Goal: Task Accomplishment & Management: Use online tool/utility

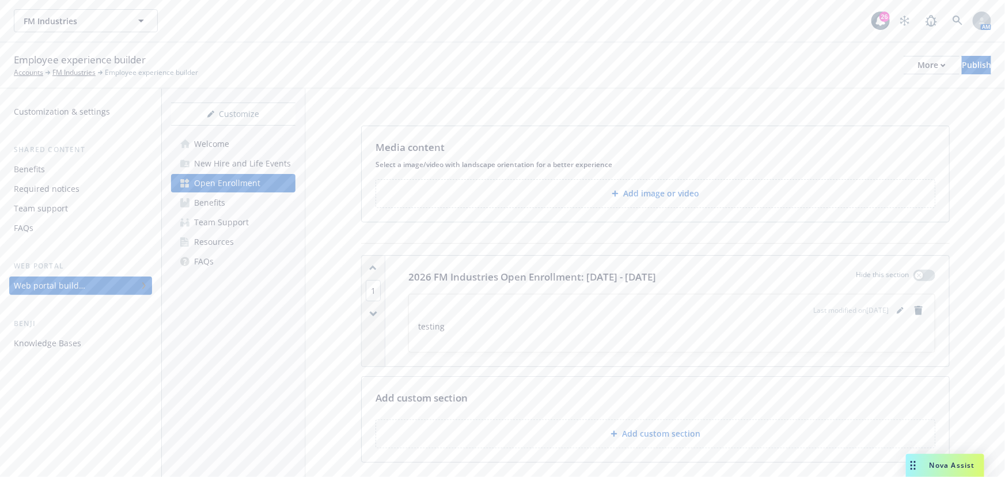
click at [636, 324] on p "testing" at bounding box center [671, 327] width 507 height 14
click at [500, 328] on p "testing" at bounding box center [671, 327] width 507 height 14
drag, startPoint x: 527, startPoint y: 327, endPoint x: 461, endPoint y: 327, distance: 66.2
click at [524, 328] on p "testing" at bounding box center [671, 327] width 507 height 14
drag, startPoint x: 446, startPoint y: 328, endPoint x: 422, endPoint y: 324, distance: 24.5
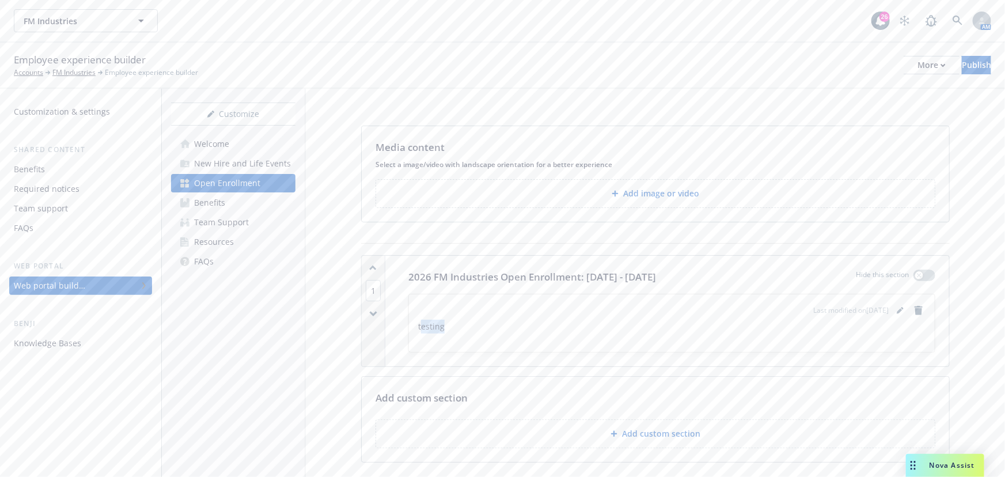
click at [422, 324] on p "testing" at bounding box center [671, 327] width 507 height 14
click at [450, 330] on p "testing" at bounding box center [671, 327] width 507 height 14
click at [432, 325] on p "testing" at bounding box center [671, 327] width 507 height 14
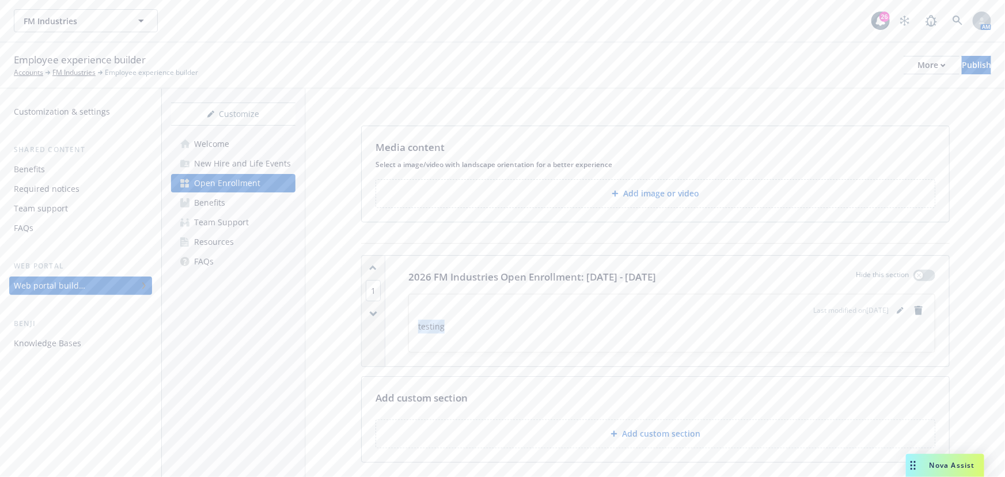
click at [432, 325] on p "testing" at bounding box center [671, 327] width 507 height 14
click at [897, 309] on icon "editPencil" at bounding box center [900, 310] width 7 height 7
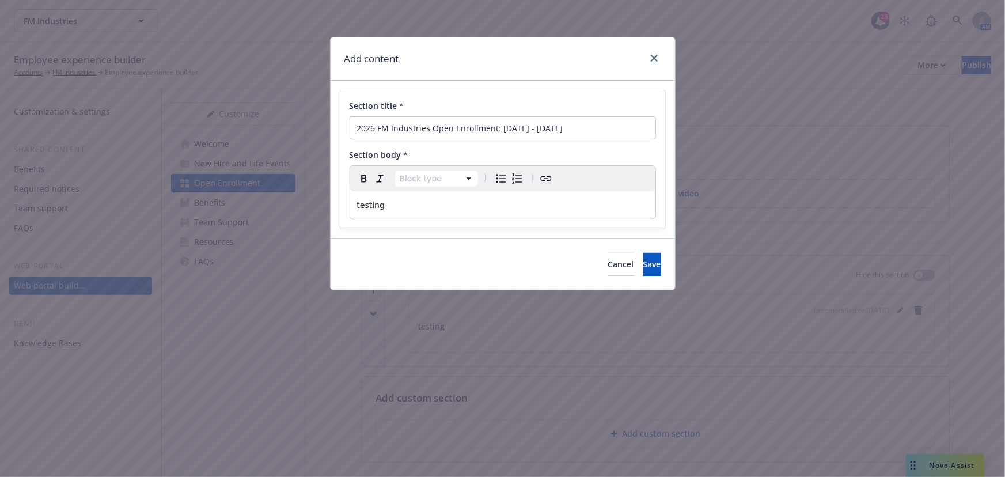
click at [455, 200] on p "testing" at bounding box center [502, 205] width 291 height 14
drag, startPoint x: 467, startPoint y: 210, endPoint x: 227, endPoint y: 196, distance: 240.0
click at [223, 193] on div "Add content Section title * 2026 FM Industries Open Enrollment: October 27 - No…" at bounding box center [502, 238] width 1005 height 477
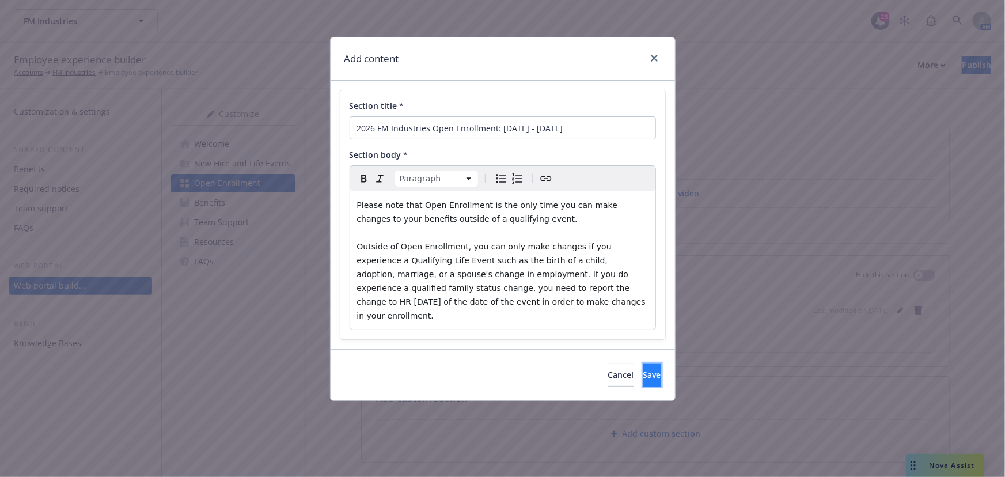
click at [643, 369] on span "Save" at bounding box center [652, 374] width 18 height 11
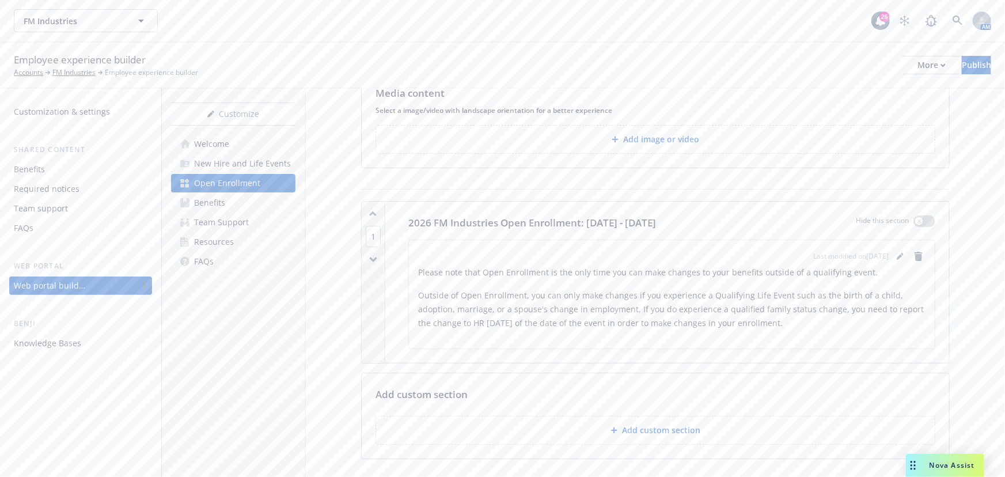
scroll to position [104, 0]
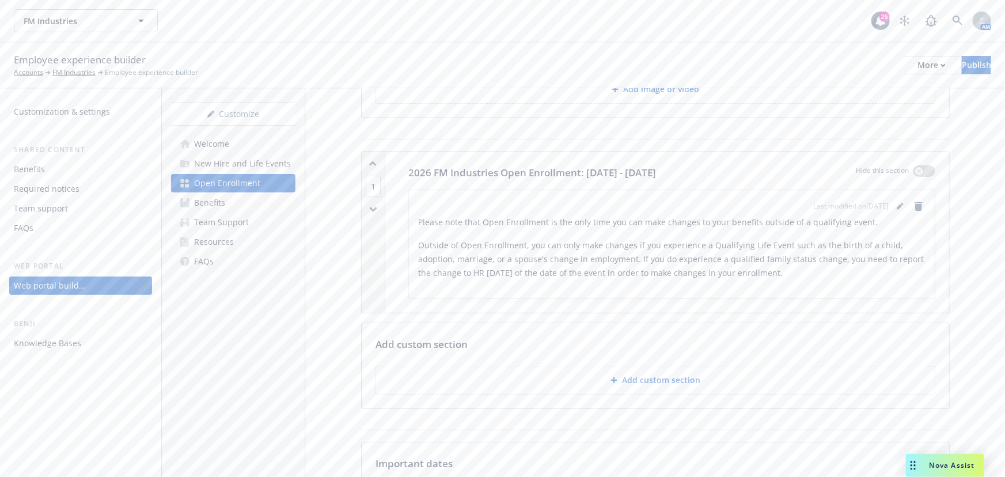
click at [755, 245] on p "Outside of Open Enrollment, you can only make changes if you experience a Quali…" at bounding box center [671, 258] width 507 height 41
click at [795, 264] on p "Outside of Open Enrollment, you can only make changes if you experience a Quali…" at bounding box center [671, 258] width 507 height 41
click at [844, 270] on p "Outside of Open Enrollment, you can only make changes if you experience a Quali…" at bounding box center [671, 258] width 507 height 41
click at [803, 264] on p "Outside of Open Enrollment, you can only make changes if you experience a Quali…" at bounding box center [671, 258] width 507 height 41
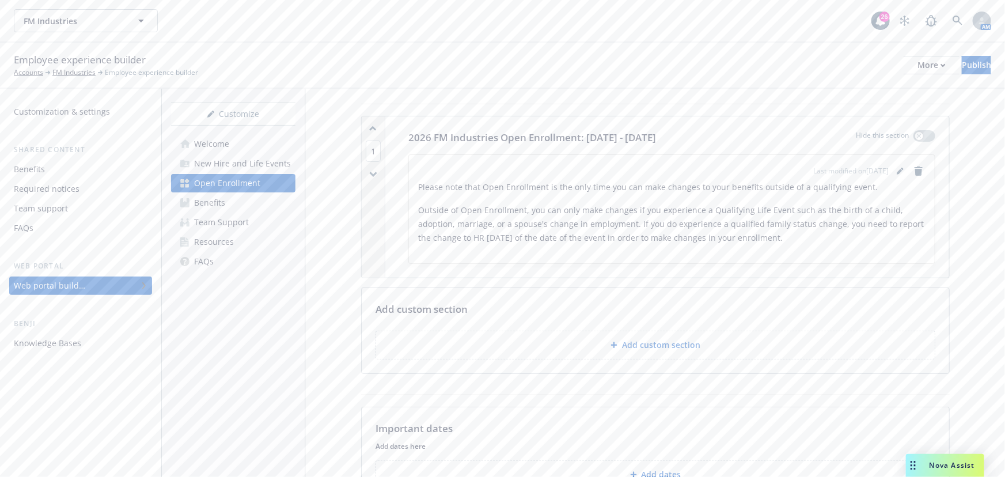
scroll to position [157, 0]
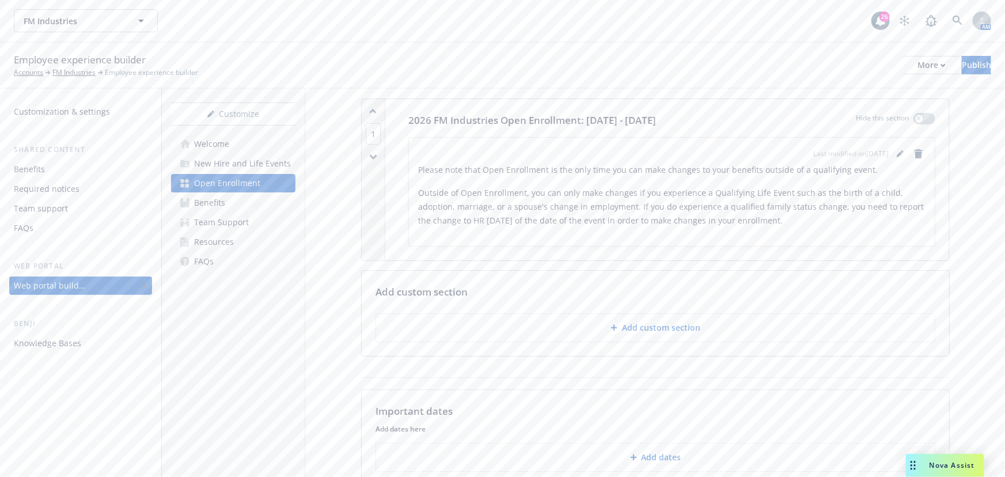
click at [840, 214] on p "Outside of Open Enrollment, you can only make changes if you experience a Quali…" at bounding box center [671, 206] width 507 height 41
click at [880, 216] on p "Outside of Open Enrollment, you can only make changes if you experience a Quali…" at bounding box center [671, 206] width 507 height 41
click at [675, 331] on p "Add custom section" at bounding box center [661, 328] width 78 height 12
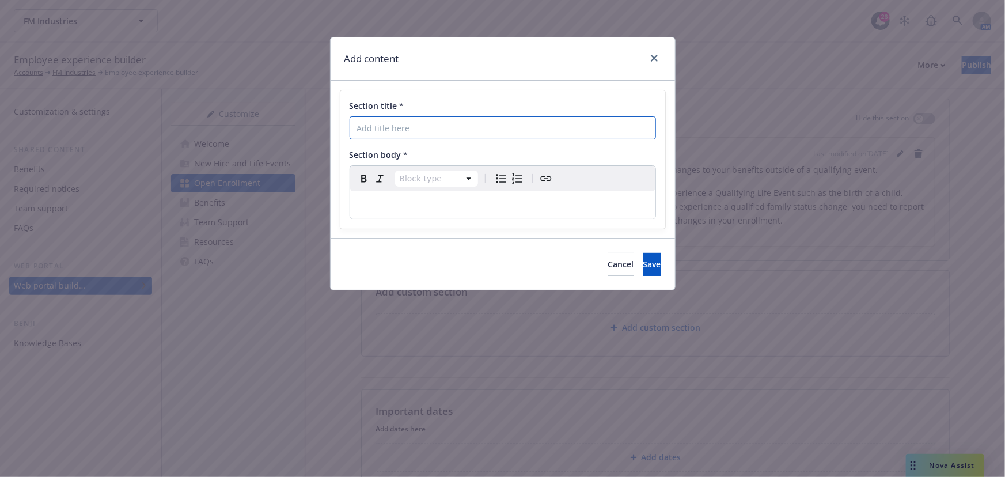
click at [475, 124] on input "Section title *" at bounding box center [503, 127] width 306 height 23
type input "What's changing?"
drag, startPoint x: 486, startPoint y: 126, endPoint x: 257, endPoint y: 104, distance: 230.3
click at [248, 106] on div "Add content Section title * What's changing? Section body * Block type Paragrap…" at bounding box center [502, 238] width 1005 height 477
click at [657, 57] on link "close" at bounding box center [654, 58] width 14 height 14
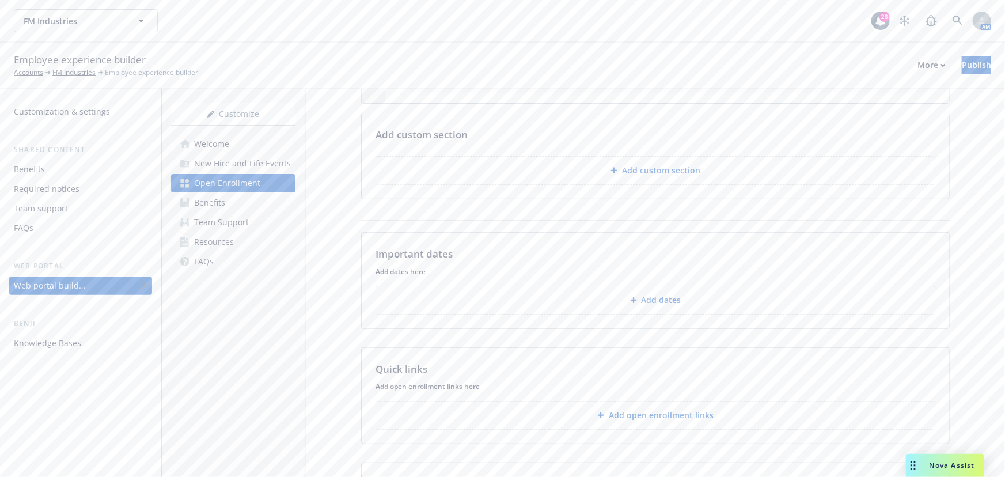
scroll to position [419, 0]
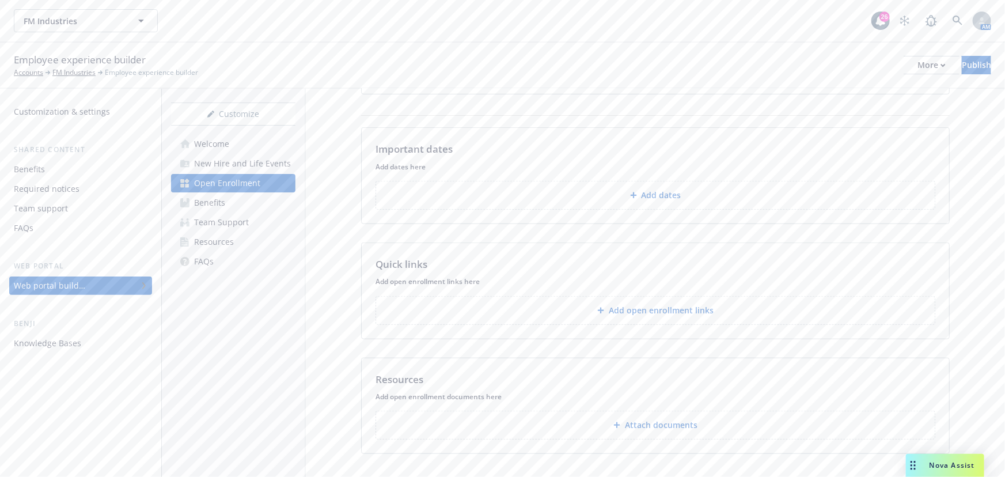
click at [651, 203] on button "Add dates" at bounding box center [655, 195] width 560 height 29
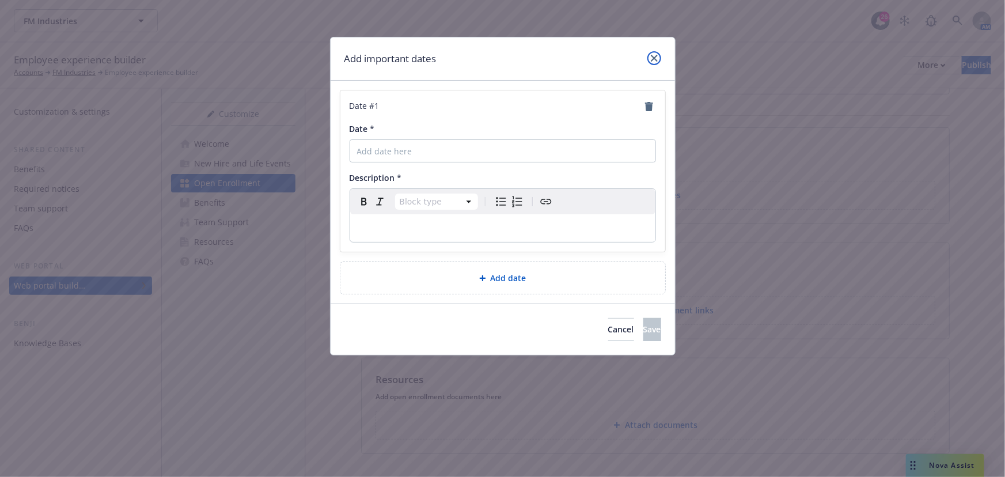
drag, startPoint x: 657, startPoint y: 55, endPoint x: 644, endPoint y: 73, distance: 21.4
click at [657, 55] on link "close" at bounding box center [654, 58] width 14 height 14
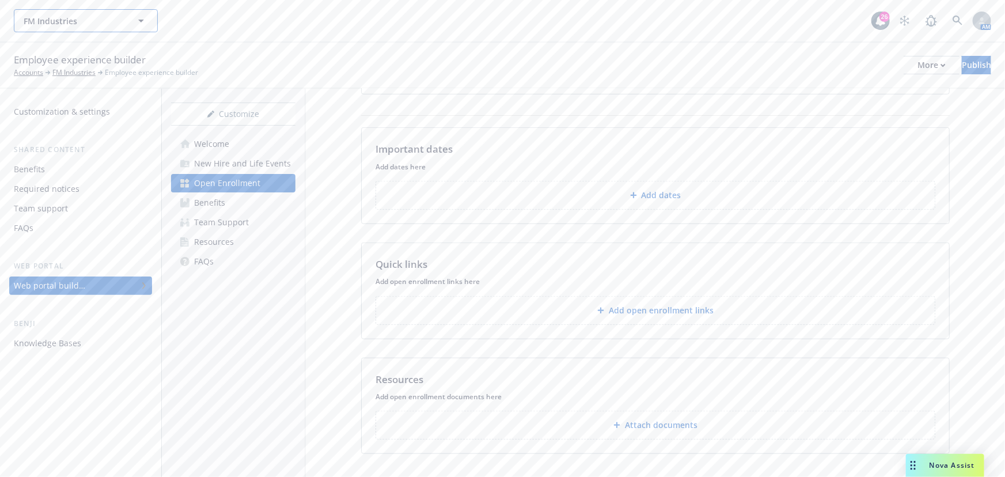
click at [69, 21] on span "FM Industries" at bounding box center [74, 21] width 100 height 12
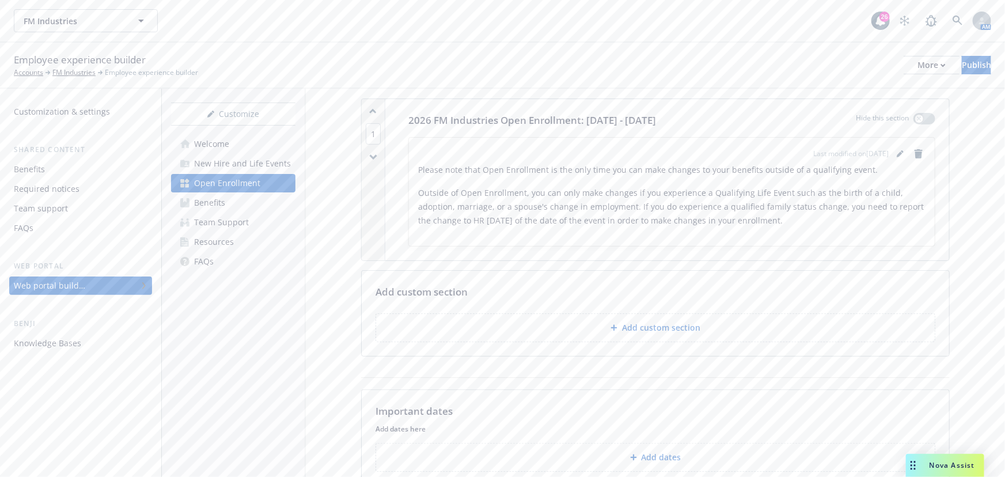
scroll to position [0, 0]
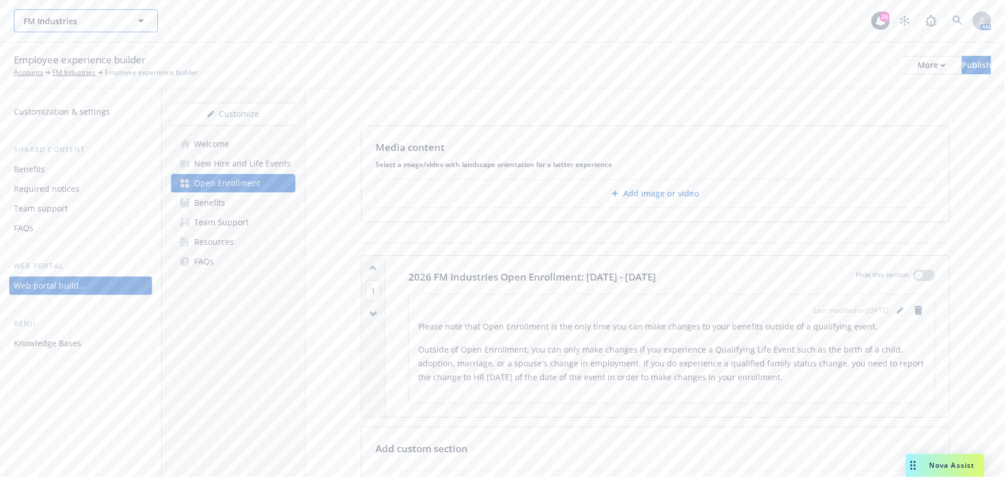
click at [111, 28] on button "FM Industries" at bounding box center [86, 20] width 144 height 23
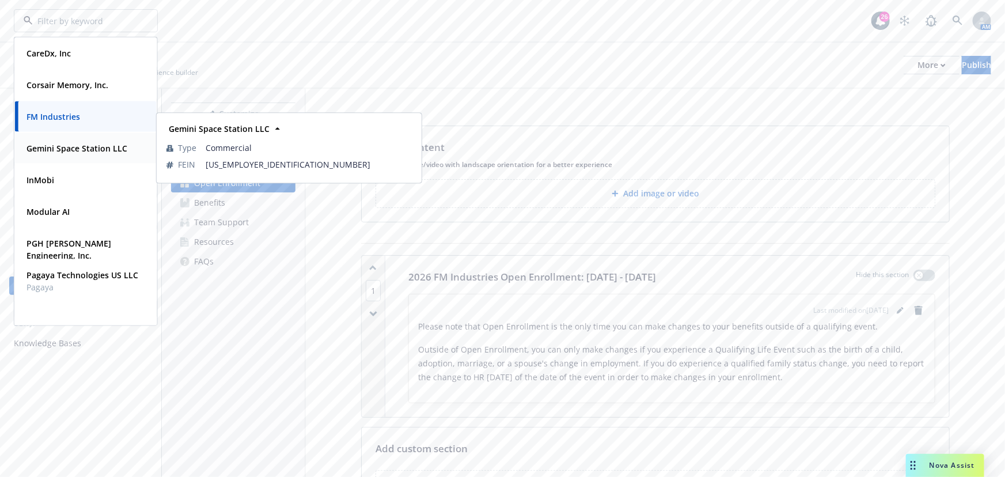
click at [111, 151] on strong "Gemini Space Station LLC" at bounding box center [76, 148] width 101 height 11
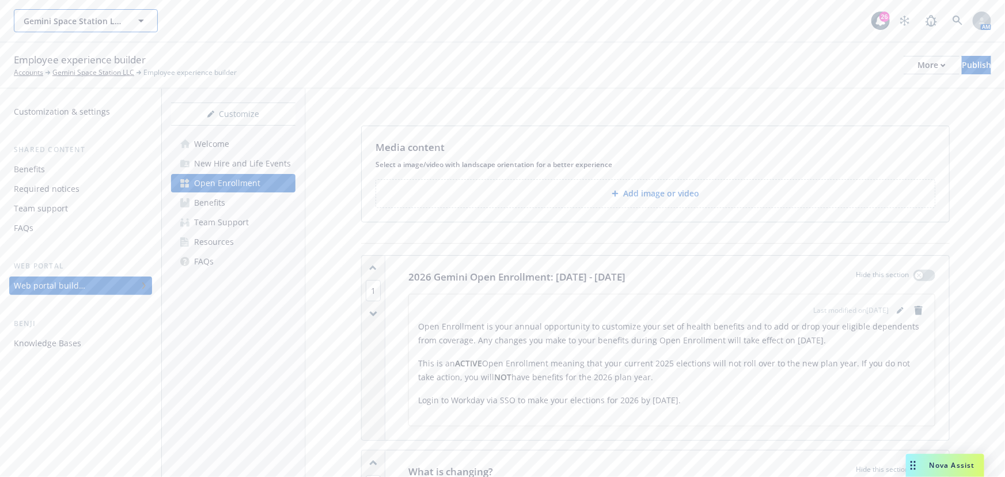
click at [128, 28] on button "Gemini Space Station LLC" at bounding box center [86, 20] width 144 height 23
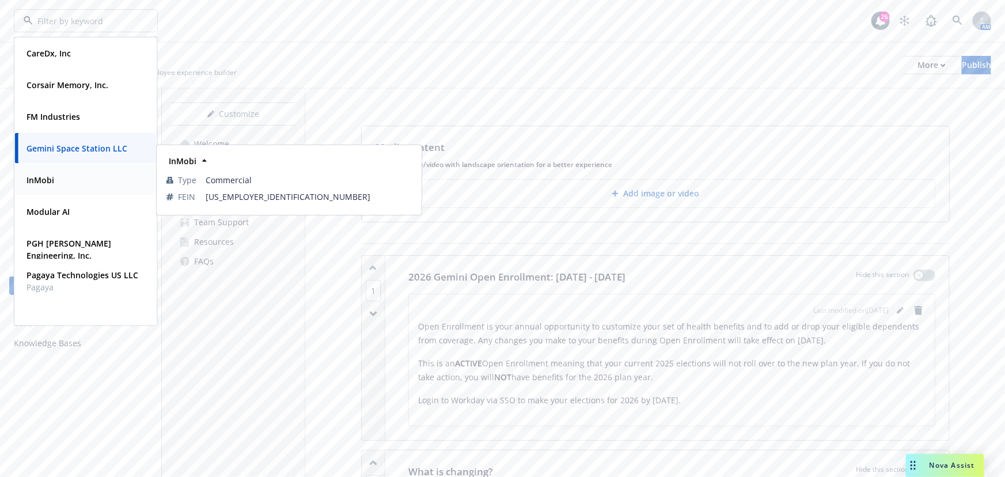
click at [112, 184] on div "InMobi" at bounding box center [86, 180] width 128 height 17
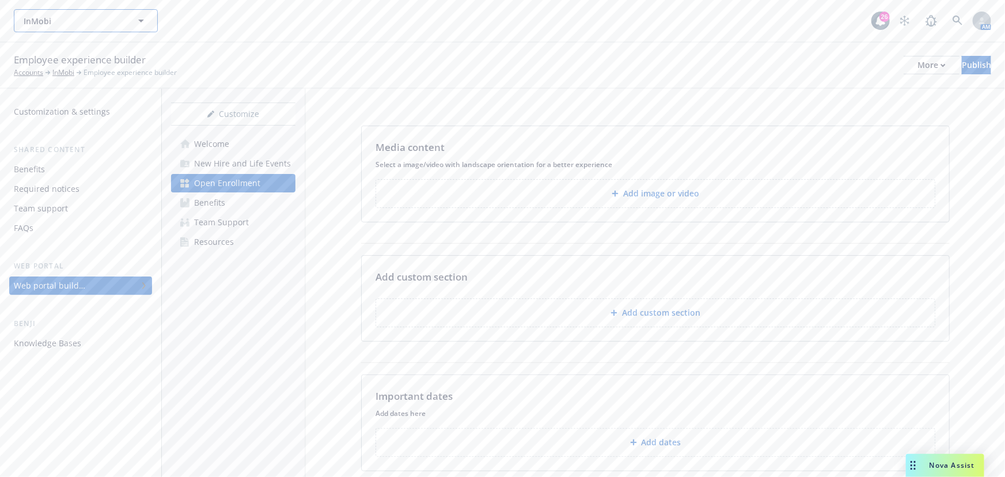
click at [75, 25] on span "InMobi" at bounding box center [74, 21] width 100 height 12
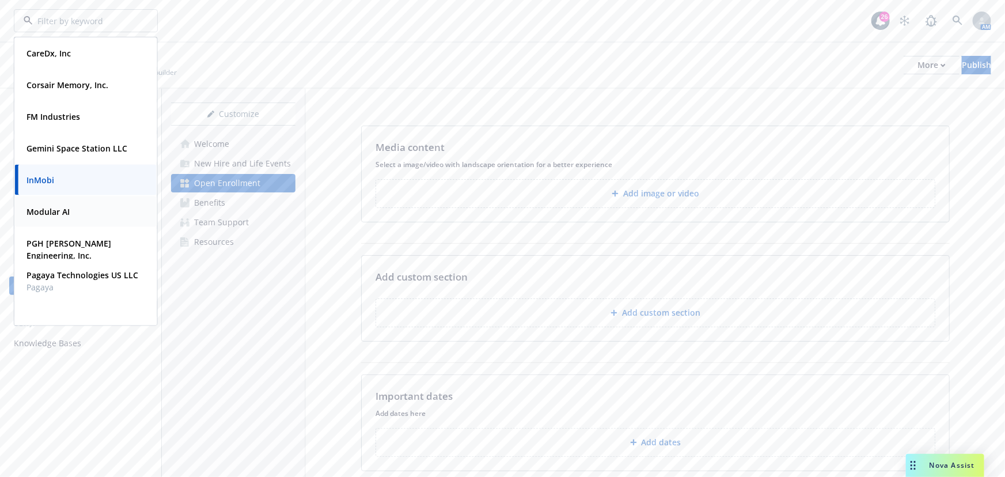
click at [64, 211] on strong "Modular AI" at bounding box center [47, 211] width 43 height 11
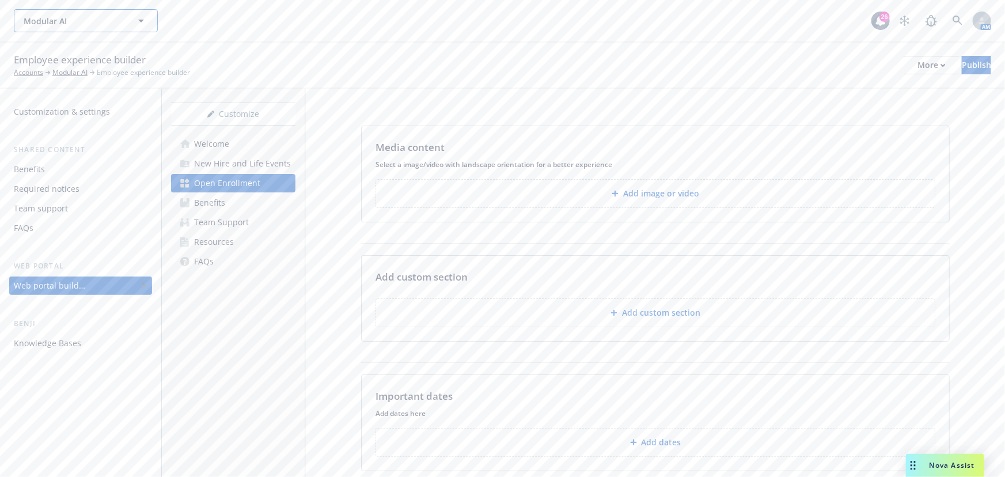
click at [109, 24] on span "Modular AI" at bounding box center [74, 21] width 100 height 12
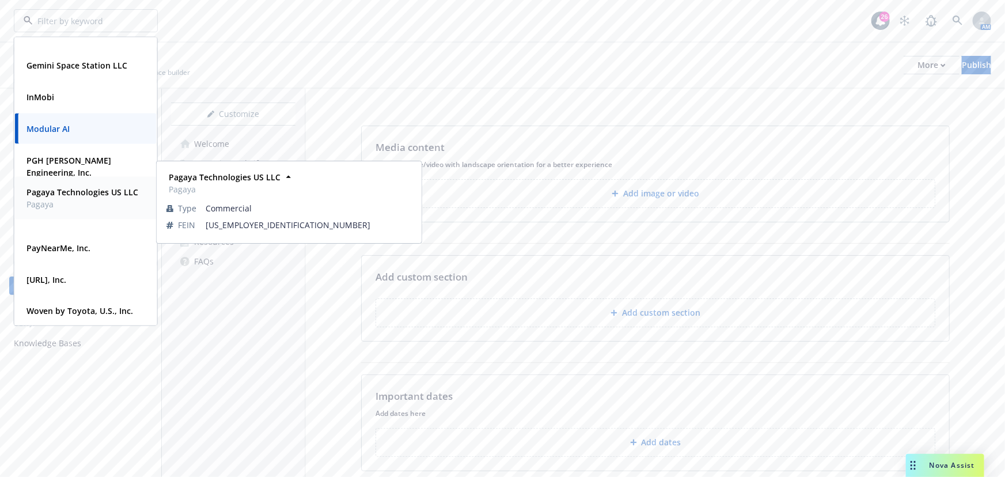
scroll to position [85, 0]
click at [116, 196] on span "Pagaya Technologies US LLC" at bounding box center [82, 190] width 112 height 12
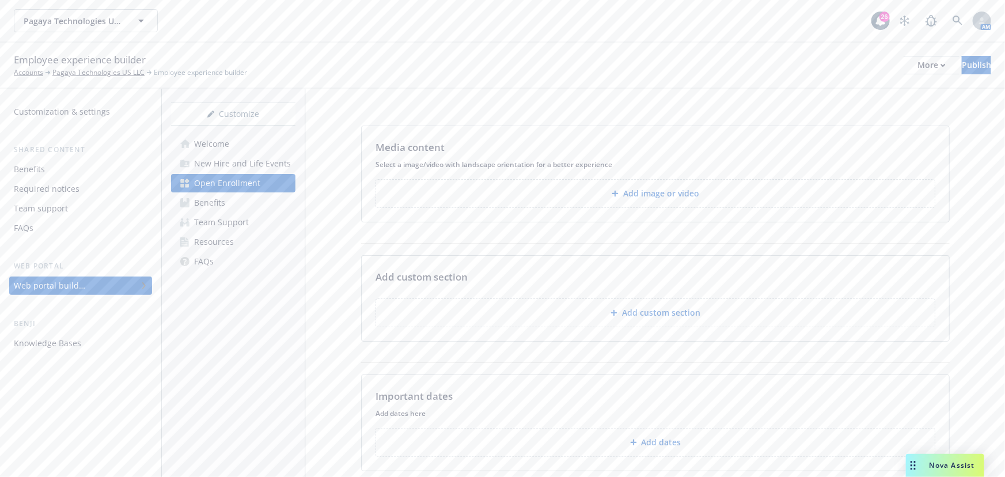
click at [812, 88] on div "Employee experience builder Accounts Pagaya Technologies US LLC Employee experi…" at bounding box center [502, 66] width 1005 height 46
click at [221, 145] on div "Welcome" at bounding box center [211, 144] width 35 height 18
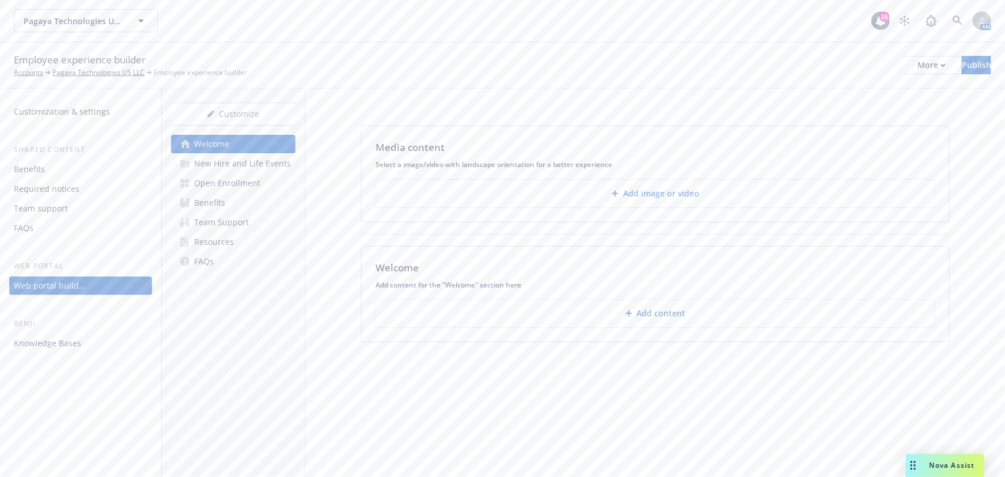
click at [262, 162] on div "New Hire and Life Events" at bounding box center [242, 163] width 97 height 18
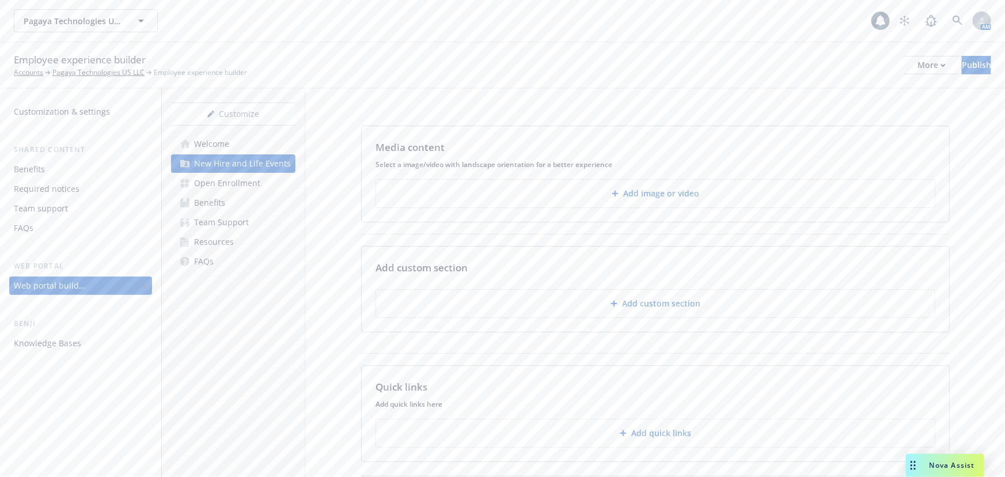
click at [263, 183] on link "Open Enrollment" at bounding box center [233, 183] width 124 height 18
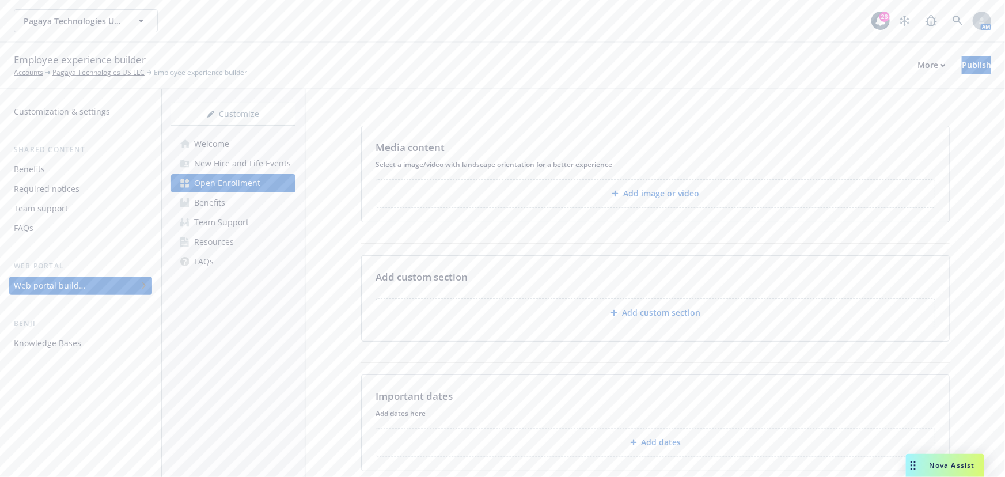
click at [254, 210] on link "Benefits" at bounding box center [233, 202] width 124 height 18
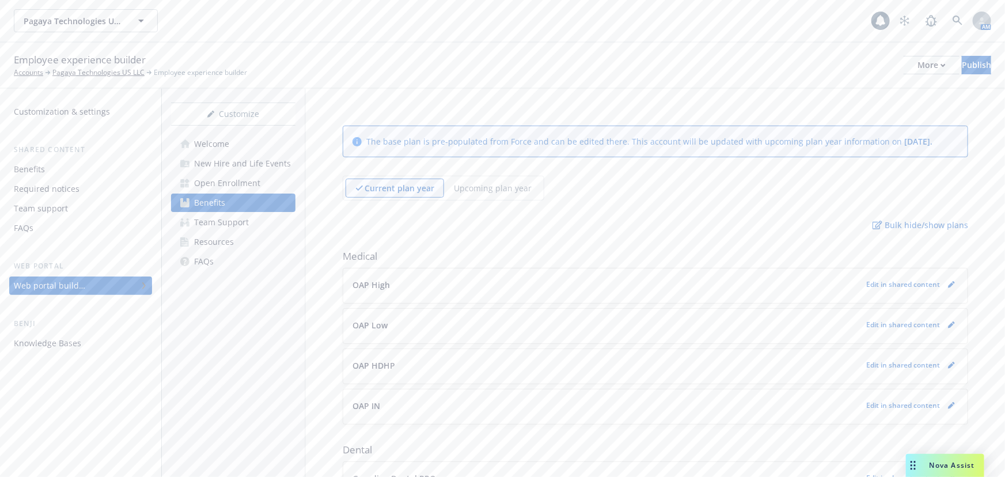
click at [255, 225] on link "Team Support" at bounding box center [233, 222] width 124 height 18
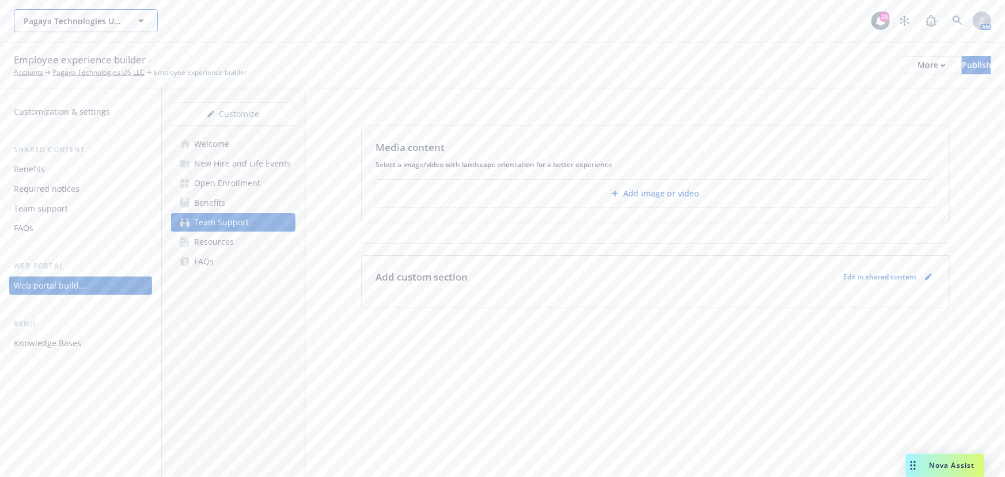
click at [132, 16] on button "Pagaya Technologies US LLC" at bounding box center [86, 20] width 144 height 23
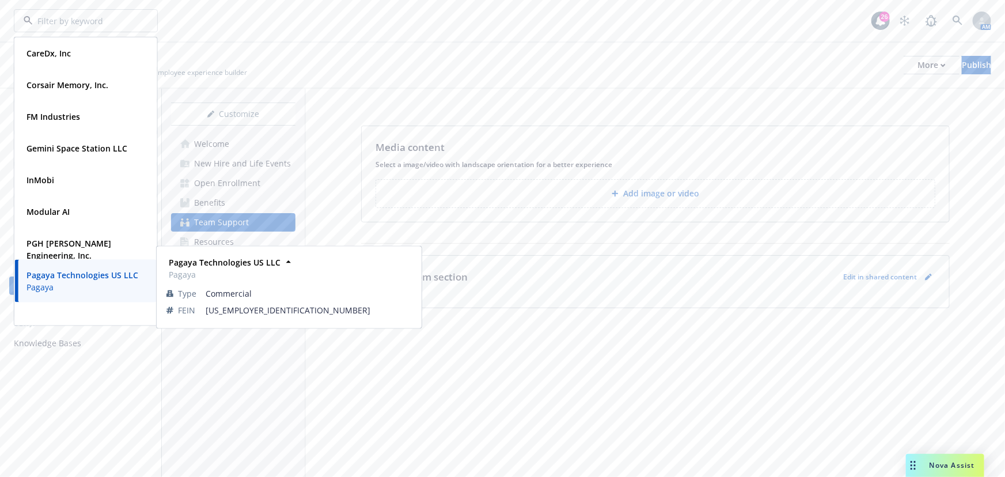
scroll to position [85, 0]
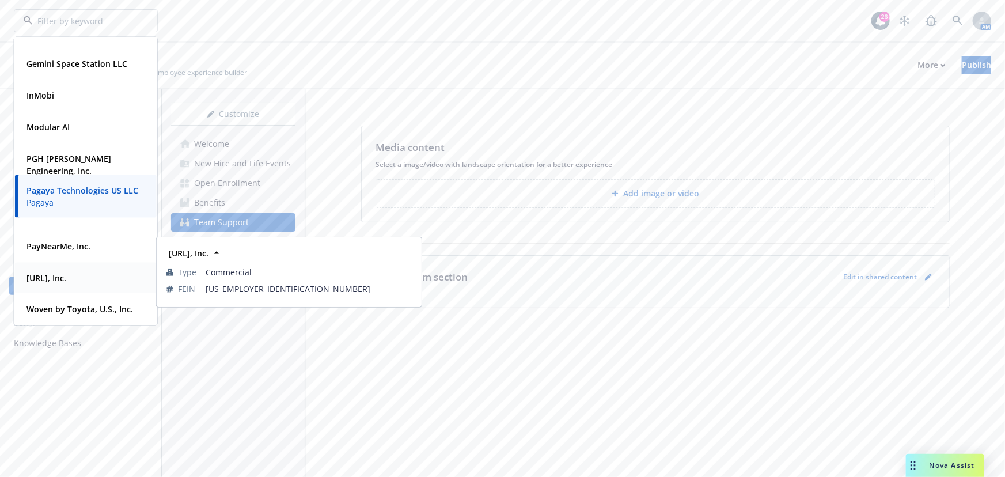
click at [90, 263] on div "Viz.ai, Inc. Type Commercial FEIN 81-3006038" at bounding box center [86, 278] width 142 height 31
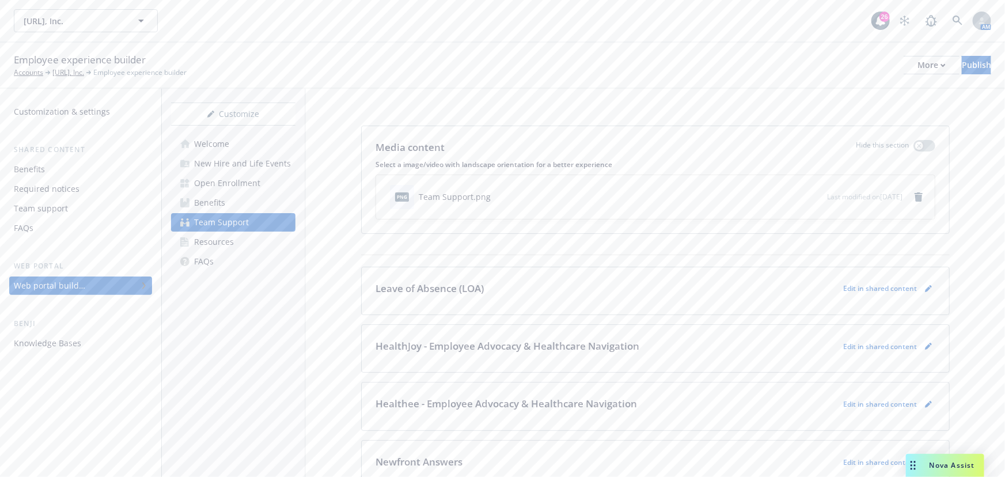
click at [217, 181] on div "Open Enrollment" at bounding box center [227, 183] width 66 height 18
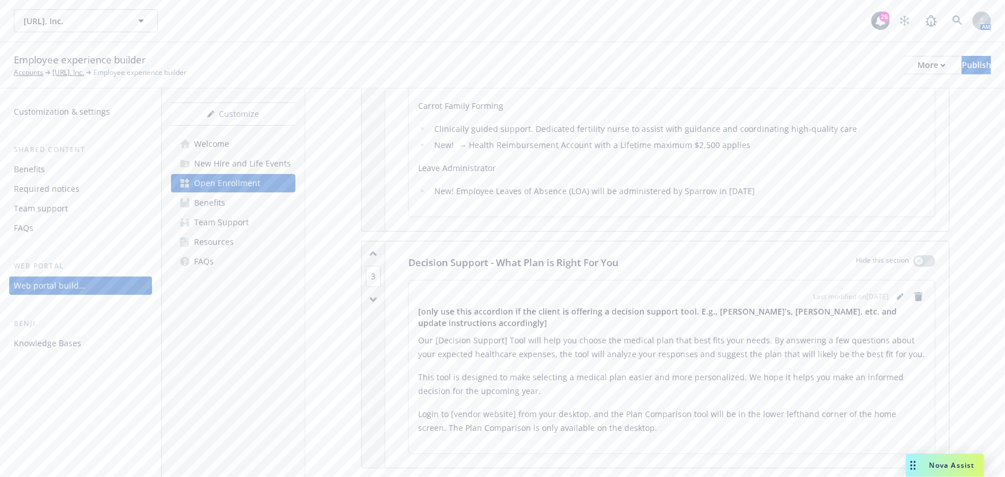
scroll to position [1150, 0]
click at [79, 17] on span "Viz.ai, Inc." at bounding box center [74, 21] width 100 height 12
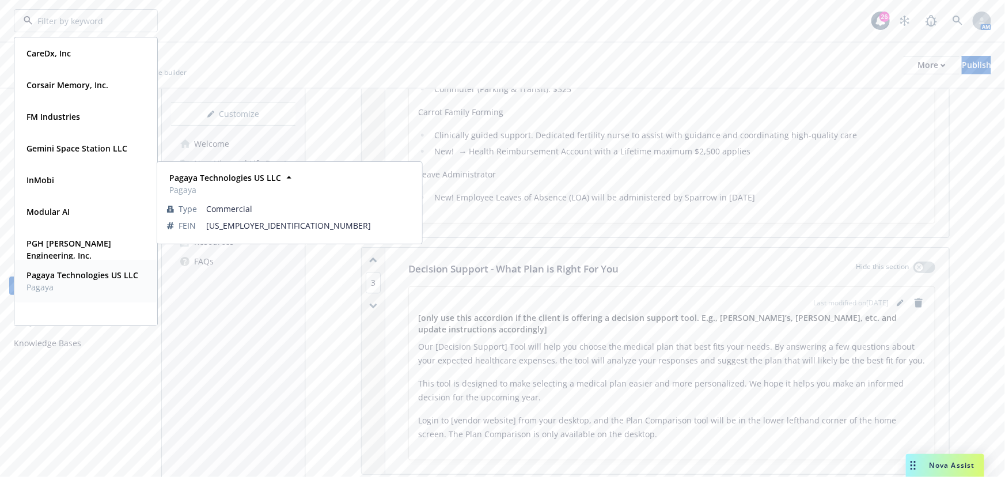
scroll to position [84, 0]
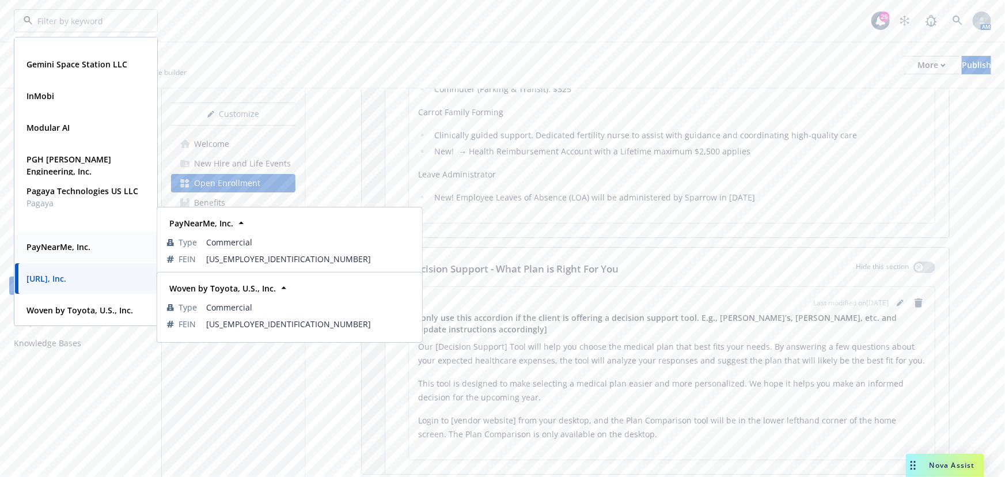
click at [98, 248] on div "PayNearMe, Inc." at bounding box center [86, 246] width 128 height 17
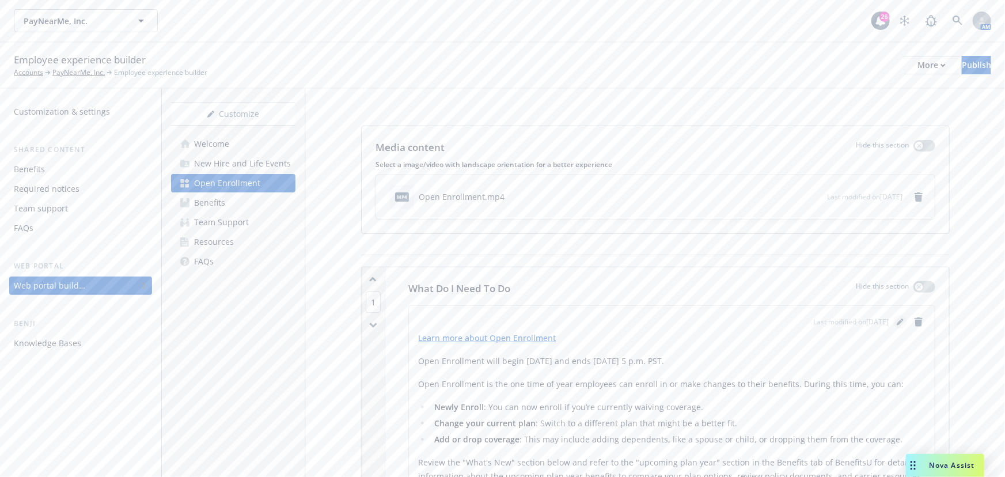
click at [897, 322] on icon "editPencil" at bounding box center [900, 323] width 6 height 6
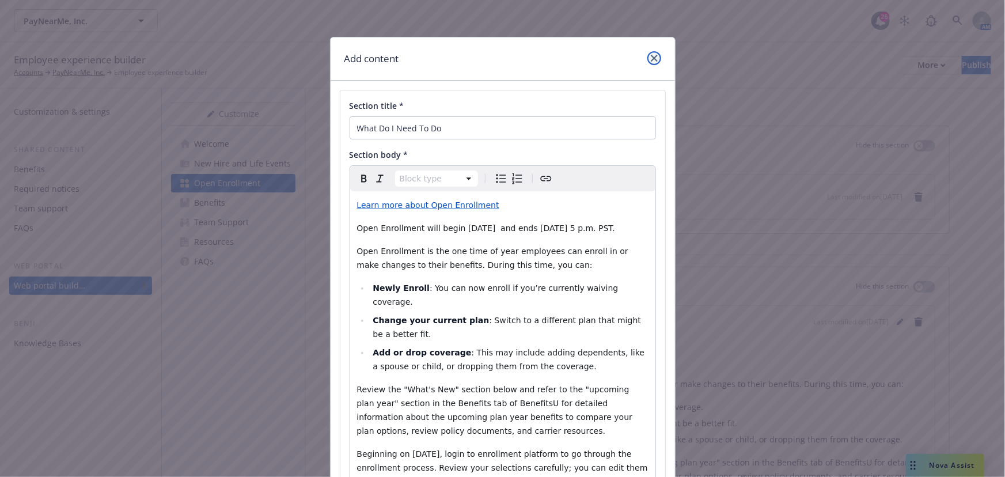
click at [651, 55] on icon "close" at bounding box center [654, 58] width 7 height 7
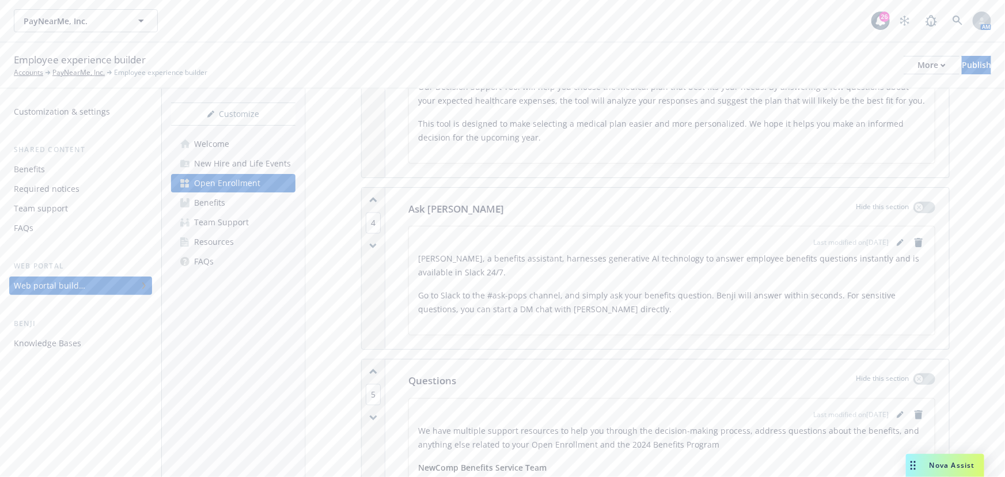
scroll to position [1413, 0]
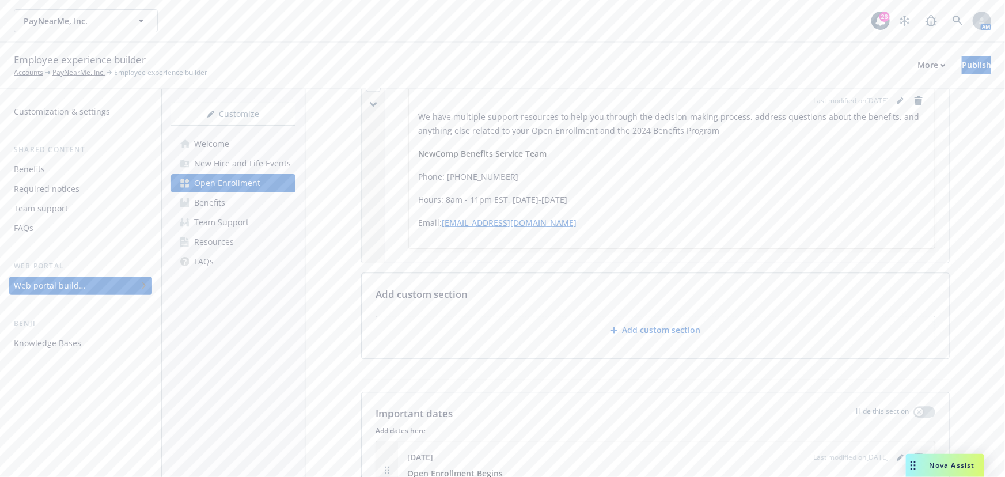
click at [602, 322] on button "Add custom section" at bounding box center [655, 330] width 560 height 29
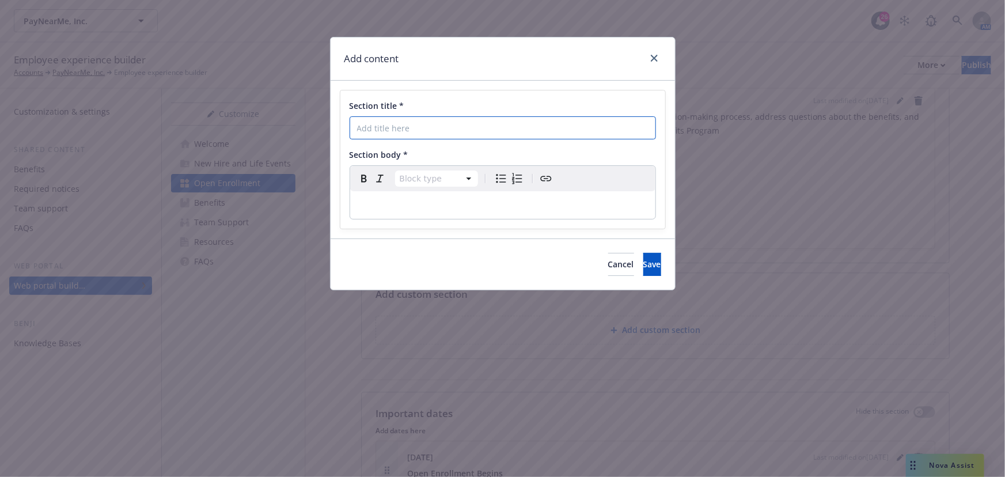
click at [426, 124] on input "Section title *" at bounding box center [503, 127] width 306 height 23
drag, startPoint x: 655, startPoint y: 59, endPoint x: 679, endPoint y: 120, distance: 65.7
click at [656, 60] on icon "close" at bounding box center [654, 58] width 7 height 7
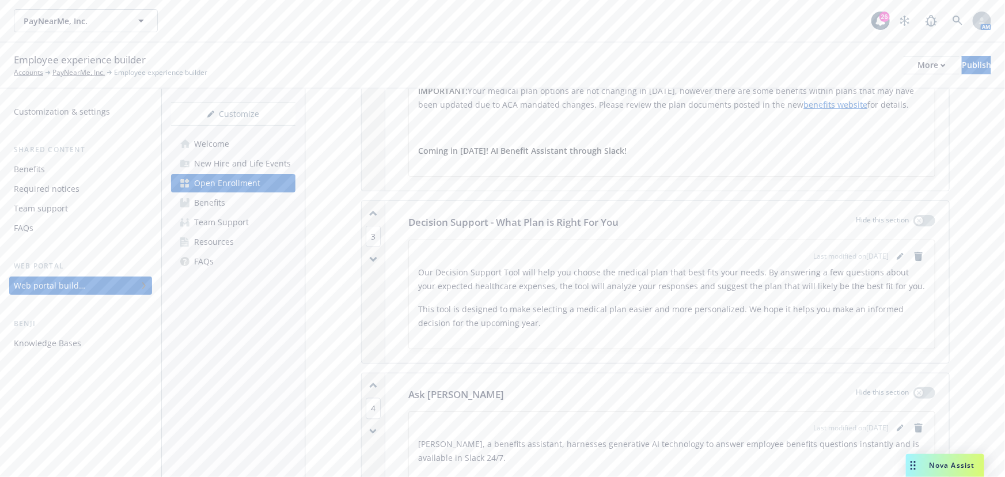
scroll to position [890, 0]
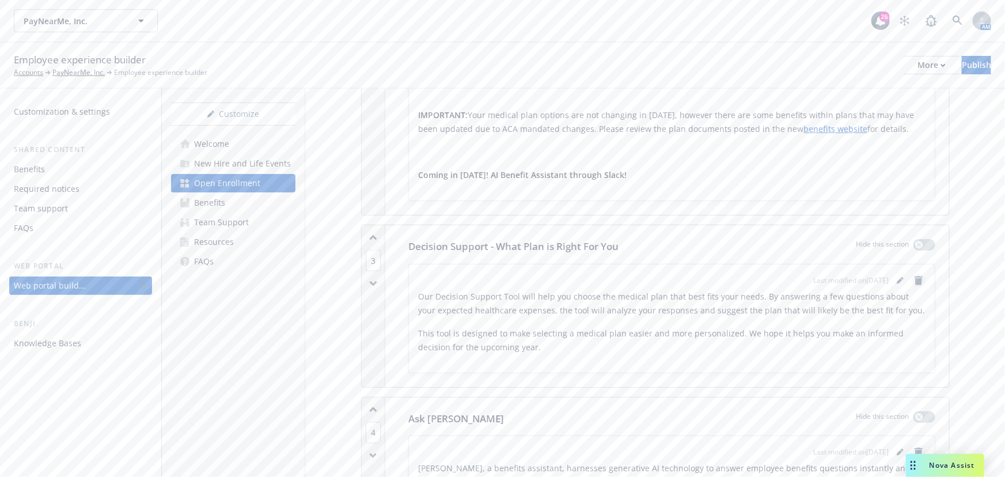
click at [914, 279] on icon "remove" at bounding box center [918, 280] width 8 height 9
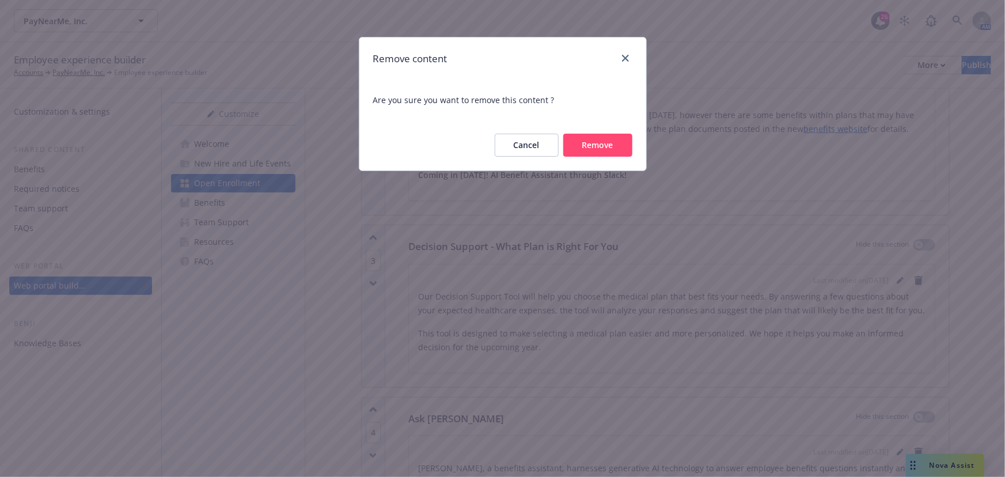
click at [590, 136] on button "Remove" at bounding box center [597, 145] width 69 height 23
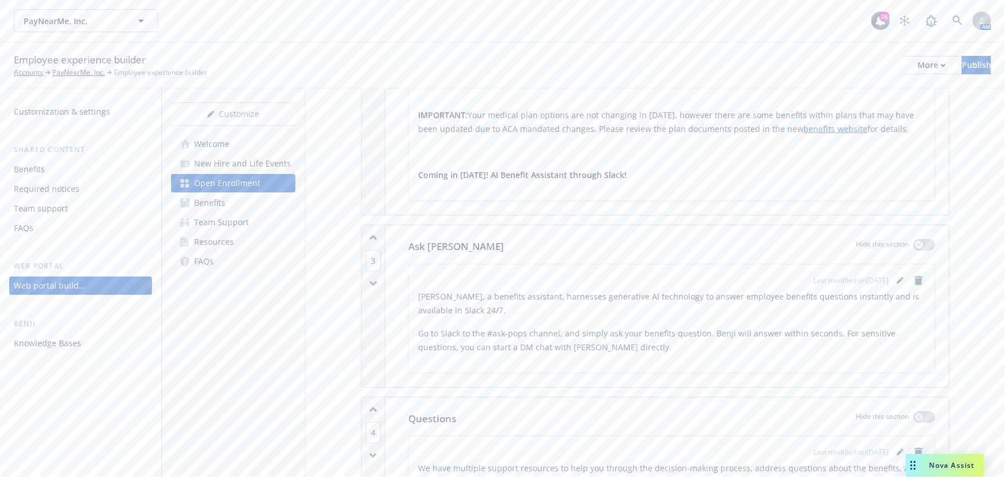
click at [914, 277] on icon "remove" at bounding box center [918, 280] width 8 height 9
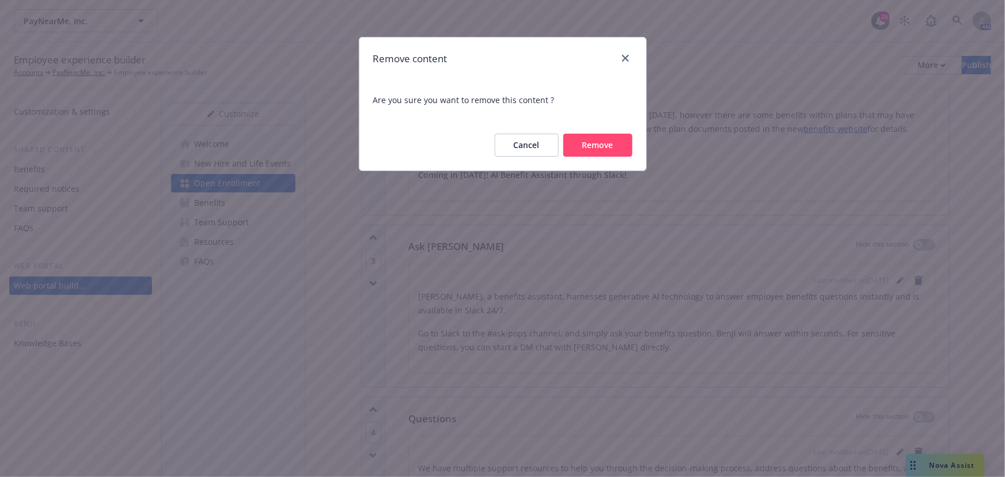
click at [603, 146] on button "Remove" at bounding box center [597, 145] width 69 height 23
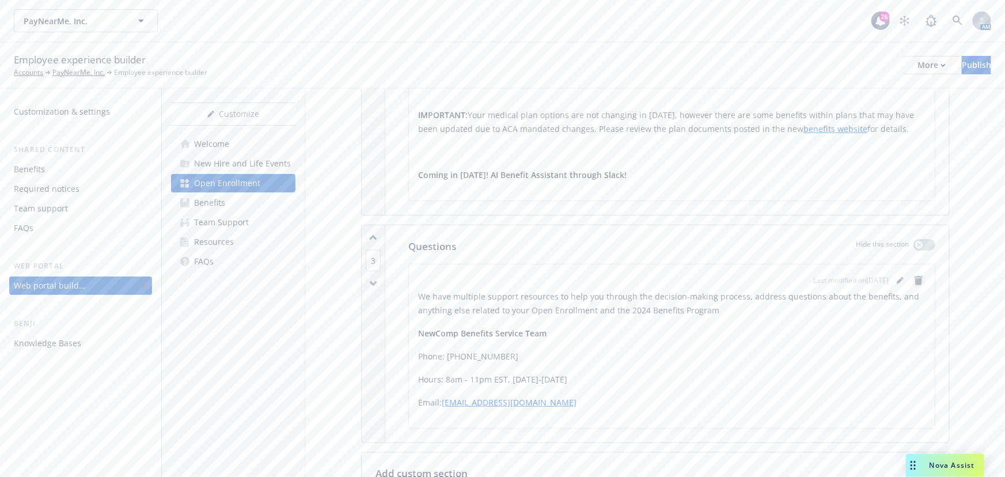
click at [916, 276] on icon "remove" at bounding box center [918, 280] width 9 height 9
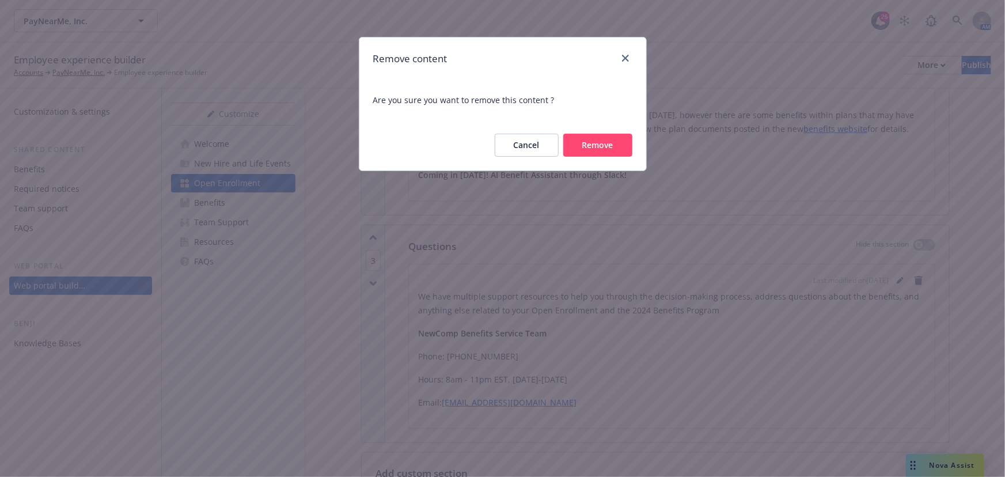
click at [604, 153] on button "Remove" at bounding box center [597, 145] width 69 height 23
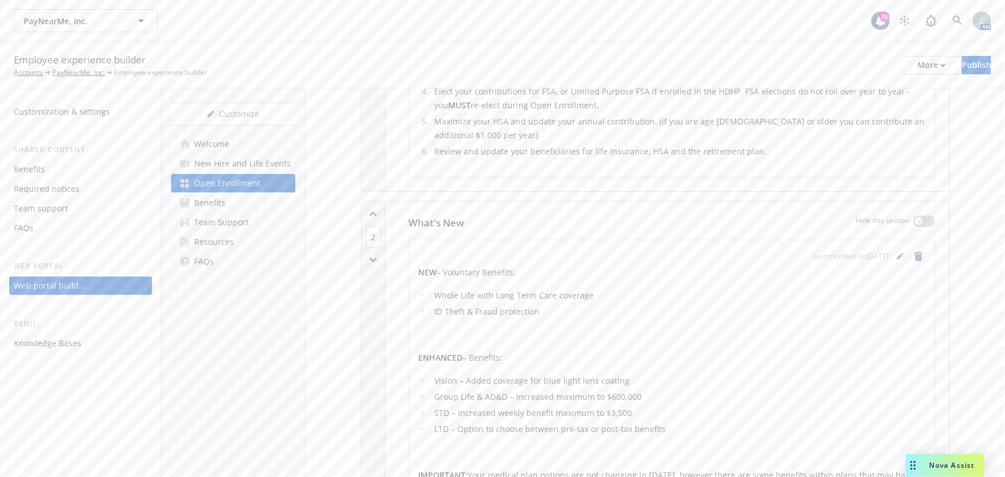
scroll to position [523, 0]
click at [920, 258] on div "Last modified on 07/11/2024 NEW – Voluntary Benefits:​ Whole Life with Long Ter…" at bounding box center [672, 406] width 526 height 320
click at [916, 262] on link "remove" at bounding box center [919, 263] width 14 height 14
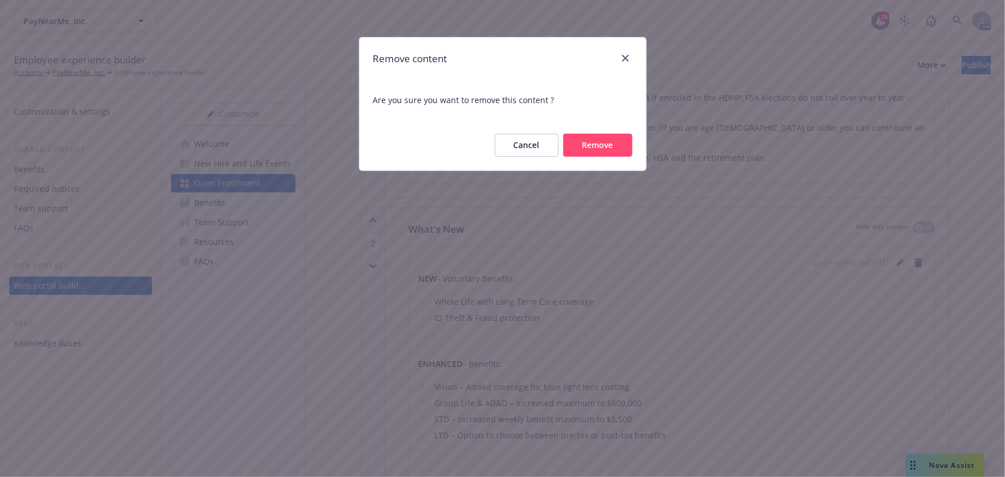
click at [591, 149] on button "Remove" at bounding box center [597, 145] width 69 height 23
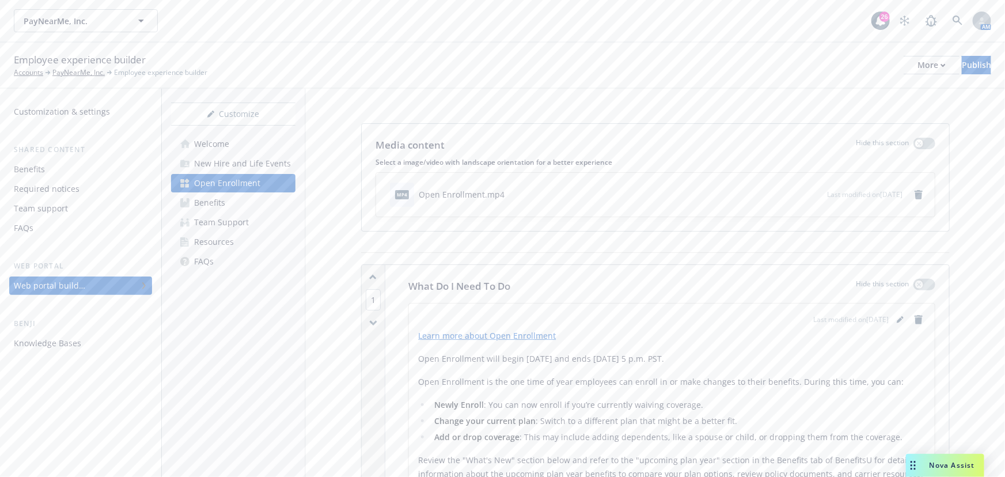
scroll to position [0, 0]
click at [893, 317] on link "editPencil" at bounding box center [900, 322] width 14 height 14
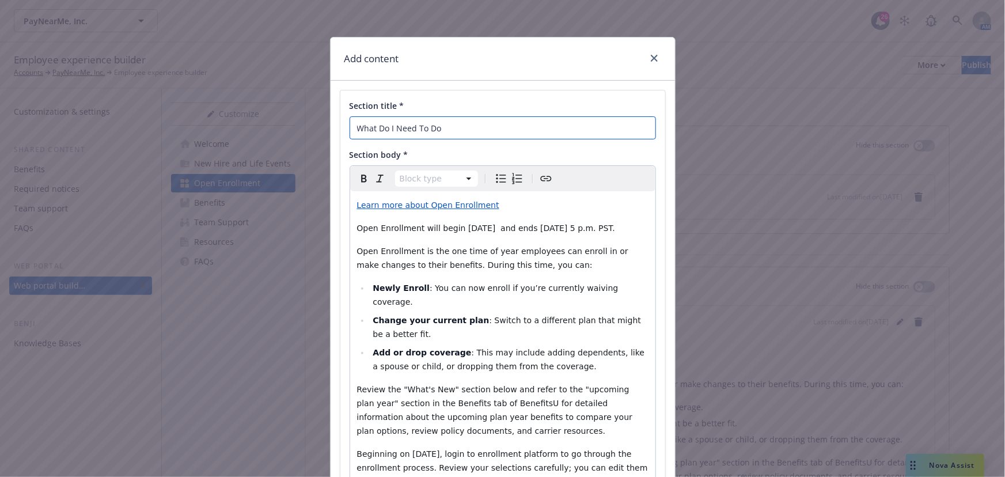
click at [477, 129] on input "What Do I Need To Do" at bounding box center [503, 127] width 306 height 23
type input "2026 PayNearMe Open Enrollment: November 10 - November 21"
click at [553, 257] on div "Learn more about Open Enrollment Open Enrollment will begin November 15th, 2024…" at bounding box center [502, 472] width 305 height 562
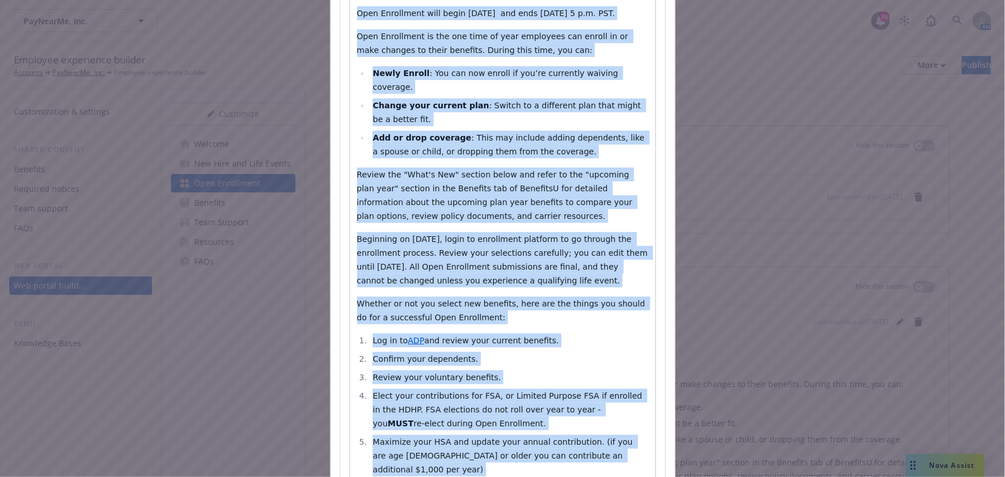
scroll to position [370, 0]
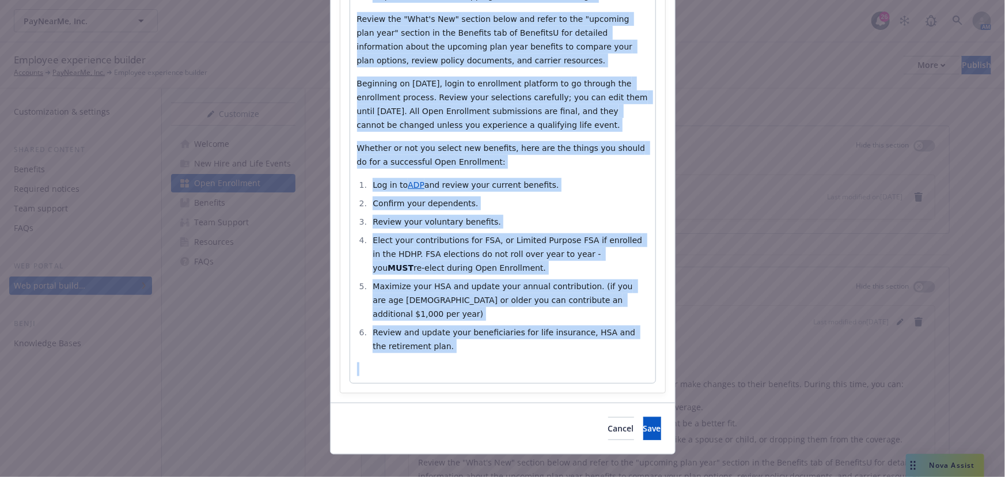
drag, startPoint x: 367, startPoint y: 211, endPoint x: 610, endPoint y: 466, distance: 352.3
click at [610, 466] on div "Add content Section title * 2026 PayNearMe Open Enrollment: November 10 - Novem…" at bounding box center [502, 238] width 1005 height 477
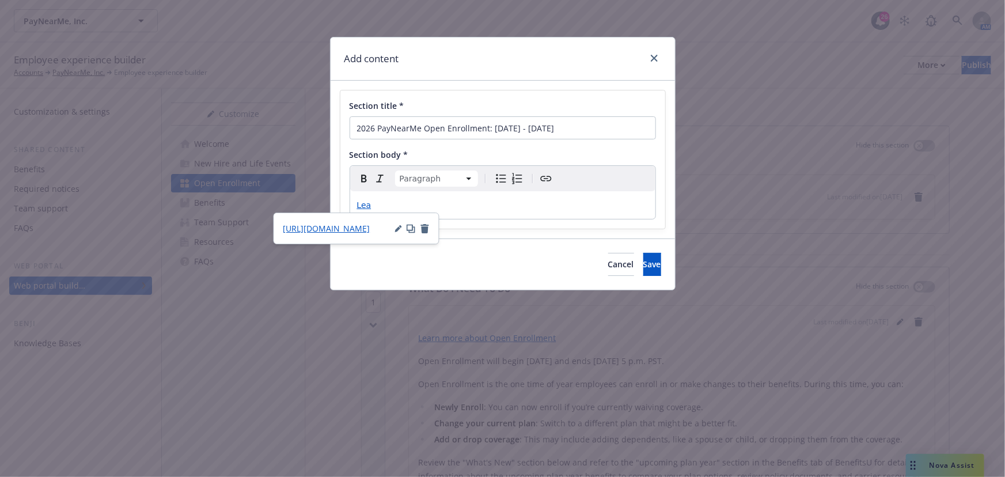
scroll to position [0, 0]
drag, startPoint x: 450, startPoint y: 208, endPoint x: 319, endPoint y: 196, distance: 131.8
click at [319, 196] on div "Add content Section title * 2026 PayNearMe Open Enrollment: November 10 - Novem…" at bounding box center [502, 238] width 1005 height 477
click at [643, 263] on span "Save" at bounding box center [652, 264] width 18 height 11
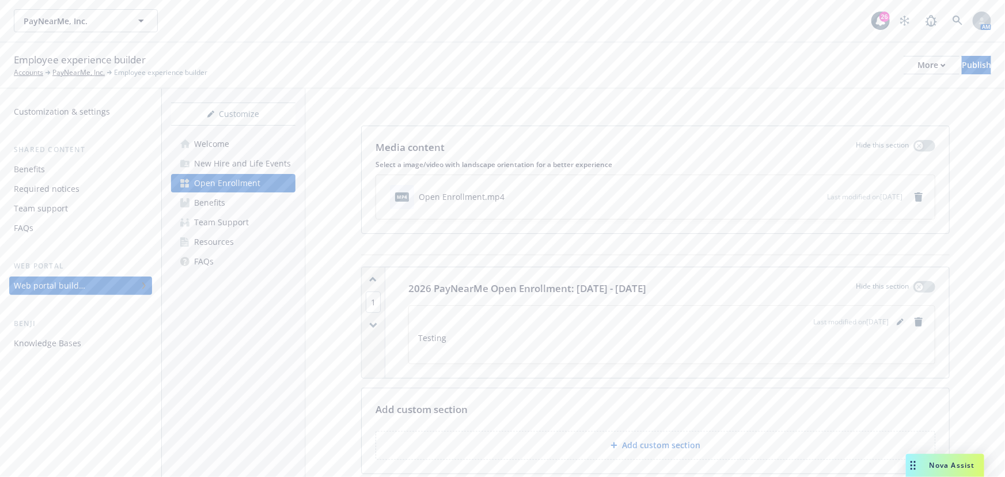
click at [632, 334] on p "Testing" at bounding box center [671, 338] width 507 height 14
click at [104, 28] on button "PayNearMe, Inc." at bounding box center [86, 20] width 144 height 23
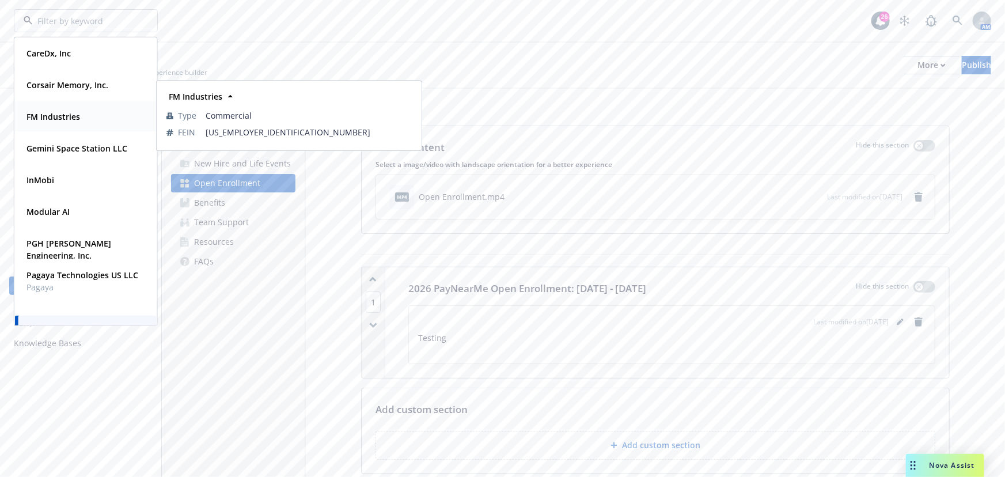
click at [106, 113] on div "FM Industries" at bounding box center [86, 116] width 128 height 17
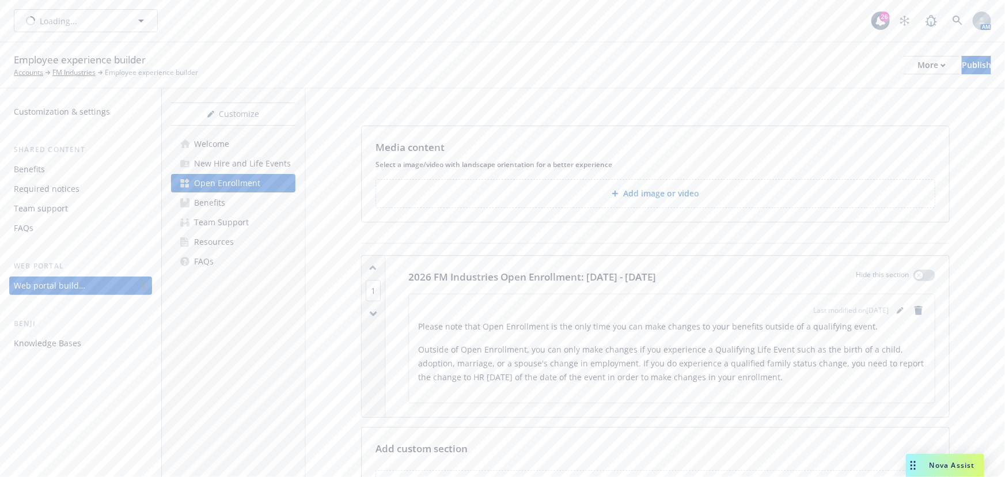
type input "FM Industries"
click at [75, 28] on button "FM Industries" at bounding box center [86, 20] width 144 height 23
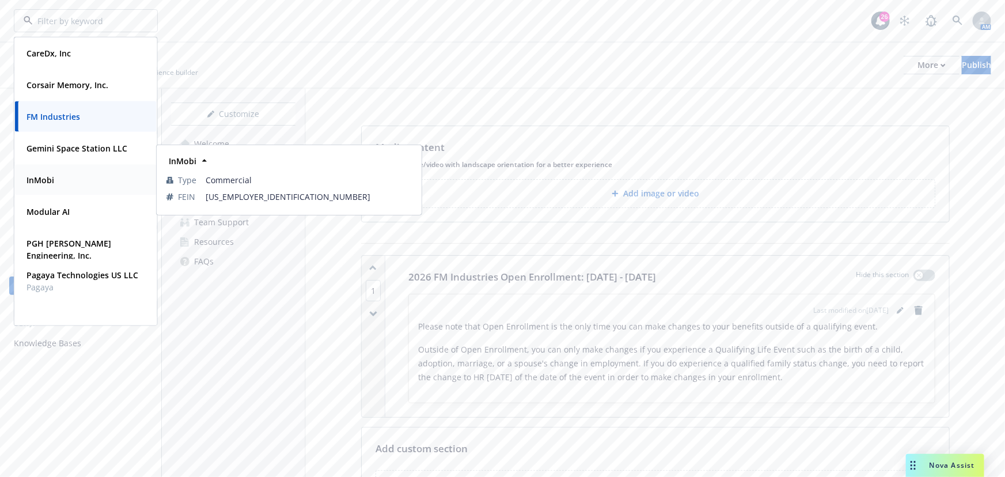
click at [92, 179] on div "InMobi" at bounding box center [86, 180] width 128 height 17
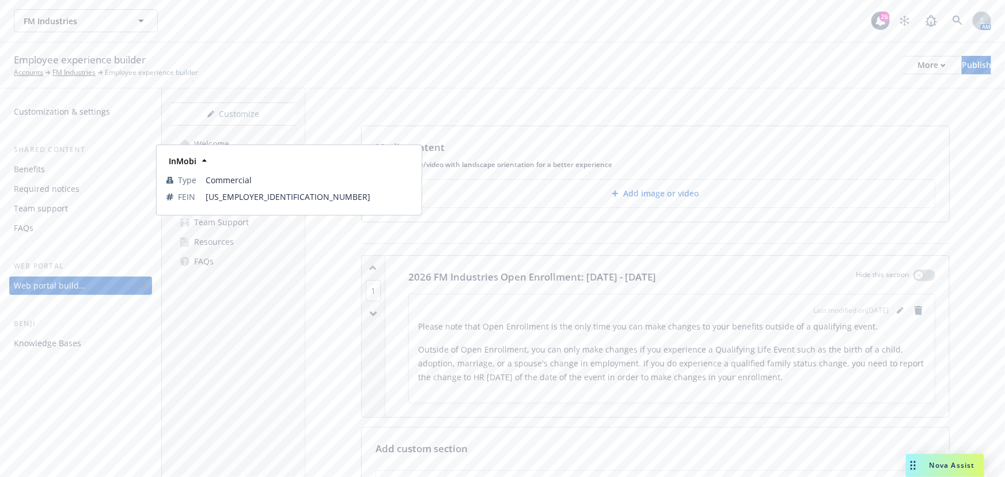
type input "FM Industries"
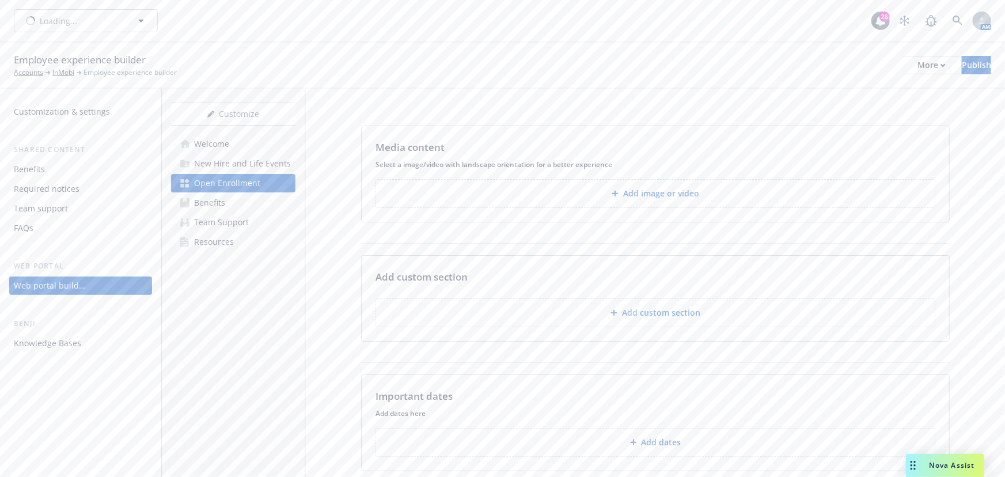
type input "InMobi"
click at [48, 18] on span "InMobi" at bounding box center [74, 21] width 100 height 12
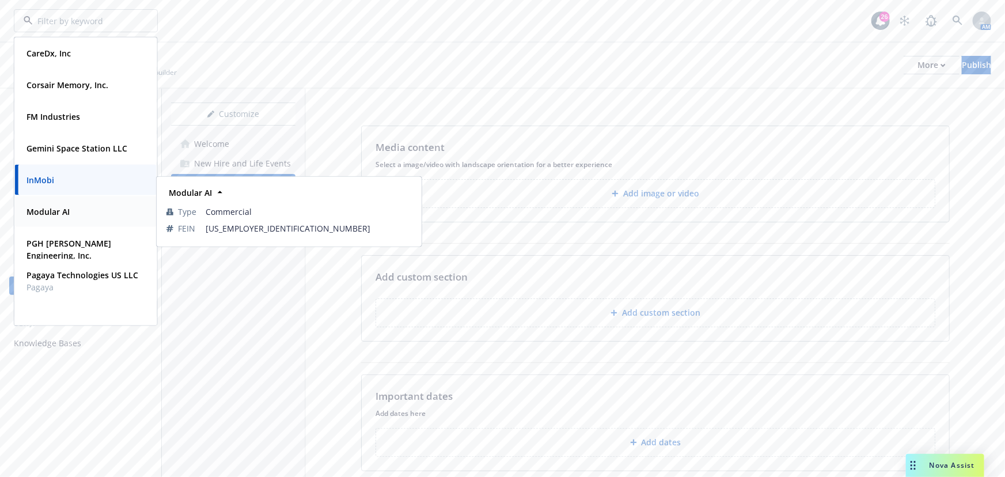
click at [83, 216] on div "Modular AI" at bounding box center [86, 211] width 128 height 17
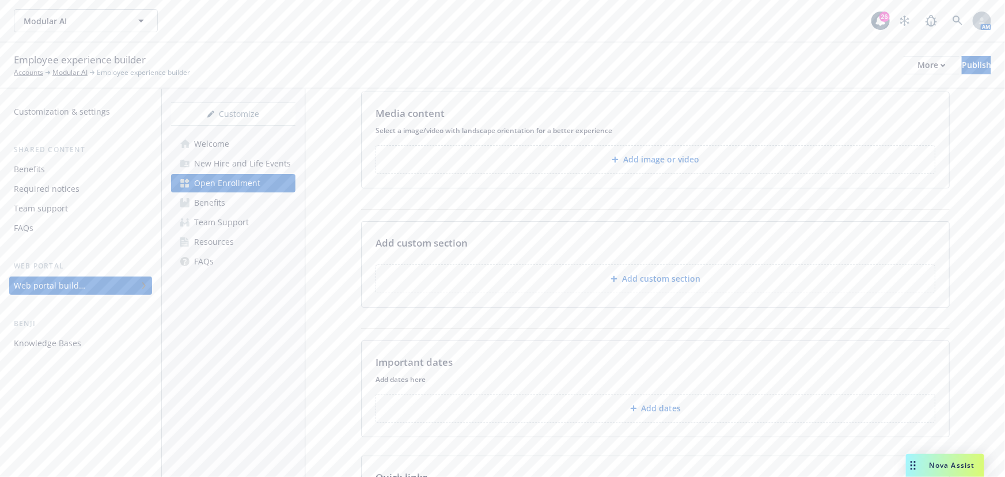
scroll to position [52, 0]
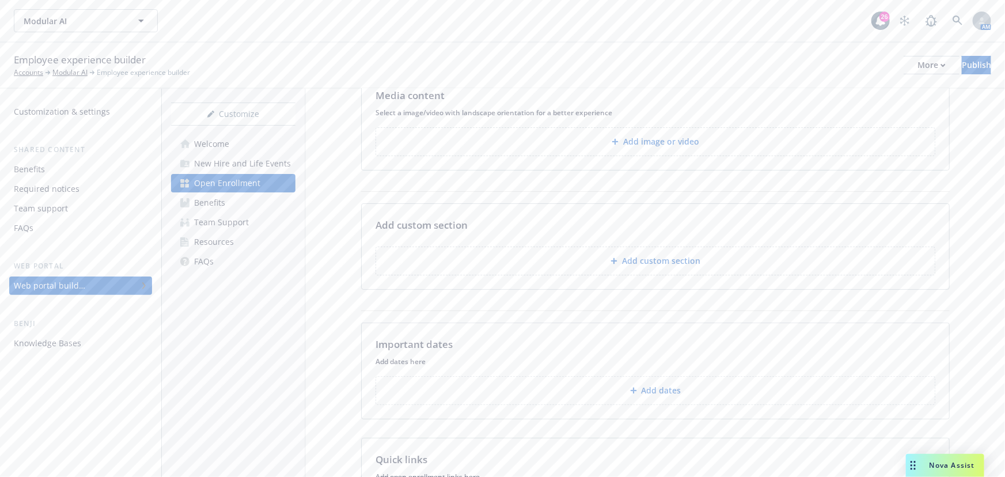
click at [672, 253] on button "Add custom section" at bounding box center [655, 260] width 560 height 29
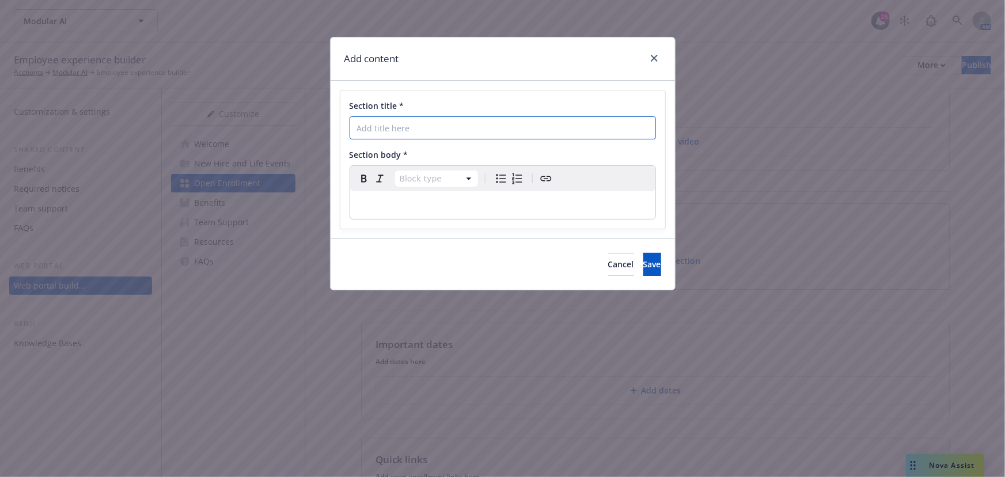
click at [554, 121] on input "Section title *" at bounding box center [503, 127] width 306 height 23
click at [652, 49] on div "Add content" at bounding box center [503, 58] width 344 height 43
click at [608, 260] on button "Cancel" at bounding box center [621, 264] width 26 height 23
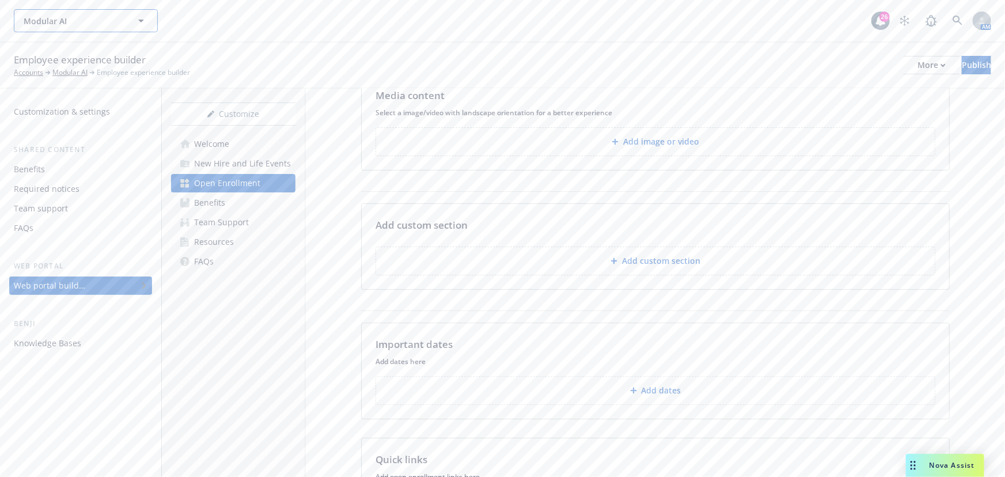
click at [84, 25] on span "Modular AI" at bounding box center [74, 21] width 100 height 12
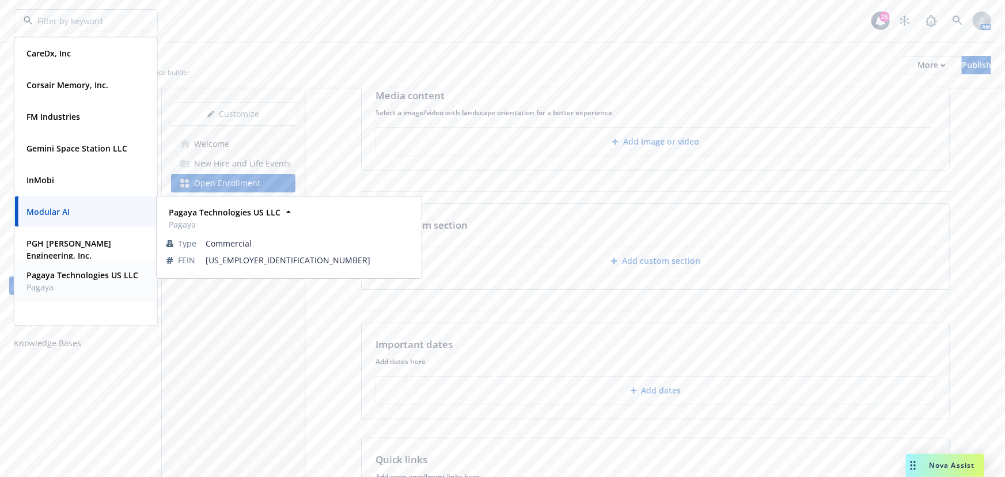
scroll to position [85, 0]
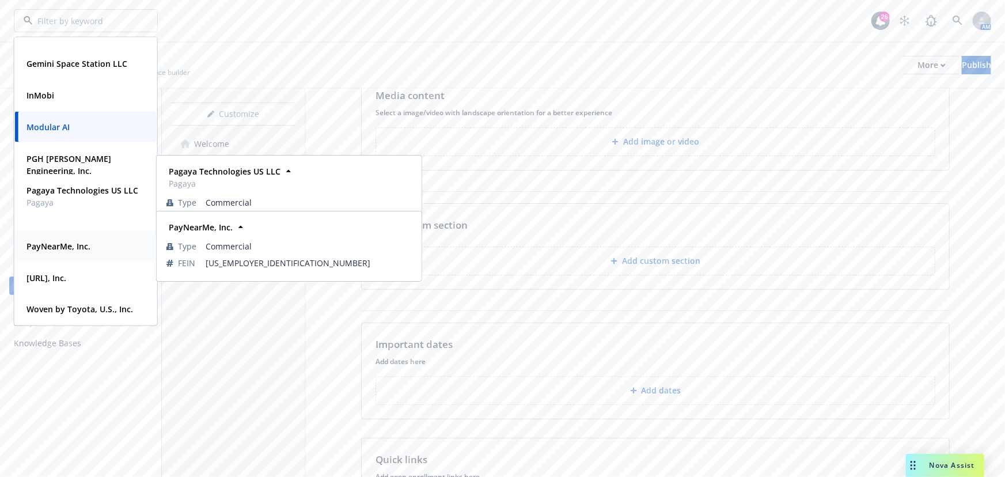
click at [96, 248] on div "PayNearMe, Inc." at bounding box center [86, 246] width 128 height 17
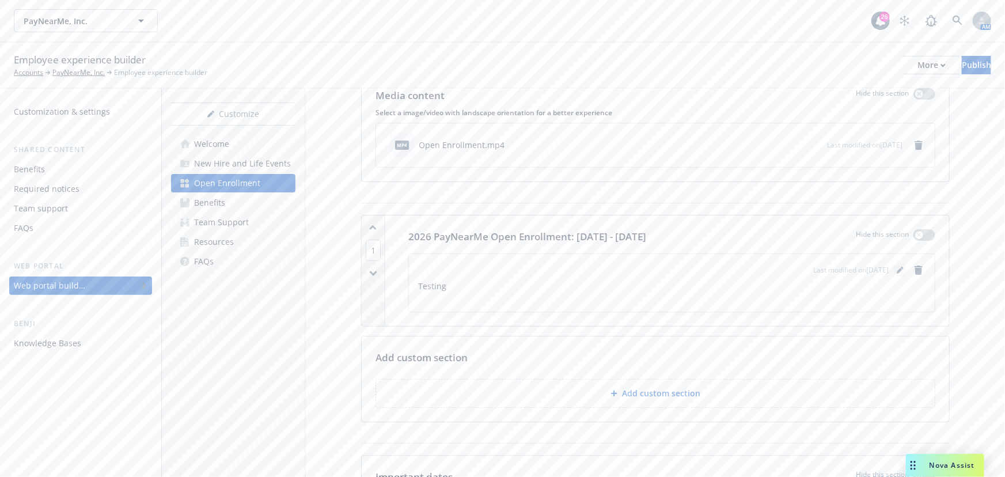
click at [893, 269] on link "editPencil" at bounding box center [900, 270] width 14 height 14
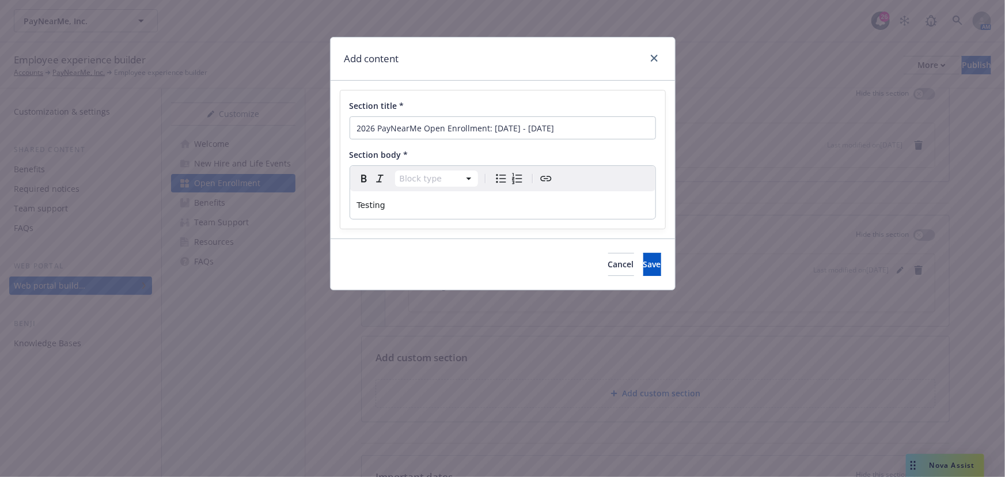
click at [500, 202] on p "Testing" at bounding box center [502, 205] width 291 height 14
drag, startPoint x: 522, startPoint y: 204, endPoint x: 282, endPoint y: 206, distance: 240.1
click at [282, 206] on div "Add content Section title * 2026 PayNearMe Open Enrollment: November 10 - Novem…" at bounding box center [502, 238] width 1005 height 477
click at [565, 208] on span "Your annual Open Enrollment will run from November 10 - November 21." at bounding box center [476, 204] width 239 height 9
click at [647, 204] on p "Your annual Open Enrollment will run from November 10 through November 21." at bounding box center [502, 205] width 291 height 14
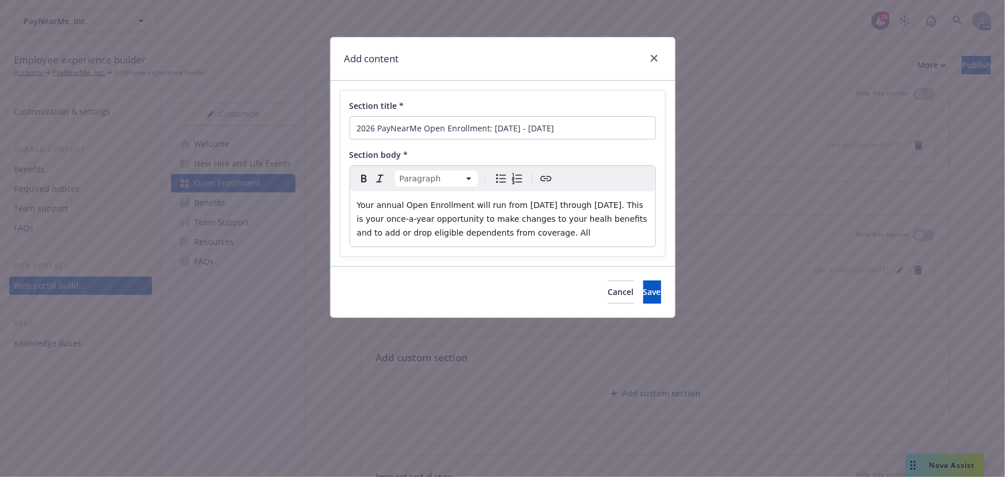
click at [594, 218] on span "Your annual Open Enrollment will run from November 10 through November 21. This…" at bounding box center [503, 218] width 293 height 37
click at [592, 234] on p "Your annual Open Enrollment will run from November 10 through November 21. This…" at bounding box center [502, 218] width 291 height 41
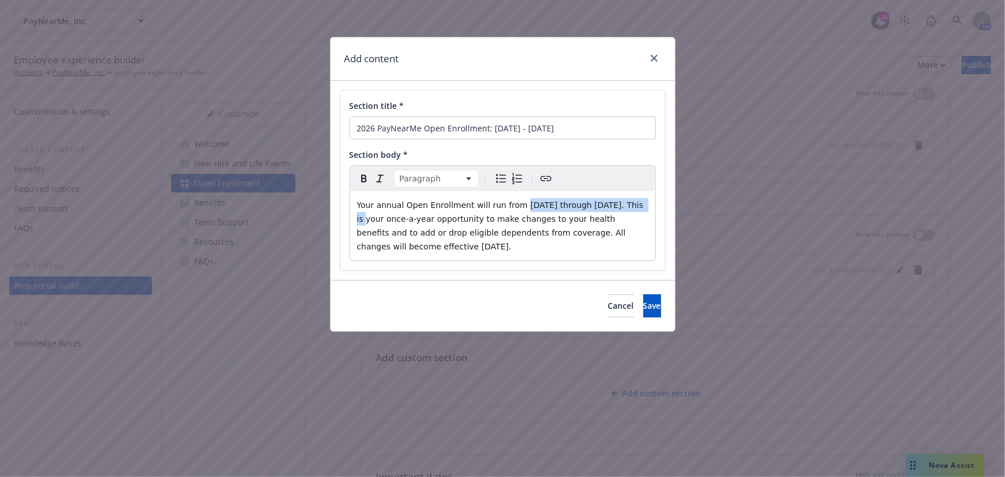
drag, startPoint x: 511, startPoint y: 203, endPoint x: 640, endPoint y: 203, distance: 129.0
click at [640, 203] on span "Your annual Open Enrollment will run from November 10 through November 21. This…" at bounding box center [501, 225] width 289 height 51
click at [488, 251] on p "Your annual Open Enrollment will run from November 10 through November 21 . Thi…" at bounding box center [502, 225] width 291 height 55
drag, startPoint x: 389, startPoint y: 247, endPoint x: 443, endPoint y: 242, distance: 54.3
click at [443, 242] on span ". This is your once-a-year opportunity to make changes to your health benefits …" at bounding box center [497, 225] width 280 height 51
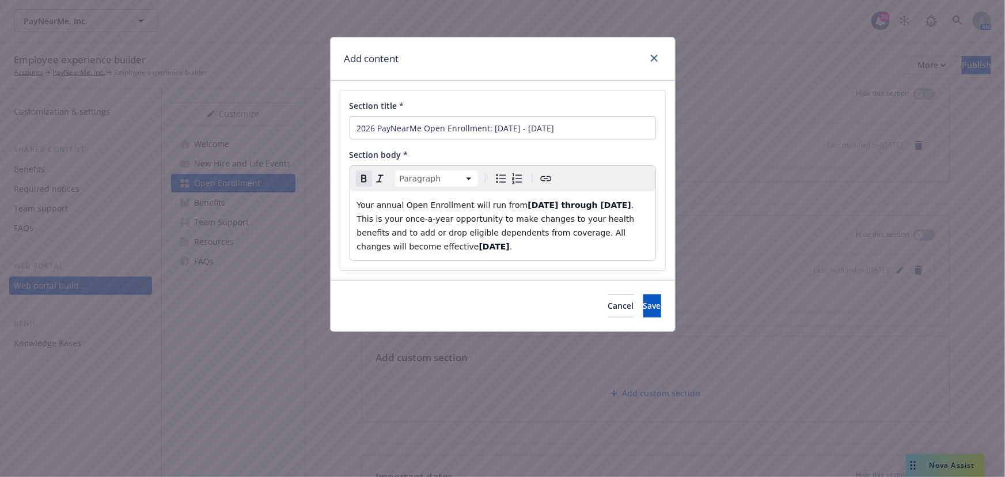
click at [501, 241] on p "Your annual Open Enrollment will run from November 10 through November 21 . Thi…" at bounding box center [502, 225] width 291 height 55
click at [582, 249] on p "Your annual Open Enrollment will run from November 10 through November 21 . Thi…" at bounding box center [502, 225] width 291 height 55
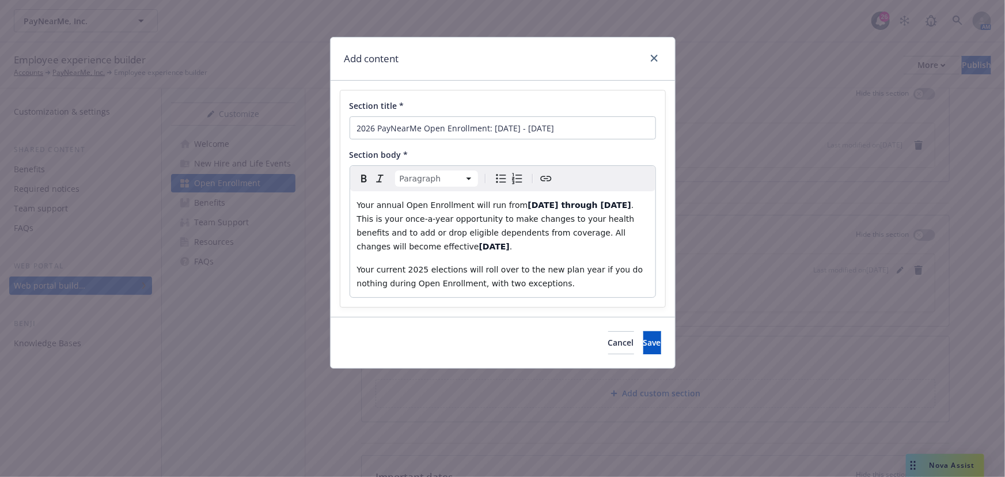
click at [564, 276] on p "Your current 2025 elections will roll over to the new plan year if you do nothi…" at bounding box center [502, 277] width 291 height 28
drag, startPoint x: 568, startPoint y: 278, endPoint x: 572, endPoint y: 287, distance: 10.8
click at [568, 279] on p "Your current 2025 elections will roll over to the new plan year if you do nothi…" at bounding box center [502, 277] width 291 height 28
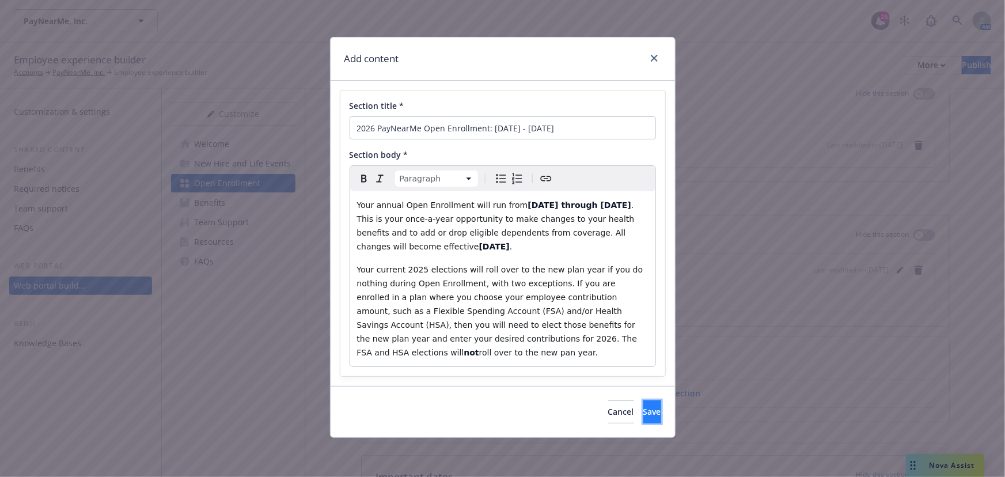
click at [651, 400] on button "Save" at bounding box center [652, 411] width 18 height 23
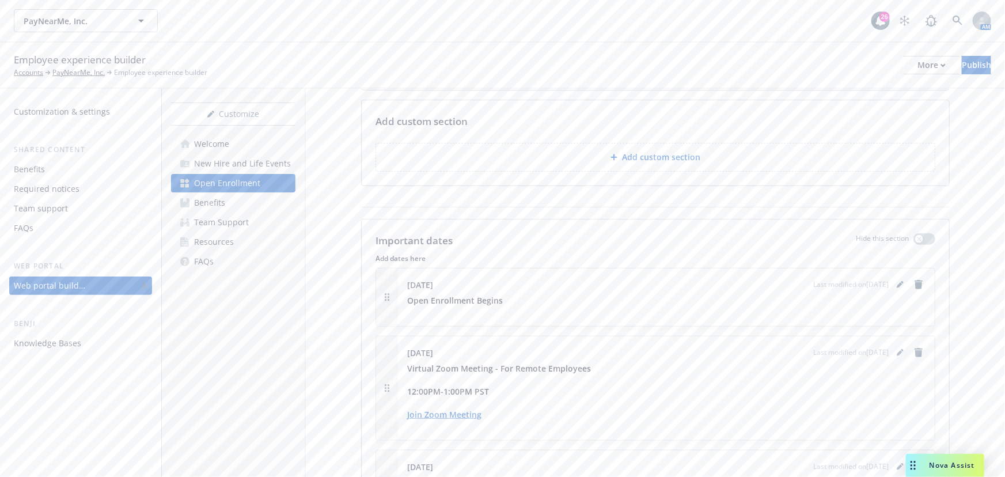
scroll to position [419, 0]
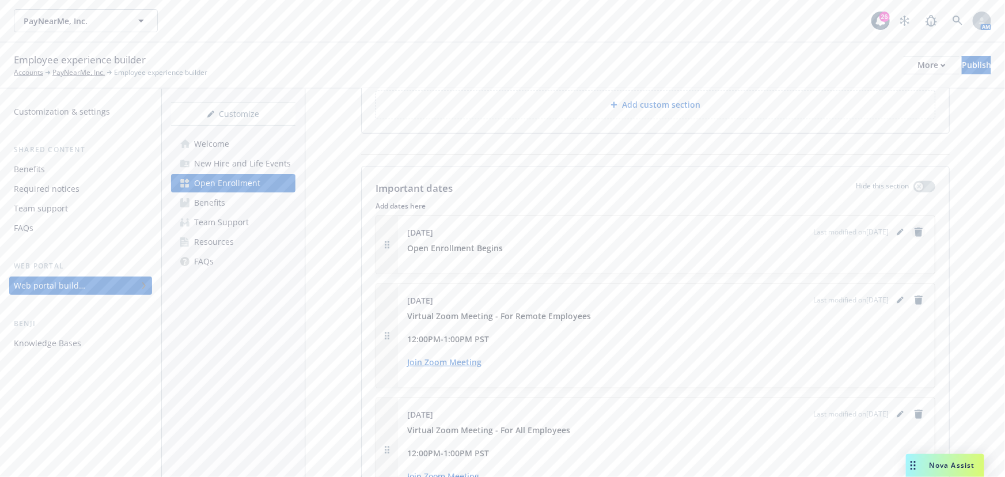
click at [914, 237] on icon "remove" at bounding box center [918, 231] width 8 height 9
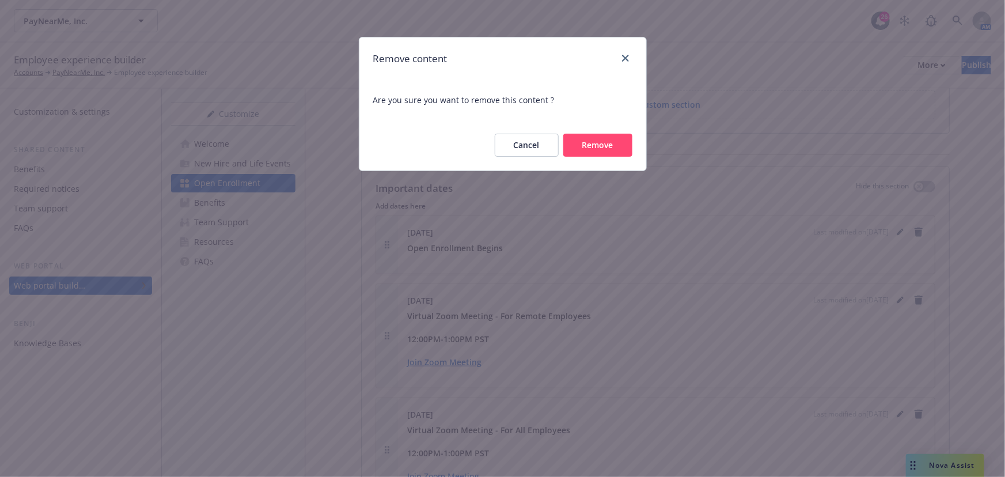
click at [616, 142] on button "Remove" at bounding box center [597, 145] width 69 height 23
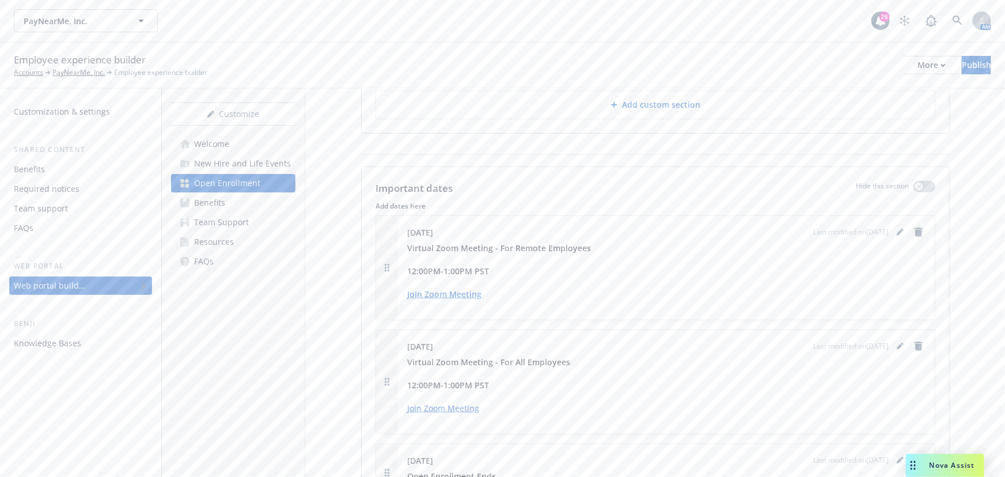
click at [914, 237] on icon "remove" at bounding box center [918, 231] width 8 height 9
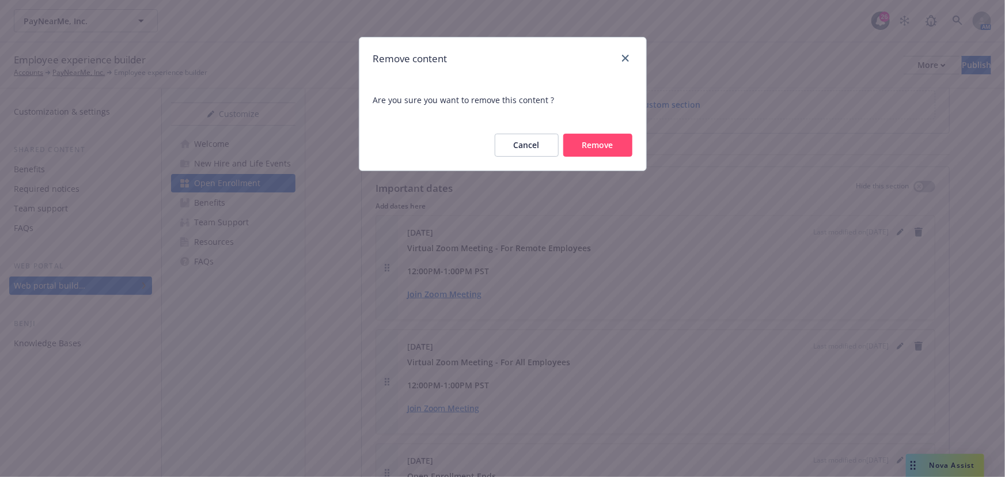
click at [601, 154] on button "Remove" at bounding box center [597, 145] width 69 height 23
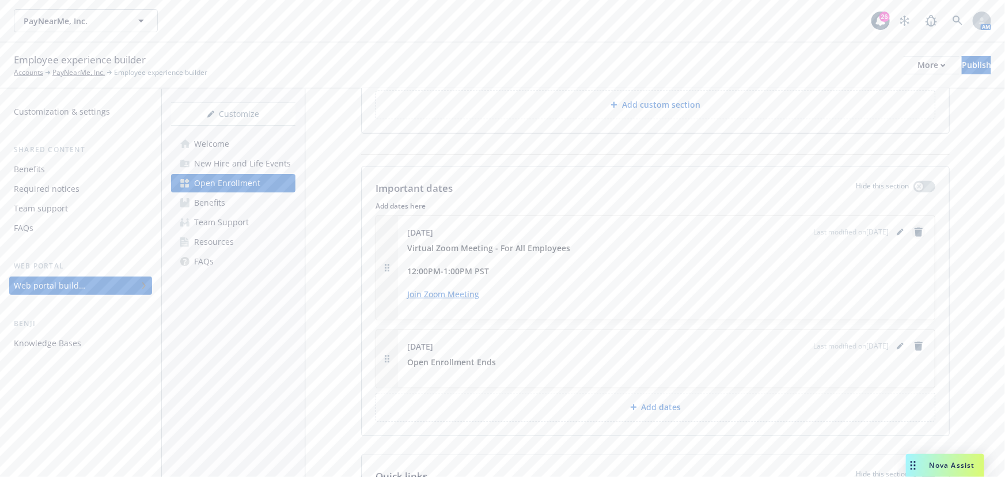
click at [914, 237] on icon "remove" at bounding box center [918, 231] width 8 height 9
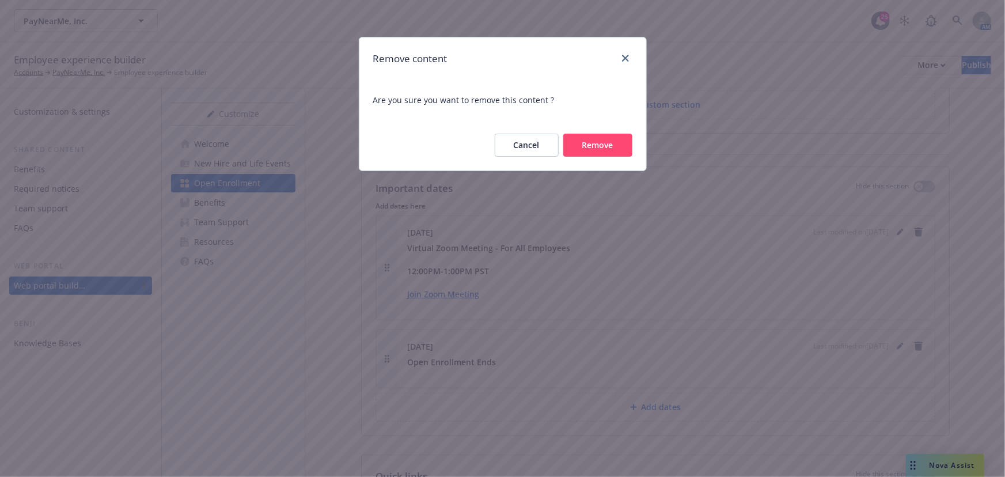
click at [619, 147] on button "Remove" at bounding box center [597, 145] width 69 height 23
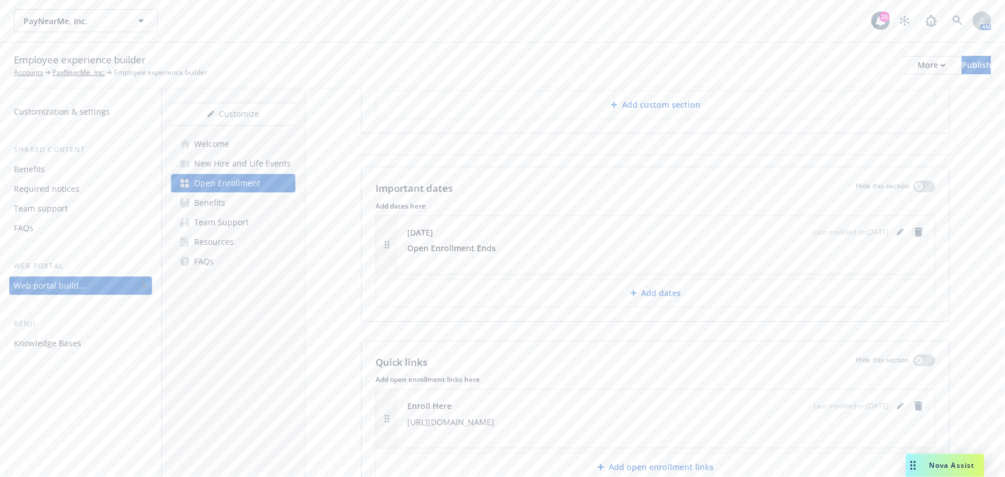
click at [914, 237] on icon "remove" at bounding box center [918, 231] width 9 height 9
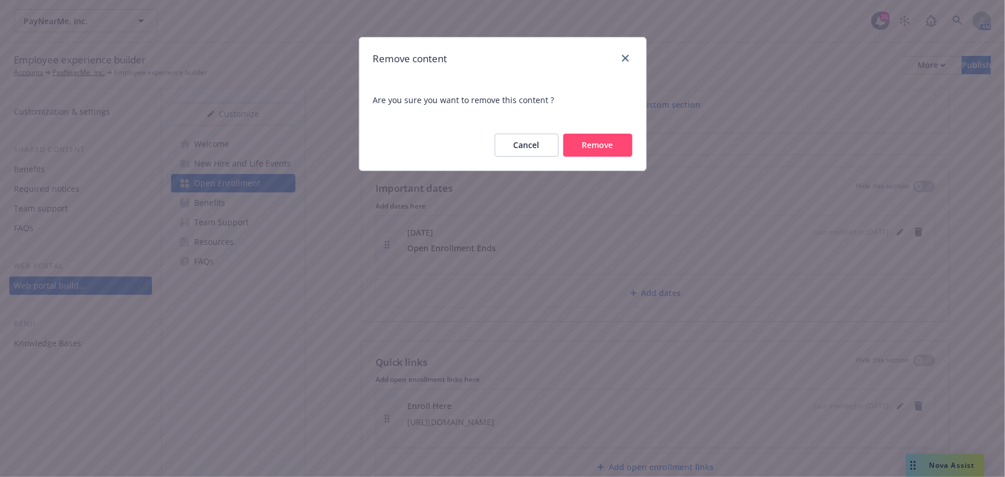
click at [616, 147] on button "Remove" at bounding box center [597, 145] width 69 height 23
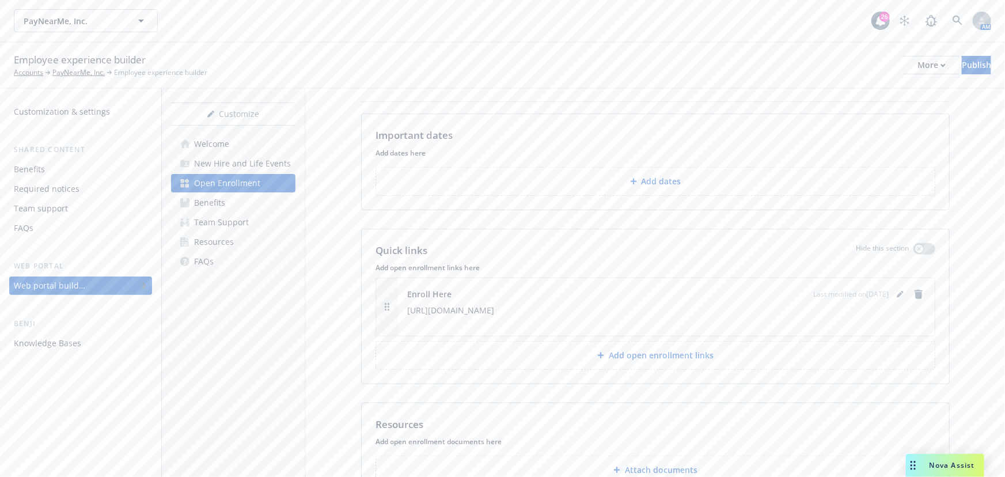
scroll to position [552, 0]
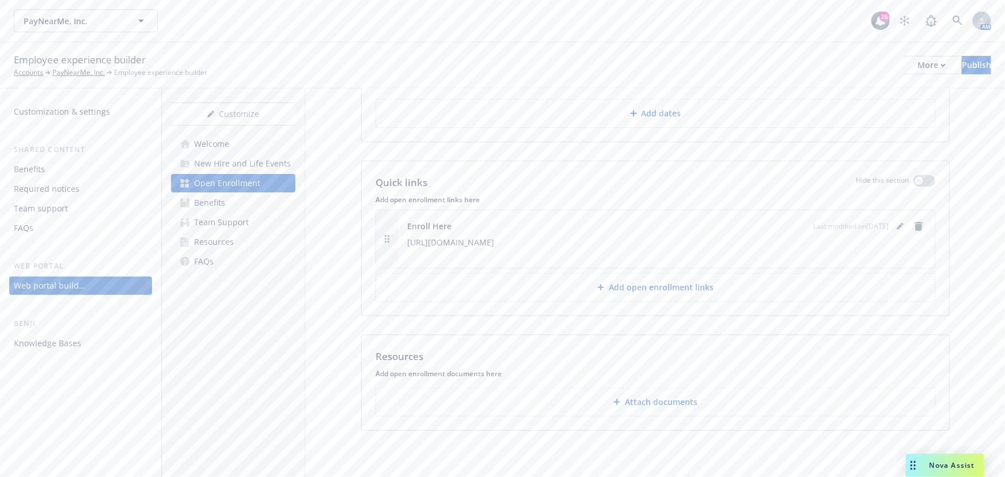
click at [916, 225] on icon "remove" at bounding box center [918, 226] width 9 height 9
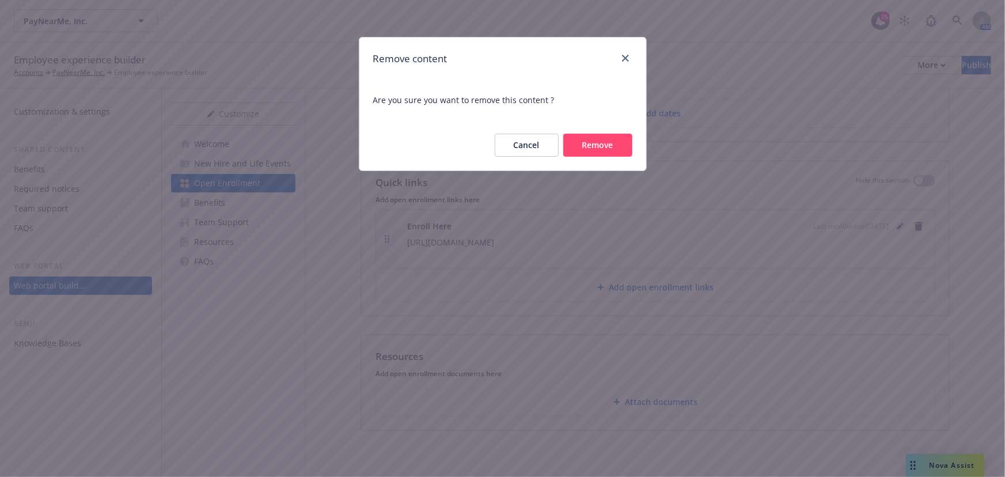
click at [614, 138] on button "Remove" at bounding box center [597, 145] width 69 height 23
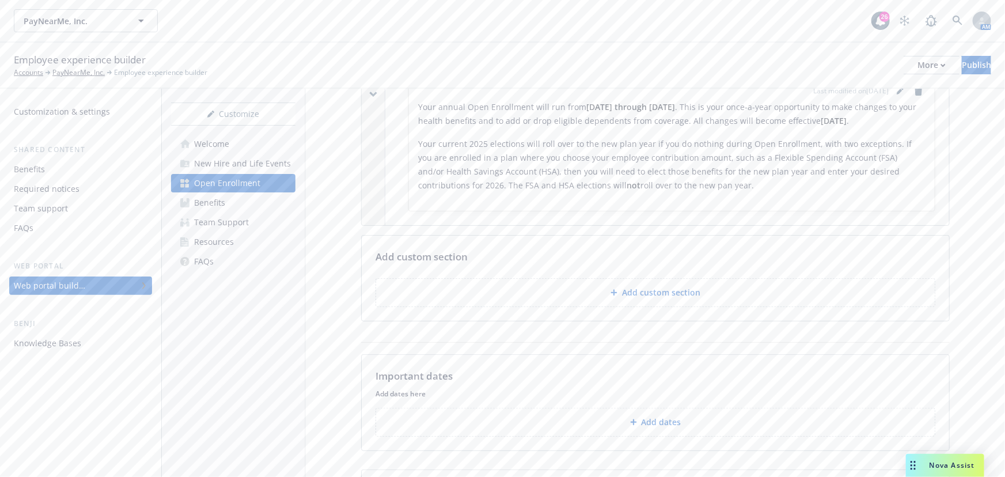
scroll to position [283, 0]
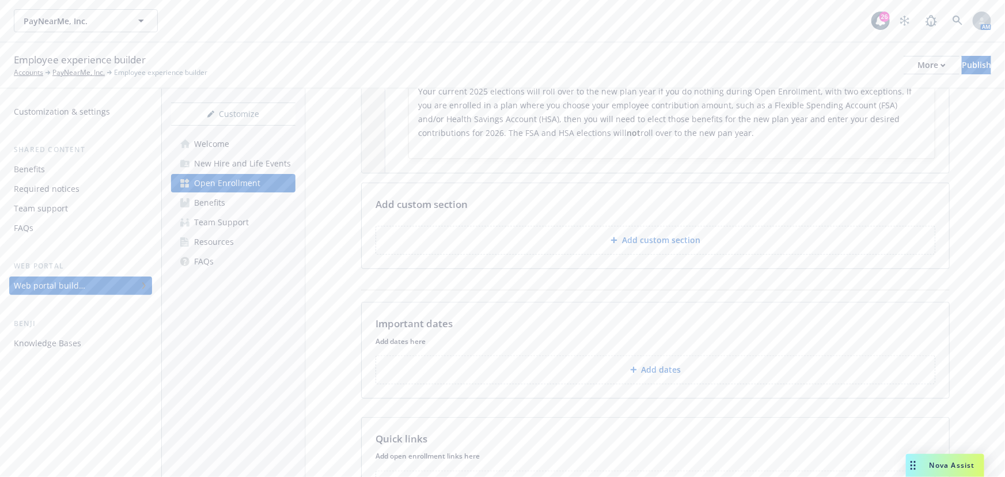
click at [700, 384] on button "Add dates" at bounding box center [655, 369] width 560 height 29
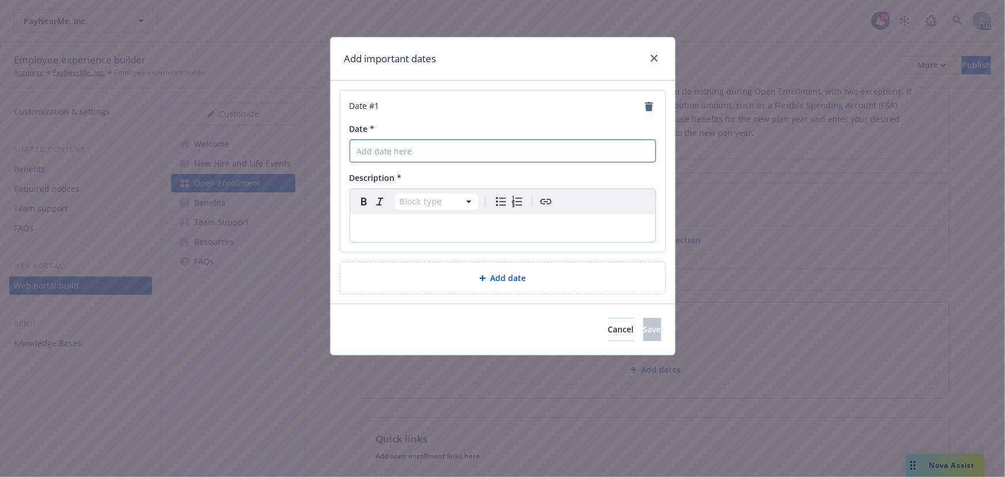
click at [548, 144] on input "Date *" at bounding box center [503, 150] width 306 height 23
type input "November 12 at 10am PST"
click at [567, 226] on p "editable markdown" at bounding box center [502, 228] width 291 height 14
click at [529, 284] on div "Add date" at bounding box center [502, 278] width 325 height 32
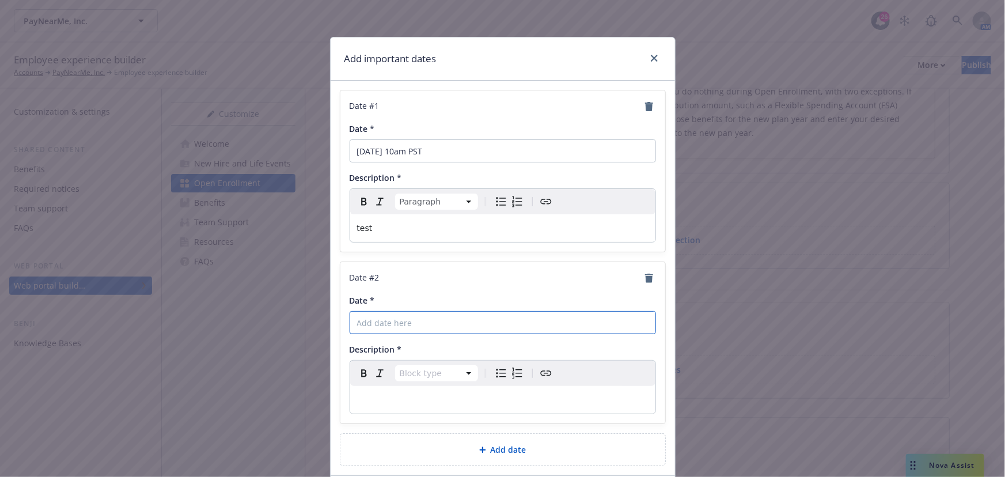
click at [435, 316] on input "Date *" at bounding box center [503, 322] width 306 height 23
type input "November 14 at 10am PST"
click at [558, 447] on div "Add date" at bounding box center [503, 449] width 306 height 13
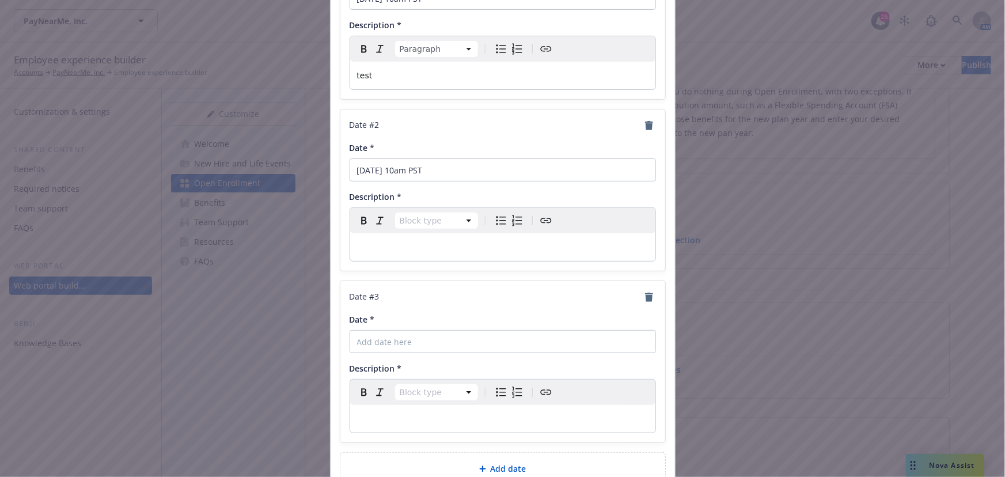
scroll to position [157, 0]
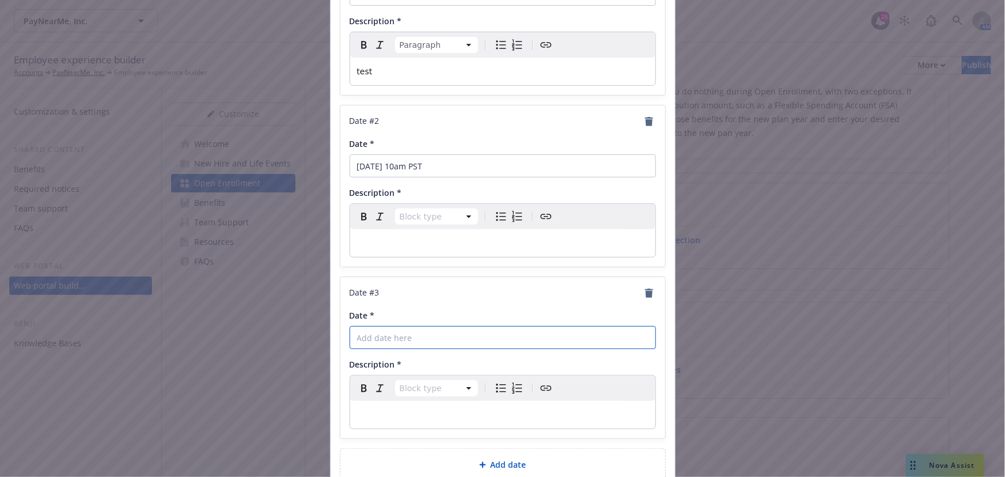
drag, startPoint x: 424, startPoint y: 333, endPoint x: 445, endPoint y: 334, distance: 20.7
click at [425, 333] on input "Date *" at bounding box center [503, 337] width 306 height 23
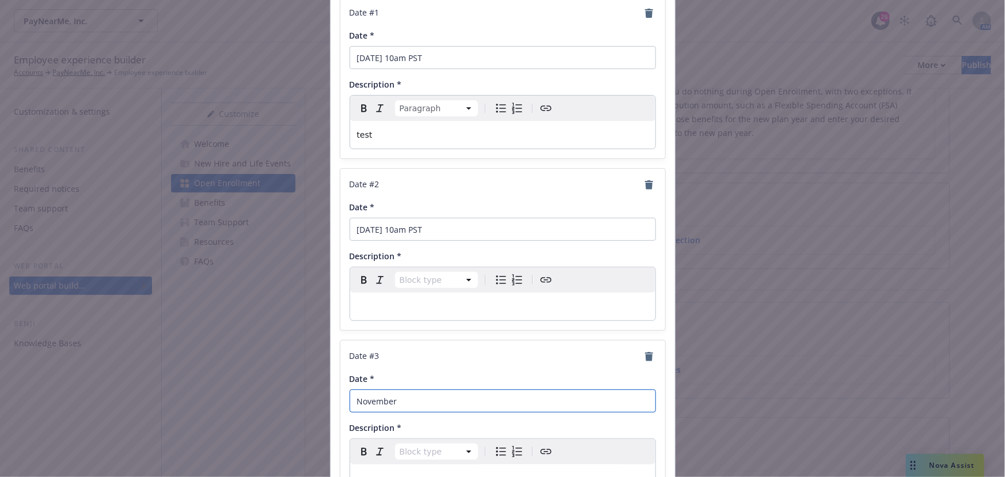
scroll to position [0, 0]
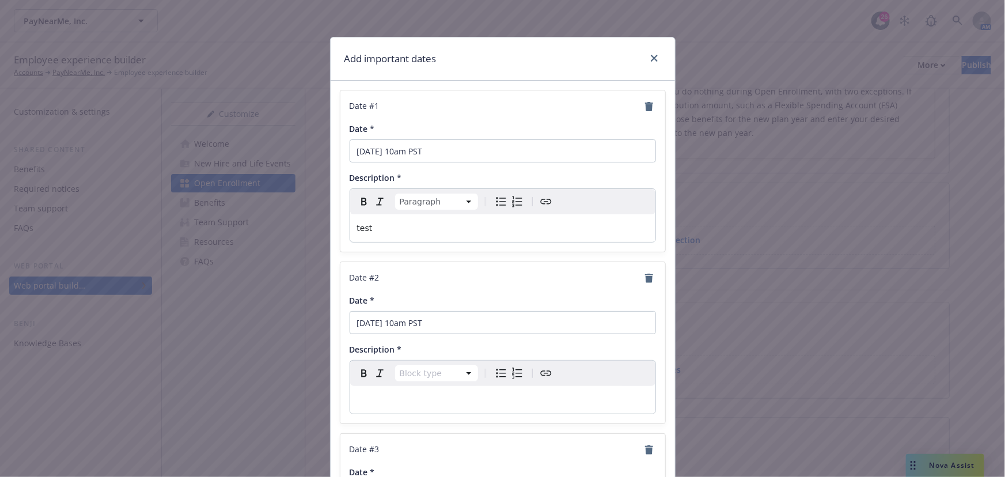
type input "November"
click at [407, 153] on input "November 12 at 10am PST" at bounding box center [503, 150] width 306 height 23
click at [403, 153] on input "November 12 at 10am PST" at bounding box center [503, 150] width 306 height 23
click at [533, 154] on input "November 6 at 10am PST" at bounding box center [503, 150] width 306 height 23
type input "November 6 at 10am PST"
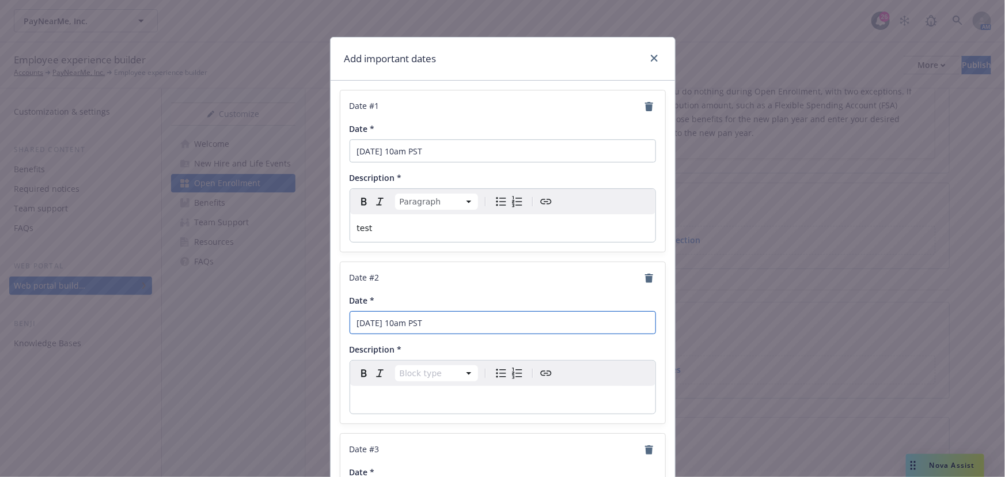
click at [478, 321] on input "November 14 at 10am PST" at bounding box center [503, 322] width 306 height 23
click at [404, 322] on input "November 14 at 10am PST" at bounding box center [503, 322] width 306 height 23
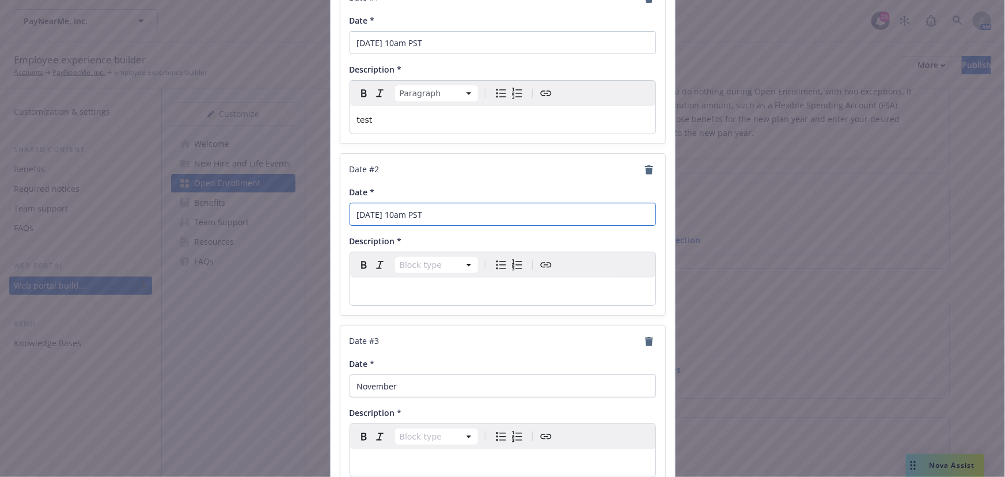
scroll to position [209, 0]
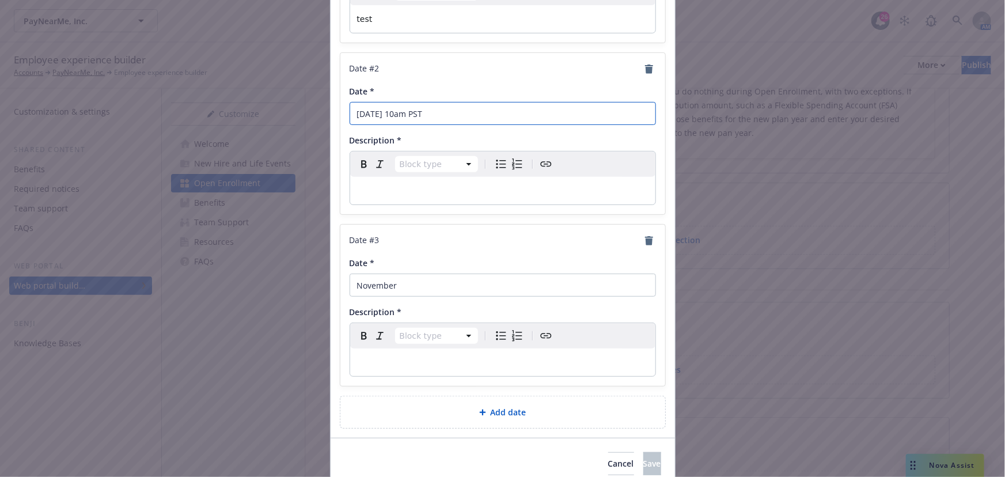
type input "November 12 at 10am PST"
click at [402, 283] on input "November" at bounding box center [503, 285] width 306 height 23
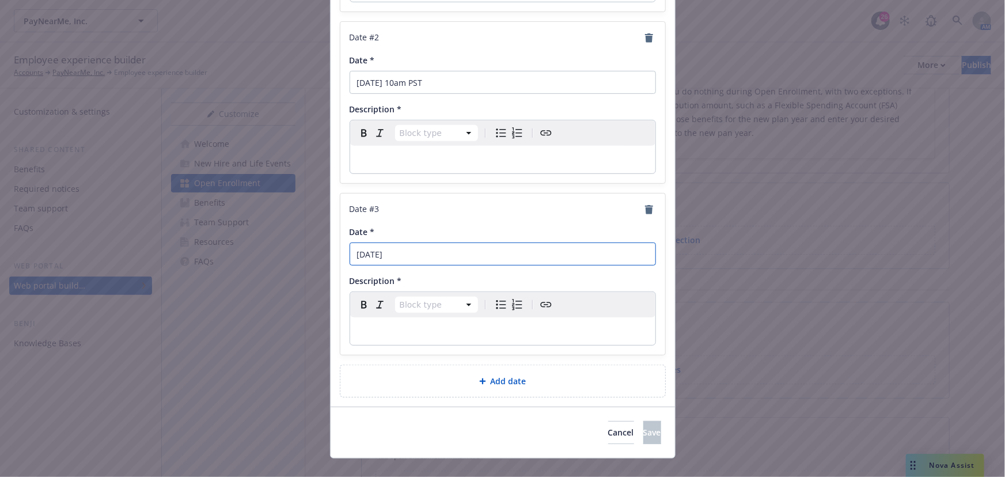
scroll to position [257, 0]
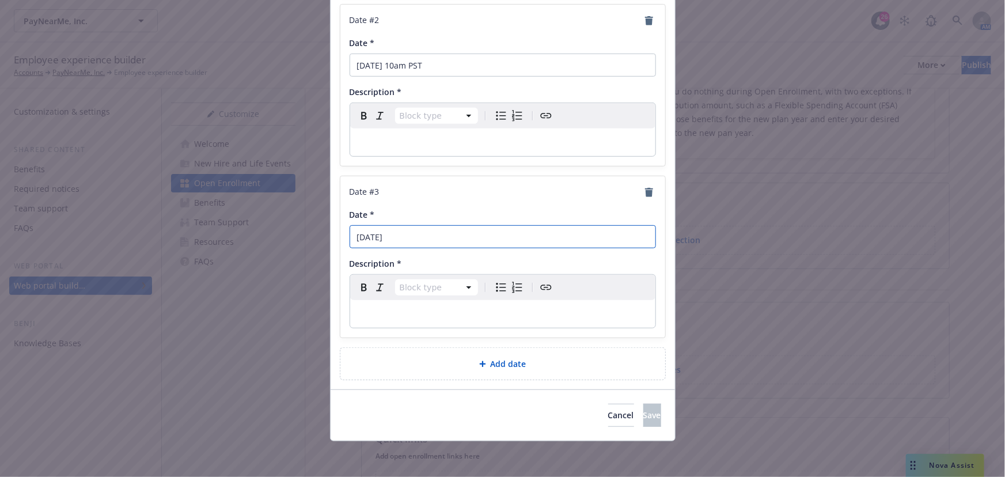
type input "November 14"
click at [479, 366] on div "Add date" at bounding box center [503, 363] width 306 height 13
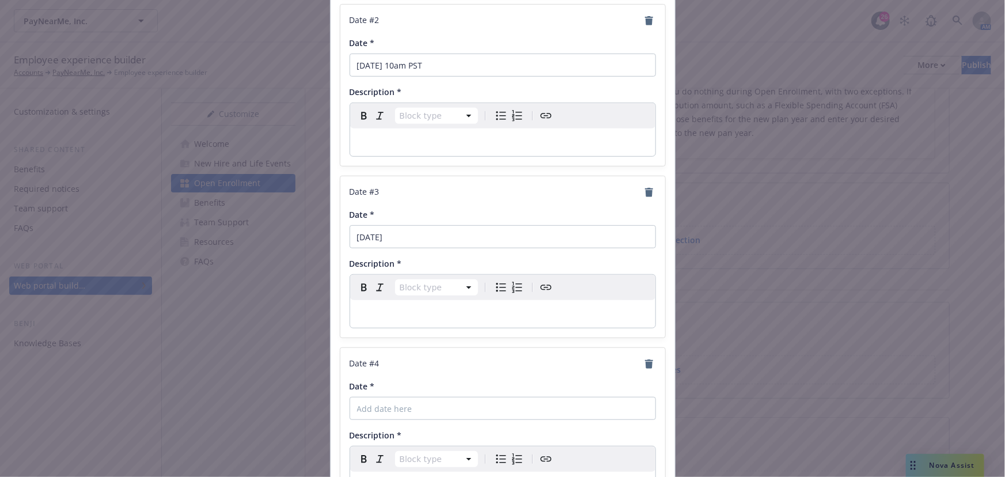
scroll to position [600, 0]
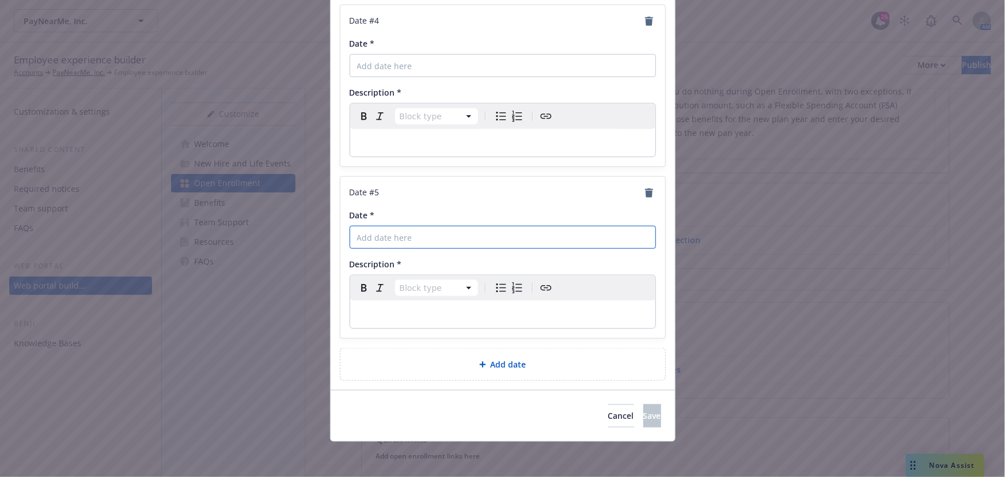
click at [458, 234] on input "Date *" at bounding box center [503, 237] width 306 height 23
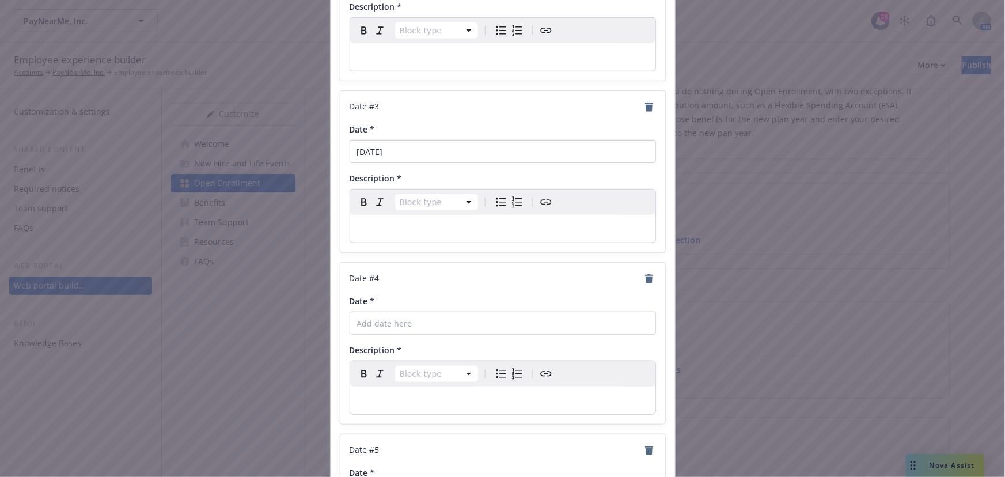
scroll to position [339, 0]
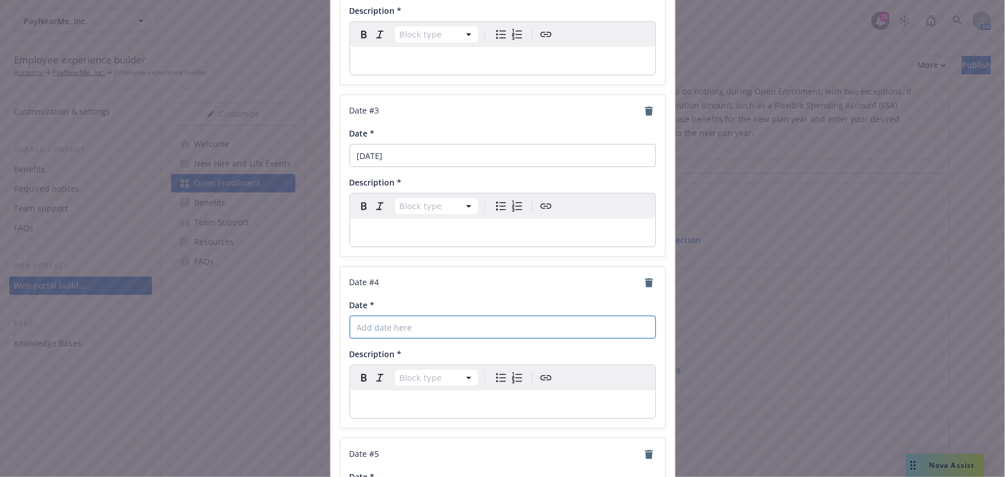
click at [420, 333] on input "Date *" at bounding box center [503, 327] width 306 height 23
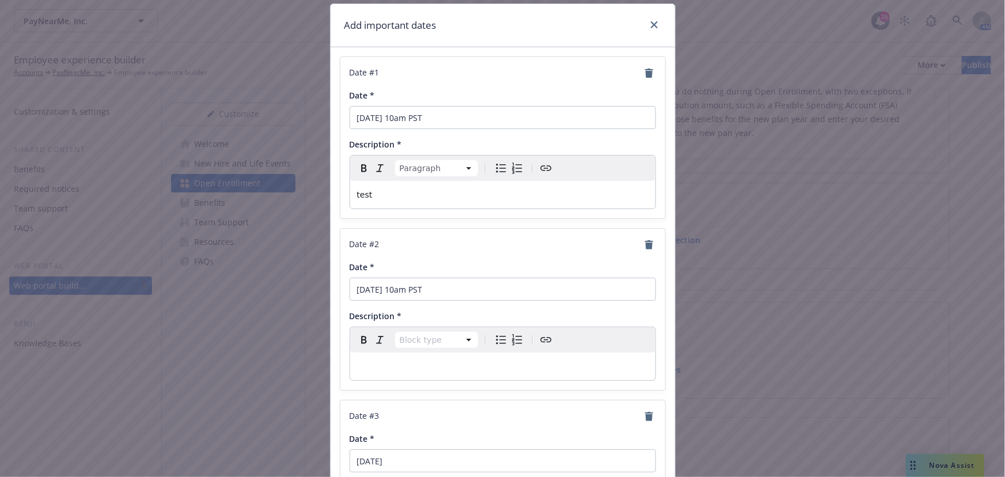
scroll to position [24, 0]
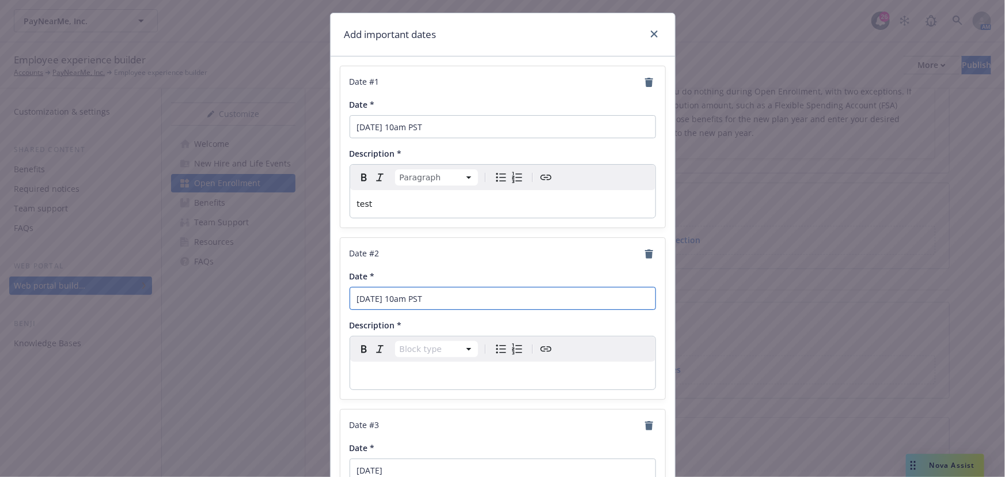
click at [492, 294] on input "November 12 at 10am PST" at bounding box center [503, 298] width 306 height 23
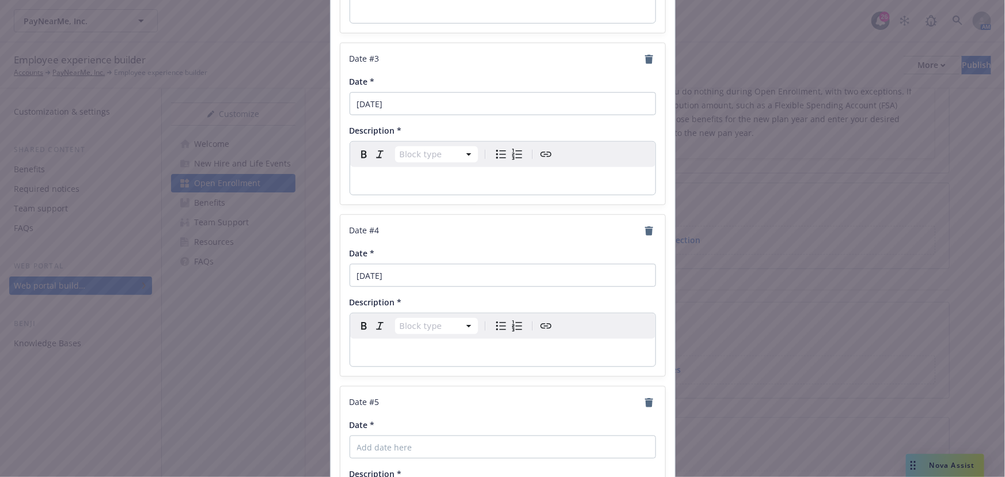
scroll to position [391, 0]
click at [420, 271] on input "November 17" at bounding box center [503, 274] width 306 height 23
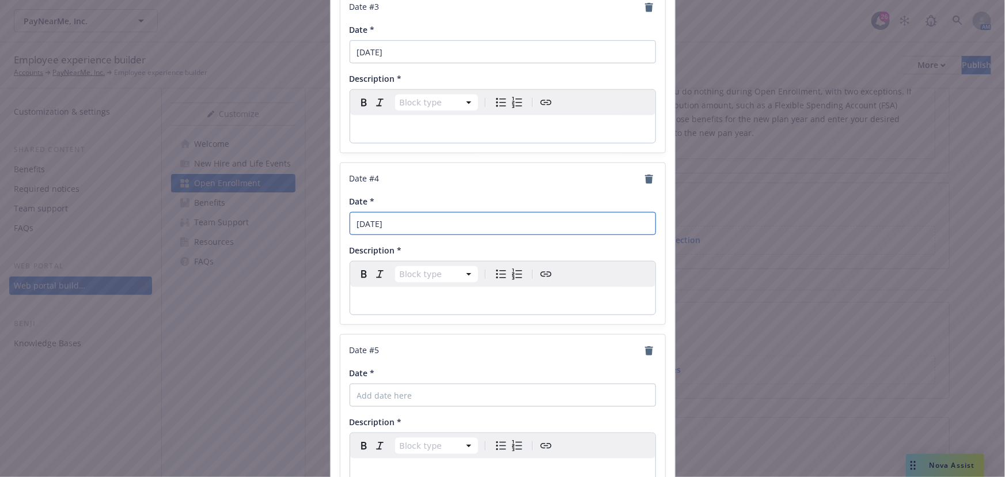
scroll to position [548, 0]
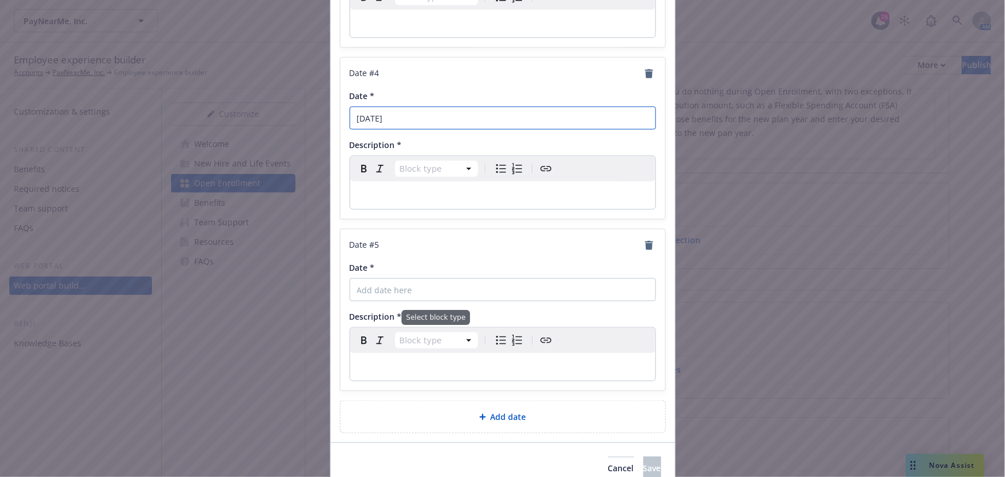
type input "November 14"
click at [438, 287] on input "Date *" at bounding box center [503, 289] width 306 height 23
type input "November 17"
click at [498, 411] on span "Add date" at bounding box center [509, 417] width 36 height 12
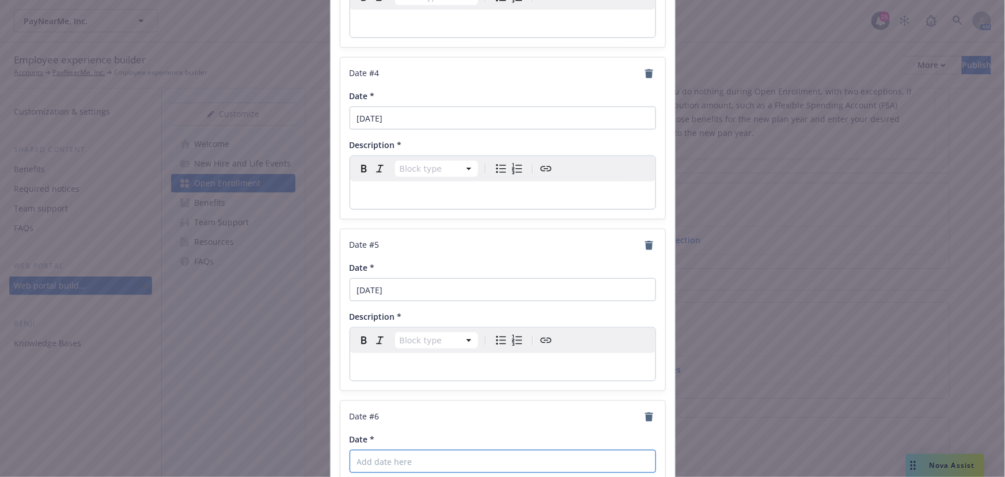
click at [448, 453] on input "Date *" at bounding box center [503, 461] width 306 height 23
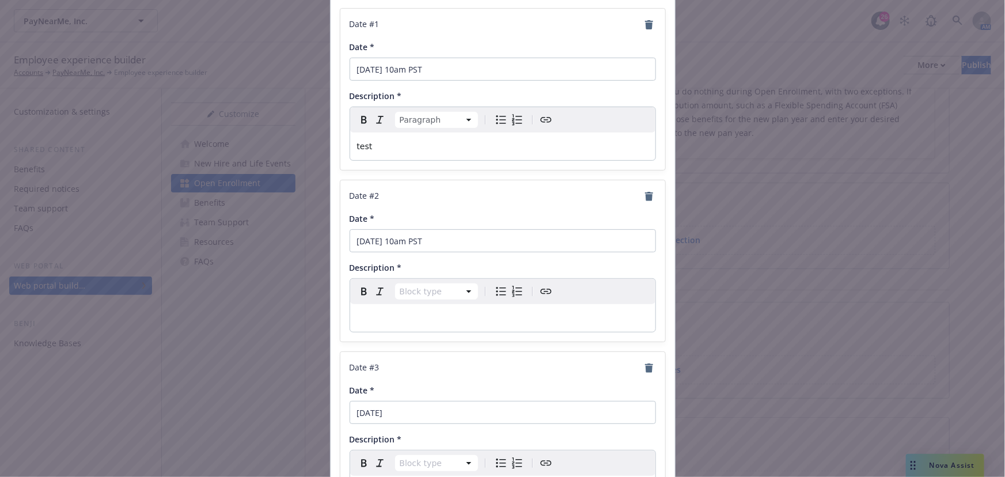
scroll to position [0, 0]
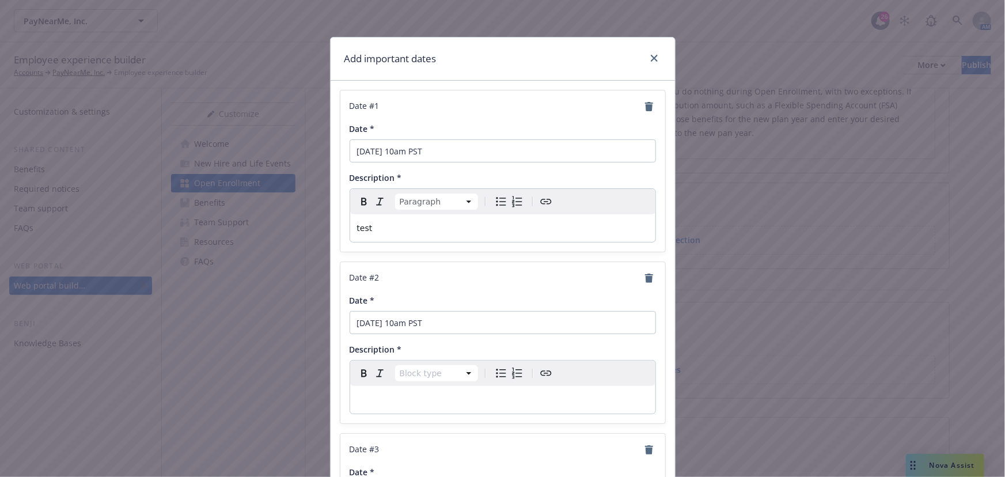
type input "November 20"
click at [504, 164] on div "Date # 1 Date * November 6 at 10am PST Description * Paragraph Paragraph Headin…" at bounding box center [502, 170] width 325 height 161
click at [523, 133] on div "Date *" at bounding box center [503, 129] width 306 height 12
click at [531, 146] on input "November 6 at 10am PST" at bounding box center [503, 150] width 306 height 23
click at [462, 223] on p "test" at bounding box center [502, 228] width 291 height 14
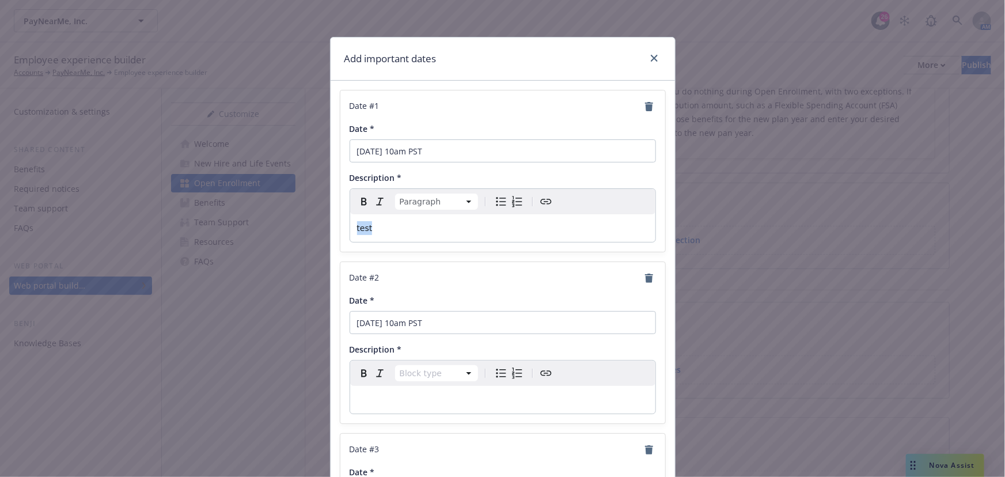
drag, startPoint x: 479, startPoint y: 219, endPoint x: 309, endPoint y: 212, distance: 170.6
click at [309, 212] on div "Add important dates Date # 1 Date * November 6 at 10am PST Description * Paragr…" at bounding box center [502, 238] width 1005 height 477
click at [458, 393] on p "editable markdown" at bounding box center [502, 400] width 291 height 14
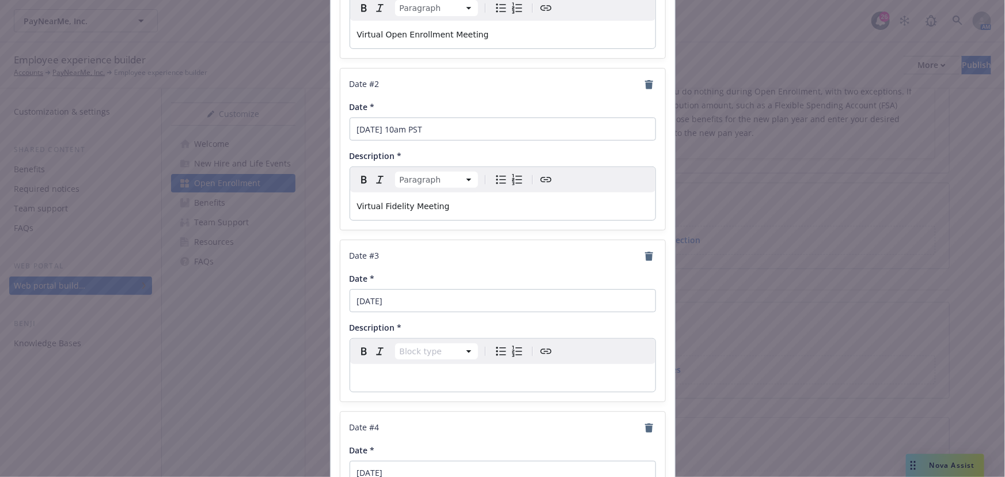
scroll to position [209, 0]
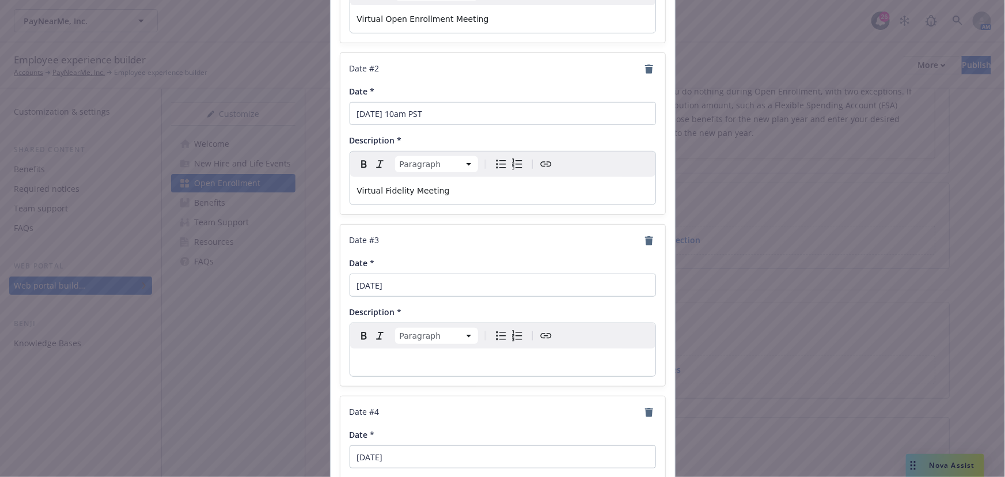
click at [431, 364] on p "editable markdown" at bounding box center [502, 362] width 291 height 14
click at [458, 292] on input "November 14" at bounding box center [503, 285] width 306 height 23
type input "November 14 at 10am PST"
click at [443, 351] on div "editable markdown" at bounding box center [502, 362] width 305 height 28
click at [357, 359] on span "virtual HeatlhJoy Meeting" at bounding box center [408, 362] width 102 height 9
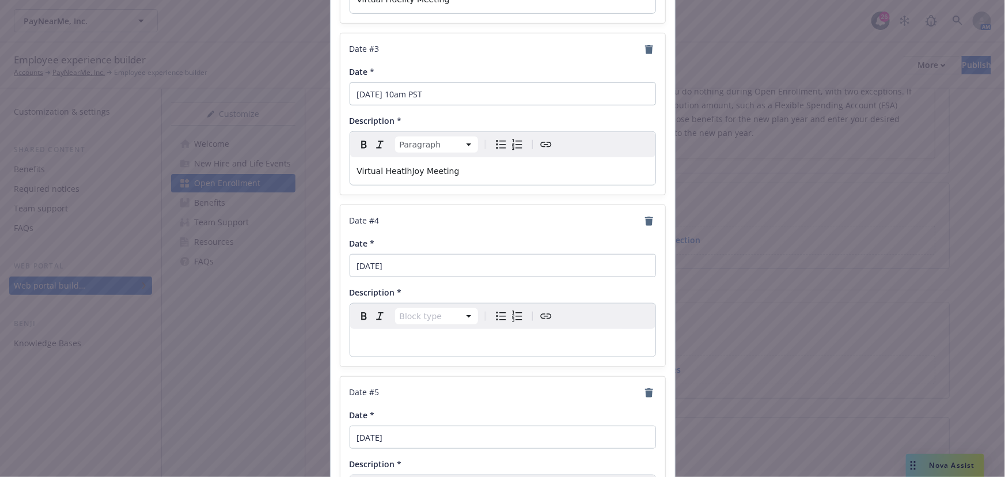
scroll to position [419, 0]
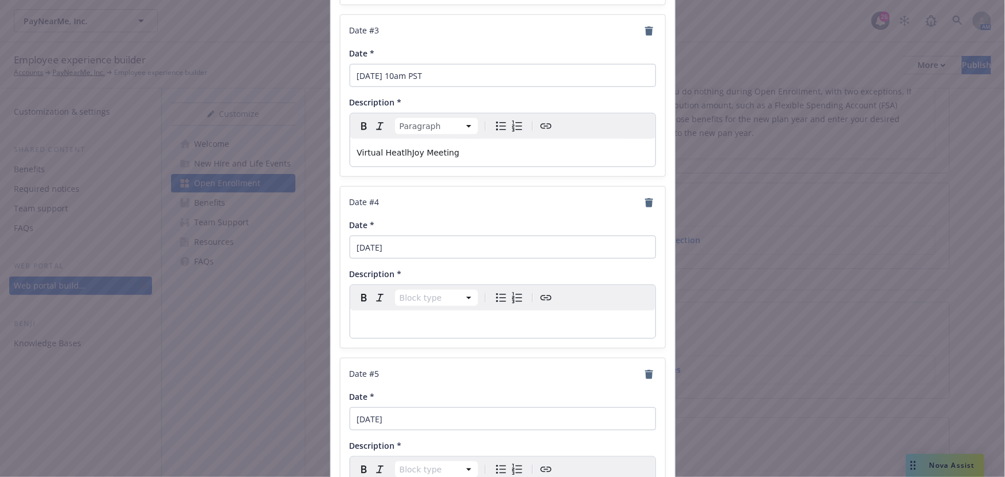
click at [432, 326] on p "editable markdown" at bounding box center [502, 324] width 291 height 14
click at [357, 324] on span "virutal Office Hours" at bounding box center [396, 324] width 78 height 9
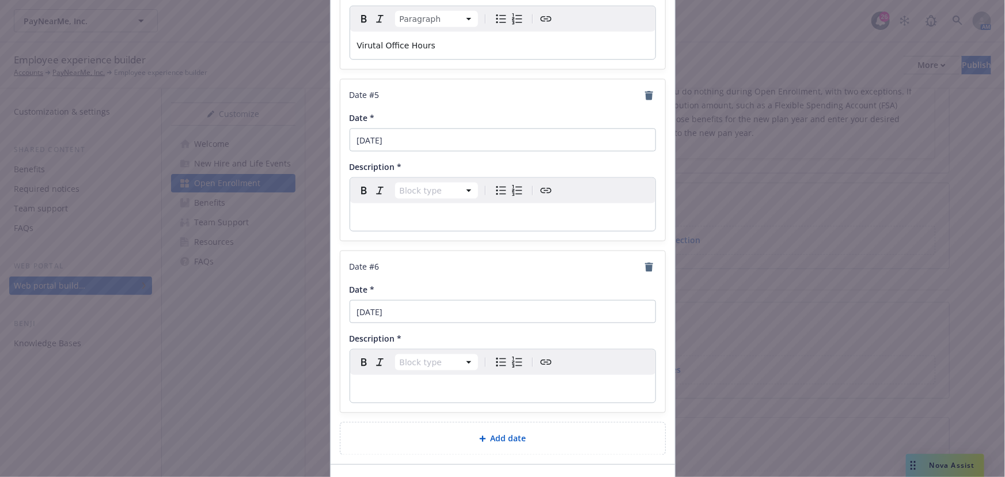
scroll to position [732, 0]
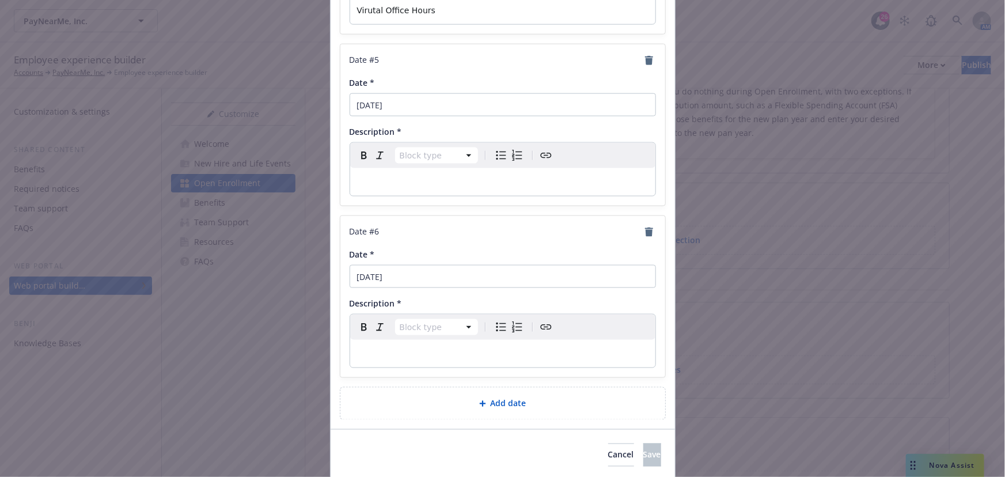
click at [430, 183] on p "editable markdown" at bounding box center [502, 182] width 291 height 14
click at [435, 350] on p "editable markdown" at bounding box center [502, 354] width 291 height 14
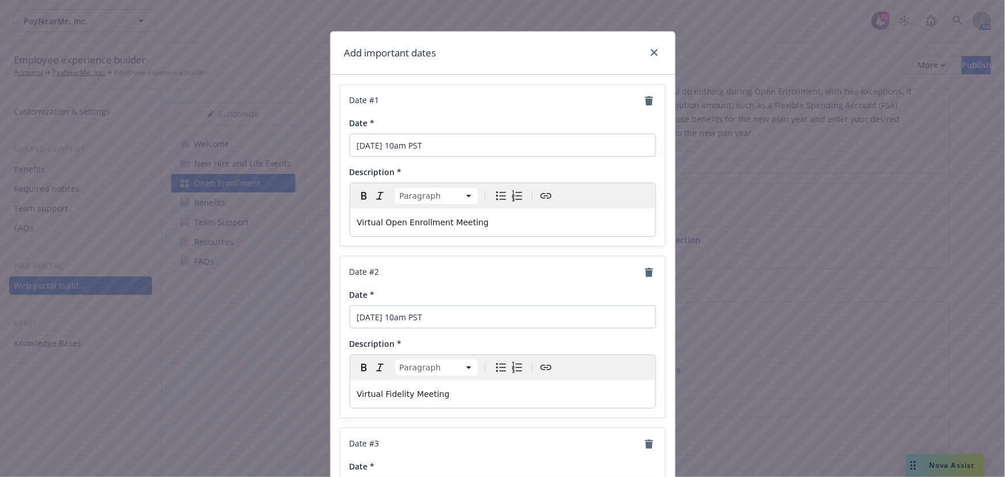
scroll to position [0, 0]
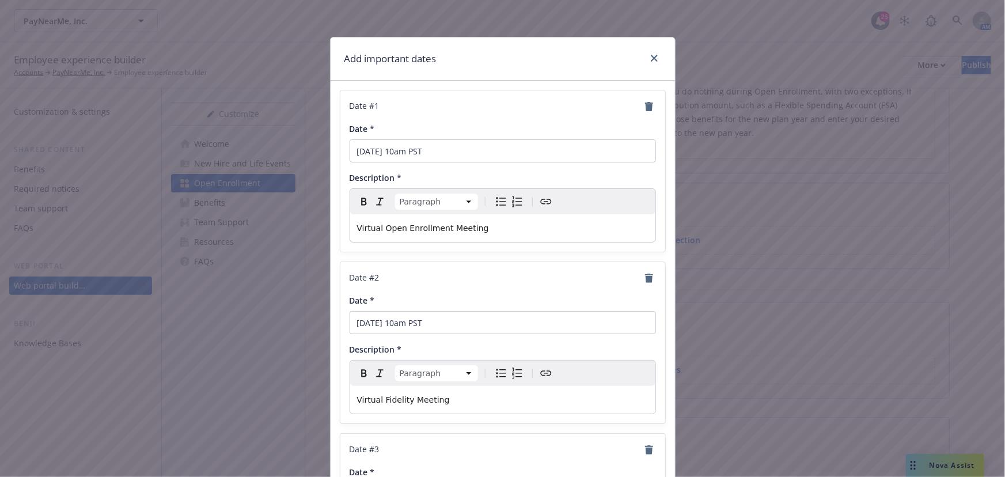
click at [482, 235] on div "Virtual Open Enrollment Meeting" at bounding box center [502, 228] width 305 height 28
click at [511, 228] on p "Virtual Open Enrollment Meeting" at bounding box center [502, 228] width 291 height 14
drag, startPoint x: 478, startPoint y: 225, endPoint x: 443, endPoint y: 228, distance: 34.7
click at [443, 228] on p "Virtual Open Enrollment Meeting" at bounding box center [502, 228] width 291 height 14
drag, startPoint x: 378, startPoint y: 229, endPoint x: 340, endPoint y: 223, distance: 38.4
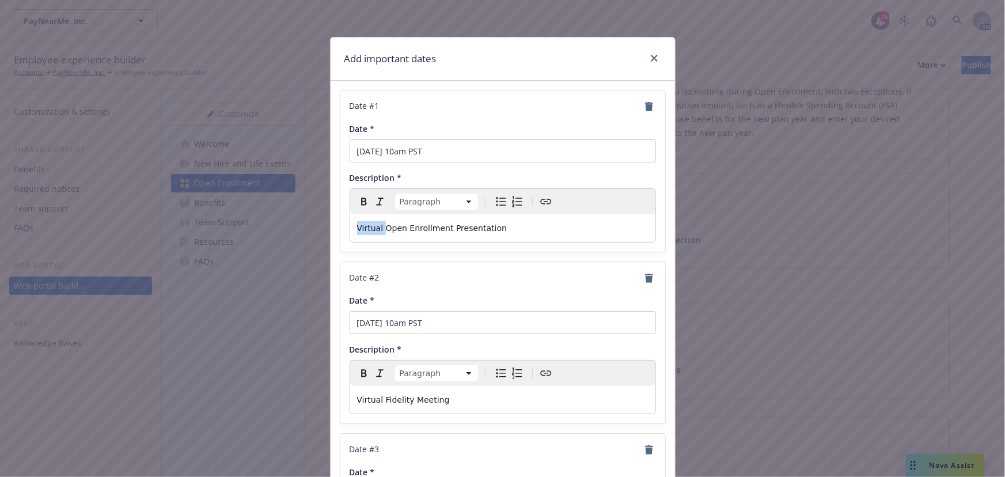
click at [340, 223] on div "Date # 1 Date * November 6 at 10am PST Description * Paragraph Paragraph Headin…" at bounding box center [502, 170] width 325 height 161
click at [536, 227] on p "Open Enrollment Presentation" at bounding box center [502, 228] width 291 height 14
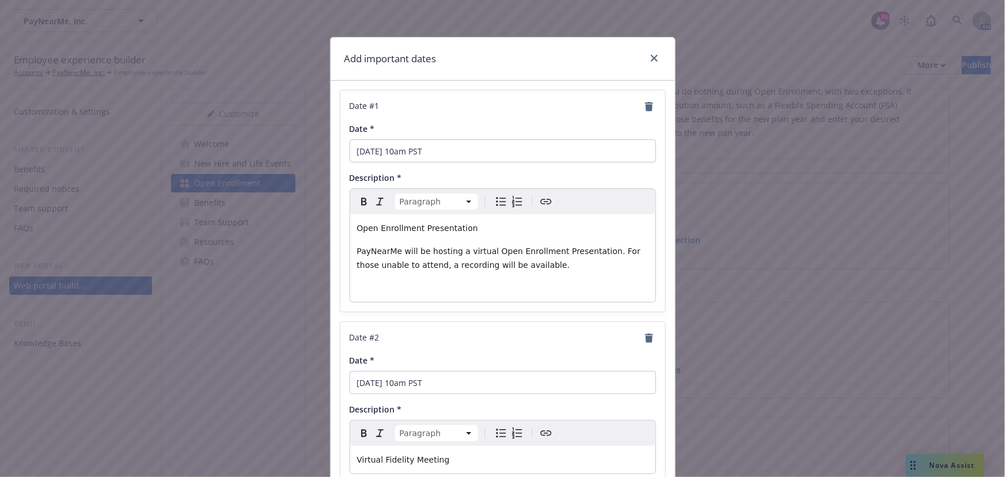
click at [454, 288] on p "editable markdown" at bounding box center [502, 288] width 291 height 14
drag, startPoint x: 394, startPoint y: 287, endPoint x: 434, endPoint y: 287, distance: 39.7
click at [434, 287] on p "Zoom Link: Join here" at bounding box center [502, 288] width 291 height 14
click at [544, 200] on icon "Create link" at bounding box center [546, 202] width 14 height 14
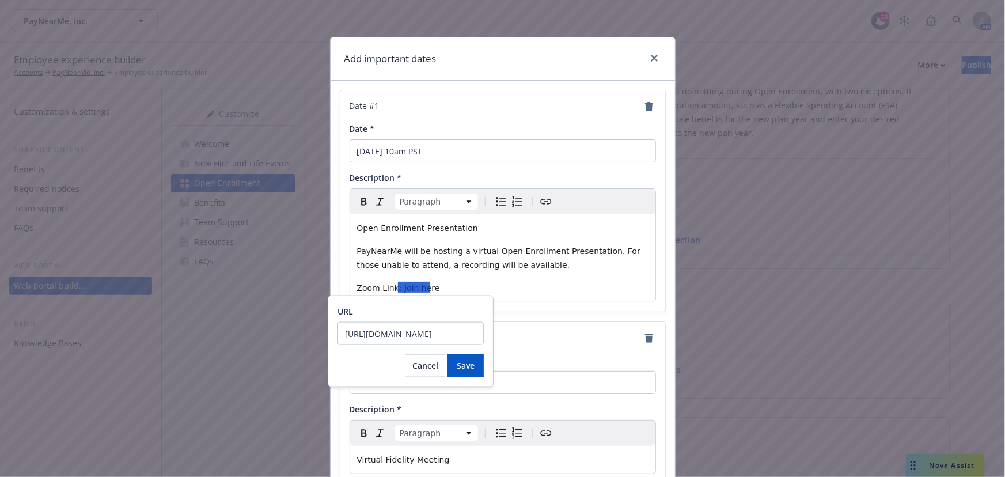
scroll to position [0, 147]
type input "https://newfront.zoom.us/j/6503495617?omn=89109978248&from=addon"
click at [472, 364] on span "Save" at bounding box center [466, 365] width 18 height 11
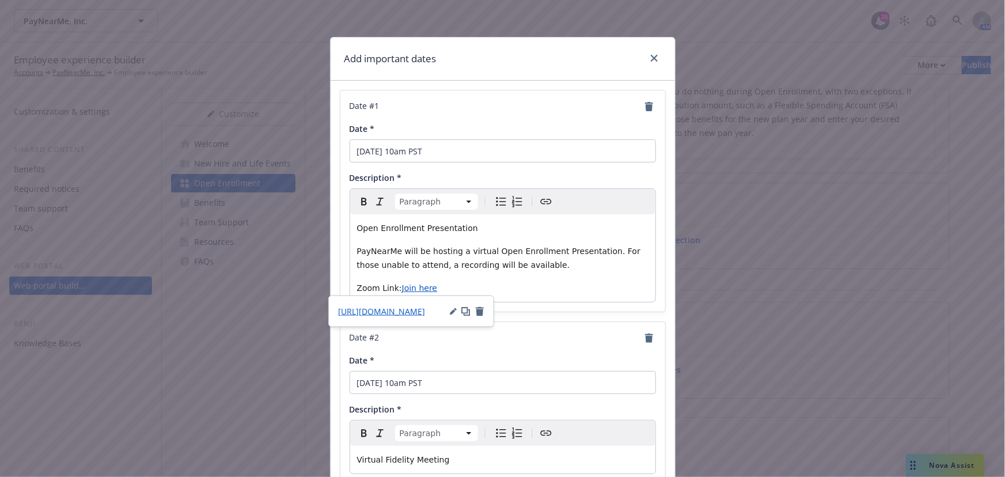
click at [484, 236] on div "Open Enrollment Presentation PayNearMe will be hosting a virtual Open Enrollmen…" at bounding box center [502, 258] width 305 height 88
drag, startPoint x: 495, startPoint y: 227, endPoint x: 313, endPoint y: 215, distance: 181.8
click at [313, 215] on div "Add important dates Date # 1 Date * November 6 at 10am PST Description * Paragr…" at bounding box center [502, 238] width 1005 height 477
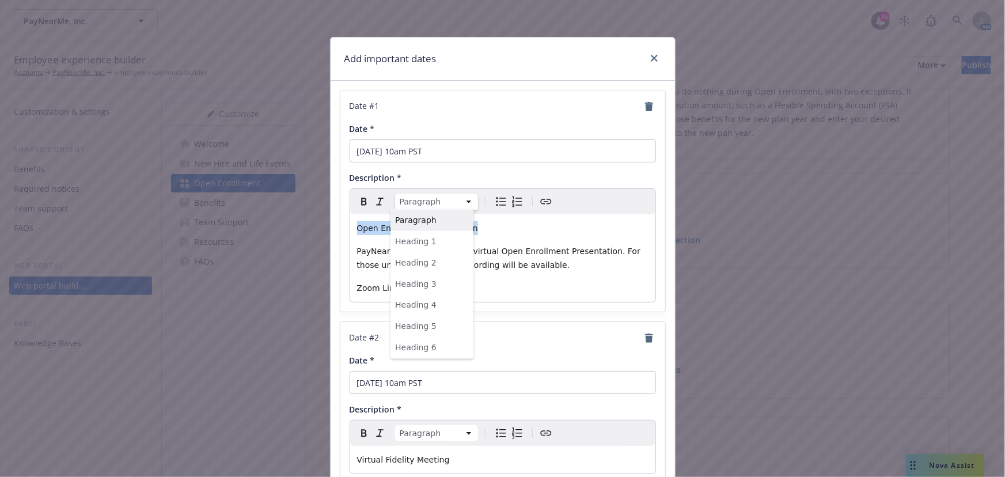
click at [426, 196] on html "PayNearMe, Inc. PayNearMe, Inc. 26 AM Employee experience builder Accounts PayN…" at bounding box center [502, 238] width 1005 height 477
select select "h3"
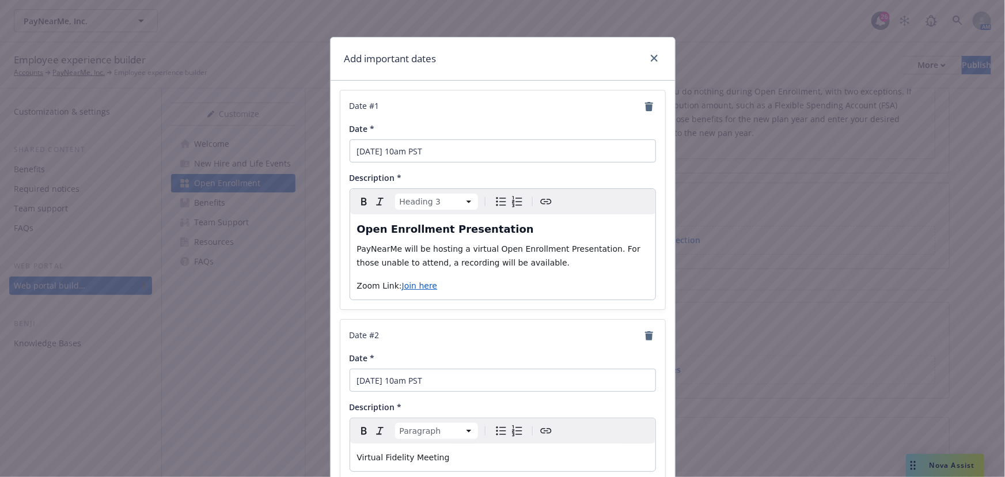
click at [461, 329] on div "Date # 2" at bounding box center [503, 336] width 306 height 14
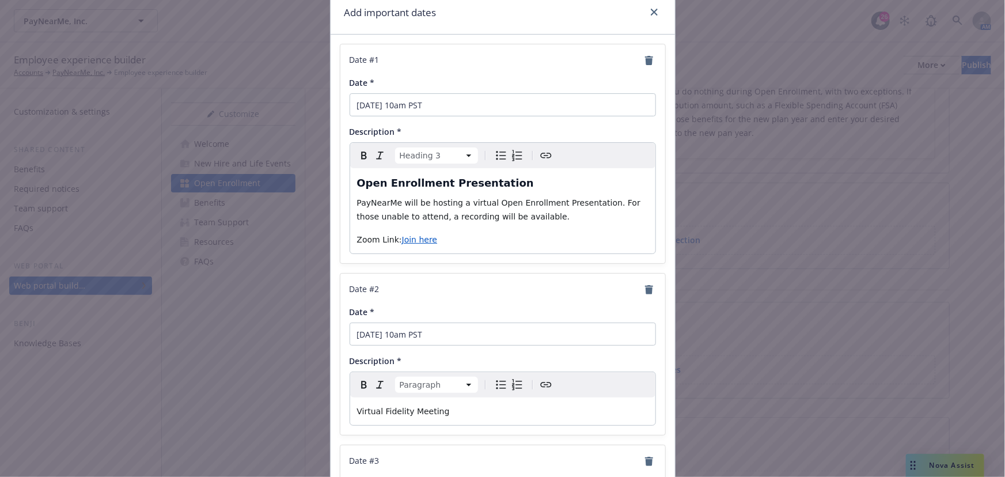
scroll to position [157, 0]
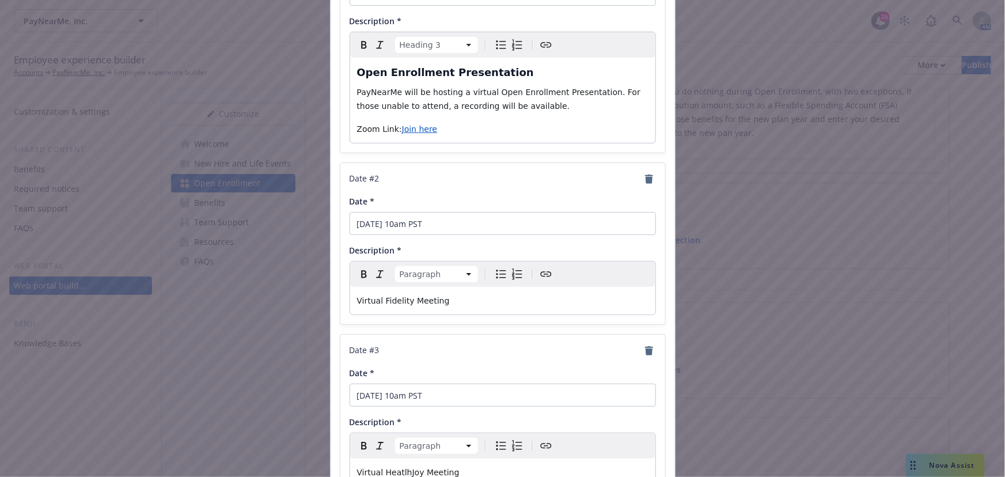
click at [443, 295] on p "Virtual Fidelity Meeting" at bounding box center [502, 301] width 291 height 14
drag, startPoint x: 378, startPoint y: 299, endPoint x: 333, endPoint y: 302, distance: 44.4
click at [461, 305] on p "Virtual Fidelity Meeting" at bounding box center [502, 301] width 291 height 14
drag, startPoint x: 465, startPoint y: 302, endPoint x: 408, endPoint y: 299, distance: 57.1
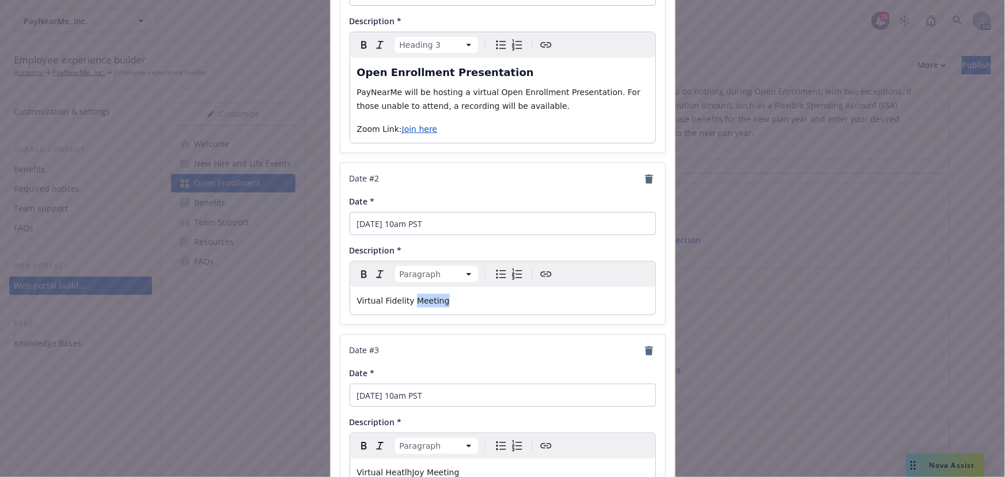
click at [408, 299] on p "Virtual Fidelity Meeting" at bounding box center [502, 301] width 291 height 14
drag, startPoint x: 380, startPoint y: 298, endPoint x: 293, endPoint y: 298, distance: 87.5
click at [292, 298] on div "Add important dates Date # 1 Date * November 6 at 10am PST Description * Headin…" at bounding box center [502, 238] width 1005 height 477
click at [455, 306] on div "Fidelity Presentation" at bounding box center [502, 301] width 305 height 28
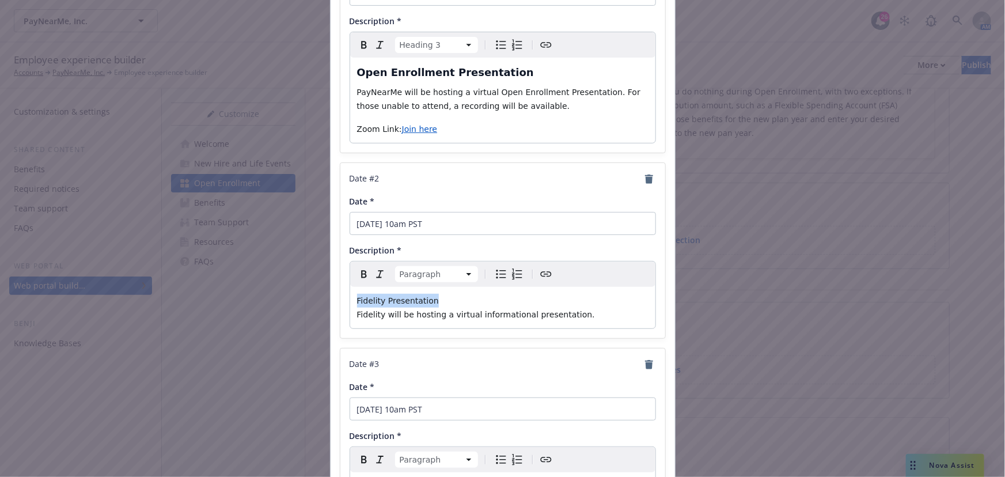
drag, startPoint x: 480, startPoint y: 305, endPoint x: 340, endPoint y: 299, distance: 140.0
click at [340, 299] on div "Date # 2 Date * November 12 at 10am PST Description * Paragraph Paragraph Headi…" at bounding box center [502, 250] width 325 height 175
click at [432, 273] on html "PayNearMe, Inc. PayNearMe, Inc. 26 AM Employee experience builder Accounts PayN…" at bounding box center [502, 238] width 1005 height 477
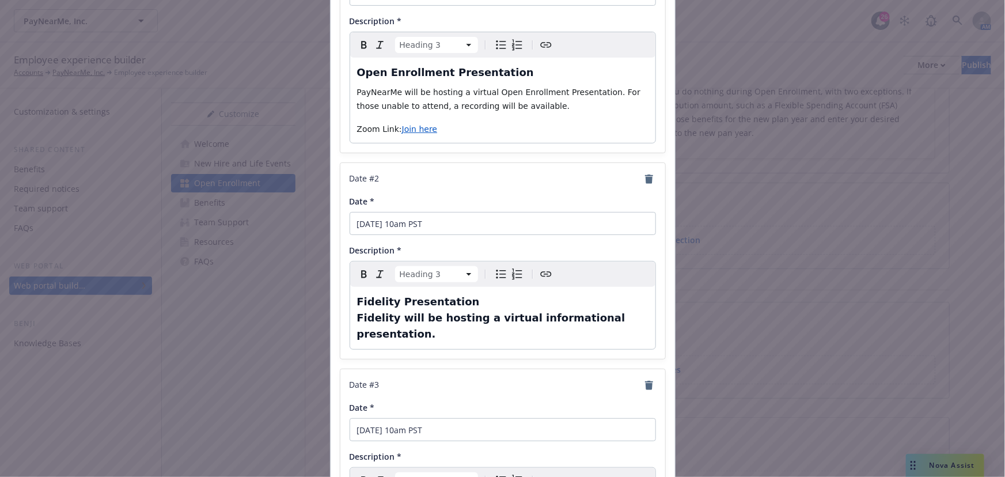
drag, startPoint x: 491, startPoint y: 311, endPoint x: 518, endPoint y: 310, distance: 27.1
click at [492, 312] on span "Fidelity will be hosting a virtual informational presentation." at bounding box center [493, 326] width 272 height 28
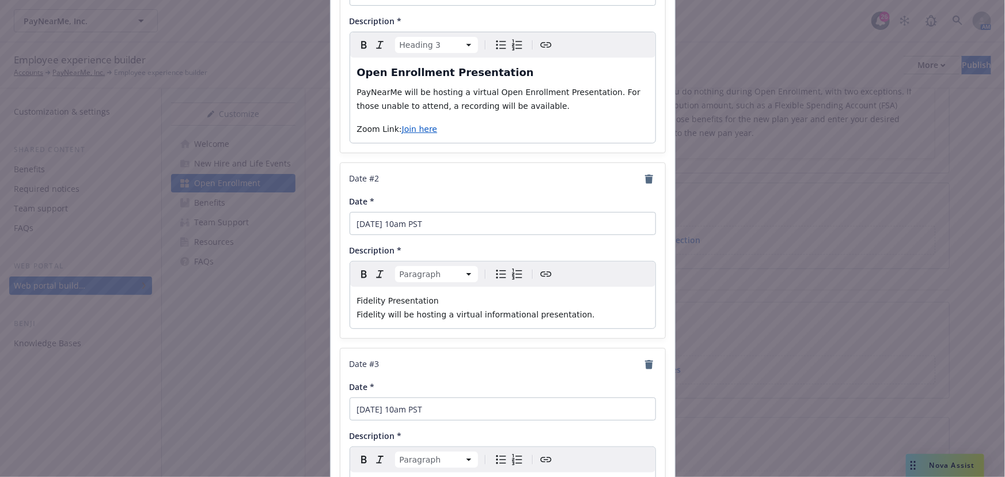
click at [458, 301] on p "Fidelity Presentation Fidelity will be hosting a virtual informational presenta…" at bounding box center [502, 308] width 291 height 28
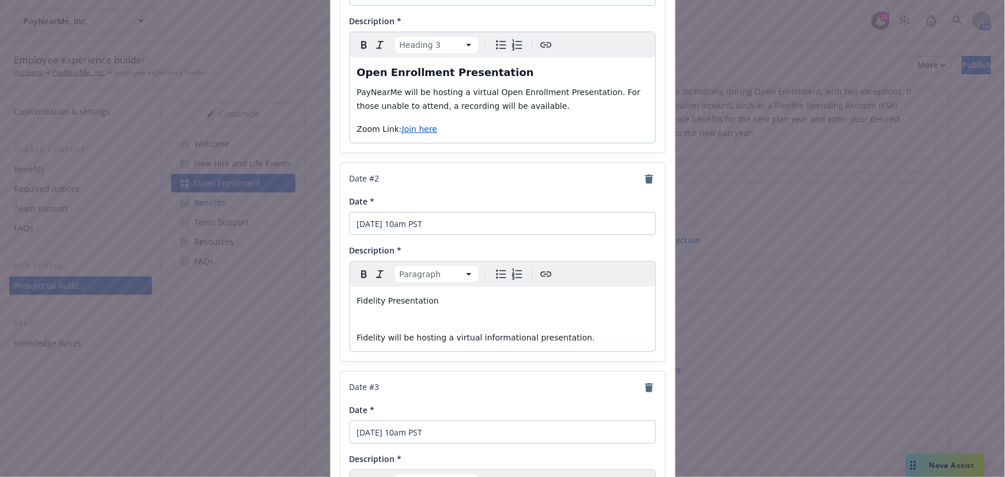
click at [418, 301] on span "Fidelity Presentation" at bounding box center [398, 300] width 82 height 9
click at [418, 300] on span "Fidelity Presentation" at bounding box center [398, 300] width 82 height 9
click at [454, 276] on html "PayNearMe, Inc. PayNearMe, Inc. 26 AM Employee experience builder Accounts PayN…" at bounding box center [502, 238] width 1005 height 477
click at [404, 317] on p "Fidelity will be hosting a virtual informational presentation." at bounding box center [502, 328] width 291 height 28
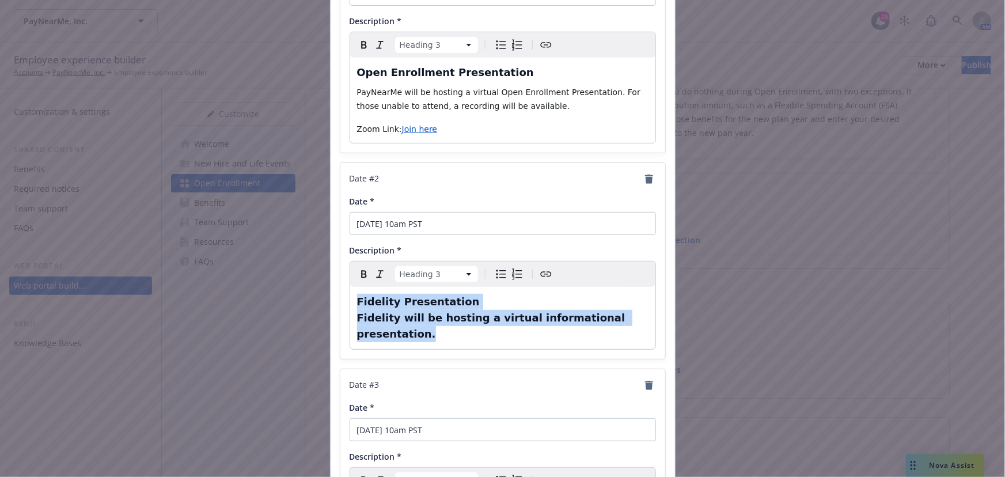
drag, startPoint x: 534, startPoint y: 314, endPoint x: 256, endPoint y: 304, distance: 278.9
click at [256, 304] on div "Add important dates Date # 1 Date * November 6 at 10am PST Description * Headin…" at bounding box center [502, 238] width 1005 height 477
click at [479, 317] on span "Fidelity will be hosting a virtual informational presentation." at bounding box center [493, 326] width 272 height 28
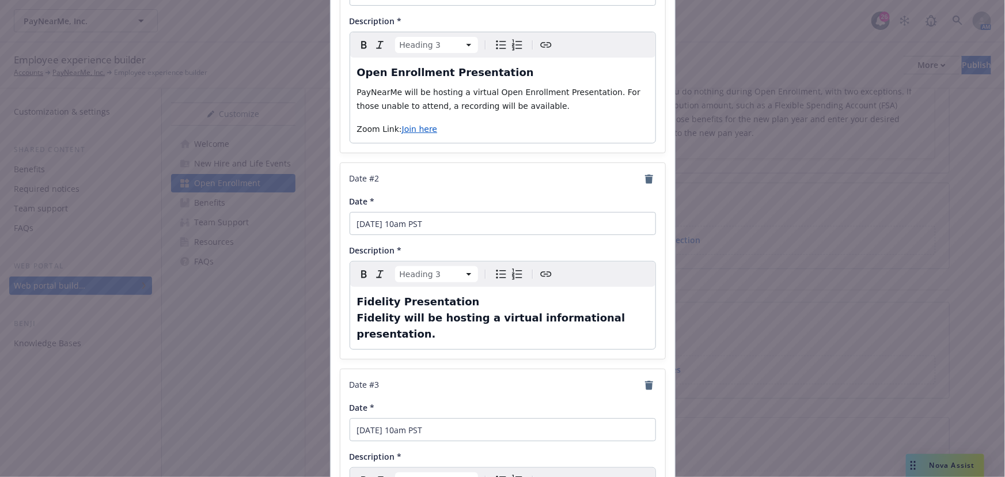
click at [612, 321] on span "Fidelity will be hosting a virtual informational presentation." at bounding box center [493, 326] width 272 height 28
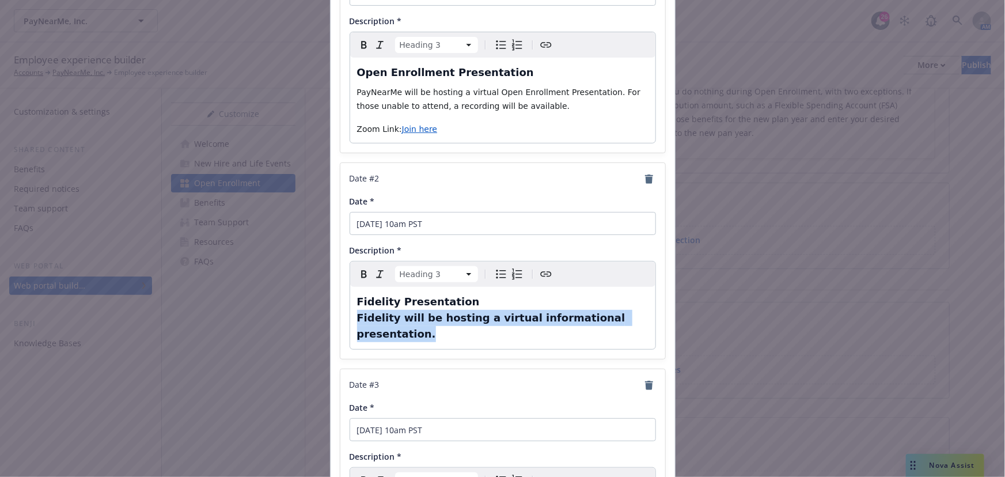
click at [612, 321] on span "Fidelity will be hosting a virtual informational presentation." at bounding box center [493, 326] width 272 height 28
click at [466, 279] on html "PayNearMe, Inc. PayNearMe, Inc. 26 AM Employee experience builder Accounts PayN…" at bounding box center [502, 238] width 1005 height 477
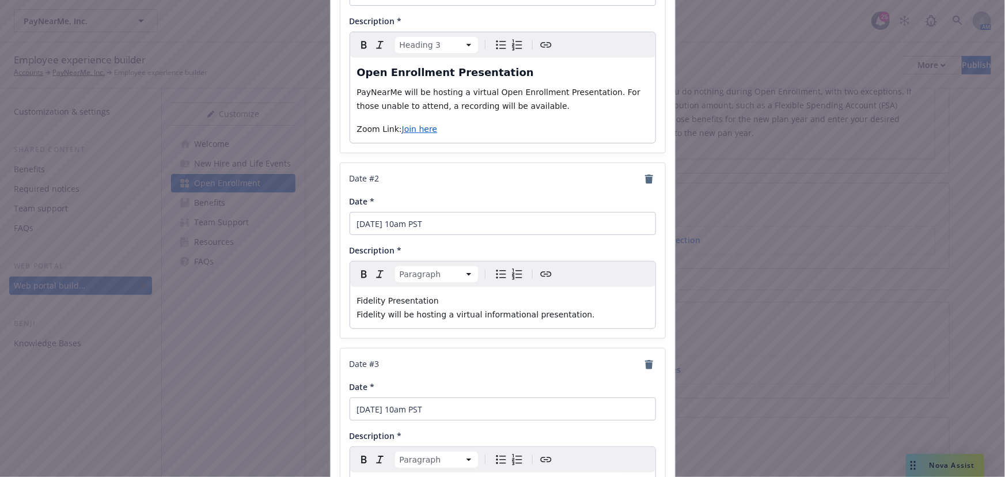
click at [529, 310] on span "Fidelity will be hosting a virtual informational presentation." at bounding box center [476, 314] width 238 height 9
drag, startPoint x: 481, startPoint y: 306, endPoint x: 605, endPoint y: 319, distance: 124.5
click at [495, 307] on p "Fidelity Presentation Fidelity will be hosting a virtual informational presenta…" at bounding box center [502, 308] width 291 height 28
drag, startPoint x: 605, startPoint y: 319, endPoint x: 287, endPoint y: 323, distance: 317.9
click at [287, 323] on div "Add important dates Date # 1 Date * November 6 at 10am PST Description * Headin…" at bounding box center [502, 238] width 1005 height 477
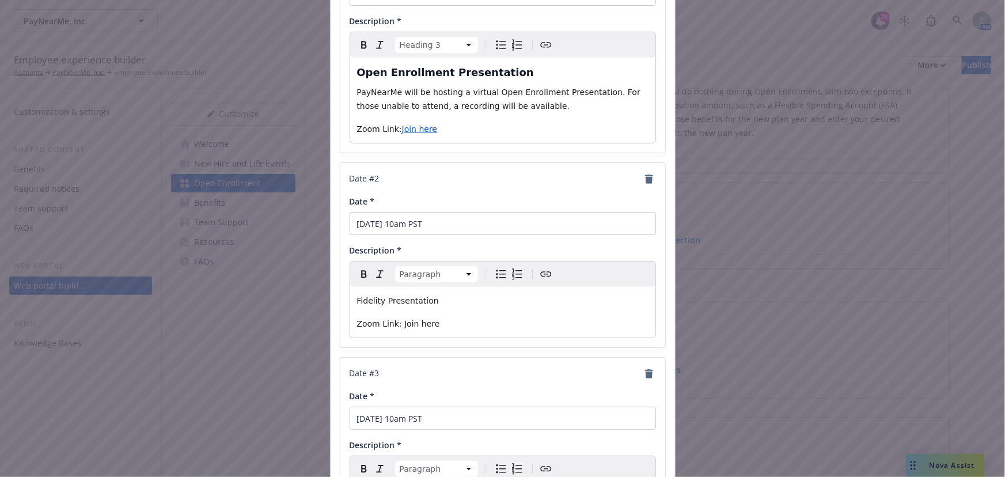
click at [388, 306] on p "Fidelity Presentation" at bounding box center [502, 301] width 291 height 14
drag, startPoint x: 423, startPoint y: 305, endPoint x: 351, endPoint y: 297, distance: 71.9
click at [351, 297] on div "Fidelity Presentation Zoom Link: Join here" at bounding box center [502, 312] width 305 height 51
click at [411, 275] on html "PayNearMe, Inc. PayNearMe, Inc. 26 AM Employee experience builder Accounts PayN…" at bounding box center [502, 238] width 1005 height 477
click at [486, 310] on div "Fidelity Presentation Zoom Link: Join here" at bounding box center [502, 311] width 305 height 48
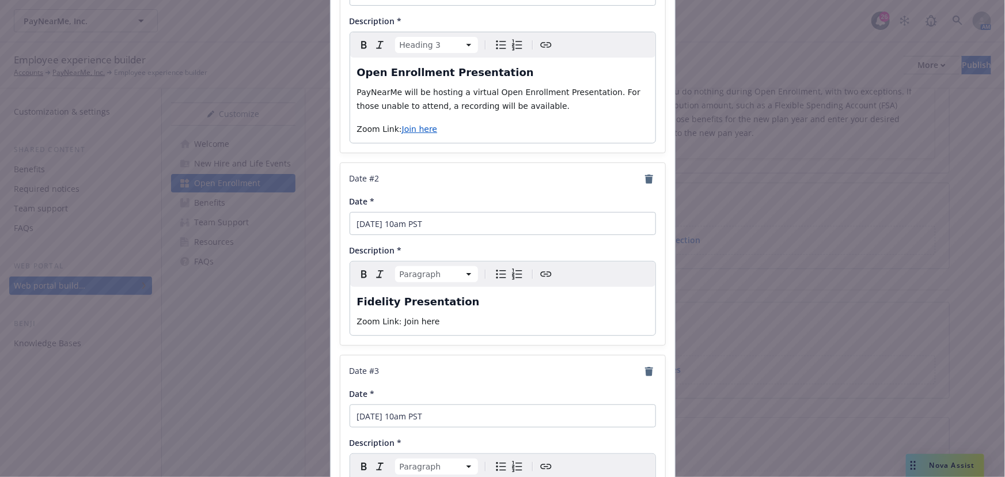
click at [529, 328] on div "Fidelity Presentation Zoom Link: Join here" at bounding box center [502, 311] width 305 height 48
click at [357, 320] on span "Zoom Link: Join here" at bounding box center [398, 321] width 83 height 9
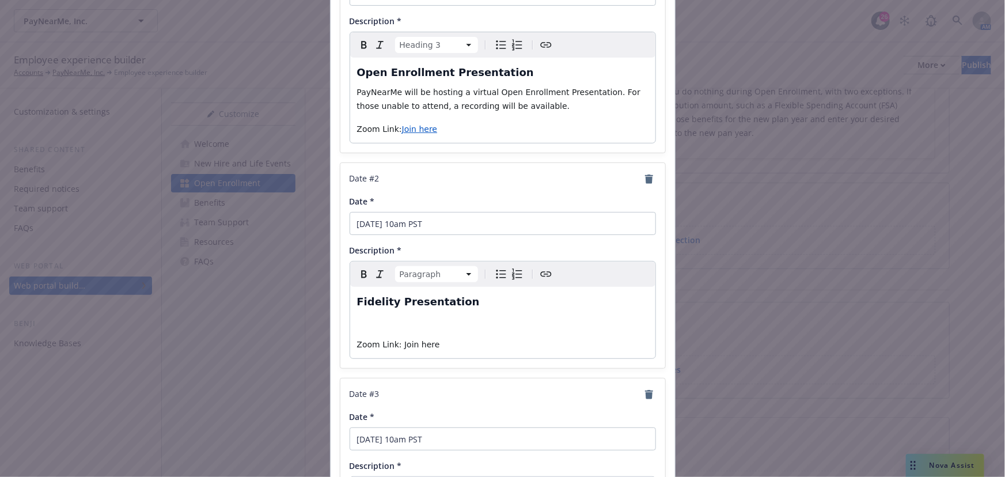
click at [441, 328] on div "Fidelity Presentation Zoom Link: Join here" at bounding box center [502, 322] width 305 height 71
click at [429, 317] on p "editable markdown" at bounding box center [502, 321] width 291 height 14
drag, startPoint x: 554, startPoint y: 321, endPoint x: 353, endPoint y: 318, distance: 201.0
click at [357, 318] on p "Fidelity will be hosting a virtual HSA deep dive session w" at bounding box center [502, 321] width 291 height 14
click at [559, 317] on p "Fidelity will be hosting a virtual informational session" at bounding box center [502, 321] width 291 height 14
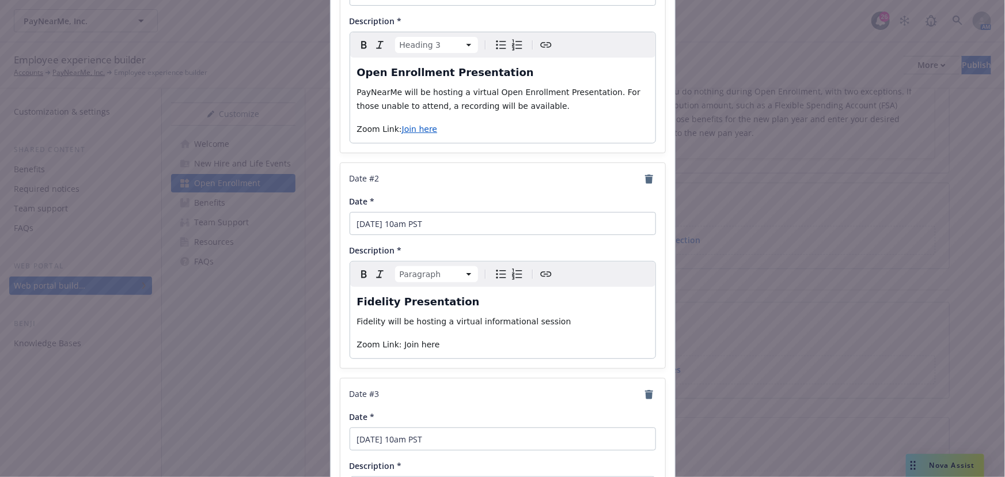
click at [567, 320] on p "Fidelity will be hosting a virtual informational session" at bounding box center [502, 321] width 291 height 14
drag, startPoint x: 529, startPoint y: 320, endPoint x: 438, endPoint y: 321, distance: 91.0
click at [438, 321] on p "Fidelity will be hosting a virtual informational session" at bounding box center [502, 321] width 291 height 14
drag, startPoint x: 441, startPoint y: 350, endPoint x: 450, endPoint y: 353, distance: 9.1
click at [446, 351] on div "Fidelity Presentation Fidelity will be hosting a deep dive on HSAs. Zoom Link: …" at bounding box center [502, 322] width 305 height 71
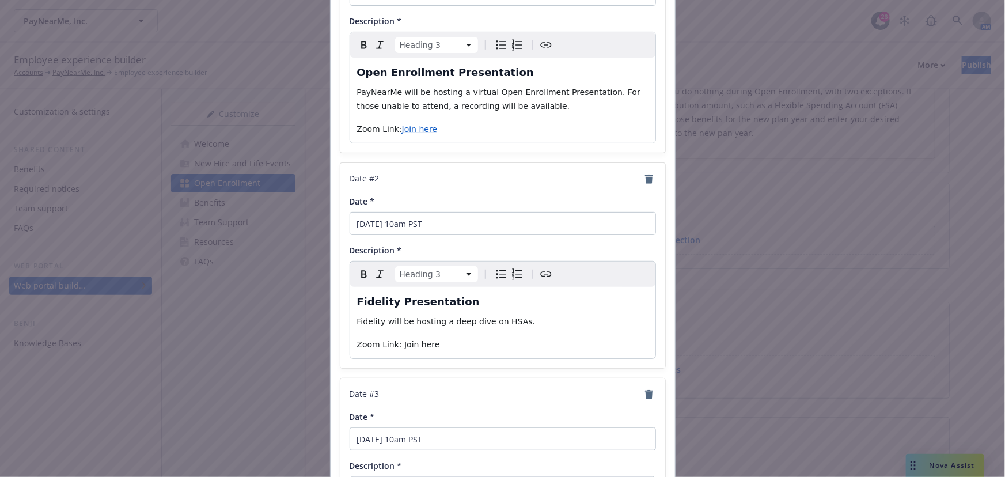
click at [394, 301] on span "Fidelity Presentation" at bounding box center [418, 301] width 123 height 12
click at [390, 303] on span "Fidelity Presentation" at bounding box center [418, 301] width 123 height 12
select select "paragraph"
click at [507, 324] on span "Fidelity will be hosting a deep dive on HSAs." at bounding box center [446, 321] width 179 height 9
click at [527, 325] on p "Fidelity will be hosting a deep dive on HSAs." at bounding box center [502, 321] width 291 height 14
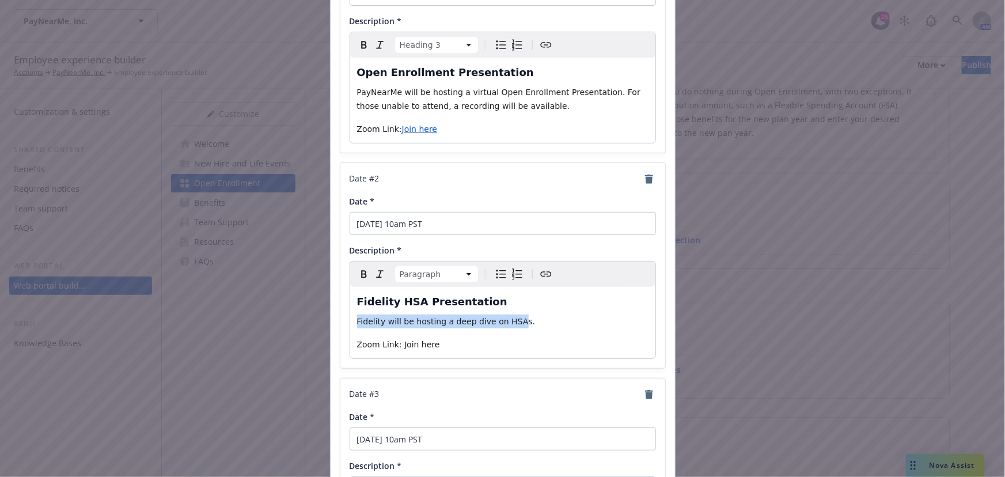
drag, startPoint x: 483, startPoint y: 324, endPoint x: 352, endPoint y: 321, distance: 130.7
click at [357, 321] on span "Fidelity will be hosting a deep dive on HSAs." at bounding box center [446, 321] width 179 height 9
drag, startPoint x: 471, startPoint y: 329, endPoint x: 478, endPoint y: 326, distance: 7.3
click at [472, 329] on div "Fidelity HSA Presentation Fidelity will be hosting a deep dive on HSAs. Zoom Li…" at bounding box center [502, 322] width 305 height 71
click at [526, 317] on p "Fidelity will be hosting a deep dive on HSAs." at bounding box center [502, 321] width 291 height 14
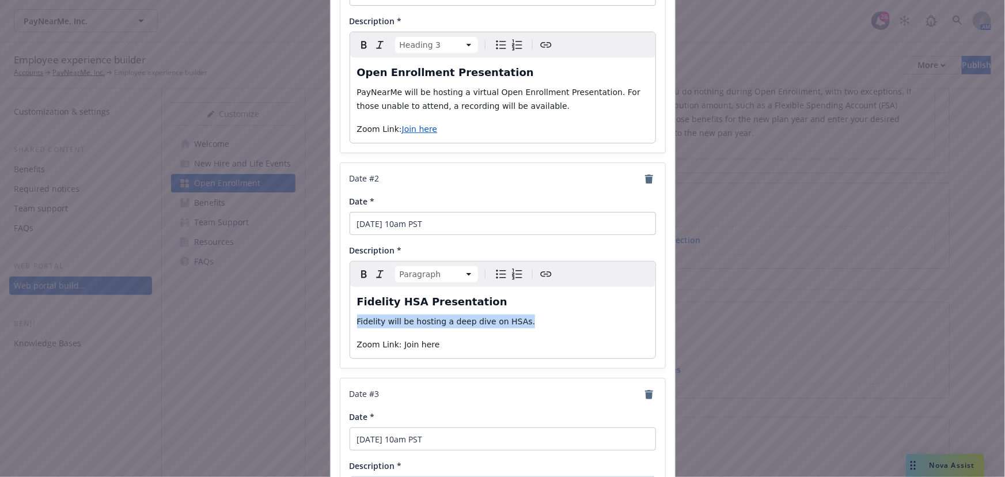
drag, startPoint x: 495, startPoint y: 318, endPoint x: 339, endPoint y: 321, distance: 155.5
click at [340, 321] on div "Date # 2 Date * November 12 at 10am PST Description * Paragraph Paragraph Headi…" at bounding box center [502, 265] width 325 height 205
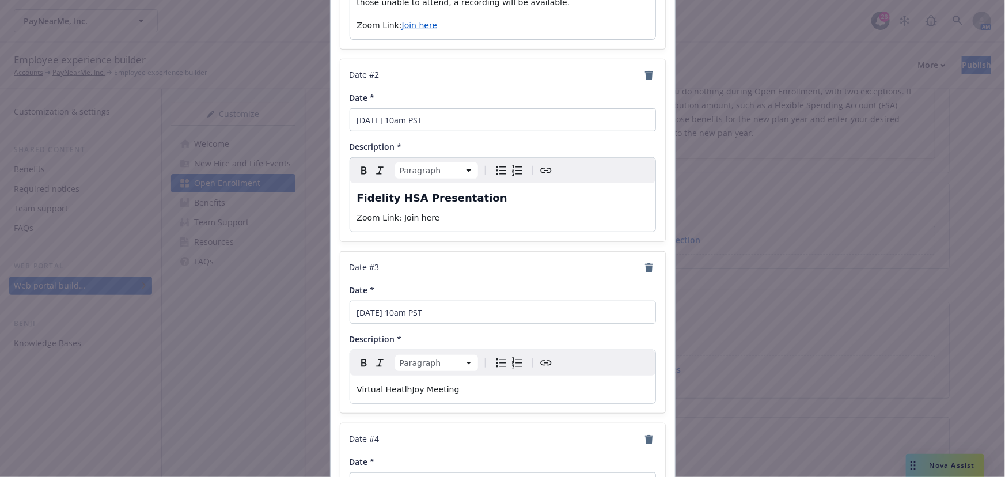
scroll to position [261, 0]
click at [544, 396] on div "Virtual HeatlhJoy Meeting" at bounding box center [502, 388] width 305 height 28
click at [416, 387] on span "Virtual HeatlhJoy Meeting" at bounding box center [408, 387] width 102 height 9
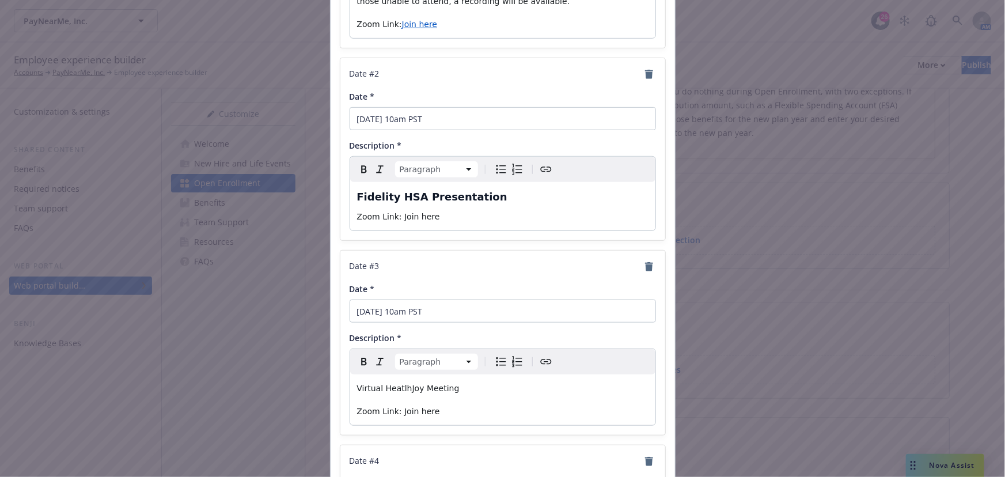
click at [423, 369] on div "Paragraph Paragraph Heading 1 Heading 2 Heading 3 Heading 4 Heading 5 Heading 6" at bounding box center [502, 361] width 305 height 25
click at [446, 369] on html "PayNearMe, Inc. PayNearMe, Inc. 26 AM Employee experience builder Accounts PayN…" at bounding box center [502, 238] width 1005 height 477
select select "paragraph"
click at [549, 402] on p "Zoom Link: Join here" at bounding box center [502, 409] width 291 height 14
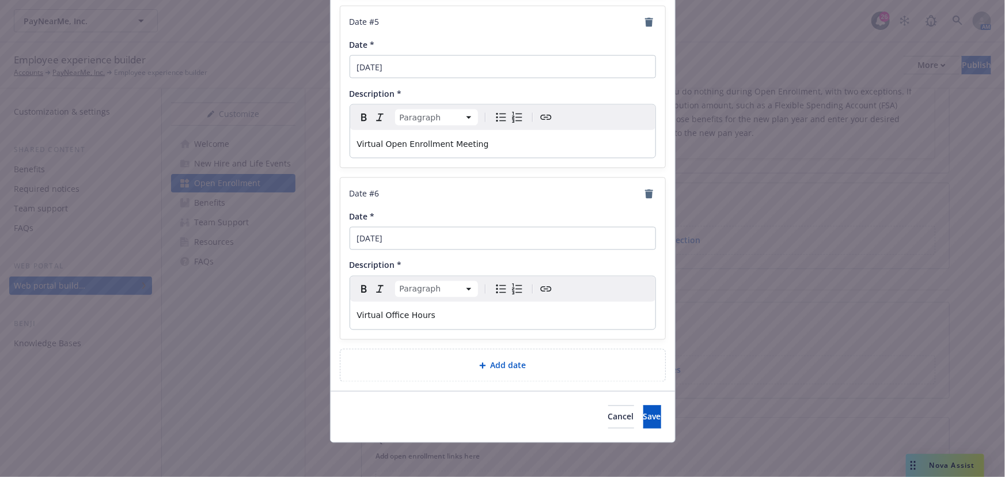
scroll to position [870, 0]
click at [416, 317] on span "Virtual Office Hours" at bounding box center [396, 314] width 79 height 9
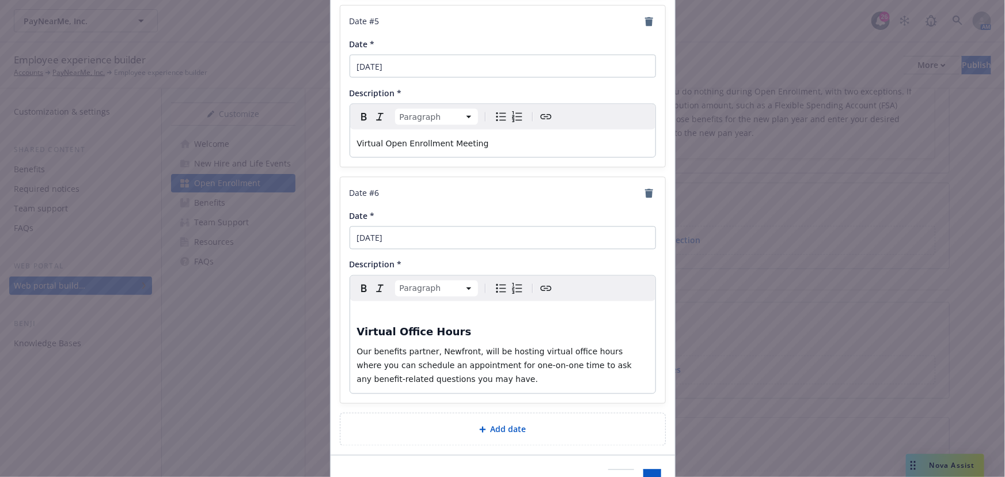
select select "h3"
click at [420, 313] on h3 "Virtual Office Hours" at bounding box center [502, 324] width 291 height 32
click at [357, 332] on strong "Virtual Office Hours" at bounding box center [414, 332] width 115 height 12
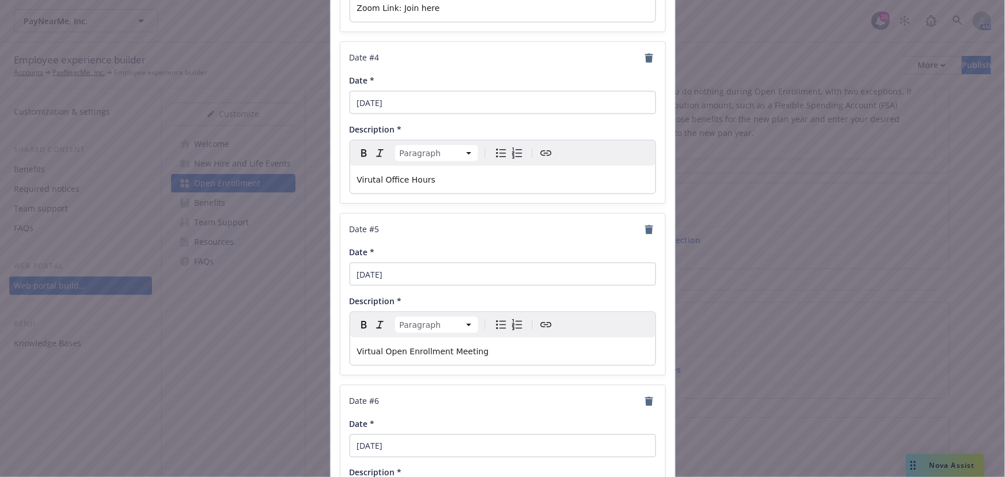
scroll to position [661, 0]
drag, startPoint x: 472, startPoint y: 185, endPoint x: 318, endPoint y: 185, distance: 153.2
click at [318, 185] on div "Add important dates Date # 1 Date * November 6 at 10am PST Description * Headin…" at bounding box center [502, 238] width 1005 height 477
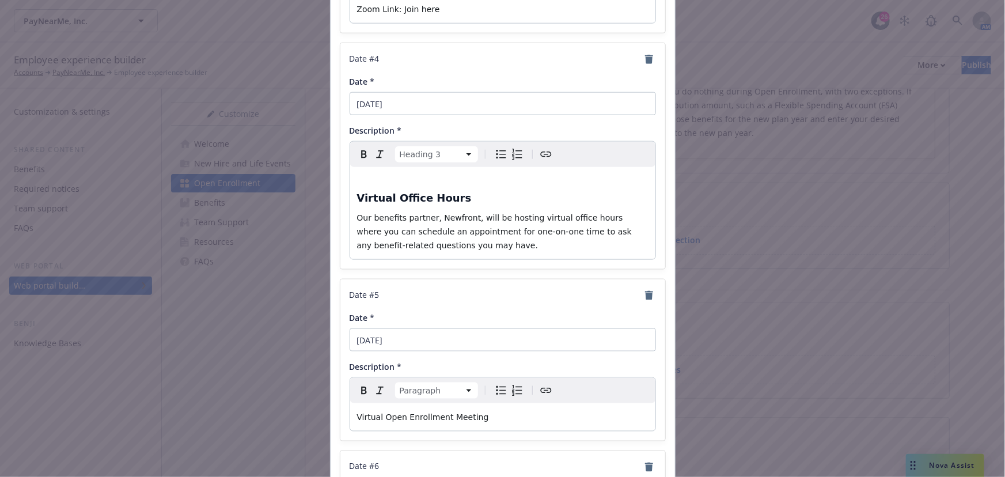
click at [407, 188] on h3 "Virtual Office Hours" at bounding box center [502, 190] width 291 height 32
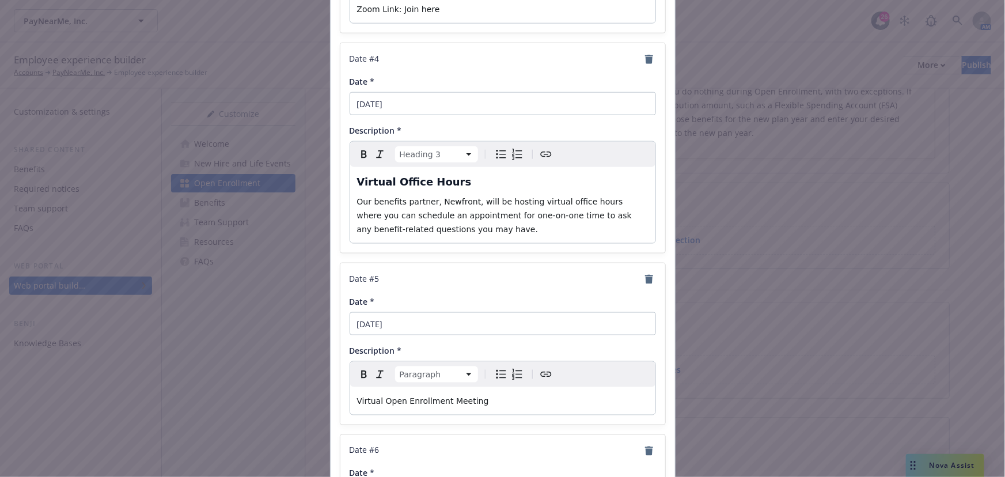
select select "paragraph"
click at [481, 227] on p "Our benefits partner, Newfront, will be hosting virtual office hours where you …" at bounding box center [502, 215] width 291 height 41
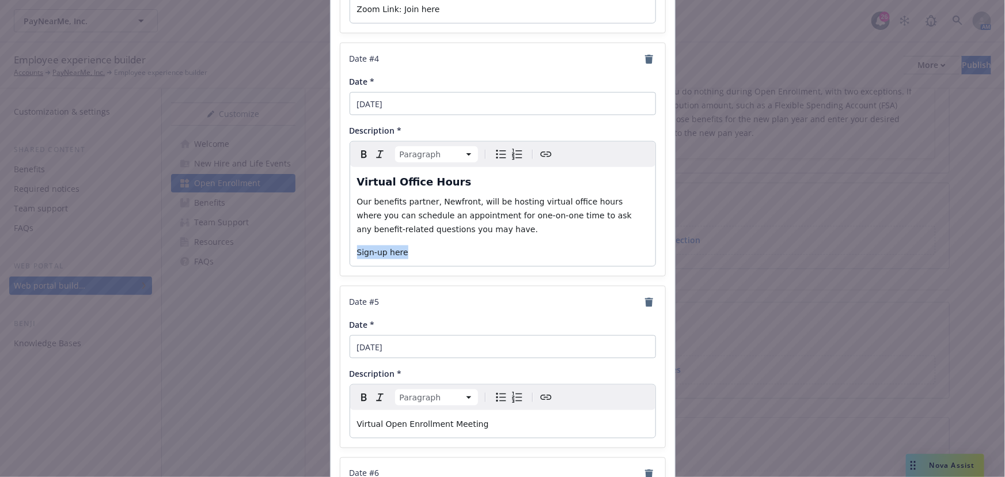
drag, startPoint x: 406, startPoint y: 250, endPoint x: 340, endPoint y: 246, distance: 66.4
click at [340, 246] on div "Date # 4 Date * November 14 Description * Paragraph Paragraph Heading 1 Heading…" at bounding box center [502, 159] width 325 height 233
click at [539, 154] on icon "Create link" at bounding box center [546, 154] width 14 height 14
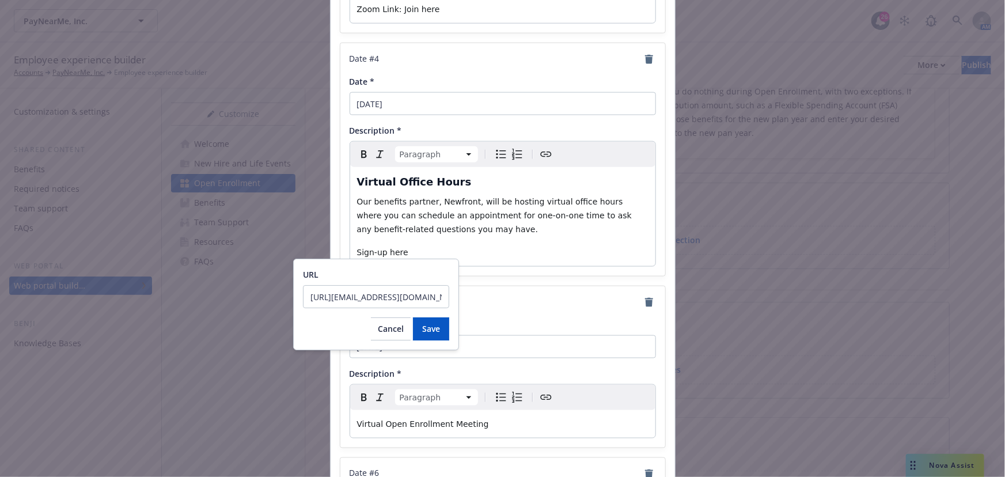
scroll to position [0, 248]
type input "https://outlook.office.com/book/PayNearMeOfficeHours@ILN.onmicrosoft.com/?ismsa…"
click at [428, 339] on button "Save" at bounding box center [431, 328] width 36 height 23
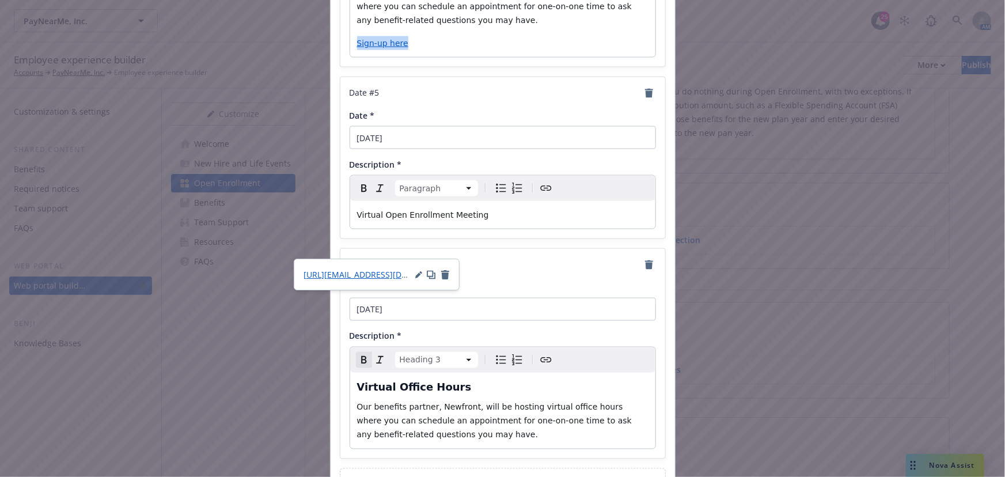
scroll to position [990, 0]
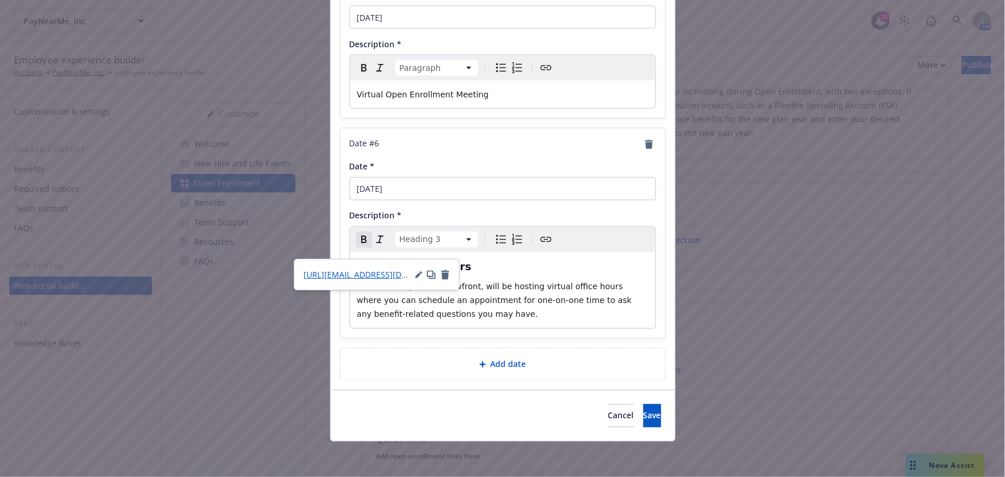
select select "paragraph"
click at [489, 320] on p "Our benefits partner, Newfront, will be hosting virtual office hours where you …" at bounding box center [502, 300] width 291 height 41
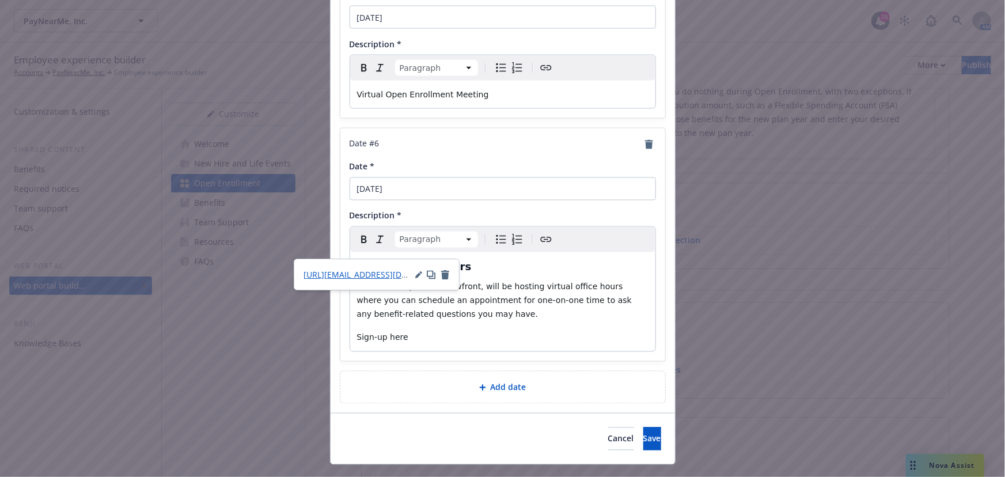
drag, startPoint x: 394, startPoint y: 328, endPoint x: 399, endPoint y: 336, distance: 9.3
click at [395, 331] on p "Sign-up here" at bounding box center [502, 338] width 291 height 14
drag, startPoint x: 401, startPoint y: 337, endPoint x: 308, endPoint y: 332, distance: 93.5
click at [308, 332] on div "Add important dates Date # 1 Date * November 6 at 10am PST Description * Headin…" at bounding box center [502, 238] width 1005 height 477
click at [544, 234] on icon "Create link" at bounding box center [546, 240] width 14 height 14
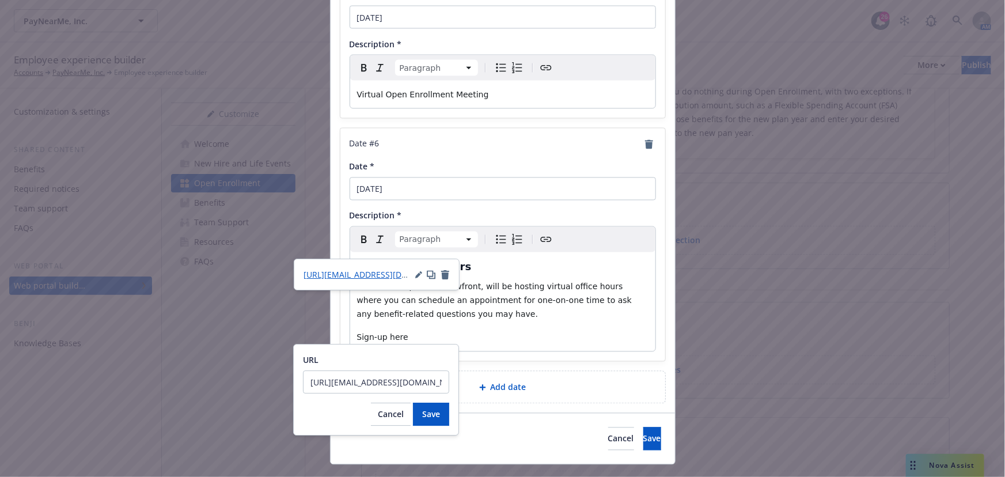
scroll to position [0, 248]
type input "https://outlook.office.com/book/PayNearMeOfficeHours@ILN.onmicrosoft.com/?ismsa…"
click at [438, 412] on span "Save" at bounding box center [431, 413] width 18 height 11
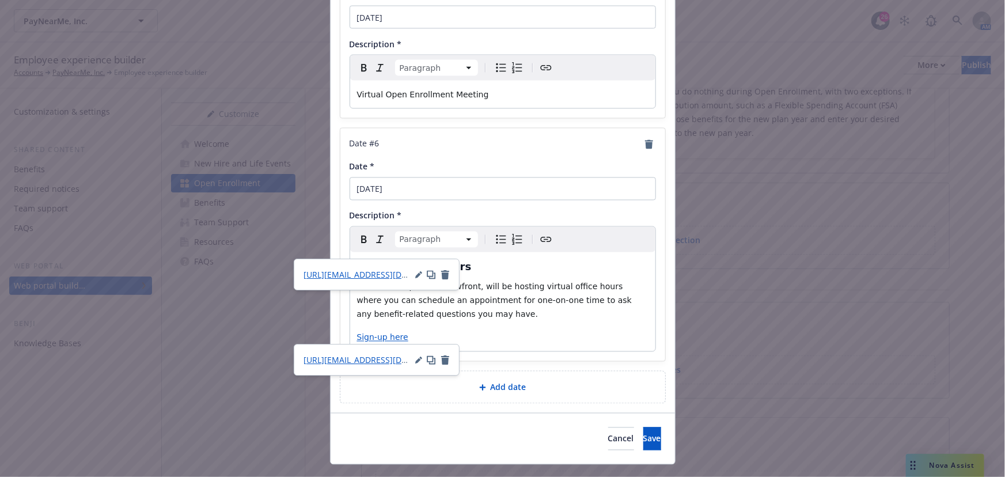
click at [505, 322] on div "Virtual Office Hours Our benefits partner, Newfront, will be hosting virtual of…" at bounding box center [502, 301] width 305 height 99
click at [577, 307] on p "Our benefits partner, Newfront, will be hosting virtual office hours where you …" at bounding box center [502, 300] width 291 height 41
drag, startPoint x: 583, startPoint y: 281, endPoint x: 599, endPoint y: 305, distance: 29.1
click at [584, 282] on span "Our benefits partner, Newfront, will be hosting virtual office hours where you …" at bounding box center [496, 300] width 278 height 37
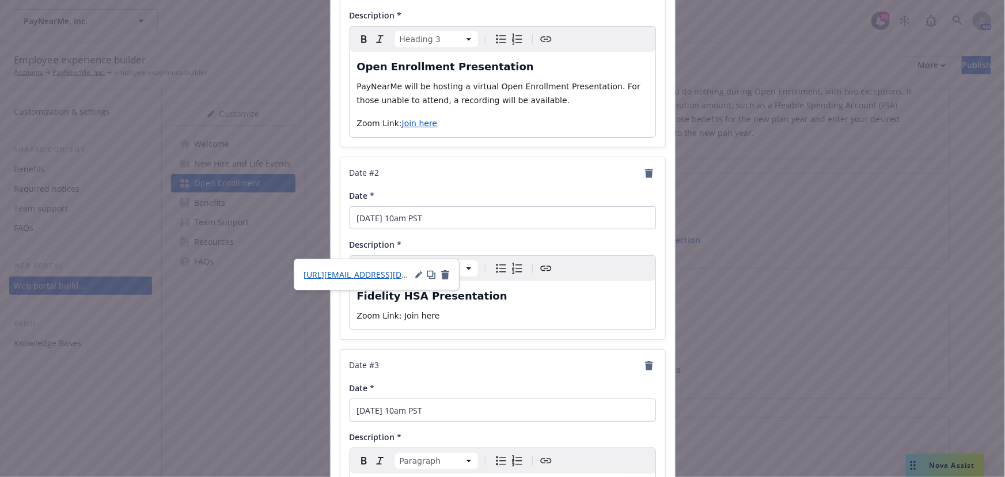
scroll to position [104, 0]
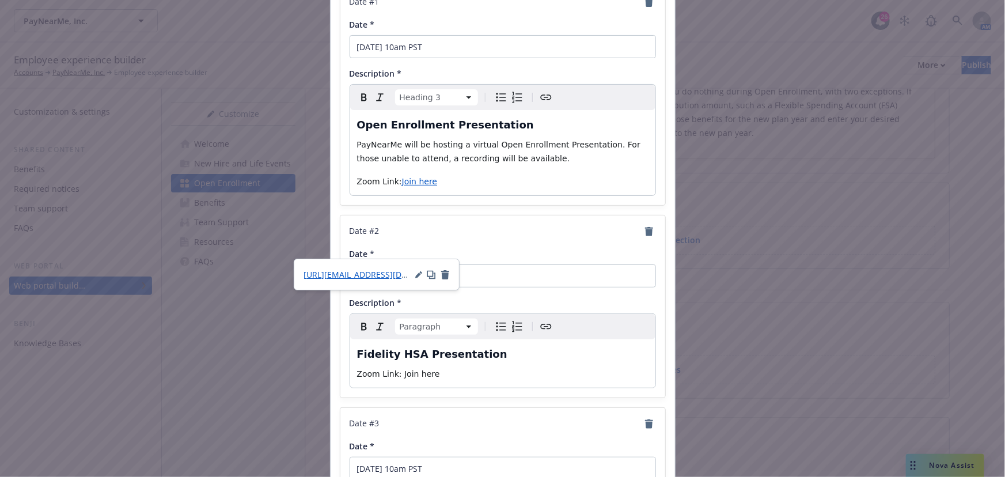
select select "paragraph"
click at [505, 147] on span "PayNearMe will be hosting a virtual Open Enrollment Presentation. For those una…" at bounding box center [500, 151] width 286 height 23
click at [561, 144] on span "PayNearMe will be hosting a virtual Open Enrollment Presentation. For those una…" at bounding box center [500, 151] width 286 height 23
click at [572, 147] on span "PayNearMe will be hosting a virtual Open Enrollment Presentation. For those una…" at bounding box center [500, 151] width 286 height 23
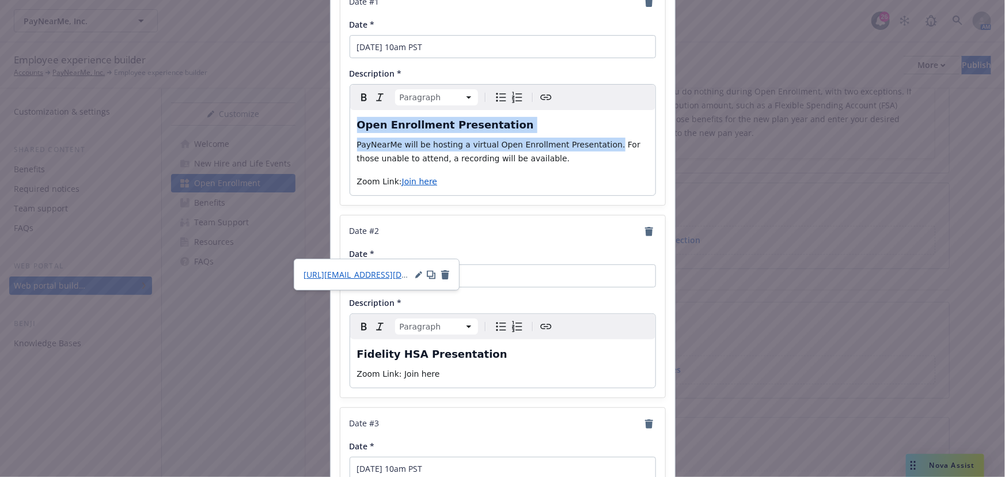
drag, startPoint x: 589, startPoint y: 142, endPoint x: 264, endPoint y: 107, distance: 327.2
click at [264, 107] on div "Add important dates Date # 1 Date * November 6 at 10am PST Description * Paragr…" at bounding box center [502, 238] width 1005 height 477
copy div "Open Enrollment Presentation PayNearMe will be hosting a virtual Open Enrollmen…"
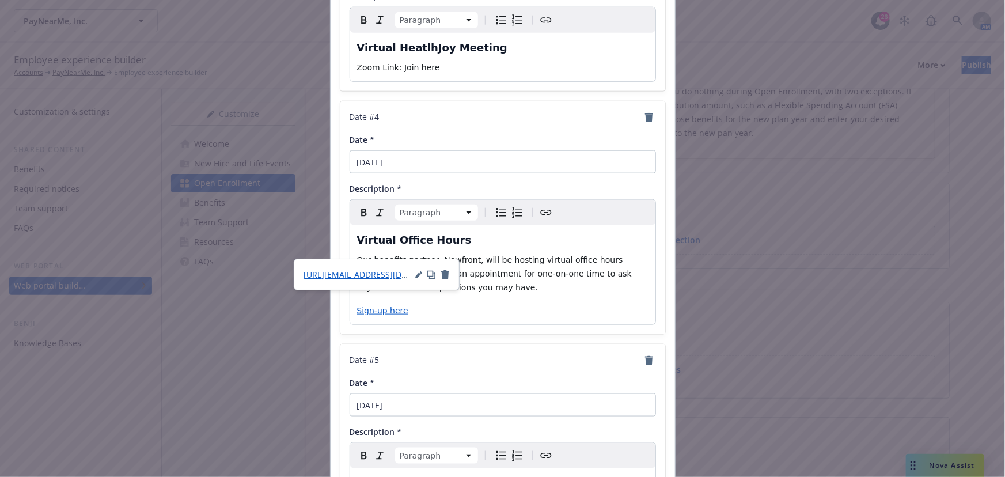
scroll to position [699, 0]
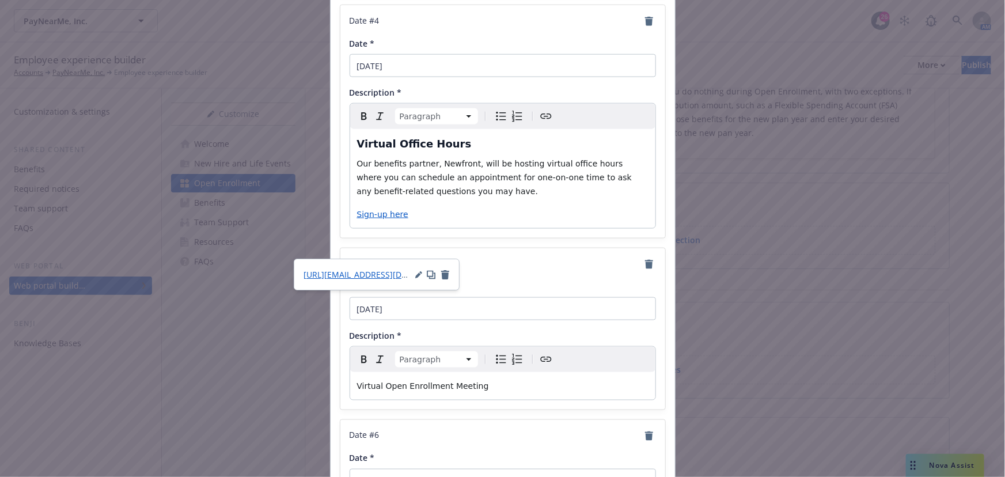
click at [436, 390] on p "Virtual Open Enrollment Meeting" at bounding box center [502, 386] width 291 height 14
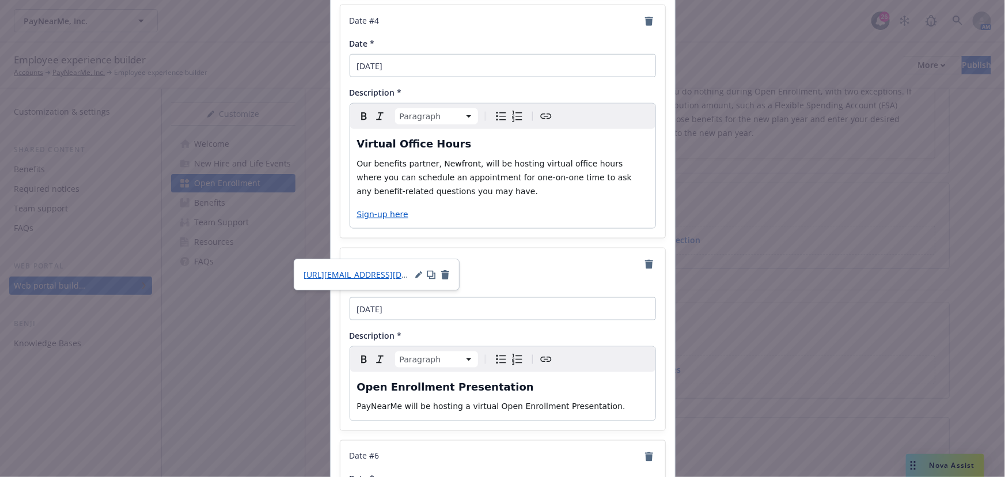
select select "h3"
drag, startPoint x: 527, startPoint y: 382, endPoint x: 595, endPoint y: 386, distance: 68.6
click at [529, 382] on h3 "Open Enrollment Presentation" at bounding box center [502, 387] width 291 height 16
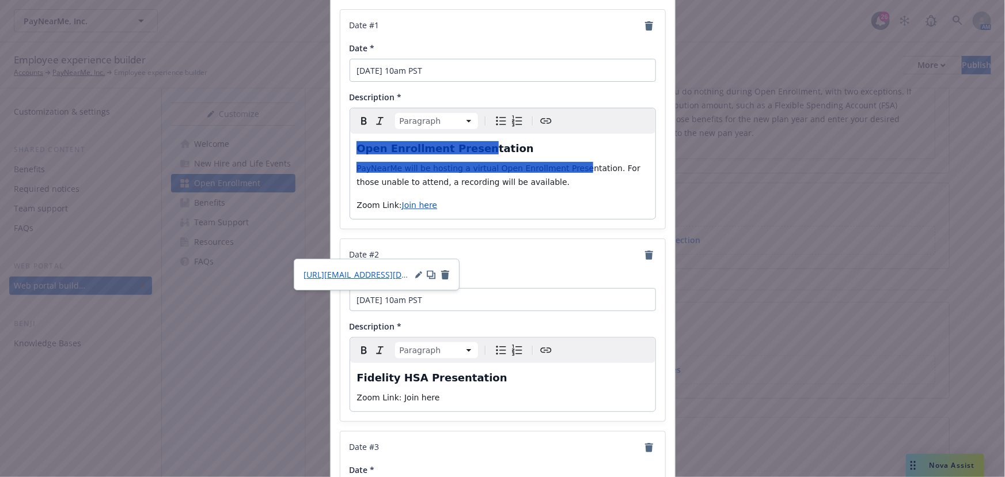
scroll to position [18, 0]
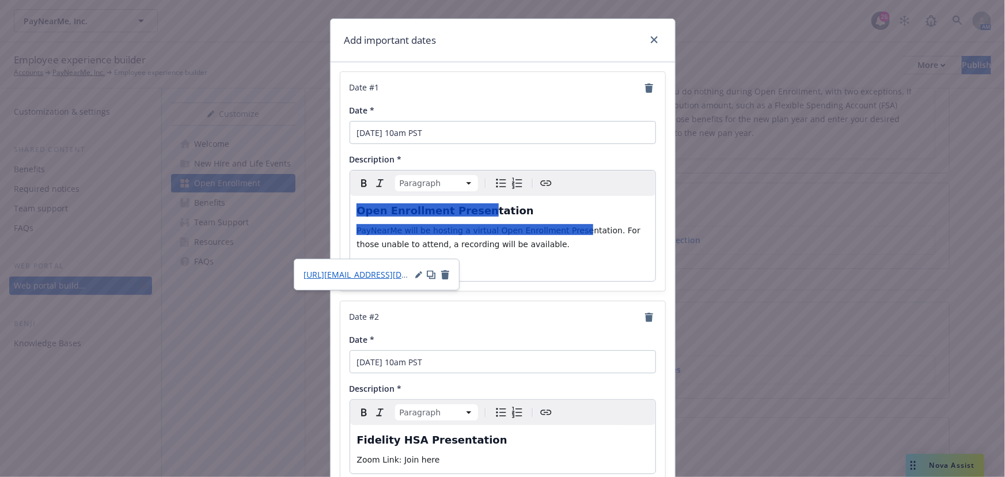
drag, startPoint x: 506, startPoint y: 225, endPoint x: 512, endPoint y: 212, distance: 14.2
click at [506, 225] on div at bounding box center [474, 229] width 236 height 11
click at [512, 211] on h3 "Open Enrollment Presentation" at bounding box center [502, 211] width 291 height 16
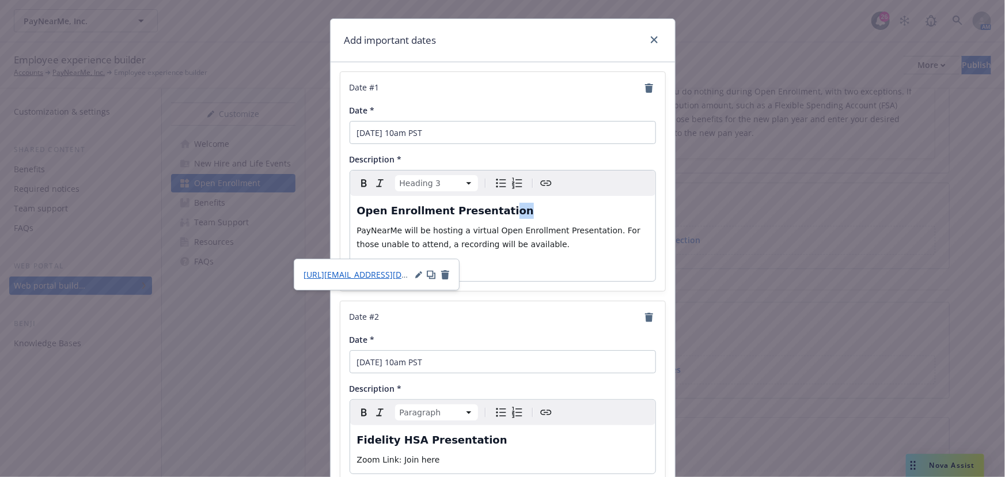
drag, startPoint x: 479, startPoint y: 207, endPoint x: 492, endPoint y: 209, distance: 13.4
click at [485, 209] on h3 "Open Enrollment Presentation" at bounding box center [502, 211] width 291 height 16
click at [512, 209] on h3 "Open Enrollment Presentation" at bounding box center [502, 211] width 291 height 16
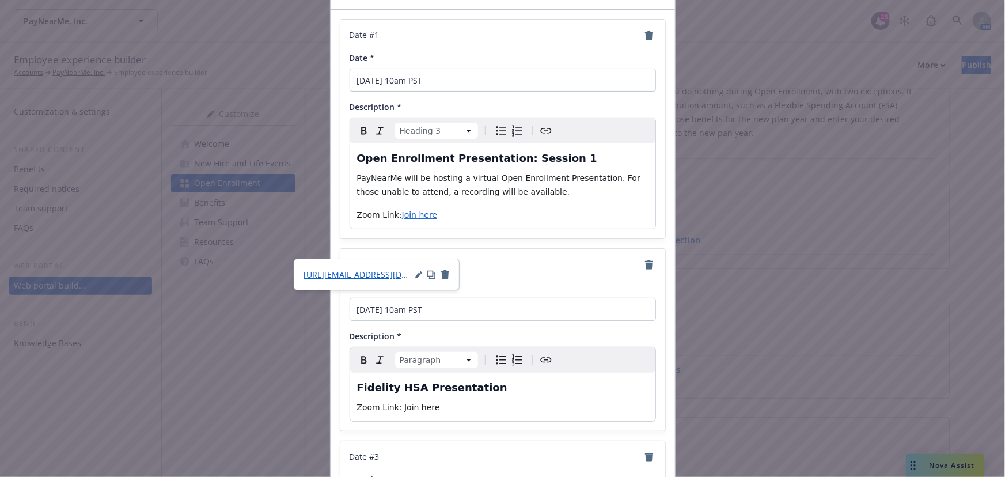
select select "paragraph"
drag, startPoint x: 540, startPoint y: 190, endPoint x: 593, endPoint y: 170, distance: 56.5
click at [593, 171] on p "PayNearMe will be hosting a virtual Open Enrollment Presentation. For those una…" at bounding box center [502, 185] width 291 height 28
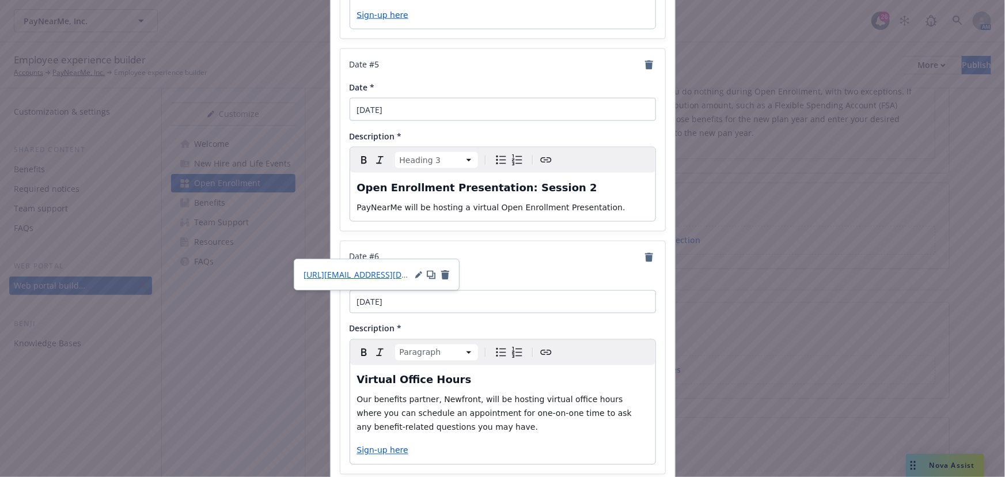
scroll to position [909, 0]
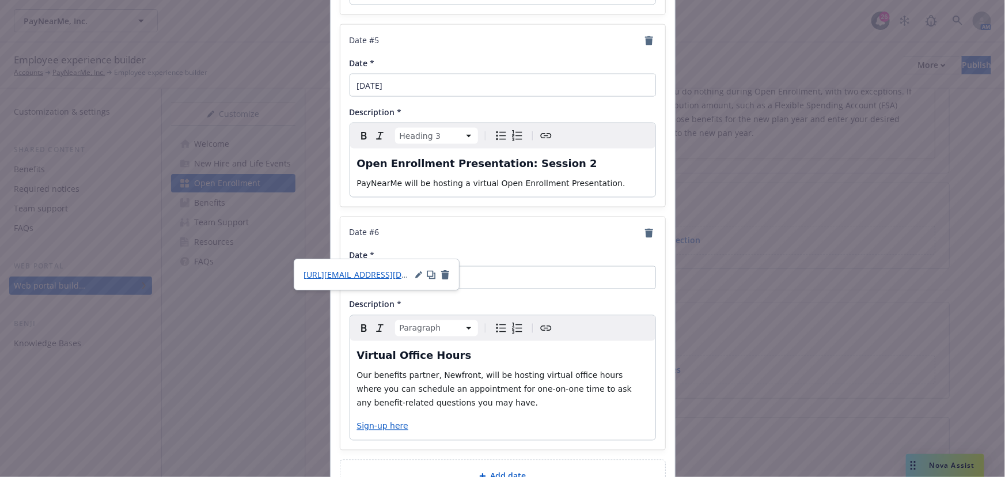
select select "paragraph"
click at [622, 183] on p "PayNearMe will be hosting a virtual Open Enrollment Presentation." at bounding box center [502, 183] width 291 height 14
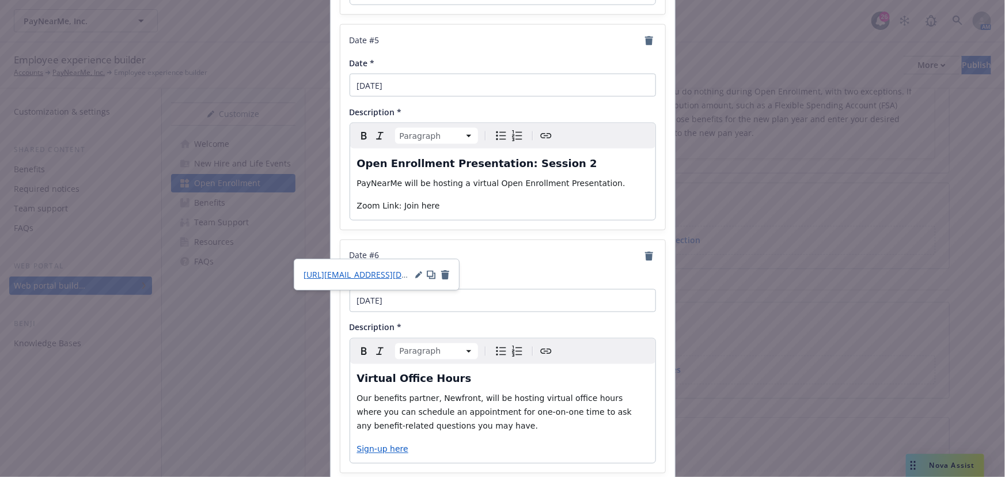
click at [415, 202] on span "Zoom Link: Join here" at bounding box center [398, 206] width 83 height 9
drag, startPoint x: 422, startPoint y: 202, endPoint x: 394, endPoint y: 202, distance: 27.6
click at [394, 202] on p "Zoom Link: Join here" at bounding box center [502, 206] width 291 height 14
click at [540, 132] on icon "Create link" at bounding box center [546, 136] width 14 height 14
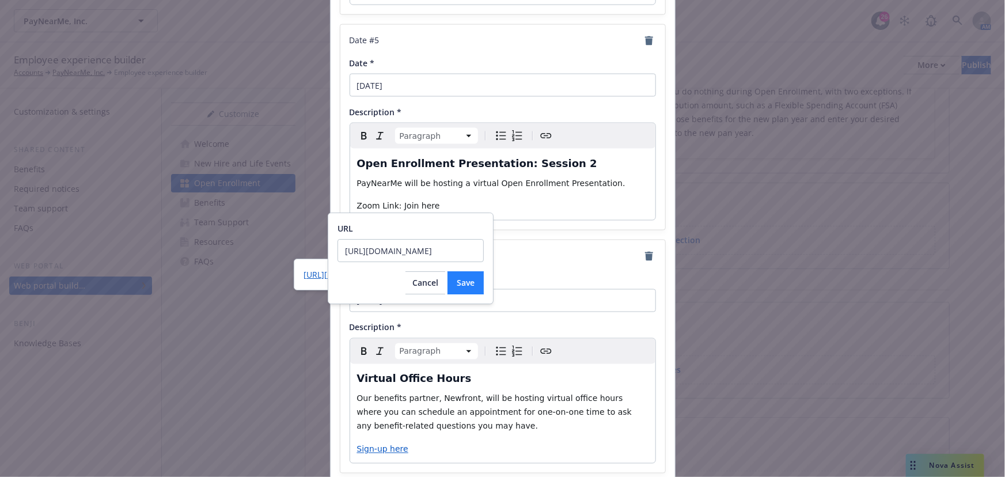
type input "https://newfront.zoom.us/j/6503495617?omn=84309520326&from=addon"
click at [478, 280] on button "Save" at bounding box center [465, 282] width 36 height 23
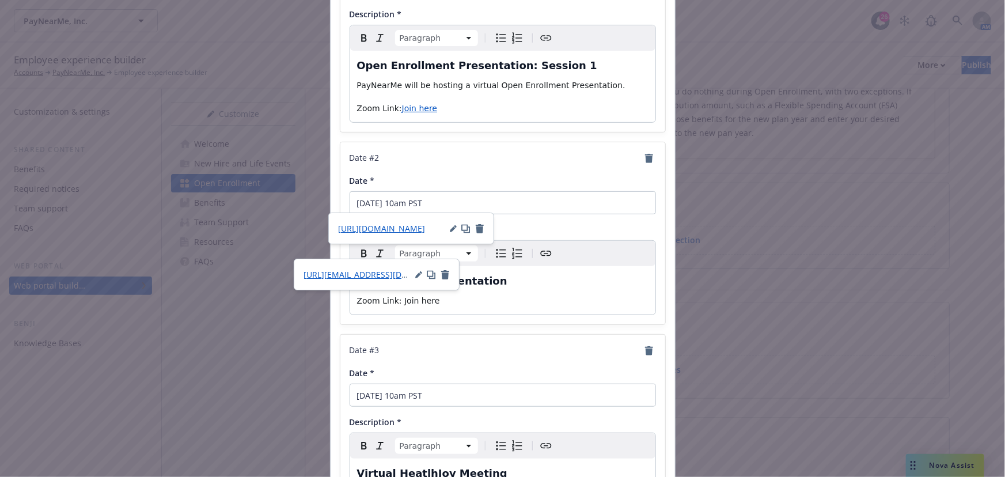
scroll to position [0, 0]
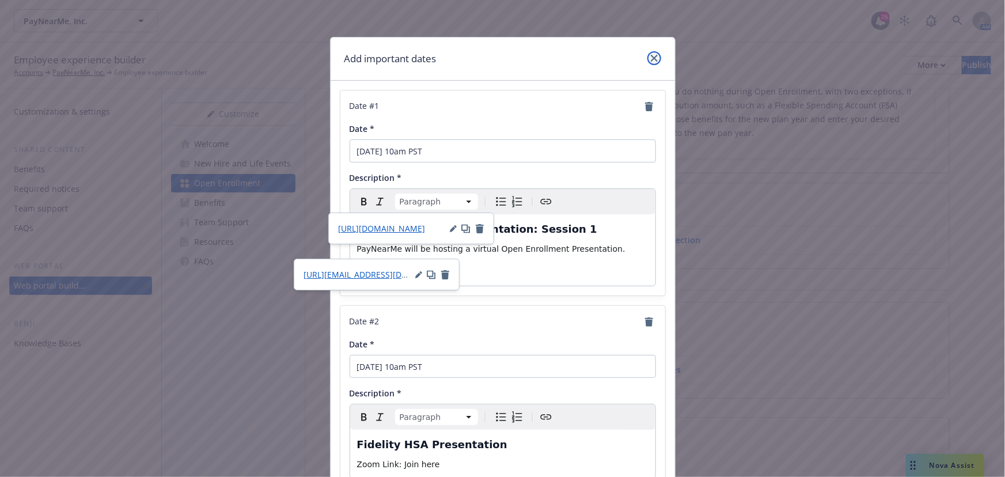
click at [647, 54] on link "close" at bounding box center [654, 58] width 14 height 14
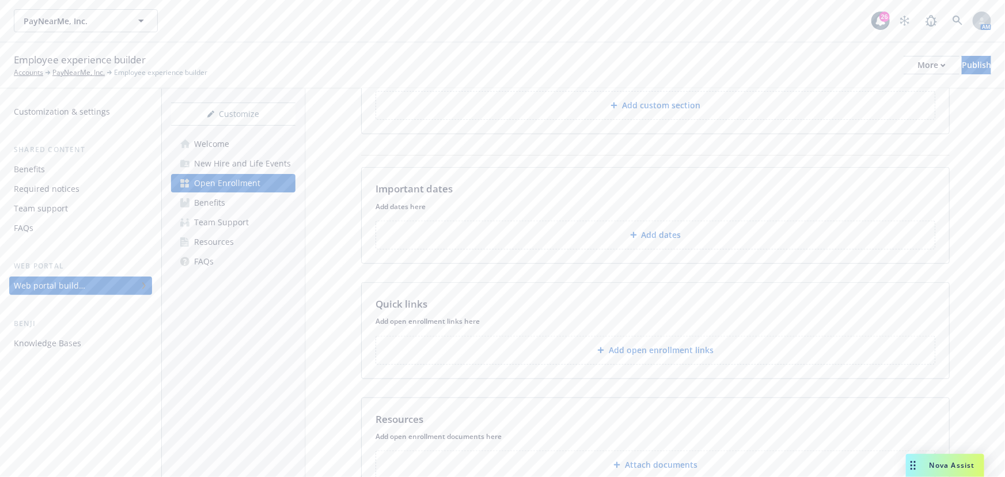
scroll to position [493, 0]
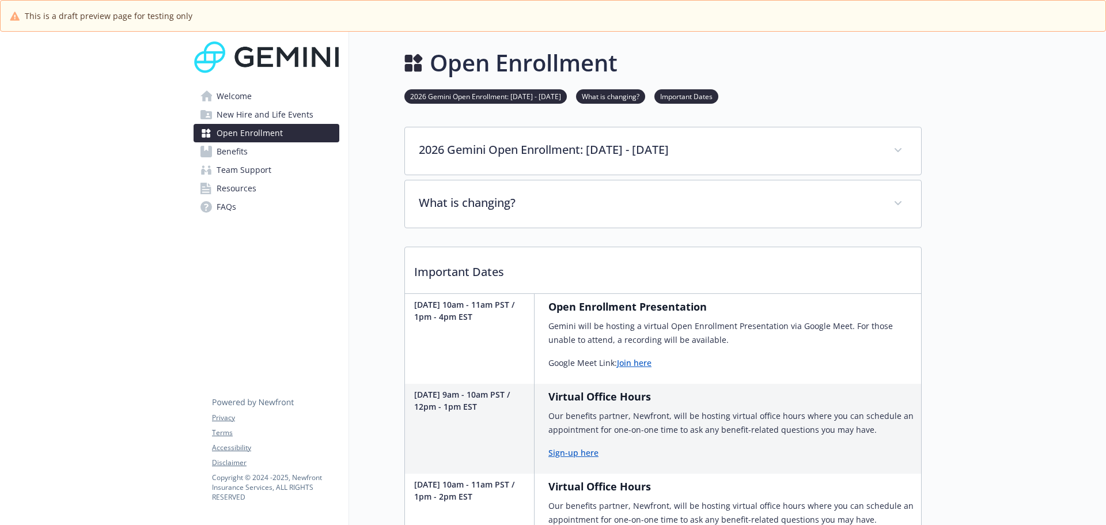
click at [988, 117] on div at bounding box center [1013, 339] width 184 height 615
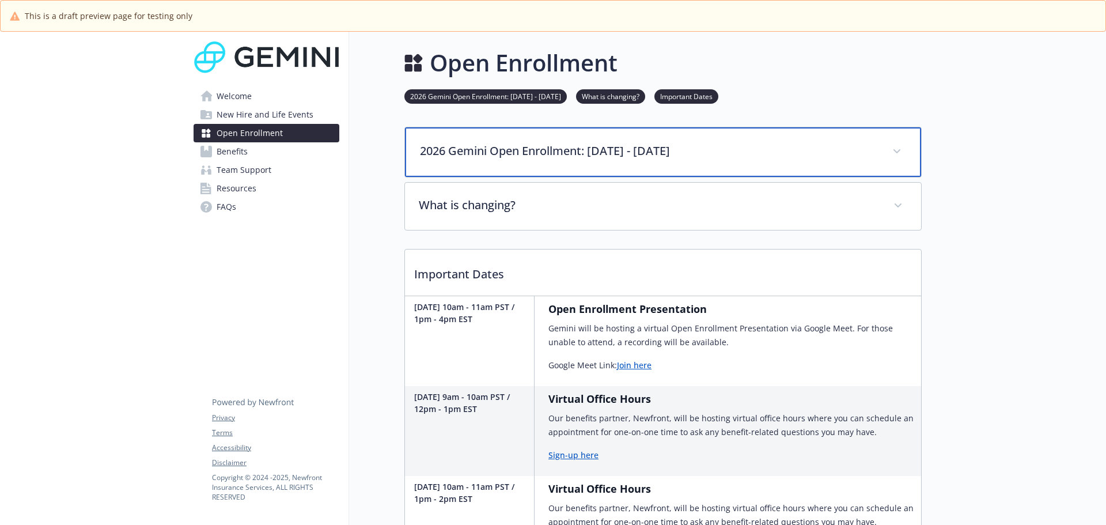
click at [666, 134] on div "2026 Gemini Open Enrollment: November 3 - November 14" at bounding box center [663, 152] width 516 height 50
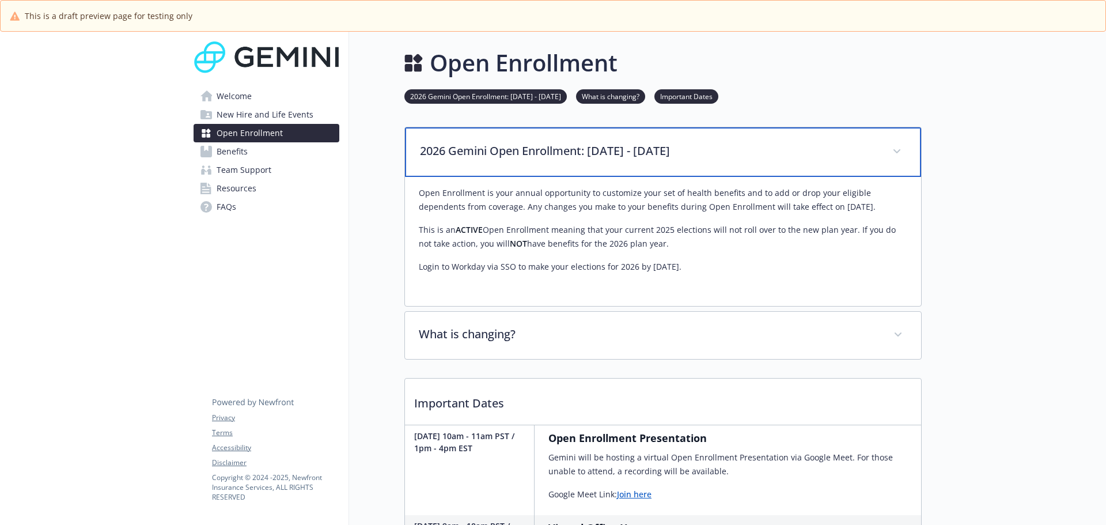
drag, startPoint x: 825, startPoint y: 145, endPoint x: 823, endPoint y: 154, distance: 9.4
click at [825, 145] on p "2026 Gemini Open Enrollment: November 3 - November 14" at bounding box center [649, 150] width 458 height 17
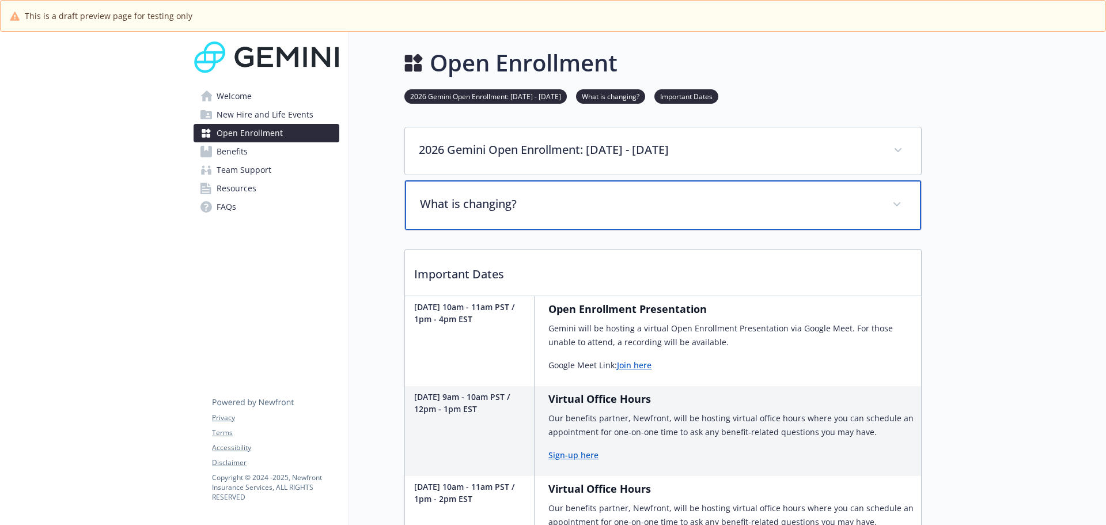
click at [747, 199] on p "What is changing?" at bounding box center [649, 203] width 458 height 17
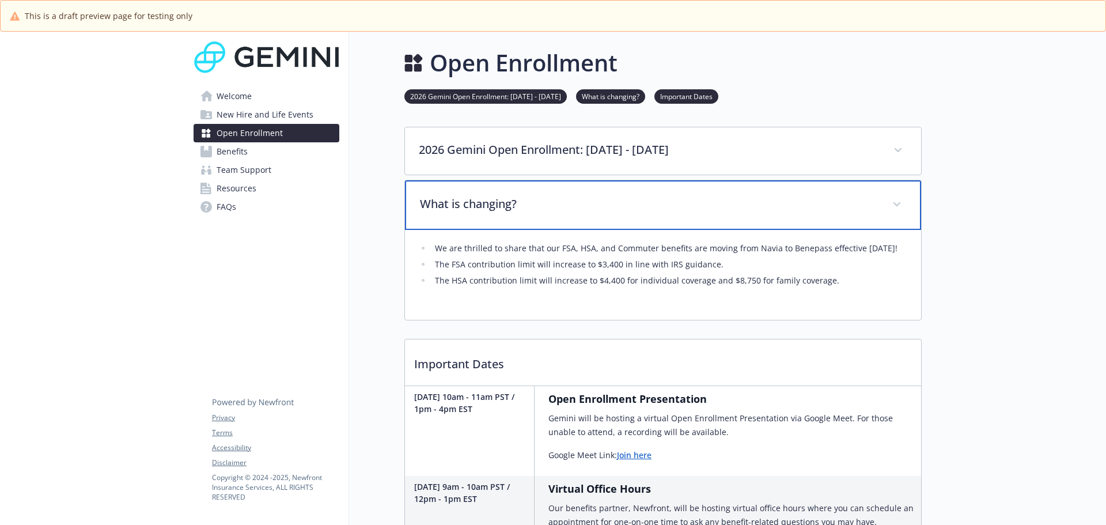
click at [808, 203] on p "What is changing?" at bounding box center [649, 203] width 458 height 17
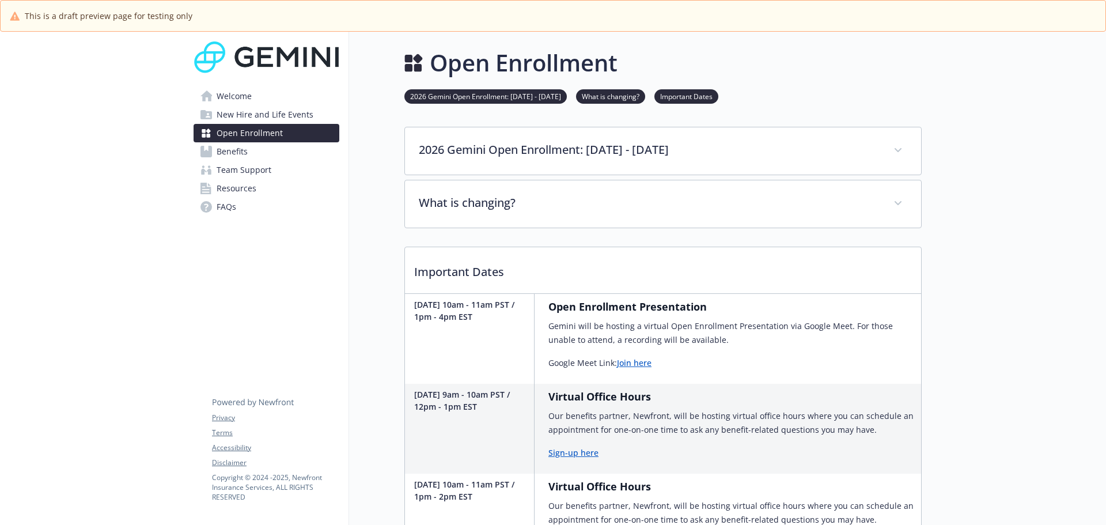
click at [972, 154] on div at bounding box center [1013, 339] width 184 height 615
click at [938, 79] on div at bounding box center [1013, 339] width 184 height 615
click at [983, 301] on div at bounding box center [1013, 339] width 184 height 615
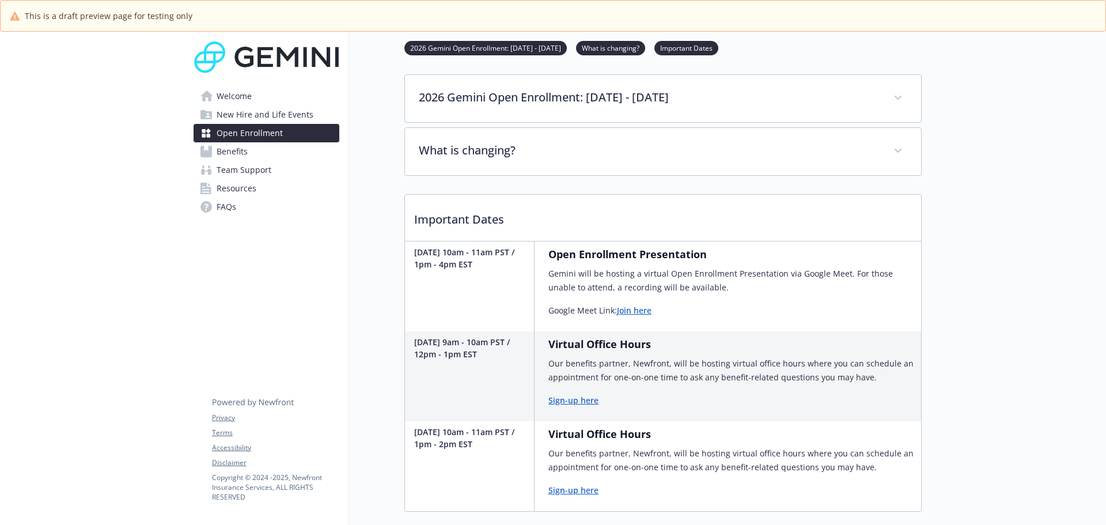
scroll to position [131, 0]
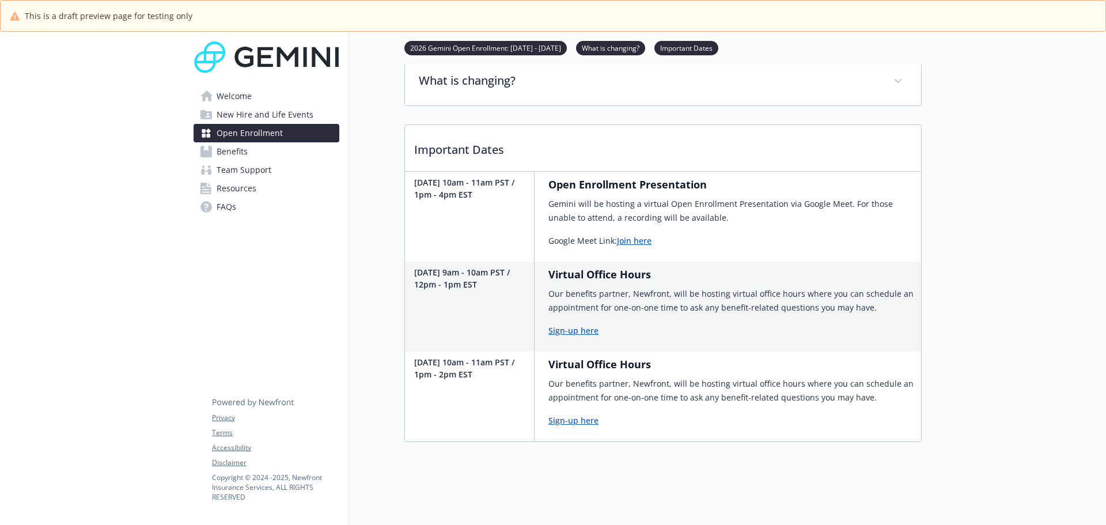
drag, startPoint x: 688, startPoint y: 382, endPoint x: 736, endPoint y: 385, distance: 49.1
click at [688, 382] on p "Our benefits partner, Newfront, will be hosting virtual office hours where you …" at bounding box center [732, 391] width 368 height 28
click at [778, 386] on p "Our benefits partner, Newfront, will be hosting virtual office hours where you …" at bounding box center [732, 391] width 368 height 28
drag, startPoint x: 874, startPoint y: 390, endPoint x: 531, endPoint y: 364, distance: 343.6
click at [531, 364] on div "November 10 from 10am - 11am PST / 1pm - 2pm EST Virtual Office Hours Our benef…" at bounding box center [663, 396] width 516 height 90
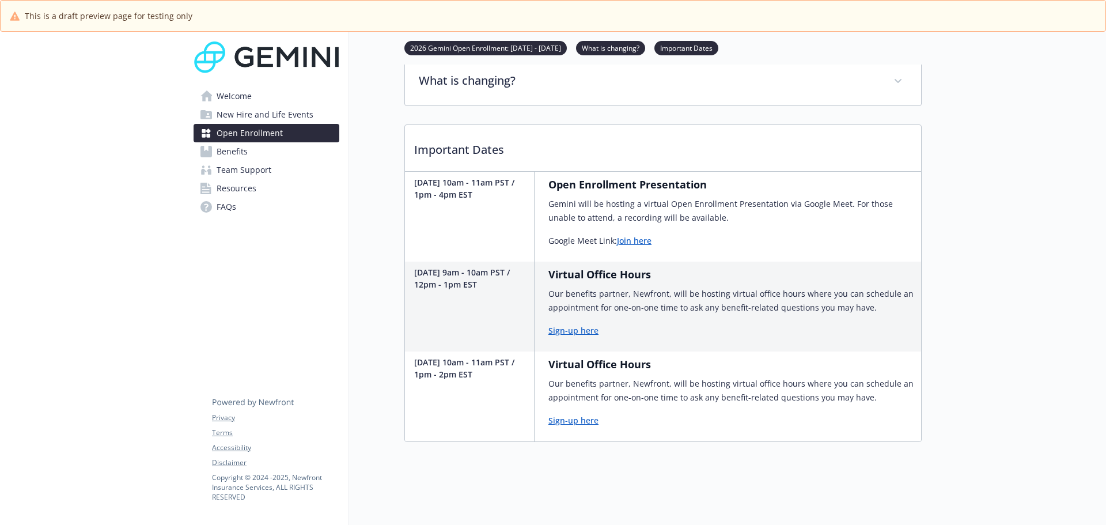
copy div "Virtual Office Hours Our benefits partner, Newfront, will be hosting virtual of…"
click at [986, 139] on div at bounding box center [1013, 217] width 184 height 615
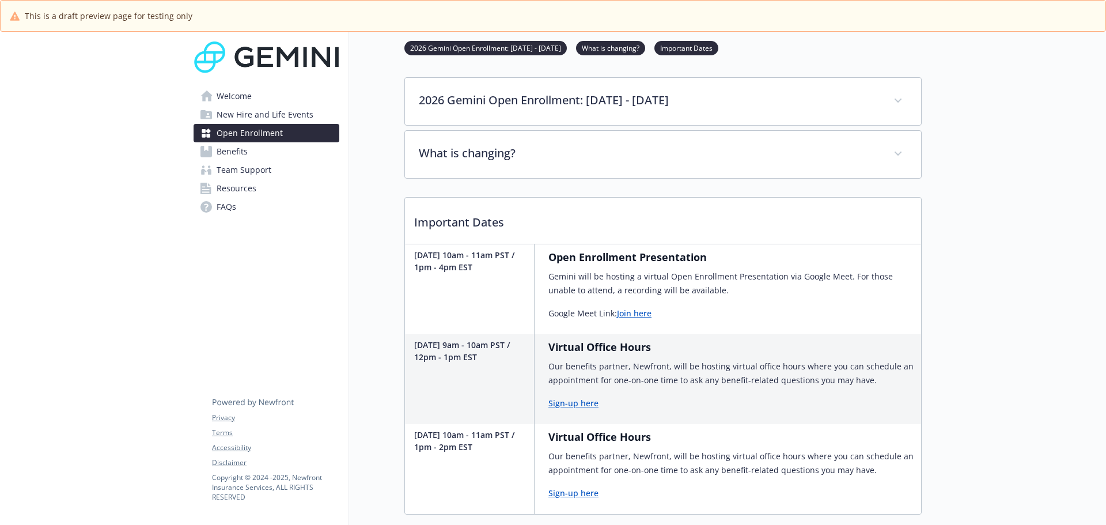
scroll to position [0, 0]
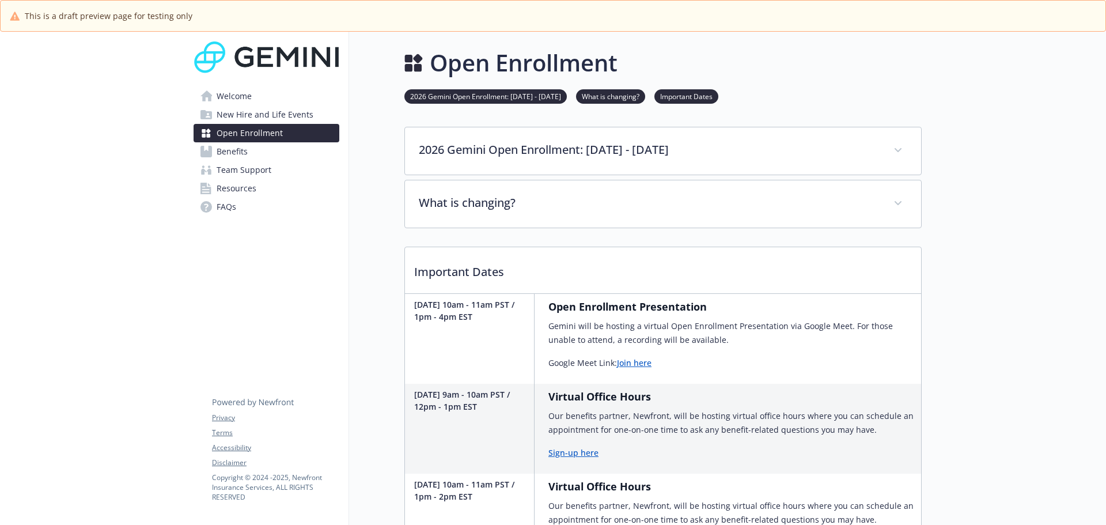
click at [1037, 203] on div at bounding box center [1013, 339] width 184 height 615
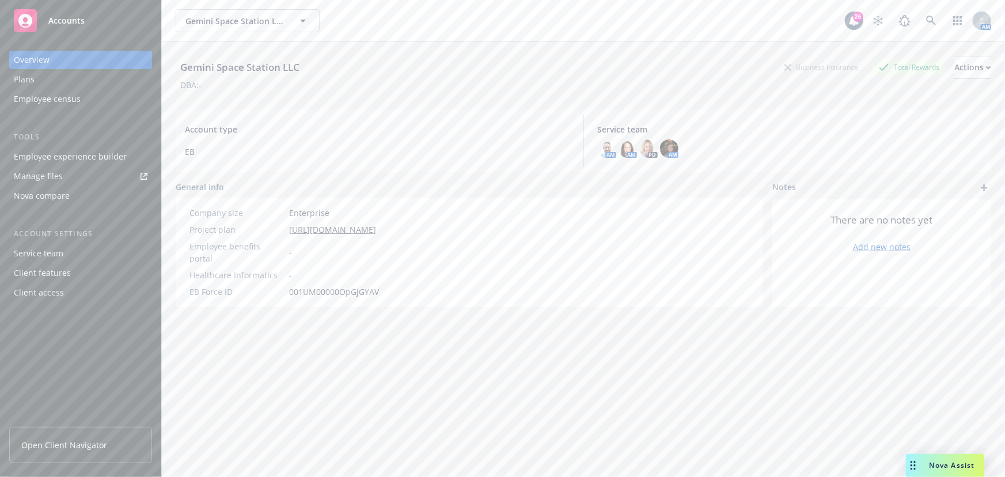
click at [109, 157] on div "Employee experience builder" at bounding box center [70, 156] width 113 height 18
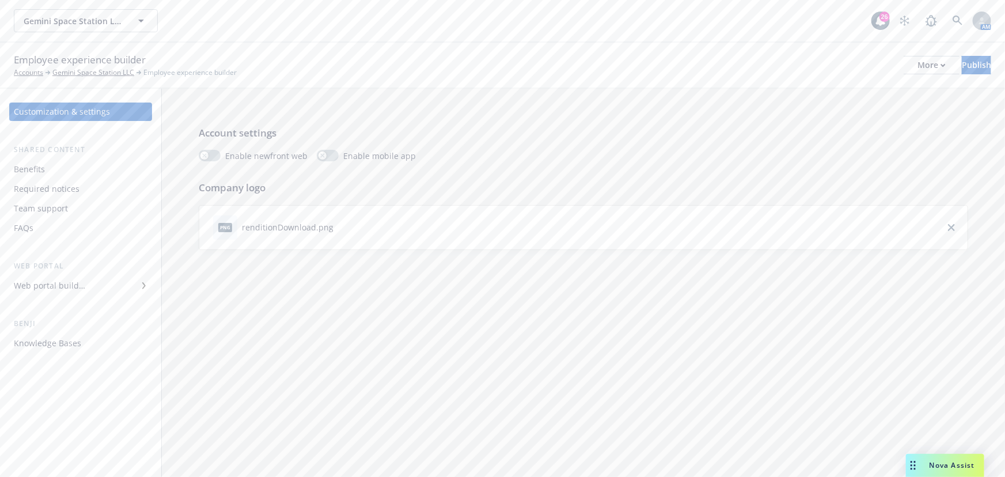
click at [89, 293] on div "Web portal builder" at bounding box center [81, 285] width 134 height 18
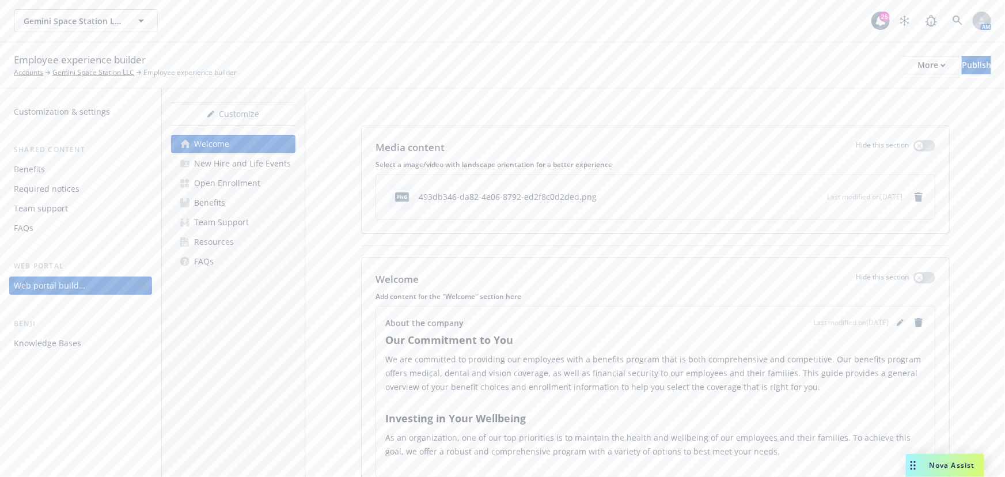
click at [230, 187] on div "Open Enrollment" at bounding box center [227, 183] width 66 height 18
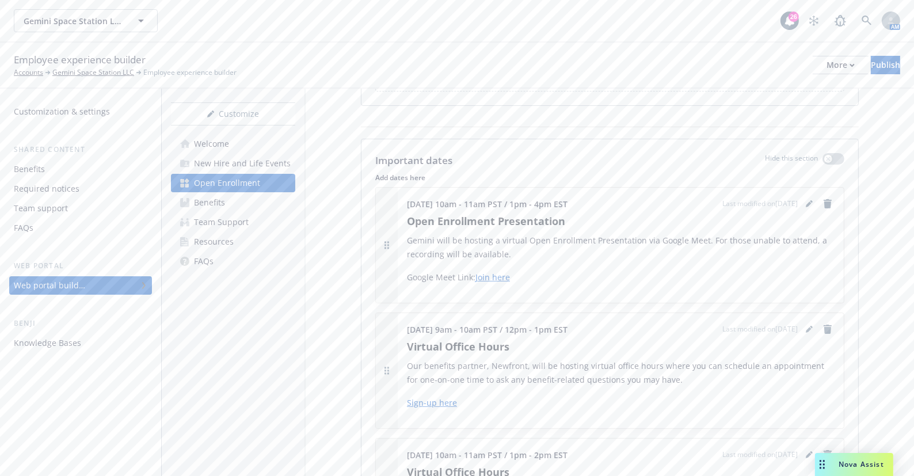
scroll to position [656, 0]
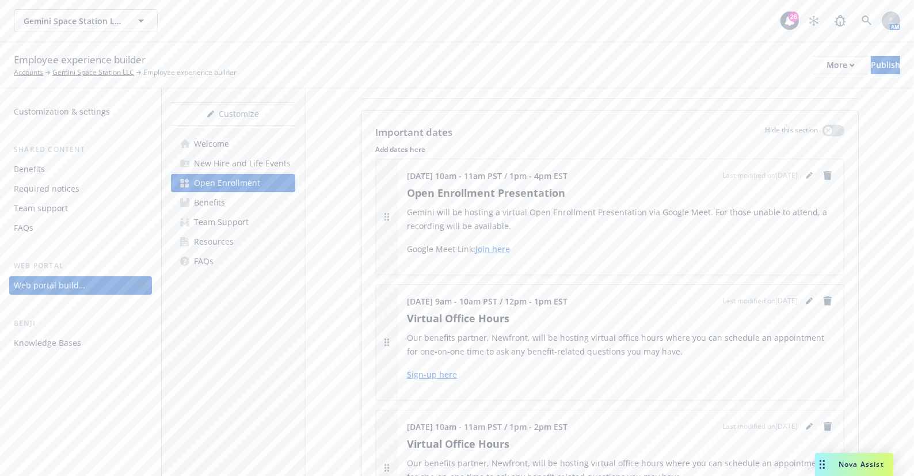
click at [244, 362] on div "Customize Welcome New Hire and Life Events Open Enrollment Benefits Team Suppor…" at bounding box center [234, 283] width 144 height 388
click at [863, 465] on span "Nova Assist" at bounding box center [861, 464] width 45 height 10
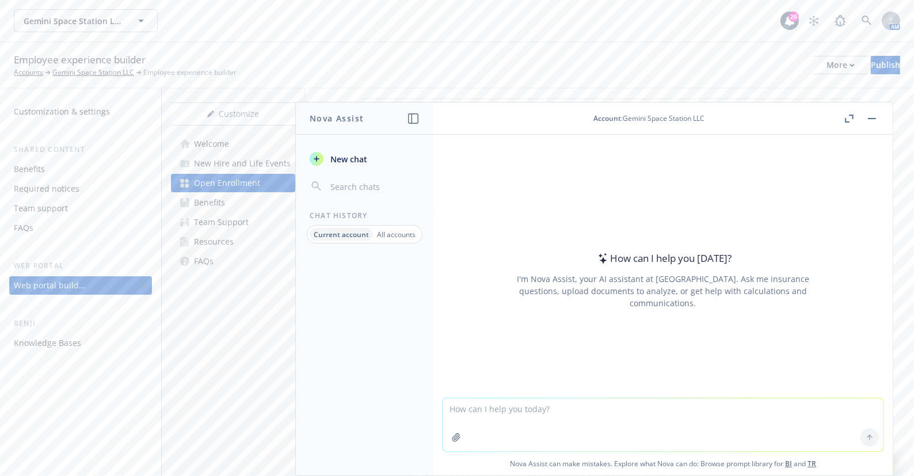
click at [588, 414] on textarea at bounding box center [663, 424] width 441 height 53
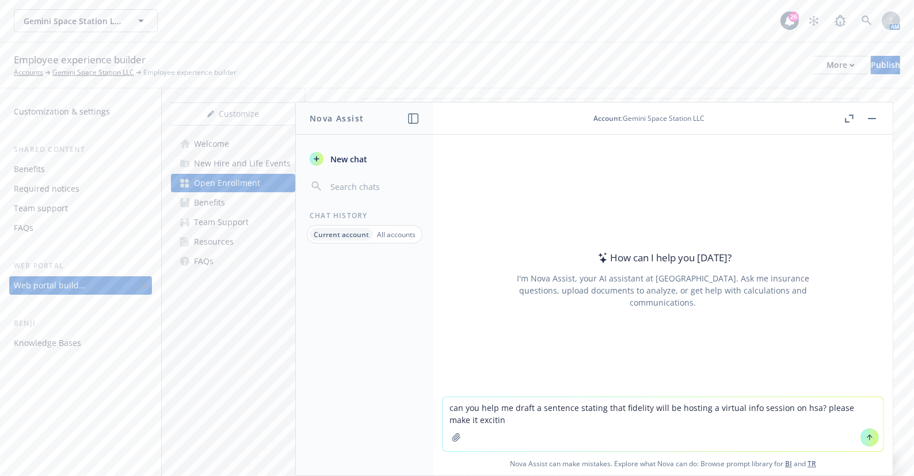
type textarea "can you help me draft a sentence stating that fidelity will be hosting a virtua…"
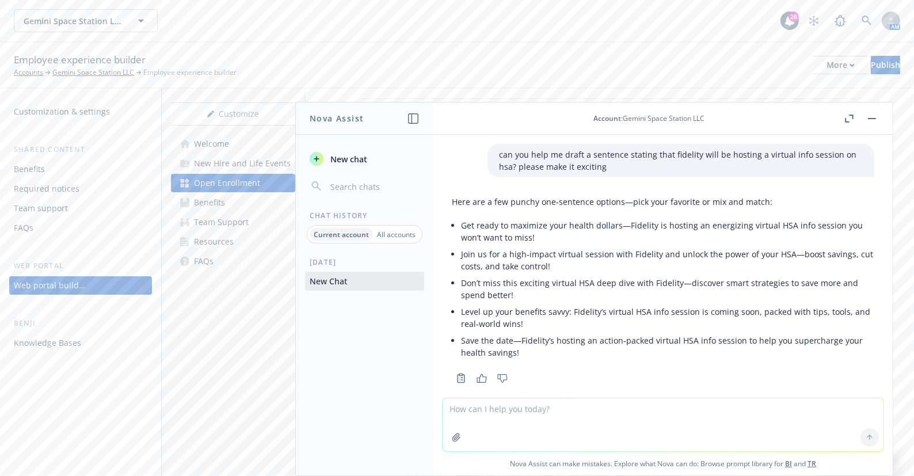
scroll to position [16, 0]
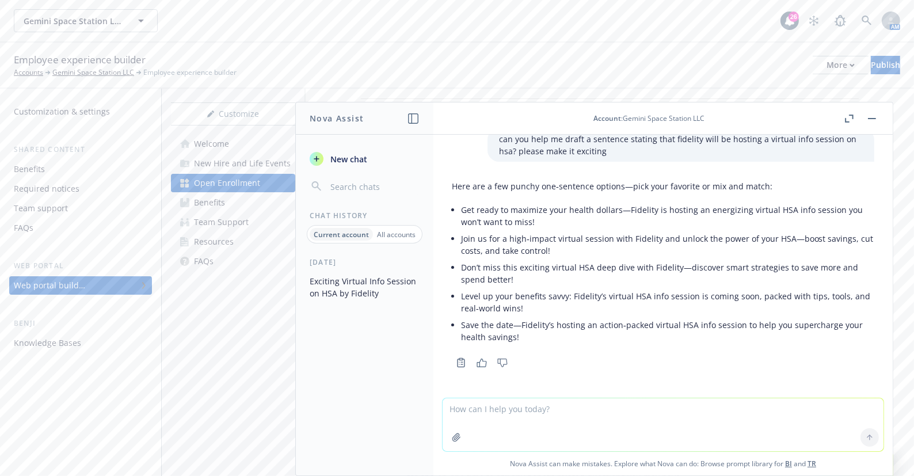
click at [587, 383] on div "can you help me draft a sentence stating that fidelity will be hosting a virtua…" at bounding box center [663, 305] width 459 height 341
click at [613, 408] on textarea at bounding box center [663, 424] width 441 height 53
type textarea "less exciting"
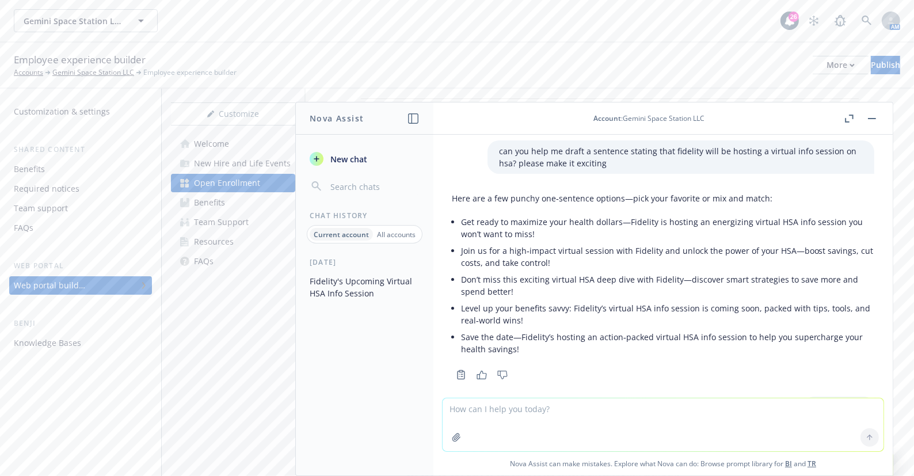
scroll to position [0, 0]
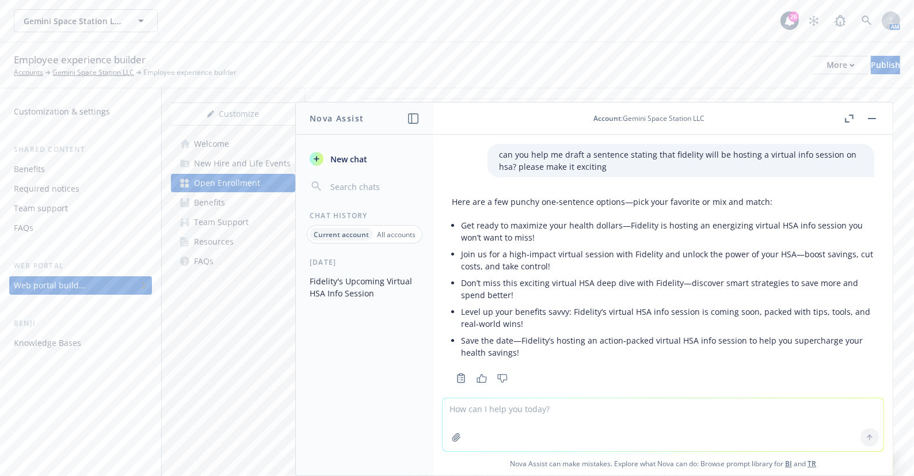
click at [236, 358] on div "Customize Welcome New Hire and Life Events Open Enrollment Benefits Team Suppor…" at bounding box center [234, 283] width 144 height 388
click at [880, 116] on header "Account : Gemini Space Station LLC" at bounding box center [663, 118] width 459 height 32
click at [875, 121] on button "button" at bounding box center [872, 119] width 14 height 14
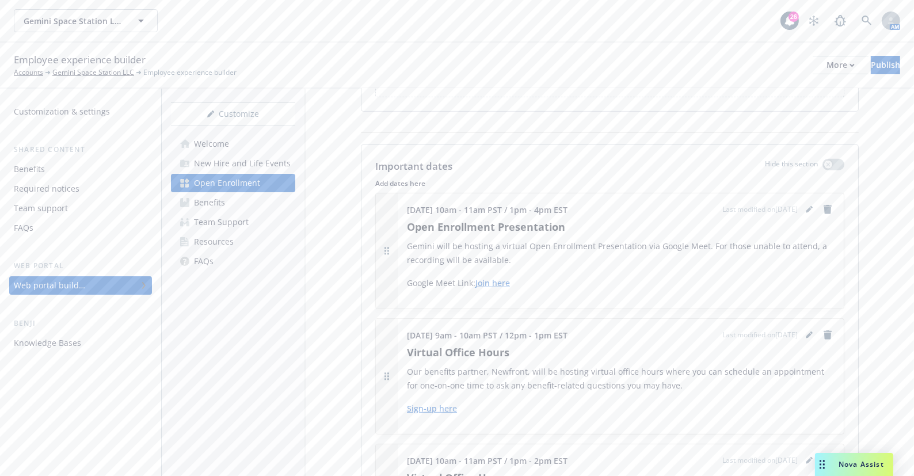
scroll to position [603, 0]
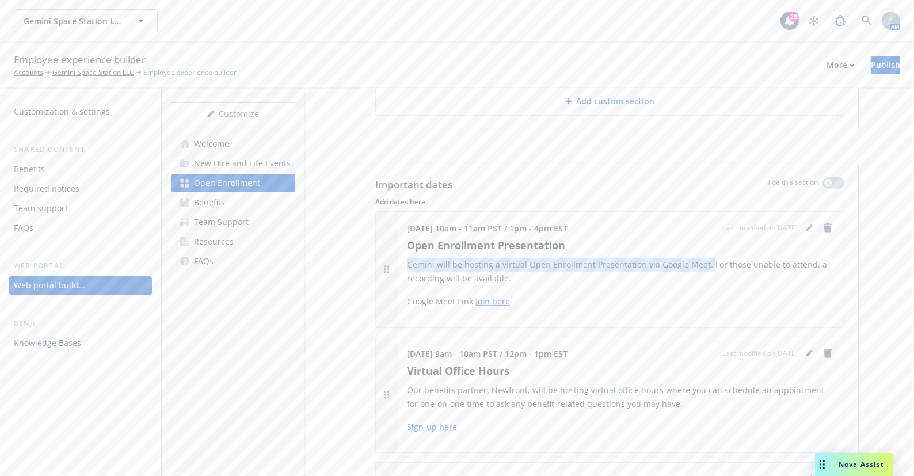
drag, startPoint x: 705, startPoint y: 253, endPoint x: 406, endPoint y: 246, distance: 299.5
click at [406, 246] on div "November 3 from 10am - 11am PST / 1pm - 4pm EST Last modified on 09/24/2025 Ope…" at bounding box center [621, 269] width 446 height 115
copy p "Gemini will be hosting a virtual Open Enrollment Presentation via Google Meet."
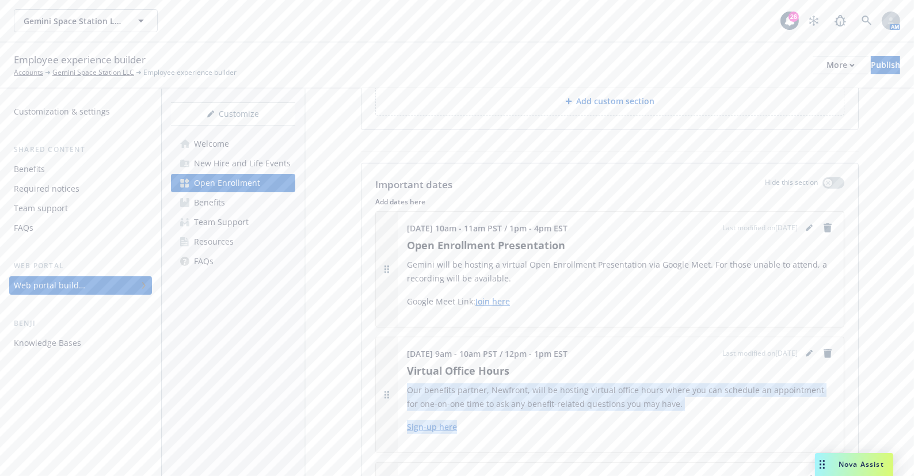
drag, startPoint x: 490, startPoint y: 414, endPoint x: 404, endPoint y: 374, distance: 94.5
click at [404, 374] on div "November 7 from 9am - 10am PST / 12pm - 1pm EST Last modified on 09/24/2025 Vir…" at bounding box center [621, 394] width 446 height 115
copy div "Our benefits partner, Newfront, will be hosting virtual office hours where you …"
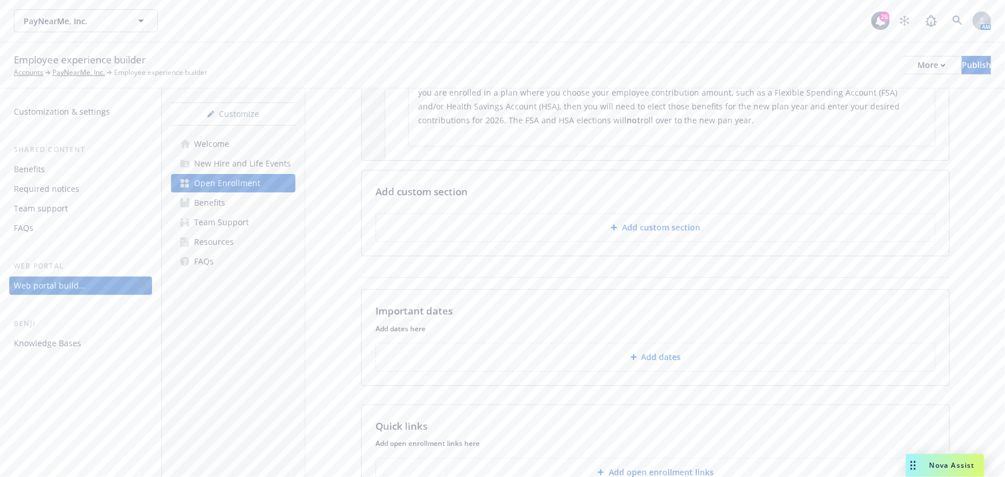
scroll to position [314, 0]
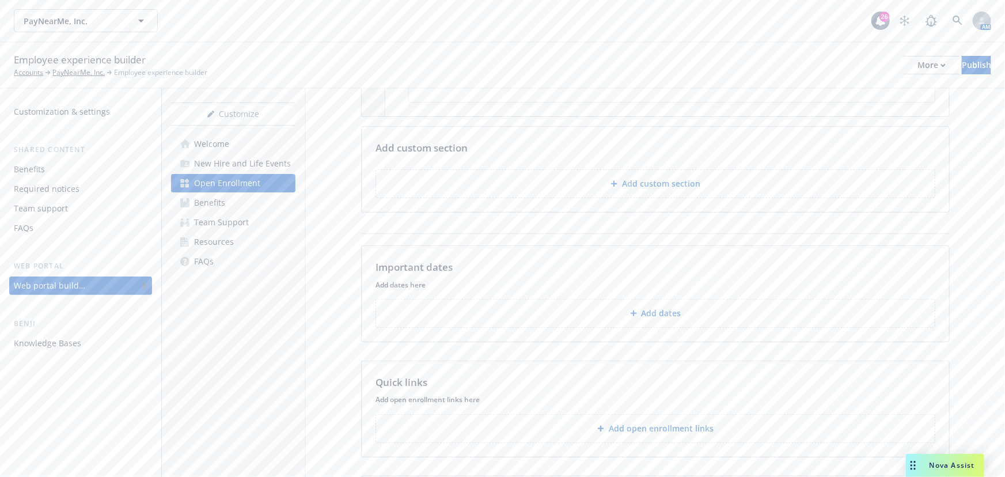
click at [663, 361] on div "Media content Hide this section Select a image/video with landscape orientation…" at bounding box center [655, 183] width 699 height 869
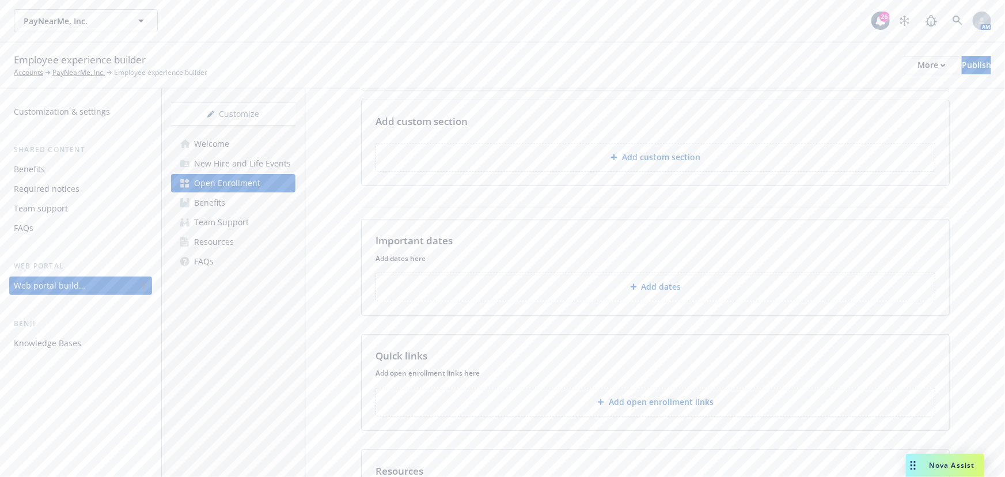
click at [673, 293] on p "Add dates" at bounding box center [661, 287] width 40 height 12
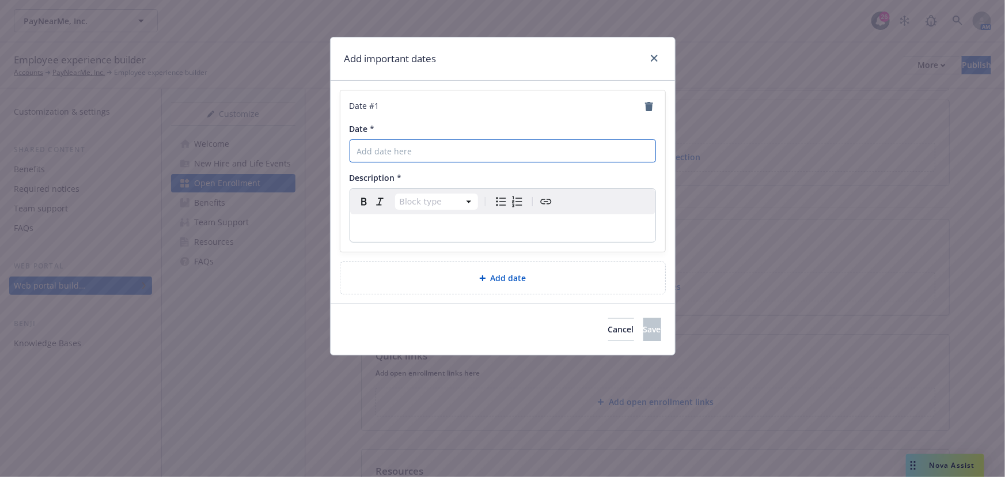
click at [509, 145] on input "Date *" at bounding box center [503, 150] width 306 height 23
click at [472, 119] on div "Date # 1 Date * Description * Block type Paragraph Heading 1 Heading 2 Heading …" at bounding box center [502, 170] width 325 height 161
click at [464, 146] on input "Date *" at bounding box center [503, 150] width 306 height 23
click at [521, 140] on input "Date *" at bounding box center [503, 150] width 306 height 23
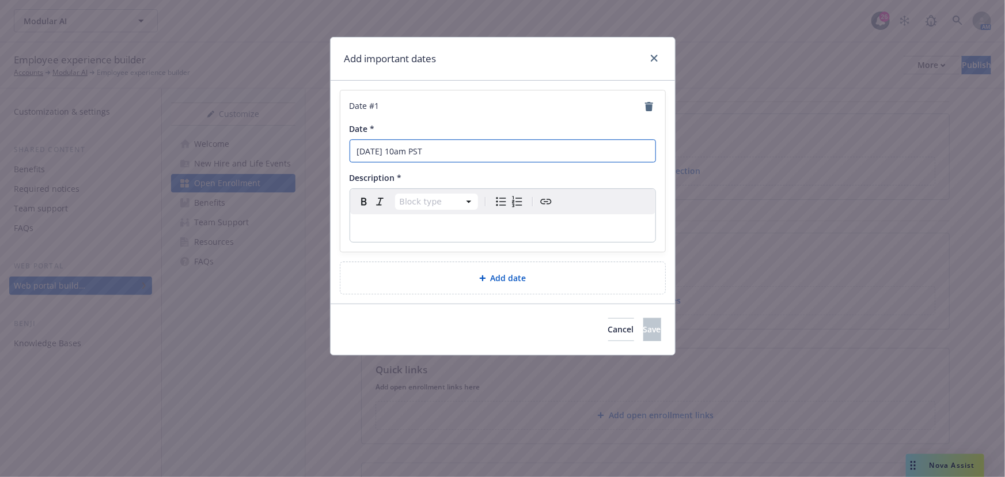
type input "[DATE] 10am PST"
click at [515, 288] on div "Add date" at bounding box center [502, 278] width 325 height 32
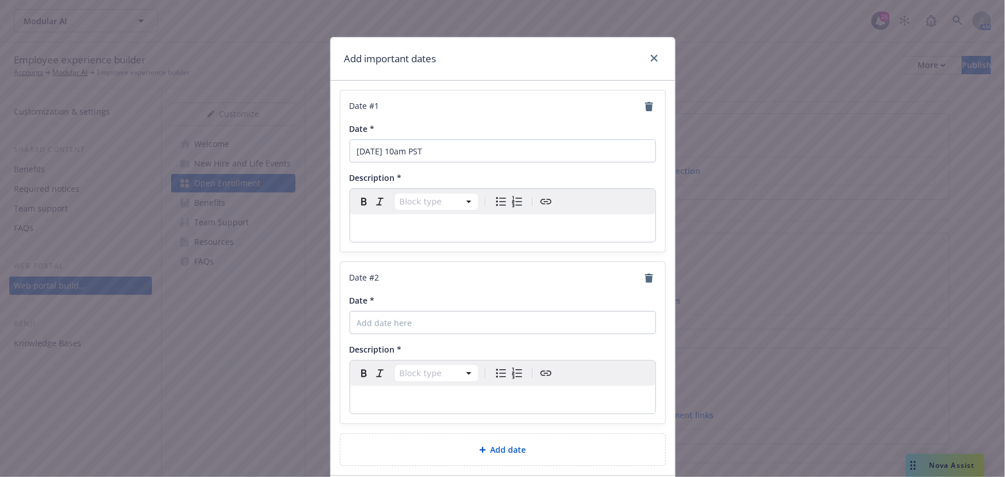
scroll to position [86, 0]
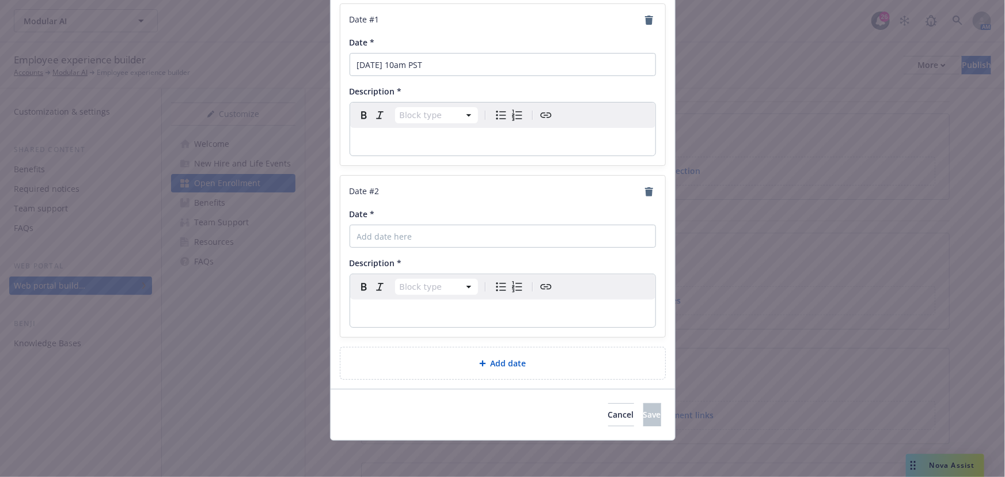
click at [480, 353] on div "Add date" at bounding box center [502, 363] width 325 height 32
click at [491, 362] on span "Add date" at bounding box center [509, 364] width 36 height 12
click at [495, 363] on span "Add date" at bounding box center [509, 364] width 36 height 12
click at [494, 354] on div "Add date" at bounding box center [502, 364] width 325 height 32
click at [495, 351] on div "Add date" at bounding box center [502, 364] width 325 height 32
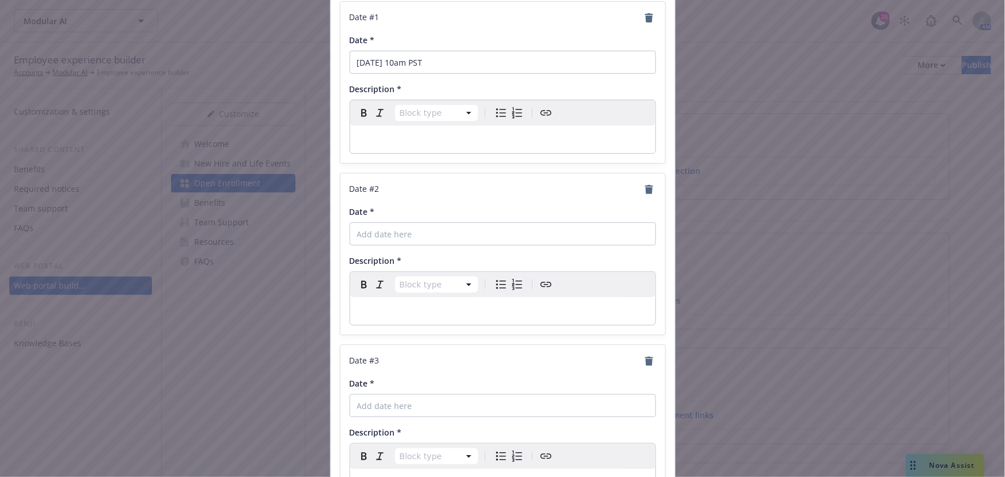
scroll to position [39, 0]
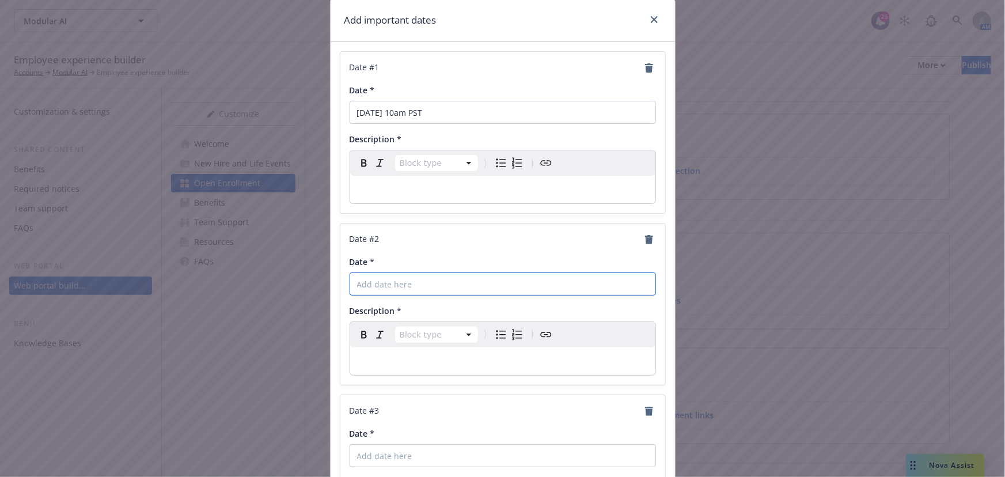
click at [420, 282] on input "Date *" at bounding box center [503, 283] width 306 height 23
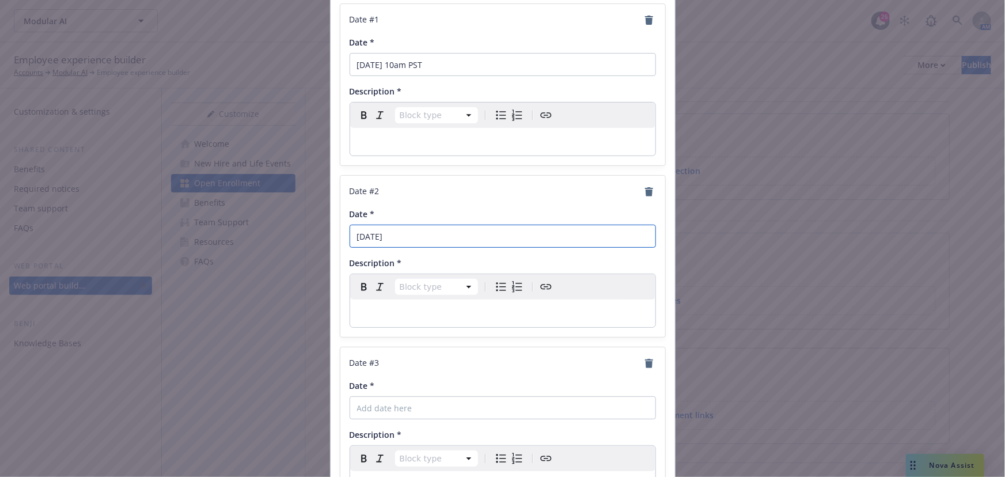
scroll to position [143, 0]
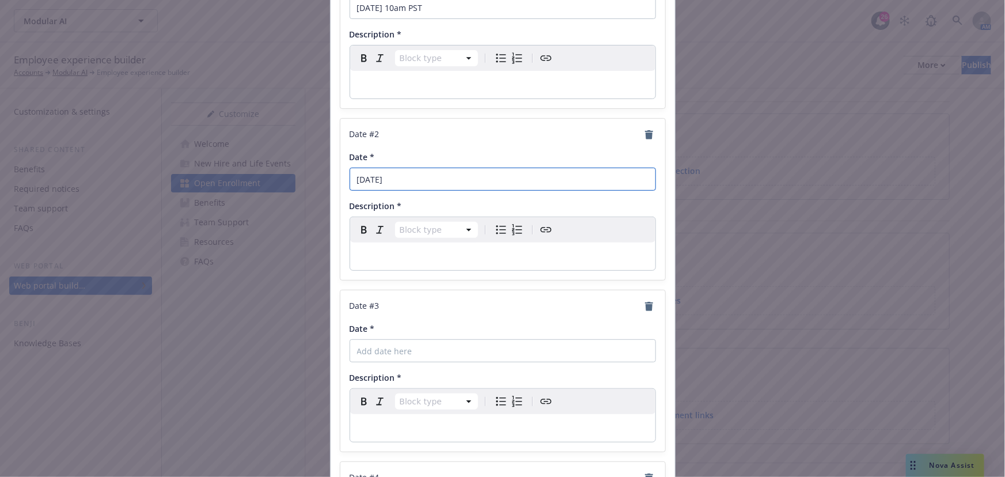
type input "November 14"
click at [442, 341] on input "Date *" at bounding box center [503, 350] width 306 height 23
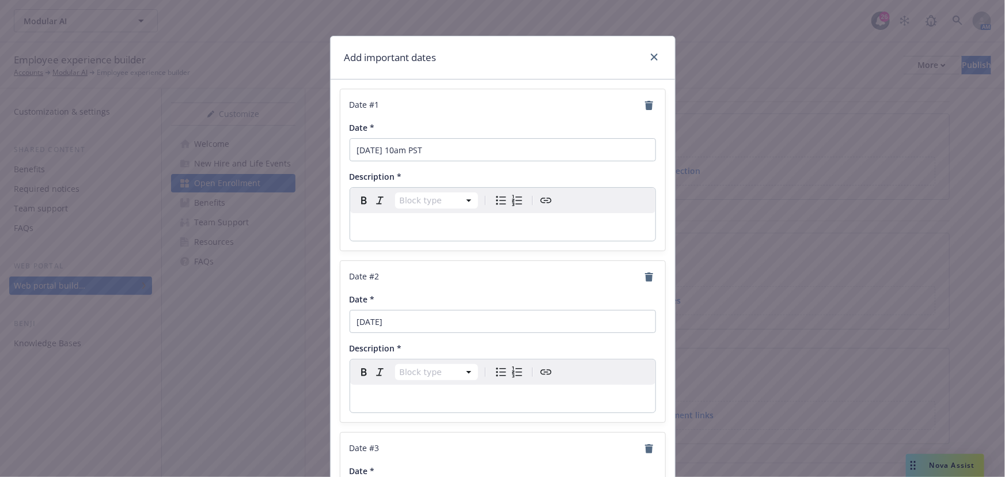
scroll to position [0, 0]
type input "November 14"
click at [450, 324] on input "November 14" at bounding box center [503, 322] width 306 height 23
type input "November 12"
click at [390, 226] on p "editable markdown" at bounding box center [502, 228] width 291 height 14
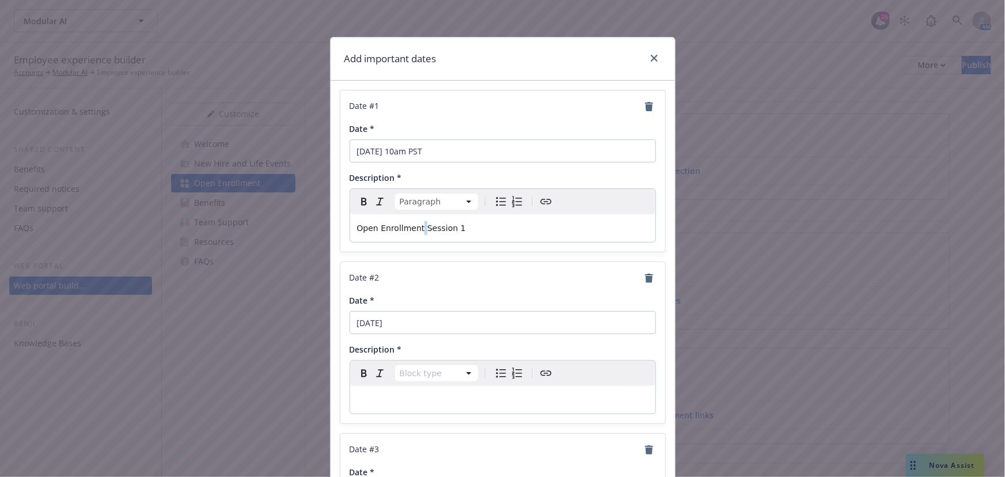
drag, startPoint x: 414, startPoint y: 226, endPoint x: 422, endPoint y: 218, distance: 11.8
click at [415, 226] on span "Open Enrollment Session 1" at bounding box center [411, 227] width 109 height 9
click at [424, 395] on p "editable markdown" at bounding box center [502, 400] width 291 height 14
click at [472, 325] on input "November 12" at bounding box center [503, 322] width 306 height 23
type input "November 12 at 10am PST"
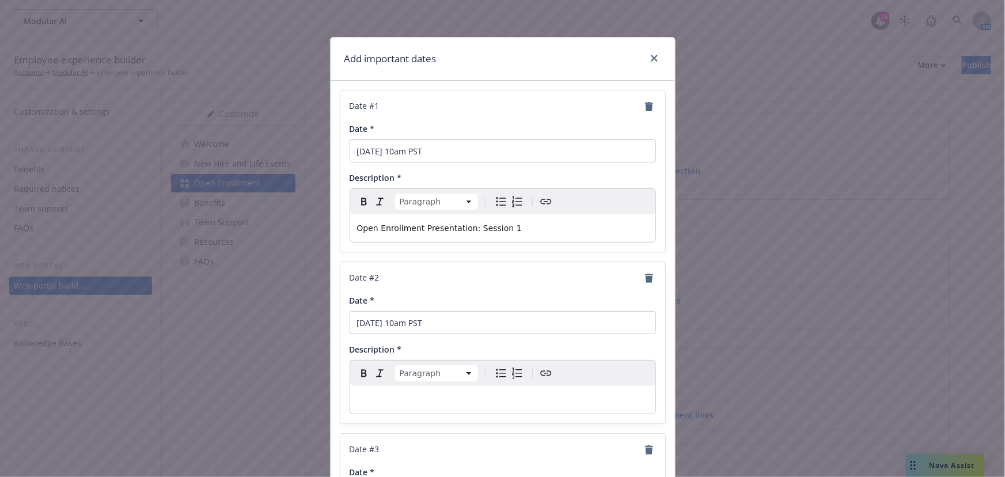
click at [473, 394] on p "editable markdown" at bounding box center [502, 400] width 291 height 14
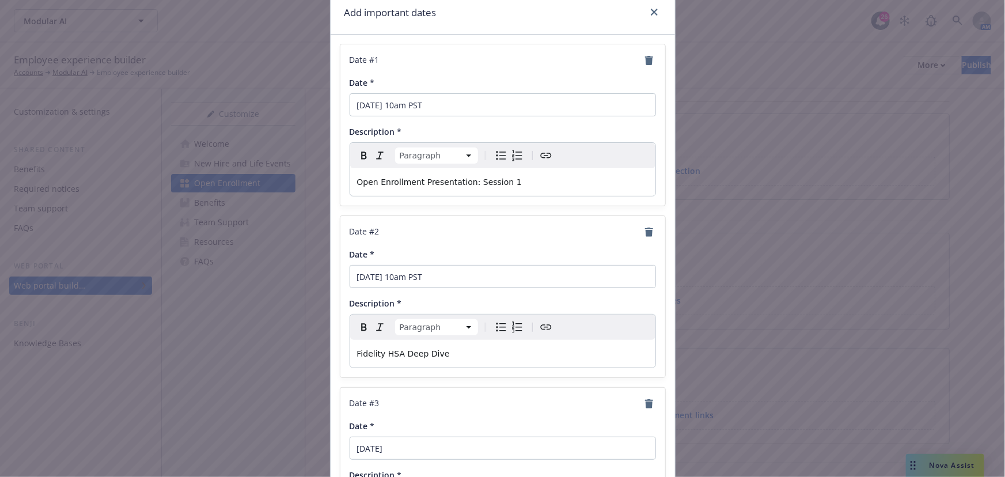
scroll to position [104, 0]
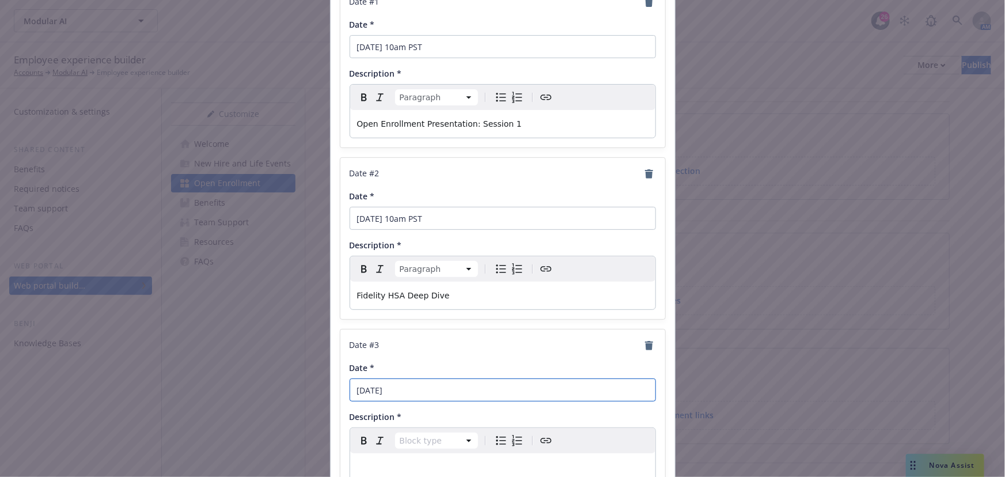
click at [490, 390] on input "November 14" at bounding box center [503, 389] width 306 height 23
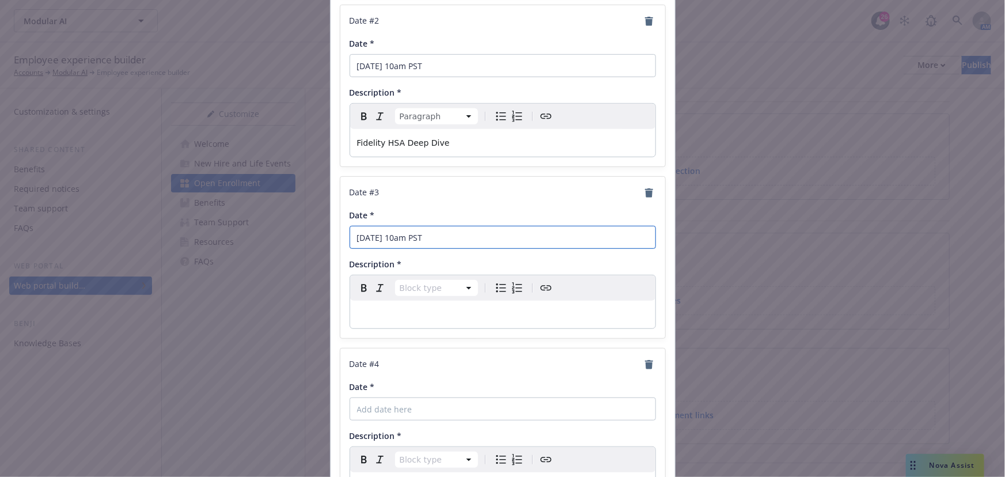
scroll to position [261, 0]
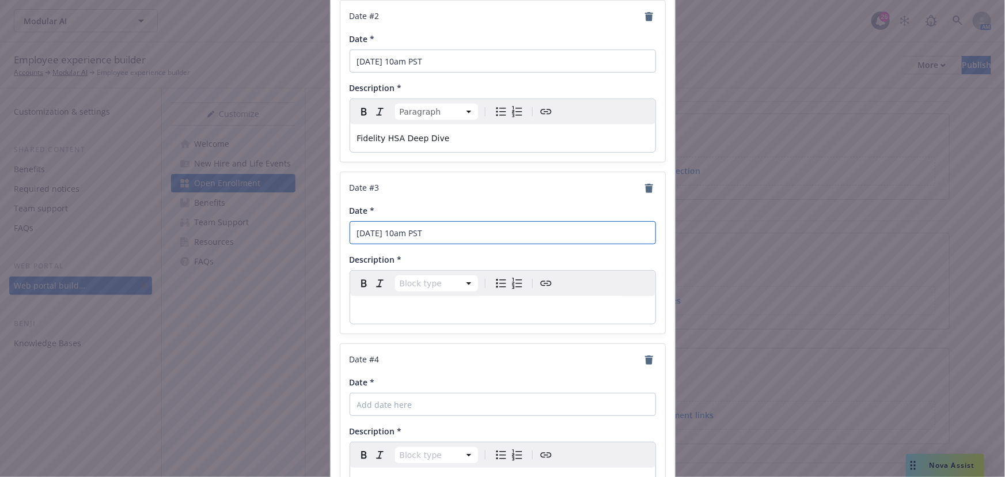
type input "November 14 at 10am PST"
click at [447, 311] on p "editable markdown" at bounding box center [502, 310] width 291 height 14
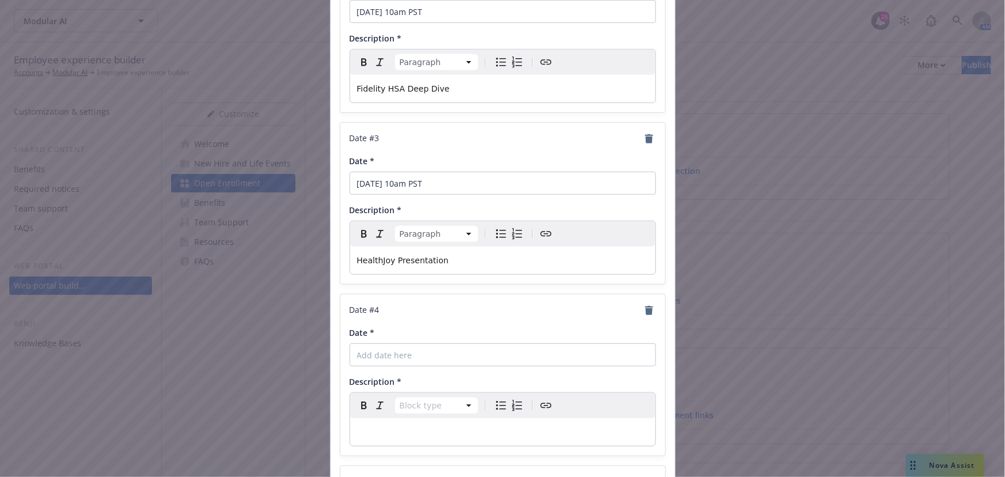
scroll to position [419, 0]
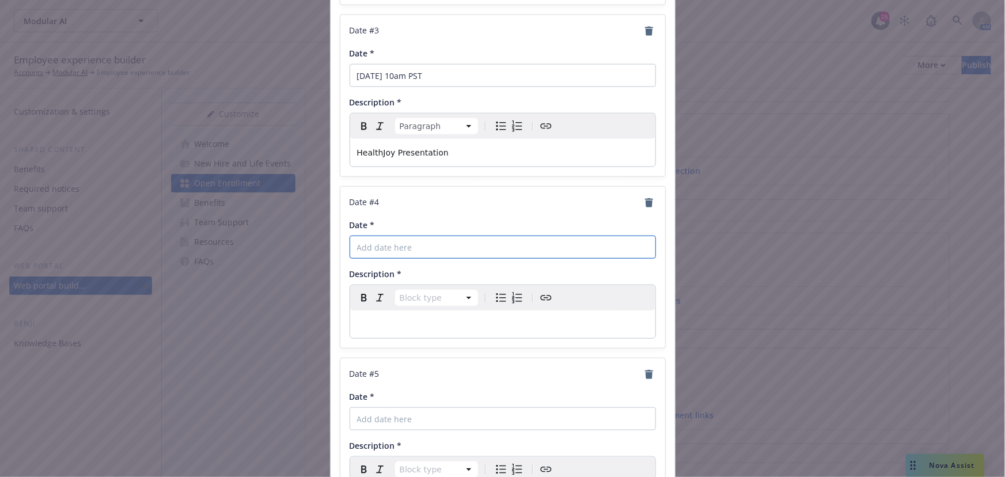
click at [488, 250] on input "Date *" at bounding box center [503, 247] width 306 height 23
type input "o"
type input "November 14 from 11am - 1pm PST"
click at [462, 321] on p "editable markdown" at bounding box center [502, 324] width 291 height 14
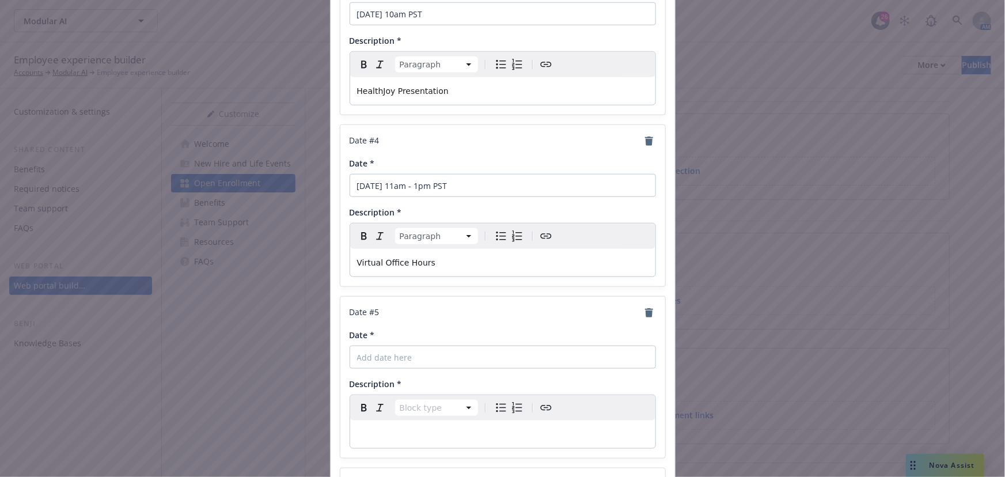
scroll to position [523, 0]
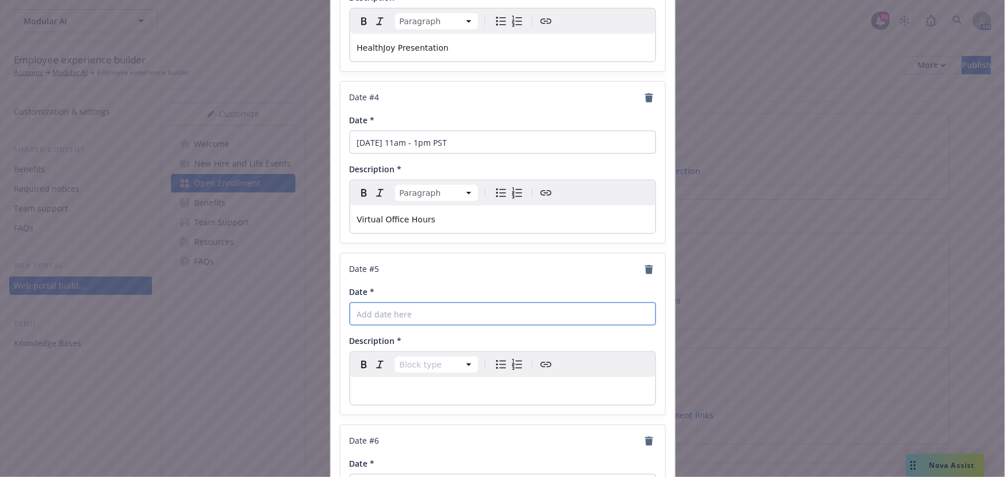
click at [408, 317] on input "Date *" at bounding box center [503, 313] width 306 height 23
type input "November 17 at 10am PST"
click at [616, 384] on p "editable markdown" at bounding box center [502, 391] width 291 height 14
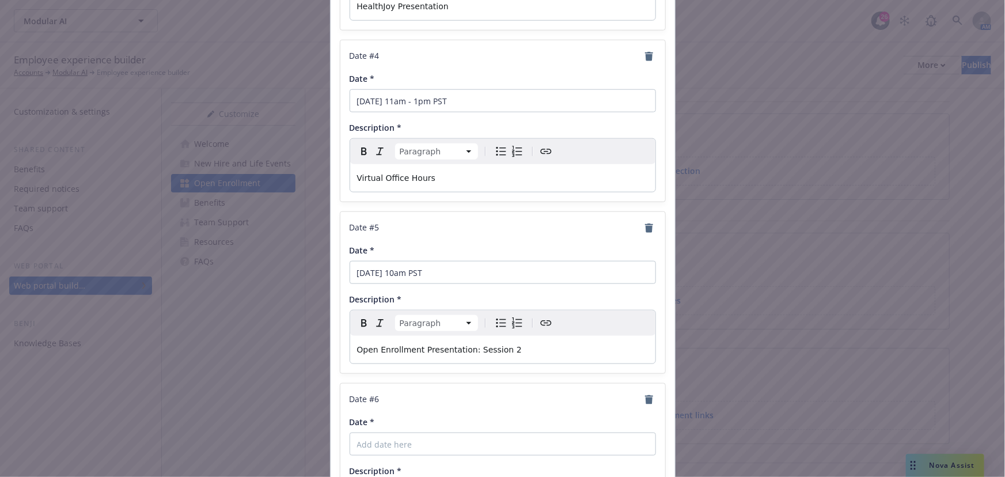
scroll to position [732, 0]
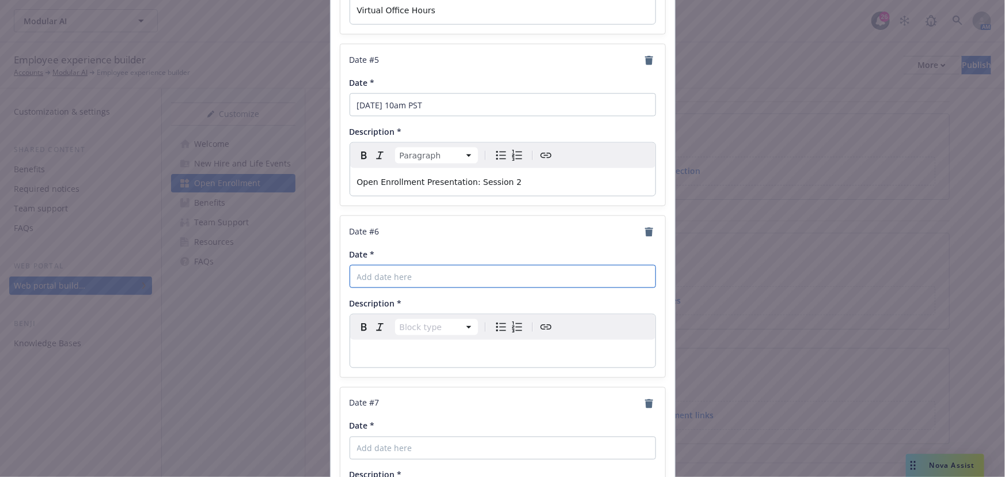
click at [438, 268] on input "Date *" at bounding box center [503, 276] width 306 height 23
click at [444, 274] on input "Date *" at bounding box center [503, 276] width 306 height 23
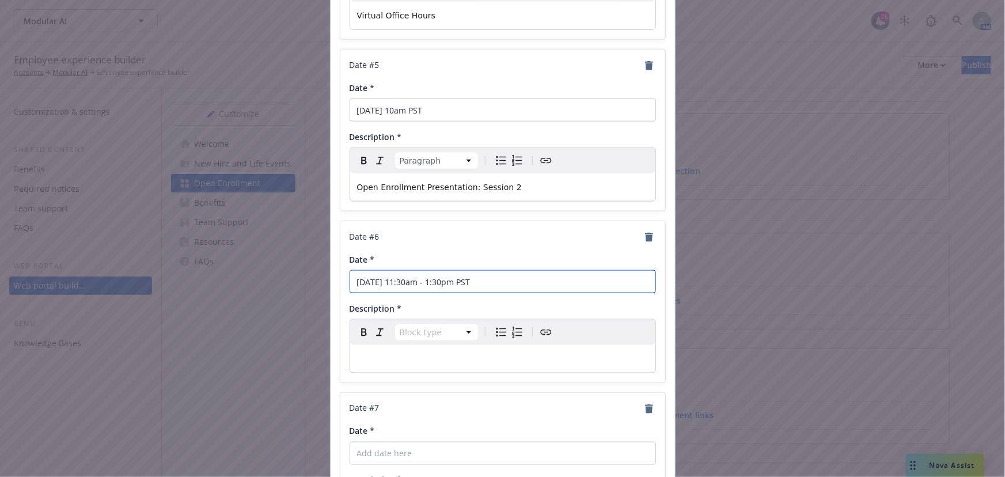
scroll to position [785, 0]
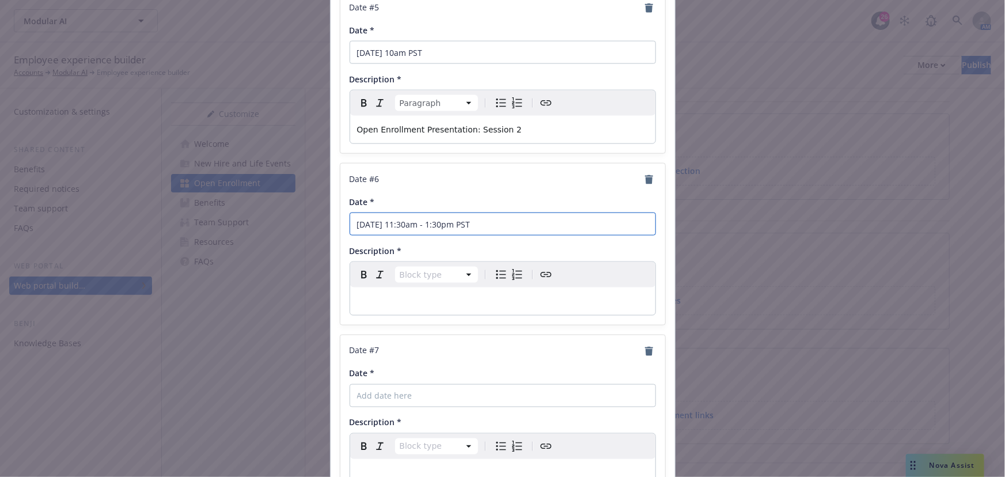
type input "November 20 from 11:30am - 1:30pm PST"
click at [463, 300] on p "editable markdown" at bounding box center [502, 301] width 291 height 14
click at [647, 351] on icon "remove" at bounding box center [649, 351] width 8 height 9
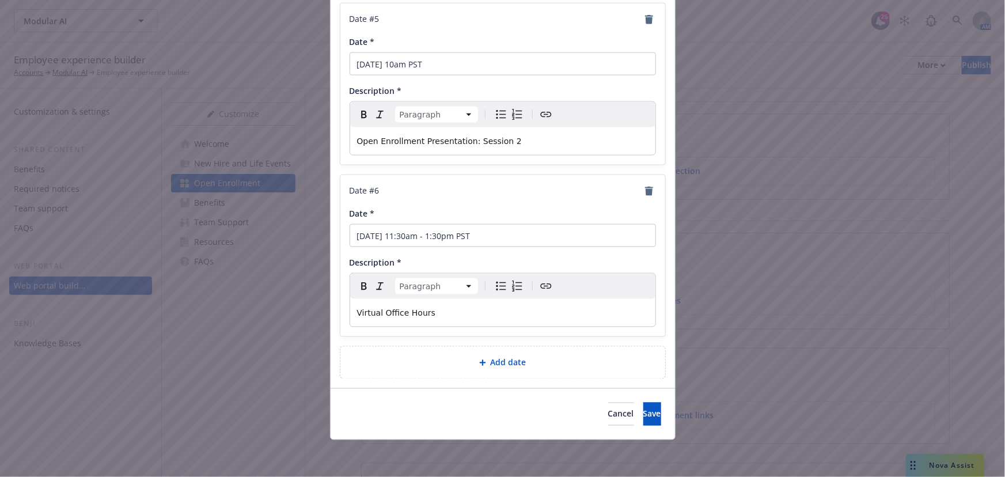
scroll to position [772, 0]
click at [643, 420] on button "Save" at bounding box center [652, 415] width 18 height 23
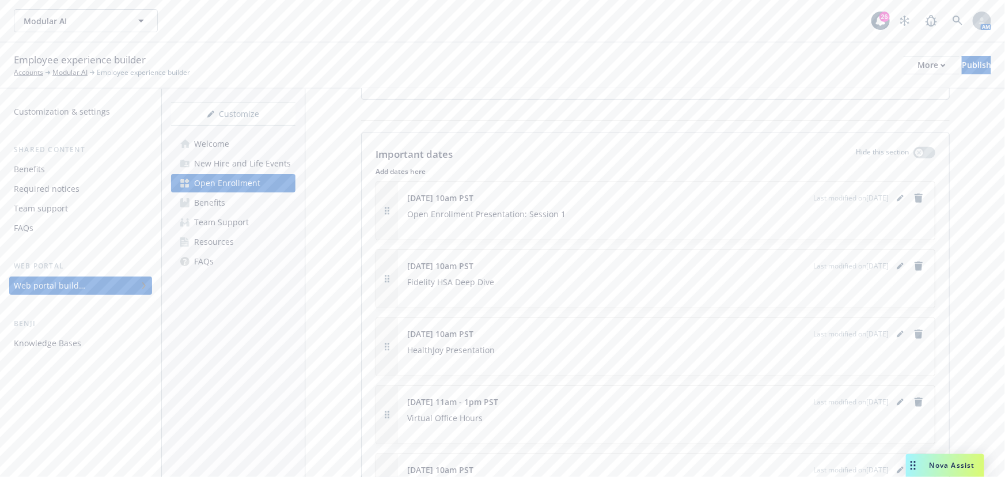
scroll to position [246, 0]
click at [897, 194] on icon "editPencil" at bounding box center [900, 194] width 6 height 6
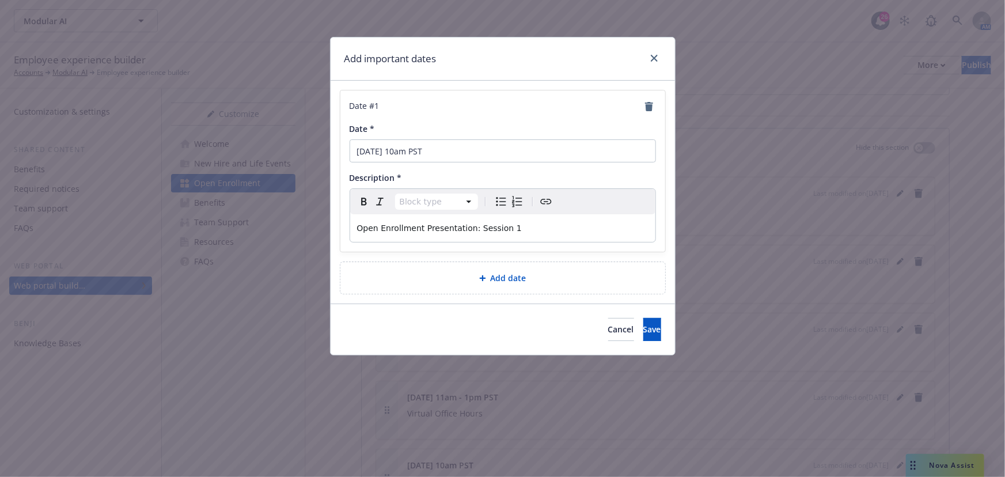
click at [564, 225] on p "Open Enrollment Presentation: Session 1" at bounding box center [502, 228] width 291 height 14
drag, startPoint x: 522, startPoint y: 234, endPoint x: 546, endPoint y: 225, distance: 26.1
click at [523, 231] on p "Open Enrollment Presentation: Session 1" at bounding box center [502, 228] width 291 height 14
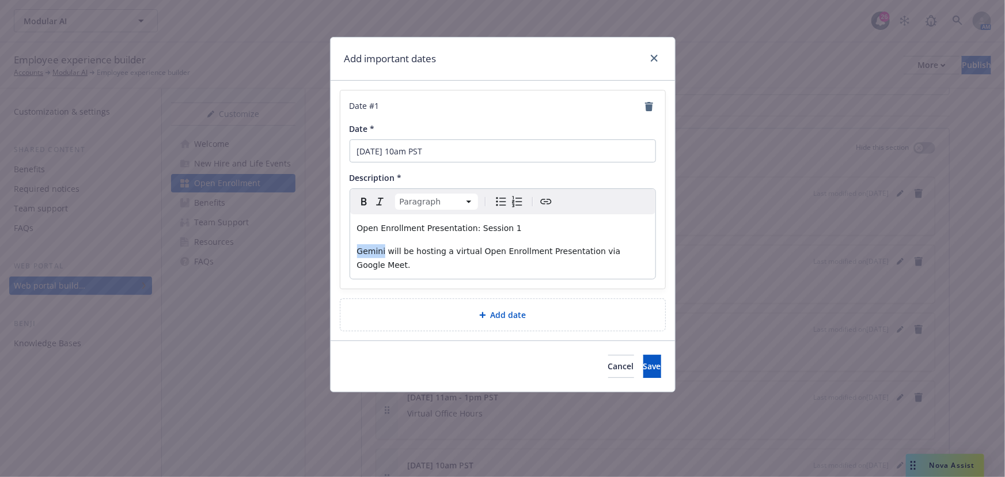
drag, startPoint x: 382, startPoint y: 251, endPoint x: 342, endPoint y: 252, distance: 40.3
click at [342, 252] on div "Date # 1 Date * November 6 at 10am PST Description * Paragraph Paragraph Headin…" at bounding box center [502, 189] width 325 height 198
drag, startPoint x: 404, startPoint y: 265, endPoint x: 610, endPoint y: 253, distance: 206.5
click at [610, 253] on p "PayNearMe will be hosting a virtual Open Enrollment Presentation via Google Mee…" at bounding box center [502, 258] width 291 height 28
click at [608, 252] on span "PayNearMe will be hosting a virtual Open Enrollment Presentation via Google Mee…" at bounding box center [498, 257] width 283 height 23
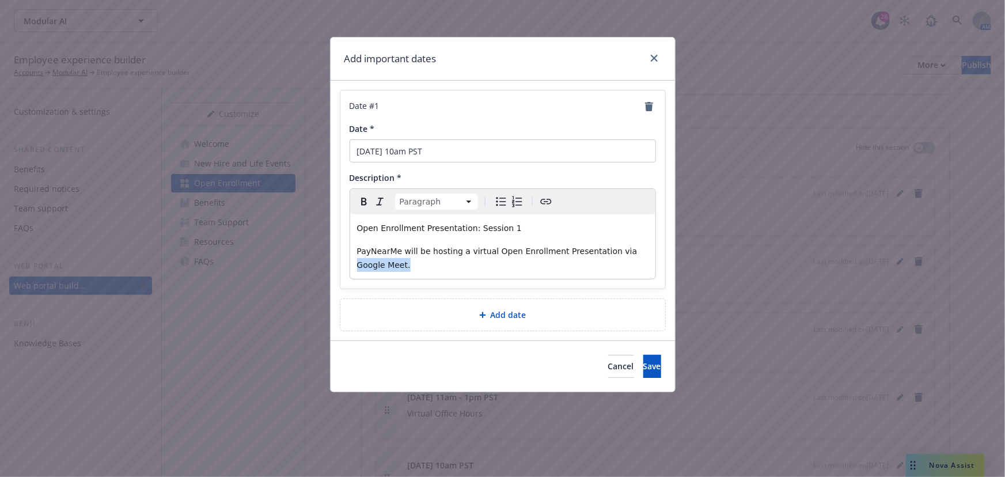
drag, startPoint x: 606, startPoint y: 252, endPoint x: 376, endPoint y: 266, distance: 230.2
click at [376, 266] on span "PayNearMe will be hosting a virtual Open Enrollment Presentation via Google Mee…" at bounding box center [498, 257] width 283 height 23
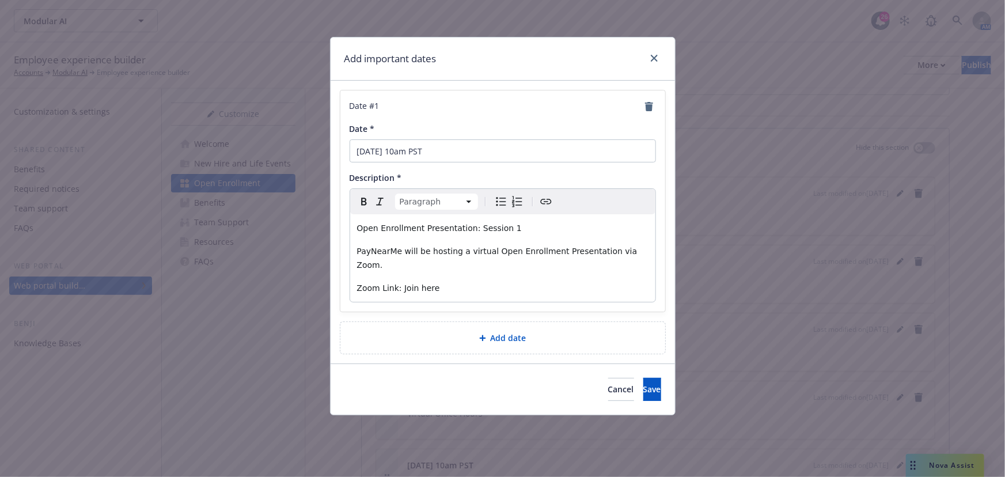
drag, startPoint x: 470, startPoint y: 282, endPoint x: 399, endPoint y: 277, distance: 71.0
click at [399, 277] on div "Open Enrollment Presentation: Session 1 PayNearMe will be hosting a virtual Ope…" at bounding box center [502, 258] width 305 height 88
drag, startPoint x: 545, startPoint y: 199, endPoint x: 551, endPoint y: 202, distance: 6.4
click at [546, 199] on icon "Create link" at bounding box center [546, 202] width 14 height 14
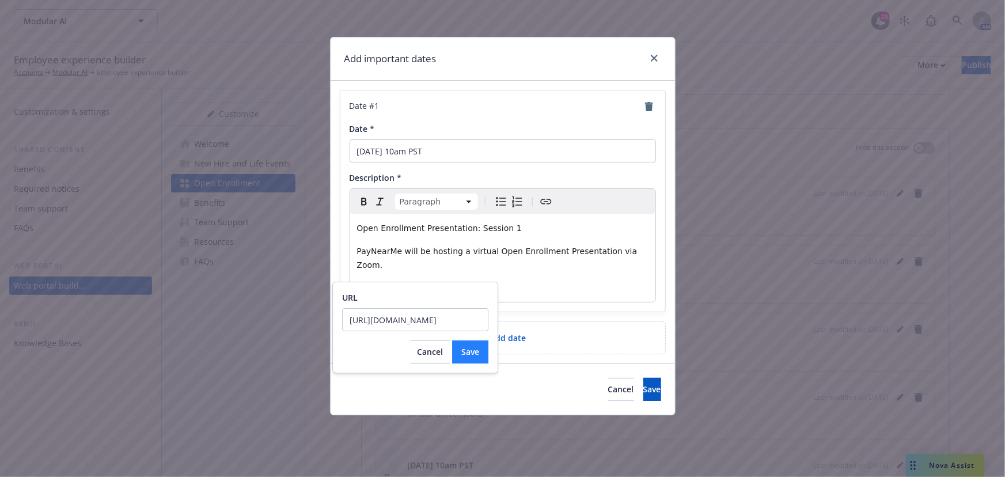
type input "https://newfront.zoom.us/j/6503495617?omn=89109978248&from=addon"
click at [478, 348] on span "Save" at bounding box center [470, 351] width 18 height 11
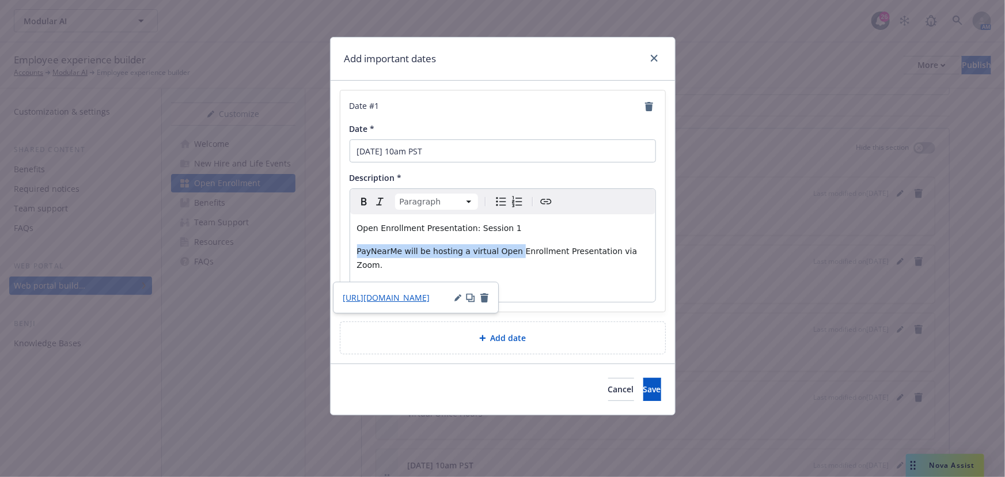
click at [506, 234] on div "Open Enrollment Presentation: Session 1 PayNearMe will be hosting a virtual Ope…" at bounding box center [502, 258] width 305 height 88
drag, startPoint x: 542, startPoint y: 237, endPoint x: 515, endPoint y: 231, distance: 27.1
click at [541, 237] on div "Open Enrollment Presentation: Session 1 PayNearMe will be hosting a virtual Ope…" at bounding box center [502, 258] width 305 height 88
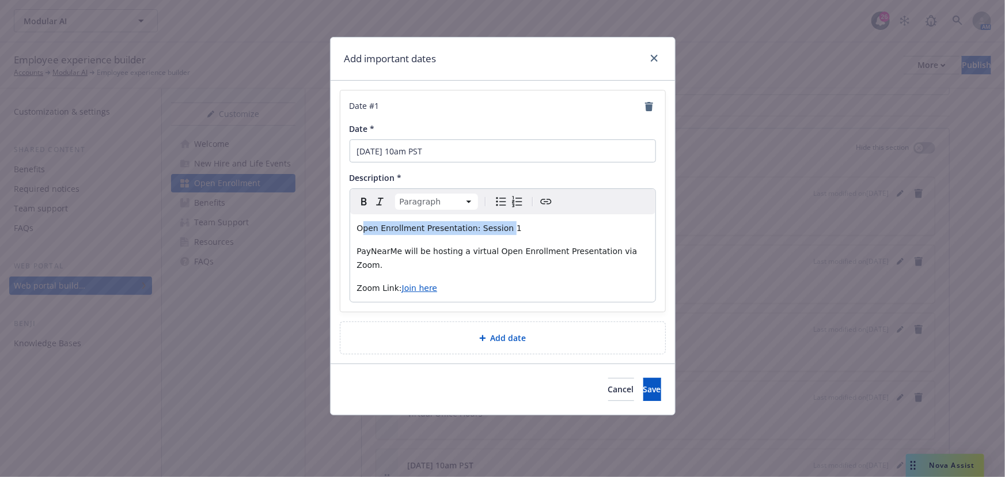
drag, startPoint x: 498, startPoint y: 229, endPoint x: 364, endPoint y: 232, distance: 133.1
click at [364, 232] on span "Open Enrollment Presentation: Session 1" at bounding box center [439, 227] width 165 height 9
click at [359, 232] on span "Open Enrollment Presentation: Session 1" at bounding box center [439, 227] width 165 height 9
drag, startPoint x: 357, startPoint y: 230, endPoint x: 506, endPoint y: 229, distance: 148.6
click at [506, 229] on p "Open Enrollment Presentation: Session 1" at bounding box center [502, 228] width 291 height 14
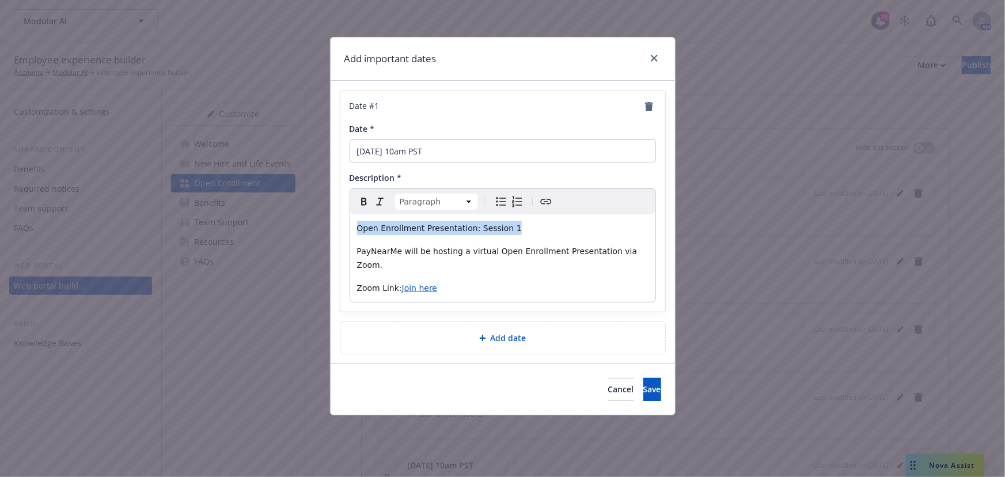
click at [438, 204] on html "Modular AI Modular AI 26 AM Employee experience builder Accounts Modular AI Emp…" at bounding box center [502, 238] width 1005 height 477
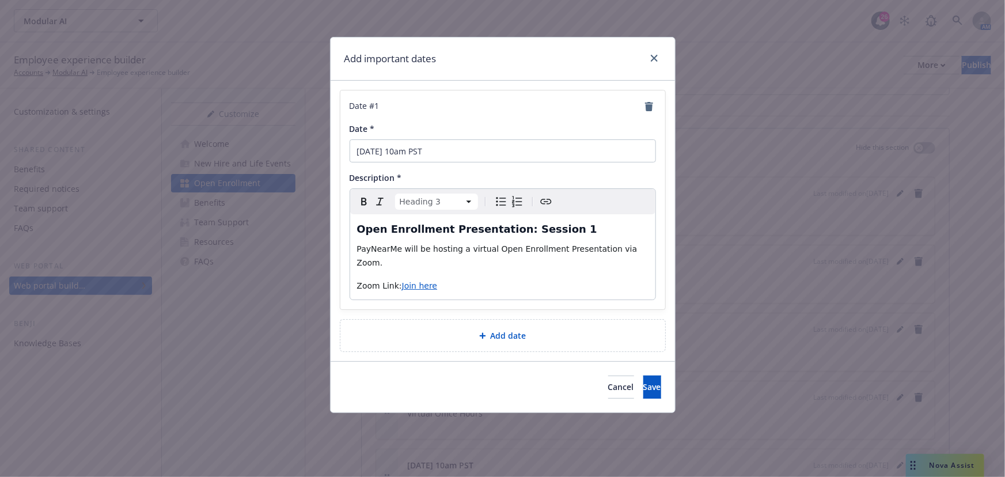
select select "paragraph"
click at [543, 279] on p "Zoom Link: Join here" at bounding box center [502, 286] width 291 height 14
click at [477, 279] on p "Zoom Link: Join here" at bounding box center [502, 286] width 291 height 14
drag, startPoint x: 485, startPoint y: 273, endPoint x: 453, endPoint y: 271, distance: 32.9
click at [453, 279] on p "Zoom Link: Join here" at bounding box center [502, 286] width 291 height 14
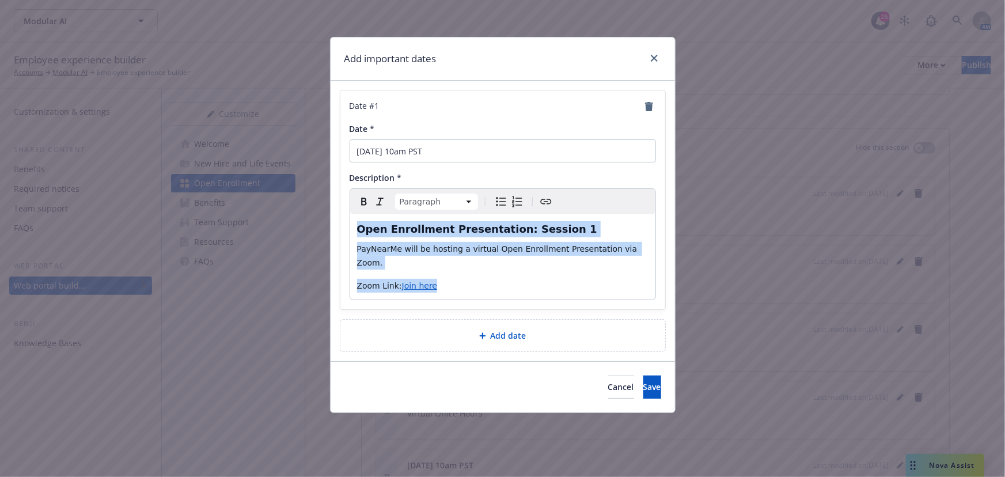
drag, startPoint x: 436, startPoint y: 270, endPoint x: 350, endPoint y: 233, distance: 94.4
click at [350, 233] on div "Open Enrollment Presentation: Session 1 PayNearMe will be hosting a virtual Ope…" at bounding box center [502, 256] width 305 height 85
copy div "Open Enrollment Presentation: Session 1 PayNearMe will be hosting a virtual Ope…"
click at [643, 381] on span "Save" at bounding box center [652, 386] width 18 height 11
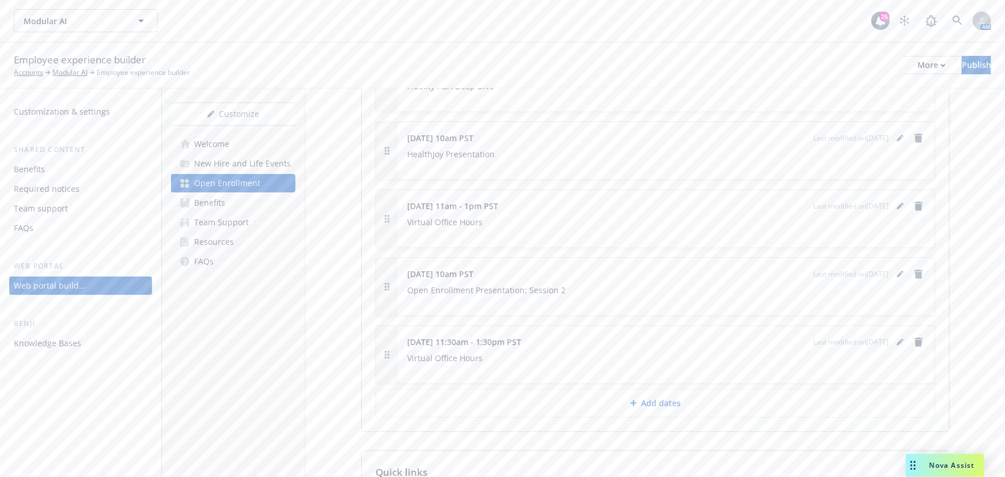
scroll to position [508, 0]
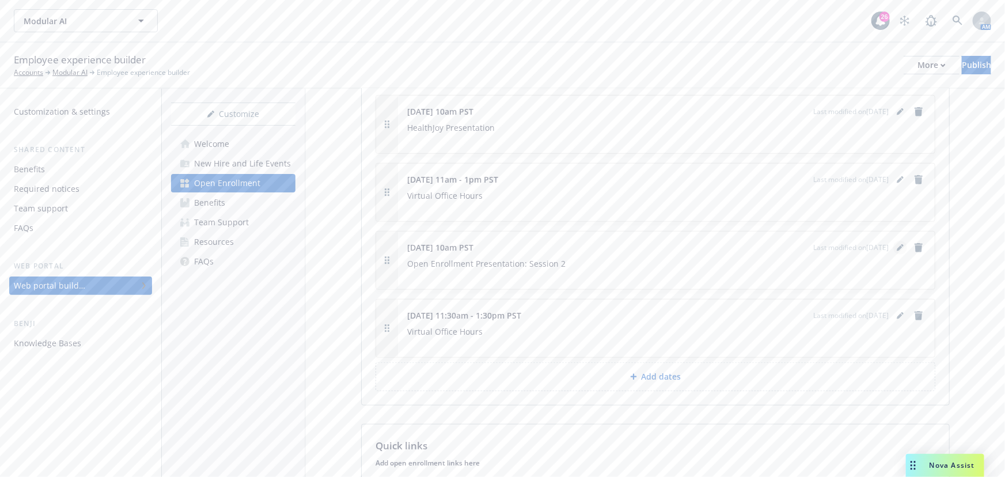
click at [897, 247] on icon "editPencil" at bounding box center [900, 248] width 6 height 6
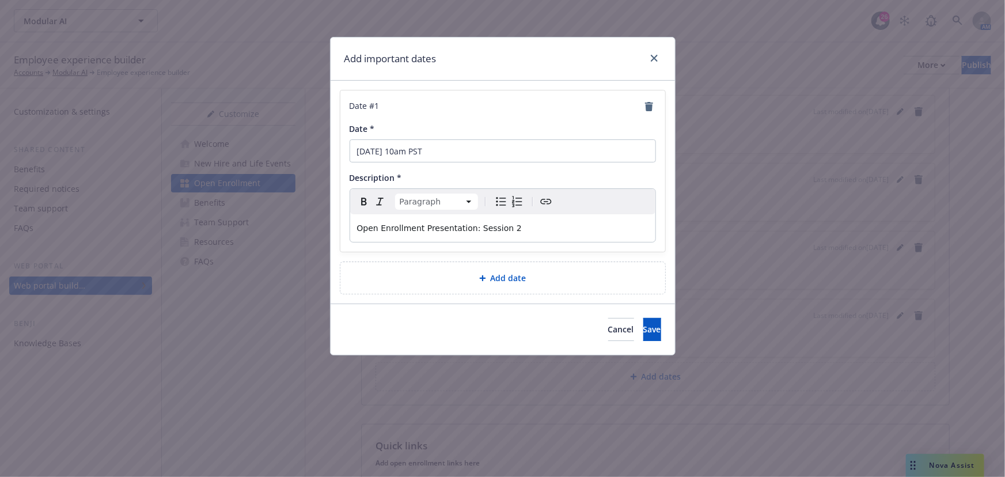
click at [526, 235] on div "Open Enrollment Presentation: Session 2" at bounding box center [502, 228] width 305 height 28
drag, startPoint x: 553, startPoint y: 227, endPoint x: 199, endPoint y: 234, distance: 354.2
click at [199, 234] on div "Add important dates Date # 1 Date * November 17 at 10am PST Description * Parag…" at bounding box center [502, 238] width 1005 height 477
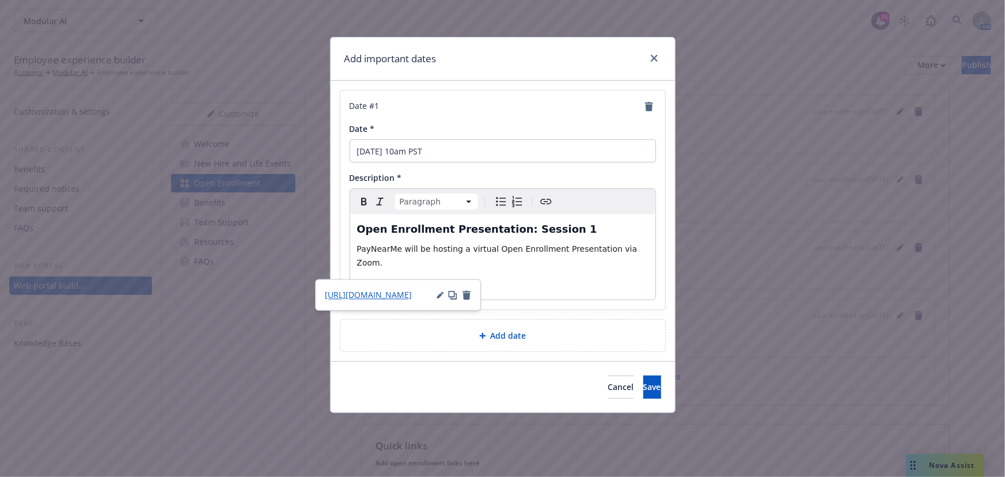
click at [577, 231] on h3 "Open Enrollment Presentation: Session 1" at bounding box center [502, 229] width 291 height 16
select select "paragraph"
click at [552, 279] on p "Zoom Link: Join here" at bounding box center [502, 286] width 291 height 14
drag, startPoint x: 434, startPoint y: 272, endPoint x: 397, endPoint y: 271, distance: 36.9
click at [397, 279] on p "Zoom Link: Join here" at bounding box center [502, 286] width 291 height 14
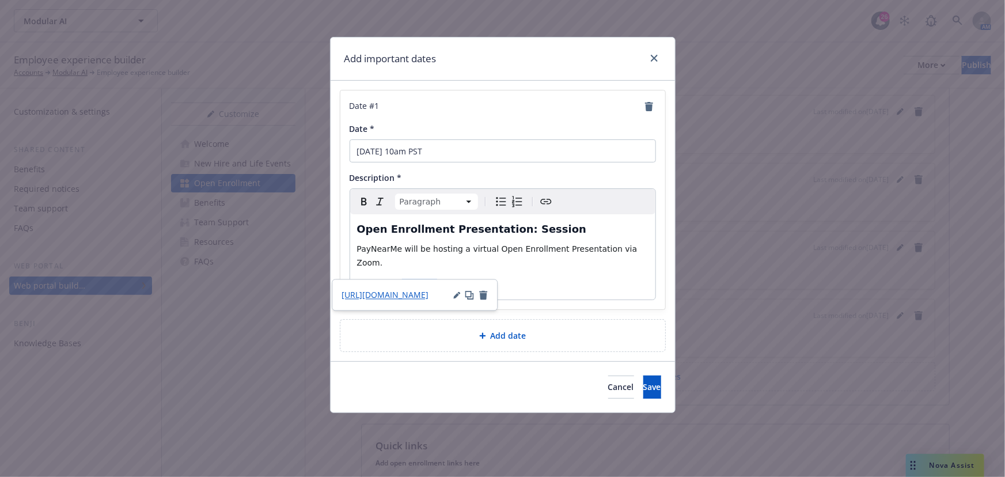
click at [546, 198] on icon "Create link" at bounding box center [546, 202] width 14 height 14
click at [440, 317] on input "https://newfront.zoom.us/j/6503495617?omn=89109978248&from=addon" at bounding box center [414, 317] width 146 height 23
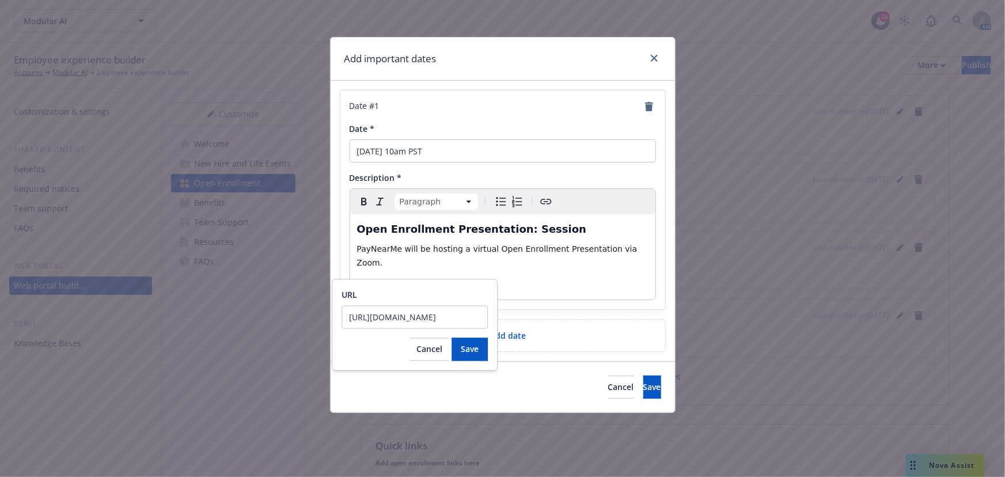
scroll to position [0, 147]
type input "https://newfront.zoom.us/j/6503495617?omn=84309520326&from=addon"
click at [466, 351] on span "Save" at bounding box center [470, 349] width 18 height 11
click at [560, 279] on p "Zoom Link: Join here" at bounding box center [502, 286] width 291 height 14
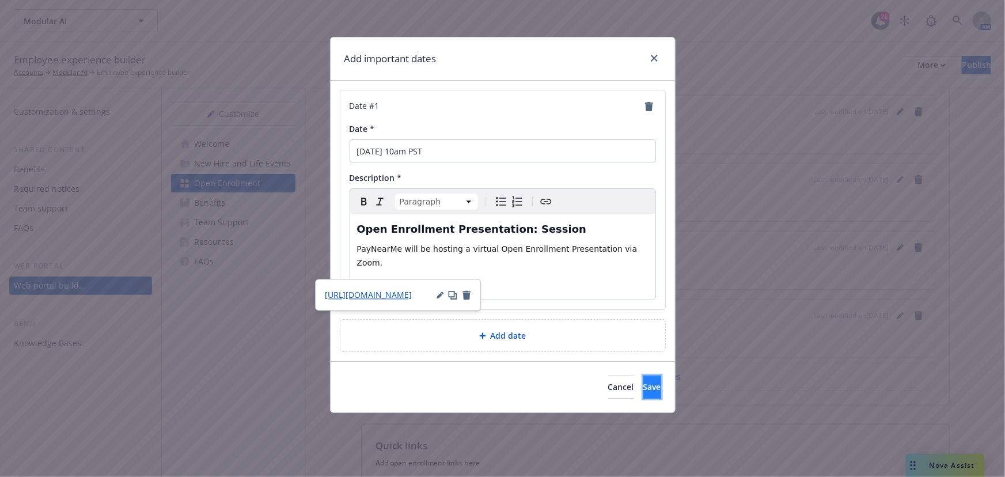
click at [654, 379] on button "Save" at bounding box center [652, 386] width 18 height 23
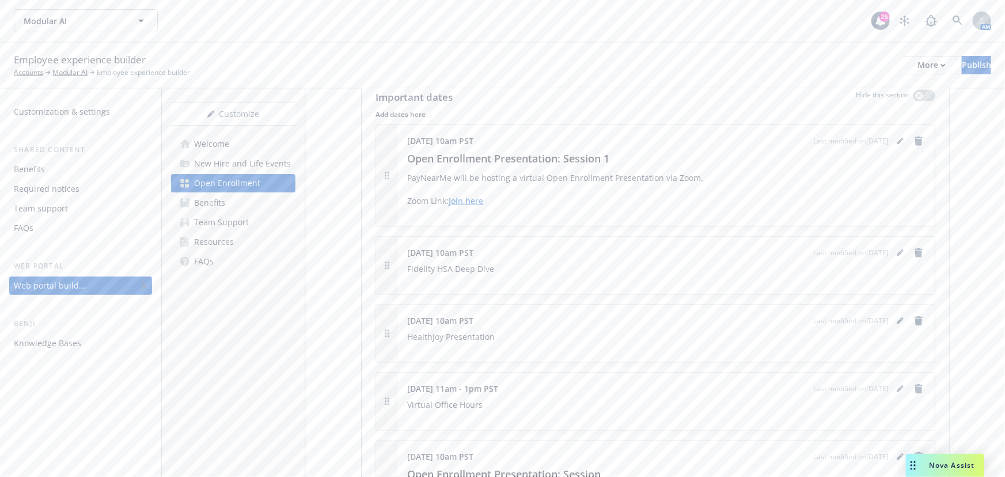
scroll to position [351, 0]
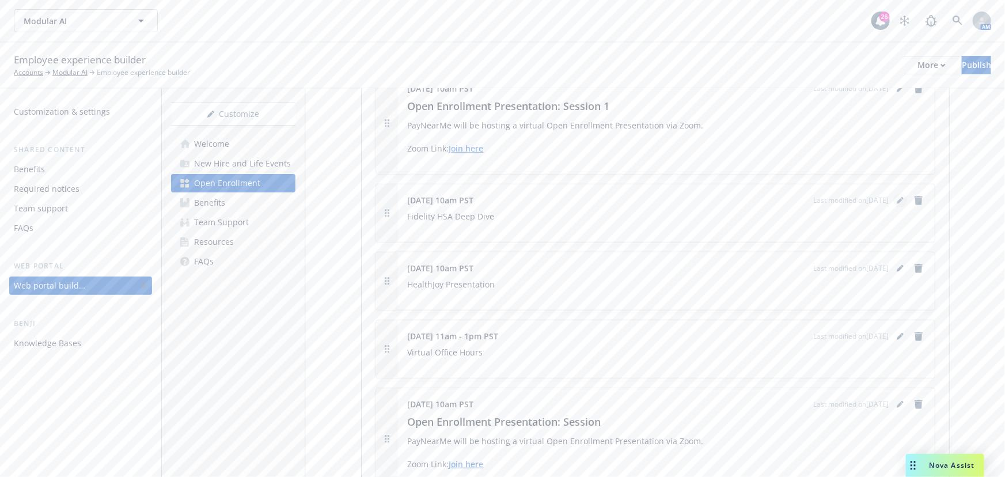
click at [897, 198] on icon "editPencil" at bounding box center [900, 200] width 7 height 7
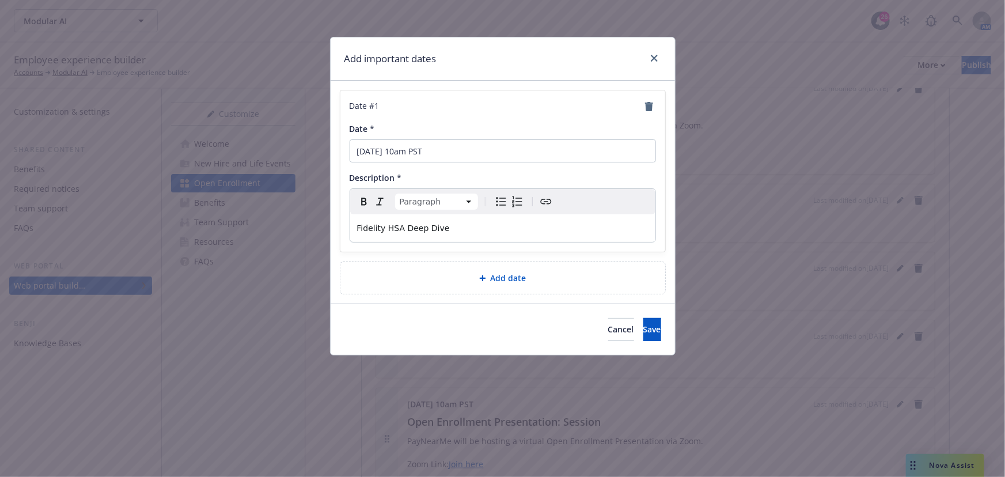
click at [430, 230] on span "Fidelity HSA Deep Dive" at bounding box center [403, 227] width 93 height 9
click at [432, 199] on html "Modular AI Modular AI 26 AM Employee experience builder Accounts Modular AI Emp…" at bounding box center [502, 238] width 1005 height 477
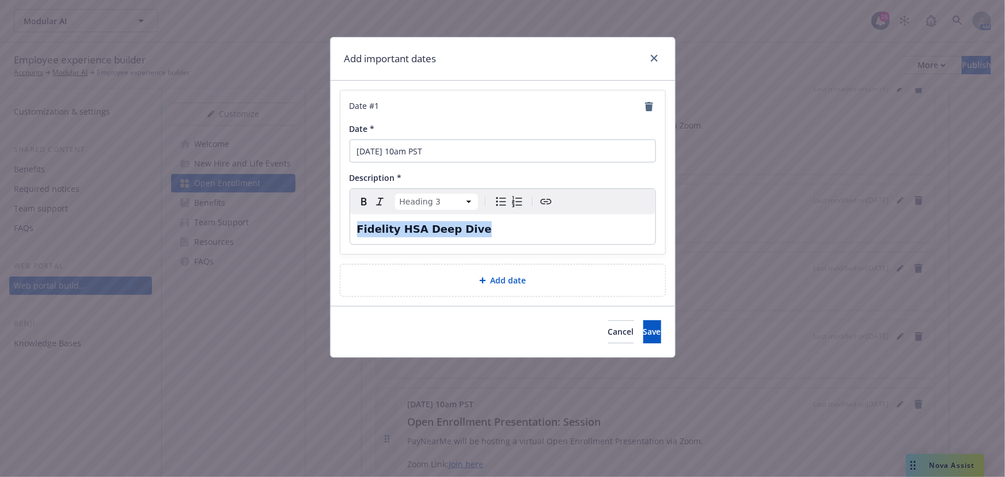
click at [511, 231] on h3 "Fidelity HSA Deep Dive" at bounding box center [502, 229] width 291 height 16
select select "paragraph"
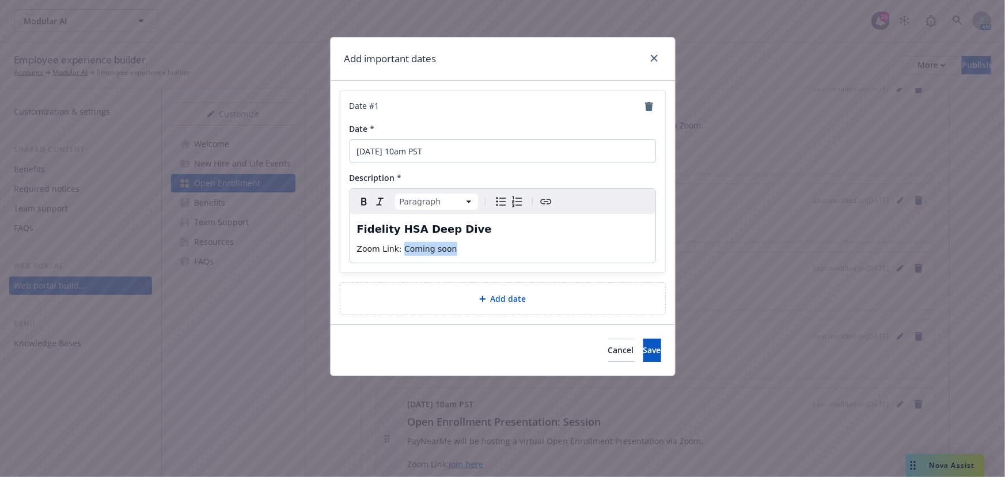
drag, startPoint x: 432, startPoint y: 248, endPoint x: 398, endPoint y: 245, distance: 34.7
click at [398, 245] on p "Zoom Link: Coming soon" at bounding box center [502, 249] width 291 height 14
click at [382, 200] on icon "Italic" at bounding box center [380, 202] width 14 height 14
click at [442, 237] on div "Fidelity HSA Deep Dive Zoom Link: Coming soon" at bounding box center [502, 238] width 305 height 48
click at [450, 246] on p "Zoom Link: Coming soon" at bounding box center [502, 249] width 291 height 14
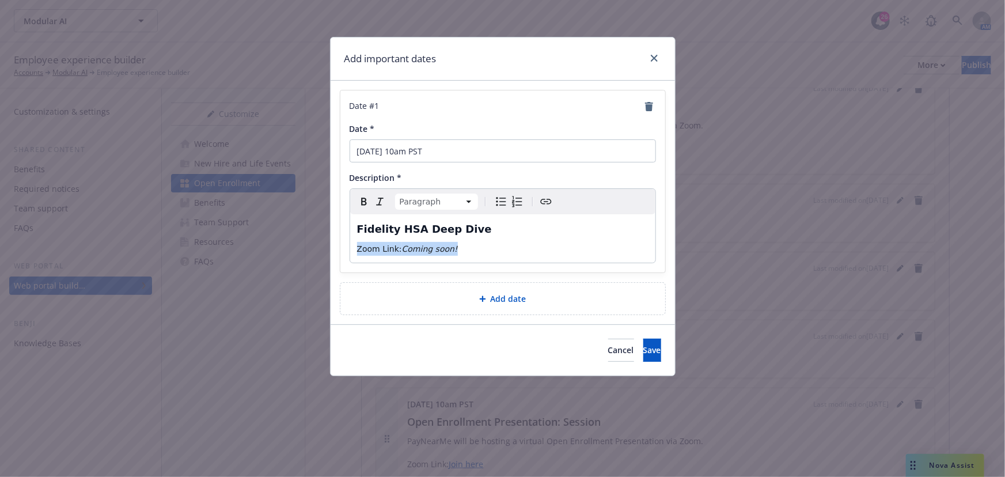
drag, startPoint x: 449, startPoint y: 252, endPoint x: 352, endPoint y: 254, distance: 96.8
click at [352, 254] on div "Fidelity HSA Deep Dive Zoom Link: Coming soon!" at bounding box center [502, 238] width 305 height 48
copy p "Zoom Link: Coming soon!"
click at [648, 344] on button "Save" at bounding box center [652, 350] width 18 height 23
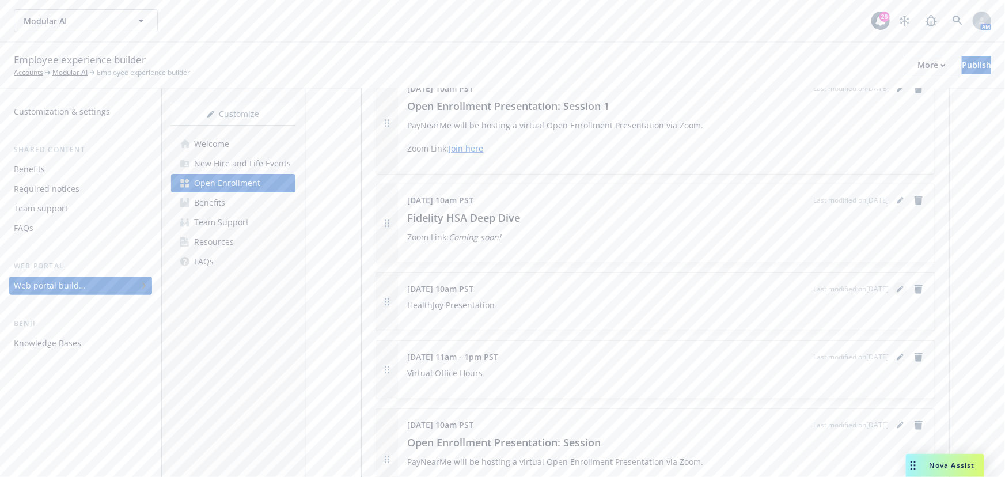
click at [897, 289] on icon "editPencil" at bounding box center [900, 289] width 7 height 7
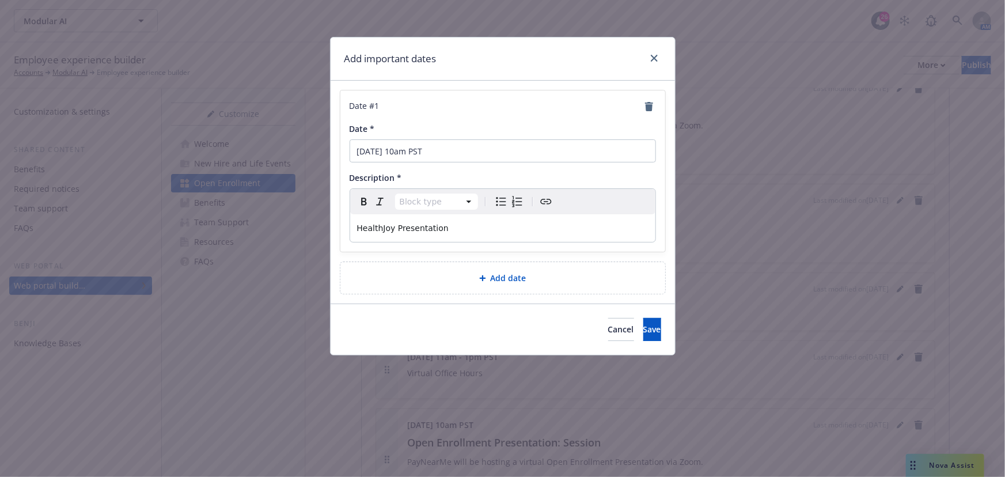
click at [527, 229] on p "HealthJoy Presentation" at bounding box center [502, 228] width 291 height 14
drag, startPoint x: 560, startPoint y: 229, endPoint x: 357, endPoint y: 216, distance: 203.7
click at [289, 225] on div "Add important dates Date # 1 Date * November 14 at 10am PST Description * Parag…" at bounding box center [502, 238] width 1005 height 477
click at [446, 196] on html "Modular AI Modular AI 26 AM Employee experience builder Accounts Modular AI Emp…" at bounding box center [502, 238] width 1005 height 477
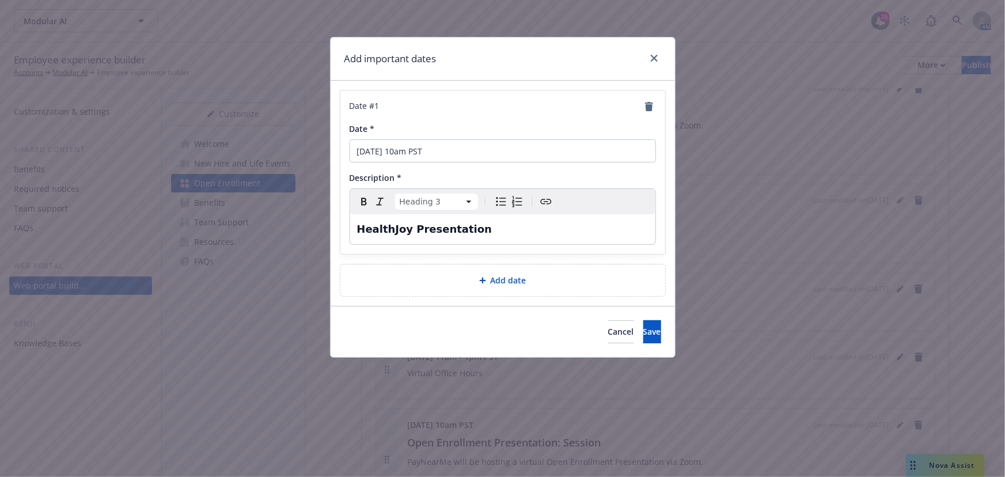
click at [504, 229] on h3 "HealthJoy Presentation" at bounding box center [502, 229] width 291 height 16
select select "paragraph"
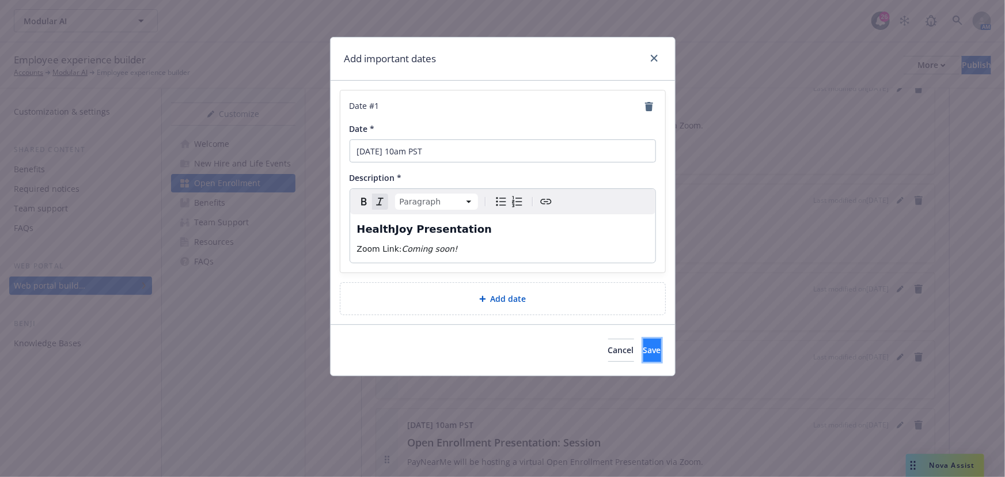
click at [643, 355] on button "Save" at bounding box center [652, 350] width 18 height 23
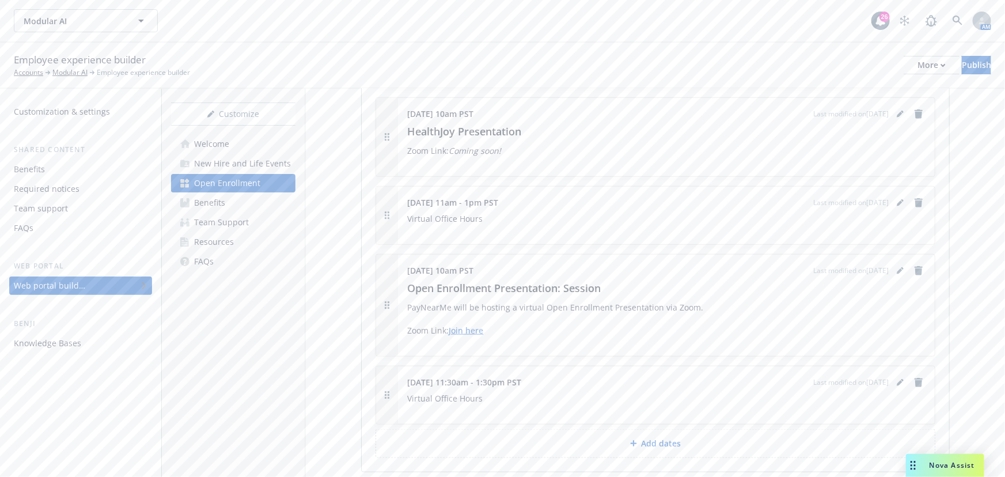
scroll to position [508, 0]
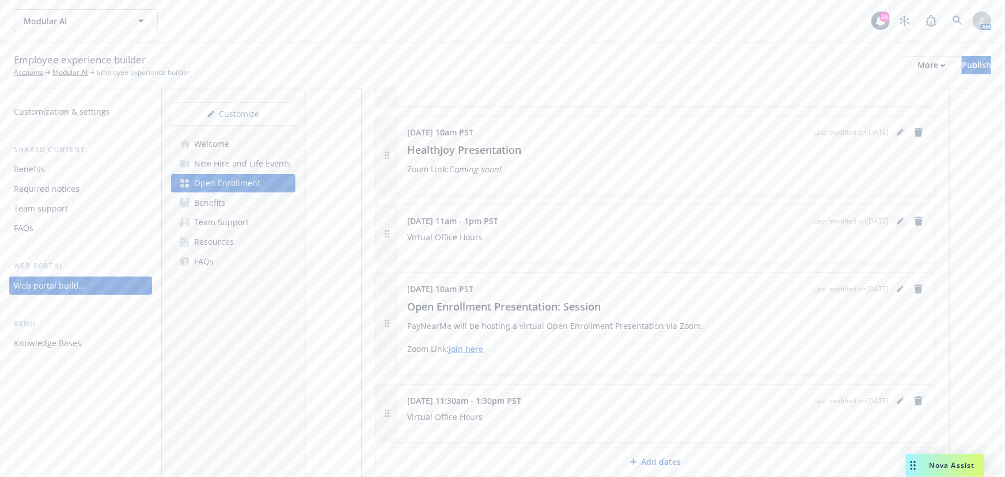
click at [897, 219] on icon "editPencil" at bounding box center [900, 222] width 6 height 6
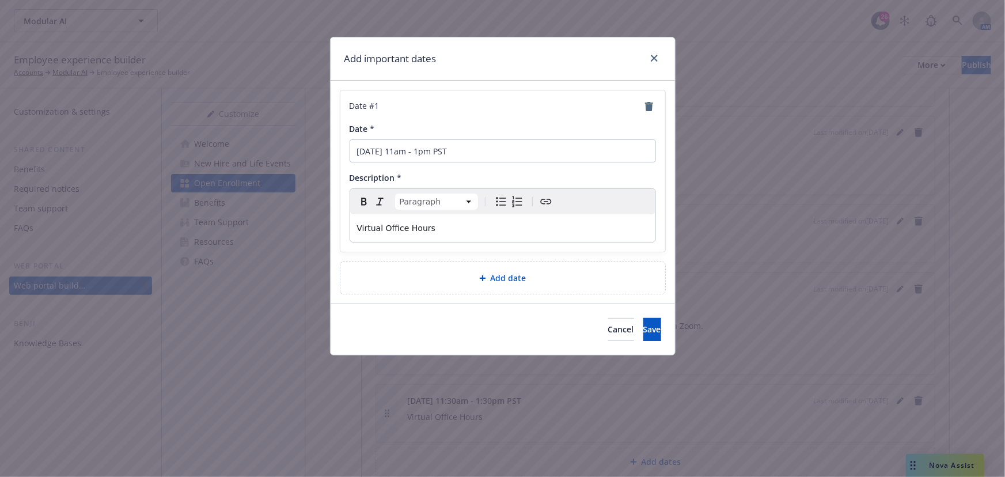
click at [502, 223] on p "Virtual Office Hours" at bounding box center [502, 228] width 291 height 14
drag, startPoint x: 373, startPoint y: 222, endPoint x: 241, endPoint y: 226, distance: 132.5
click at [238, 225] on div "Add important dates Date # 1 Date * November 14 from 11am - 1pm PST Description…" at bounding box center [502, 238] width 1005 height 477
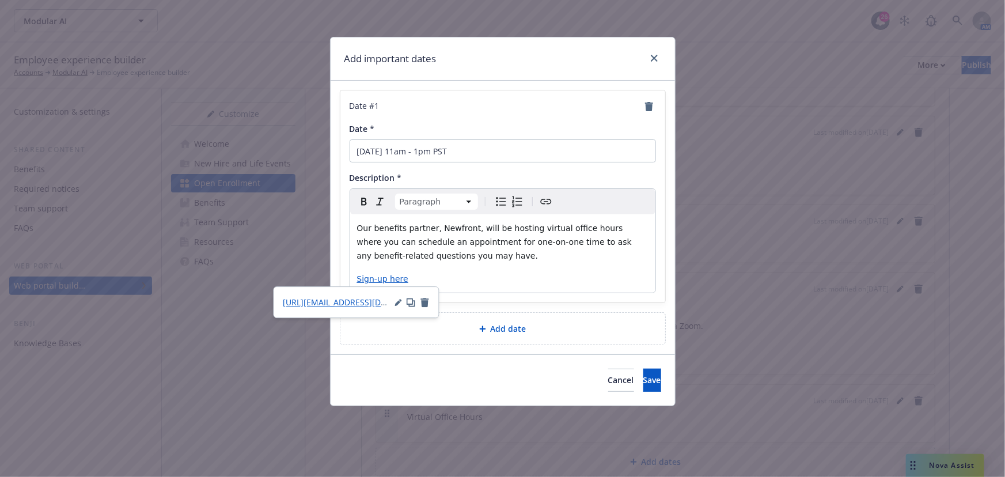
click at [523, 283] on p "Sign-up here" at bounding box center [502, 279] width 291 height 14
drag, startPoint x: 443, startPoint y: 282, endPoint x: 353, endPoint y: 275, distance: 90.0
click at [353, 275] on div "Our benefits partner, Newfront, will be hosting virtual office hours where you …" at bounding box center [502, 253] width 305 height 78
click at [541, 201] on icon "Create link" at bounding box center [546, 202] width 14 height 14
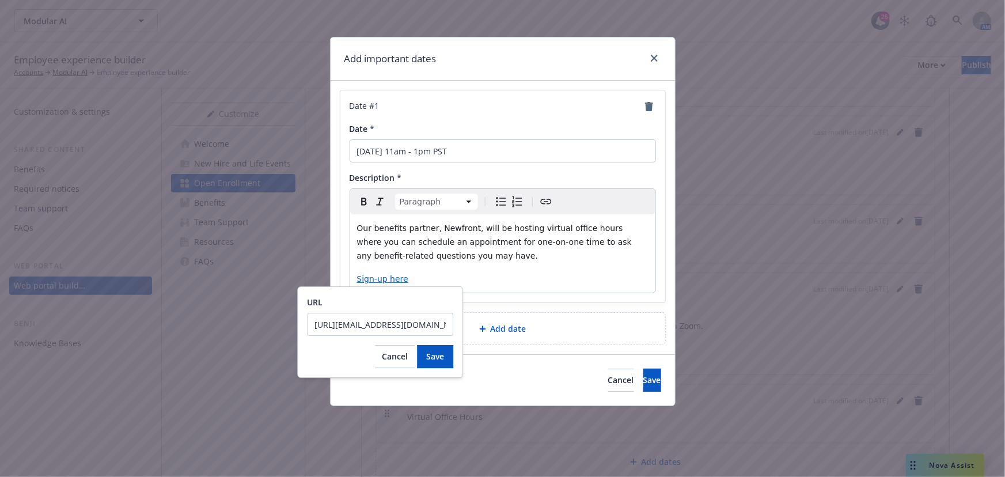
scroll to position [0, 252]
click at [414, 328] on input "https://outlook.office.com/book/GeminiOfficeHours@ILN.onmicrosoft.com/?ismsaljs…" at bounding box center [380, 324] width 146 height 23
click at [415, 328] on input "https://outlook.office.com/book/GeminiOfficeHours@ILN.onmicrosoft.com/?ismsaljs…" at bounding box center [380, 324] width 146 height 23
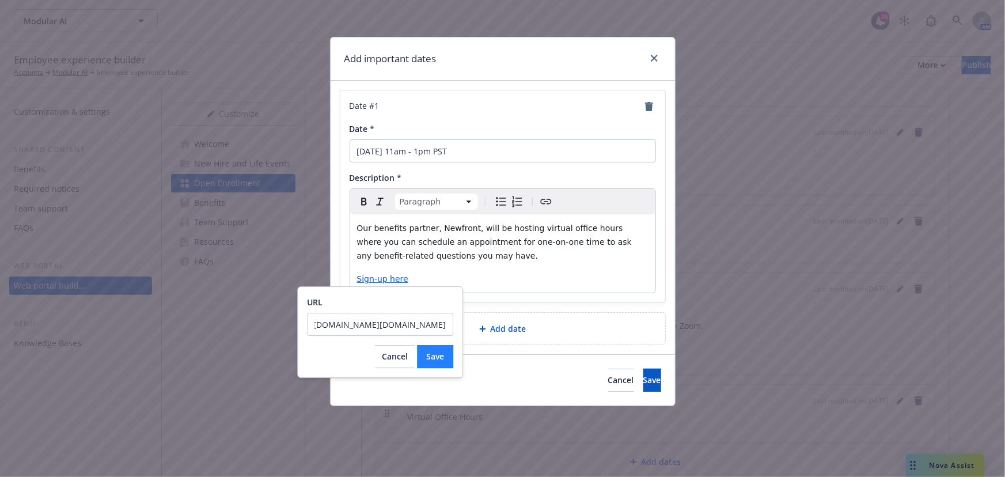
type input "https://outlook.office.com/book/PayNearMeOfficeHours@ILN.onmicrosoft.com/?ismsa…"
click at [428, 355] on span "Save" at bounding box center [435, 356] width 18 height 11
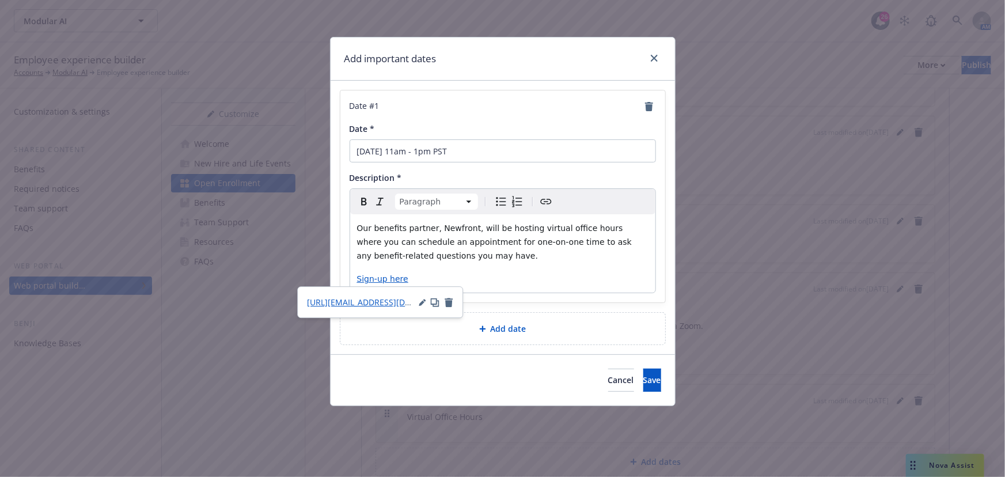
click at [386, 242] on span "Our benefits partner, Newfront, will be hosting virtual office hours where you …" at bounding box center [496, 241] width 278 height 37
click at [357, 225] on span "Our benefits partner, Newfront, will be hosting virtual office hours where you …" at bounding box center [496, 241] width 278 height 37
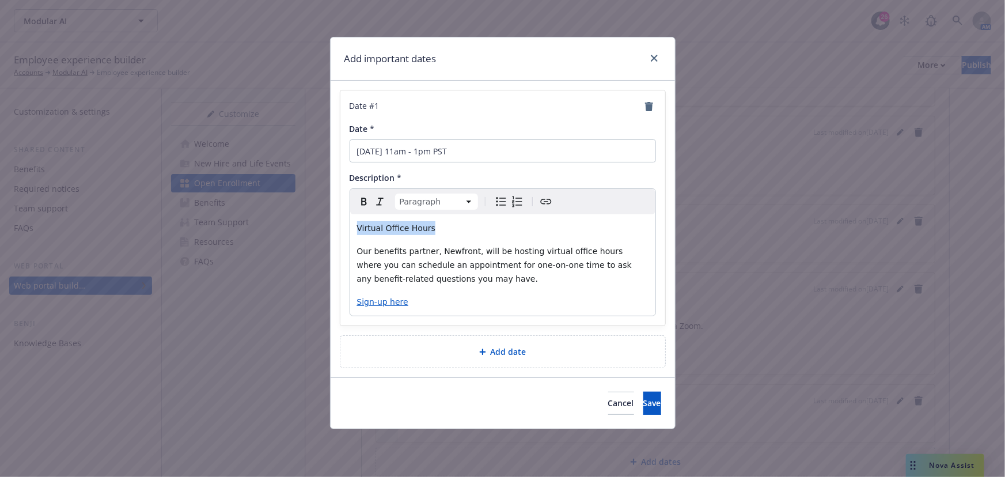
drag, startPoint x: 412, startPoint y: 225, endPoint x: 323, endPoint y: 219, distance: 88.9
click at [323, 219] on div "Add important dates Date # 1 Date * November 14 from 11am - 1pm PST Description…" at bounding box center [502, 238] width 1005 height 477
click at [434, 202] on html "Modular AI Modular AI 26 AM Employee experience builder Accounts Modular AI Emp…" at bounding box center [502, 238] width 1005 height 477
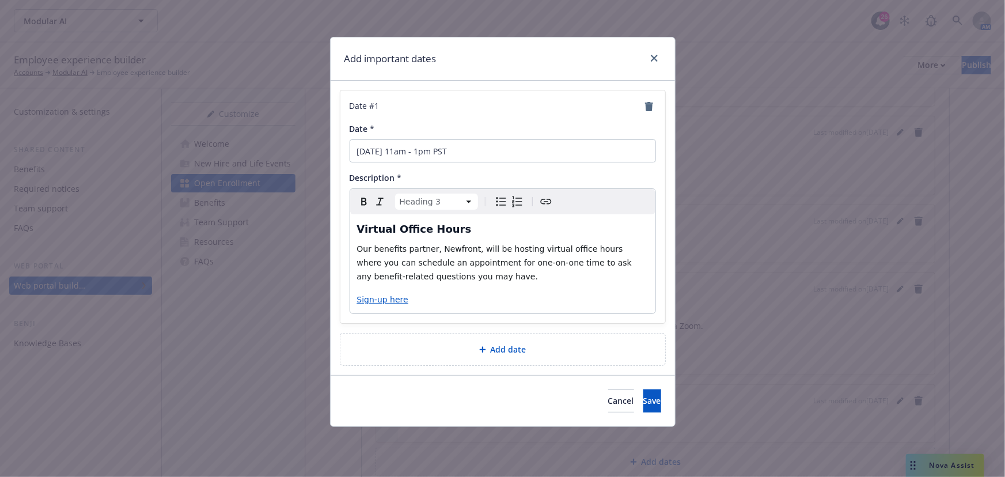
select select "paragraph"
click at [425, 280] on span "Our benefits partner, Newfront, will be hosting virtual office hours where you …" at bounding box center [496, 262] width 278 height 37
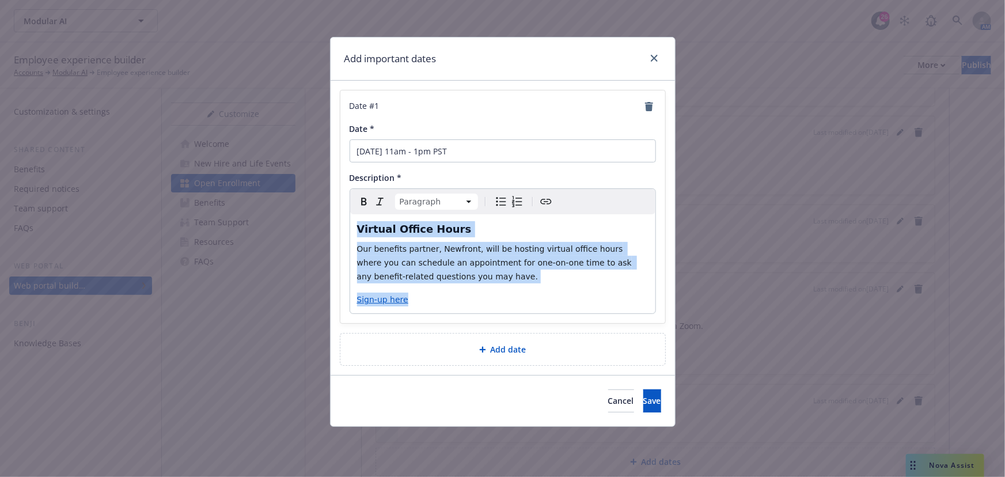
drag, startPoint x: 455, startPoint y: 300, endPoint x: 343, endPoint y: 226, distance: 134.6
click at [343, 226] on div "Date # 1 Date * November 14 from 11am - 1pm PST Description * Paragraph Paragra…" at bounding box center [502, 206] width 325 height 233
copy div "Virtual Office Hours Our benefits partner, Newfront, will be hosting virtual of…"
click at [643, 398] on span "Save" at bounding box center [652, 400] width 18 height 11
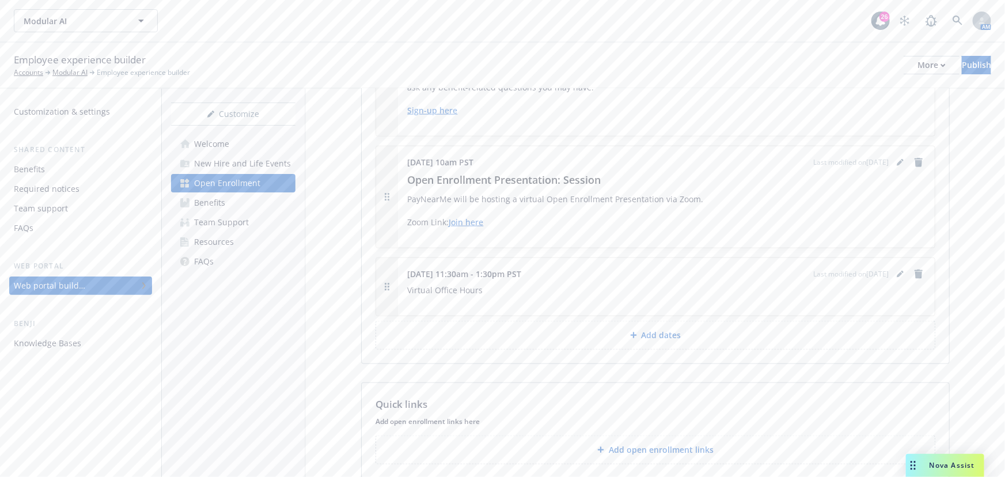
scroll to position [717, 0]
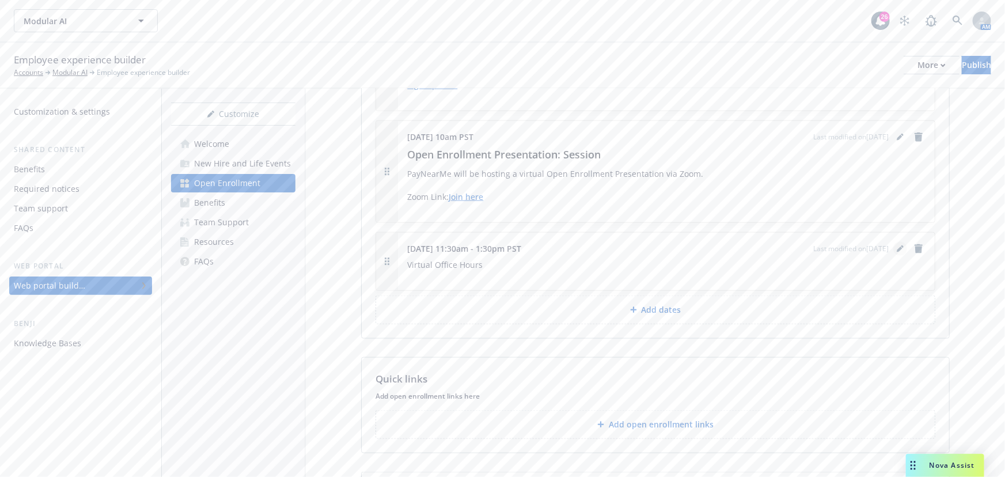
click at [897, 247] on icon "editPencil" at bounding box center [900, 249] width 6 height 6
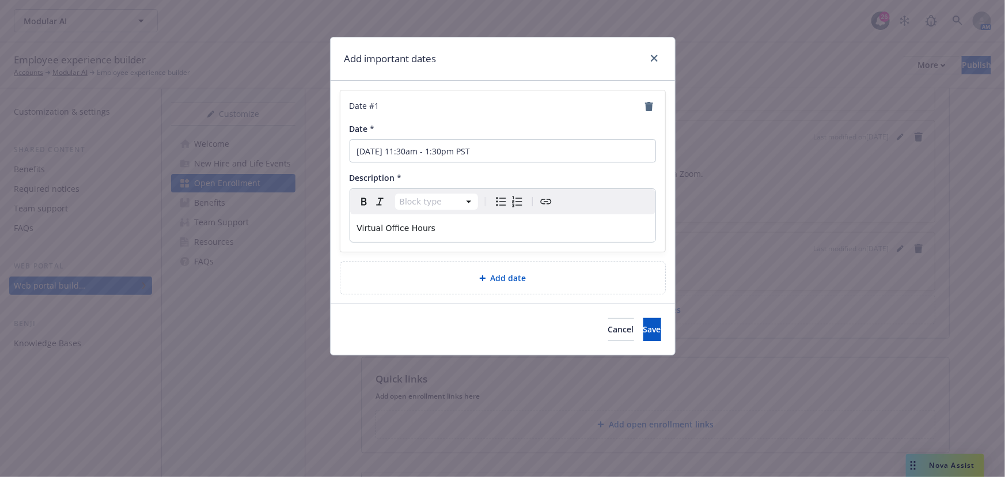
click at [514, 236] on div "Virtual Office Hours" at bounding box center [502, 228] width 305 height 28
drag, startPoint x: 544, startPoint y: 233, endPoint x: 286, endPoint y: 237, distance: 258.6
click at [204, 223] on div "Add important dates Date # 1 Date * November 20 from 11:30am - 1:30pm PST Descr…" at bounding box center [502, 238] width 1005 height 477
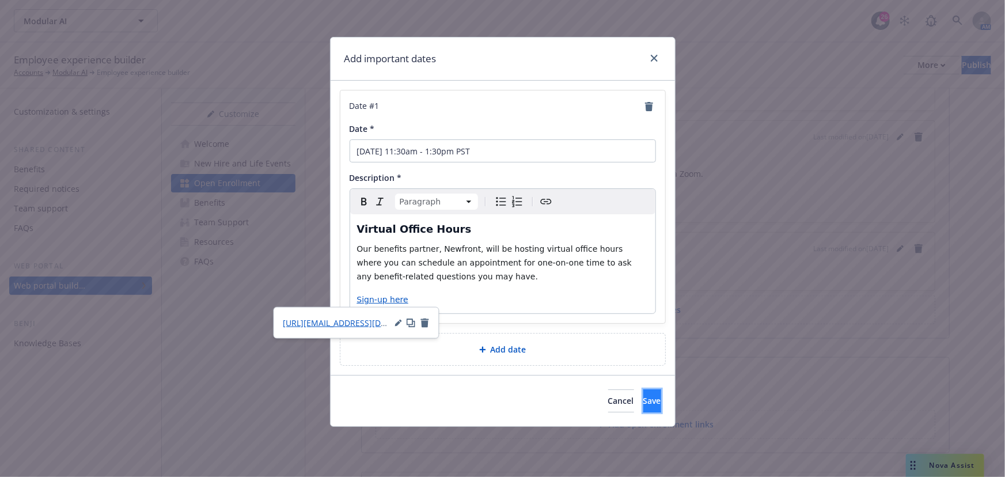
click at [643, 397] on span "Save" at bounding box center [652, 400] width 18 height 11
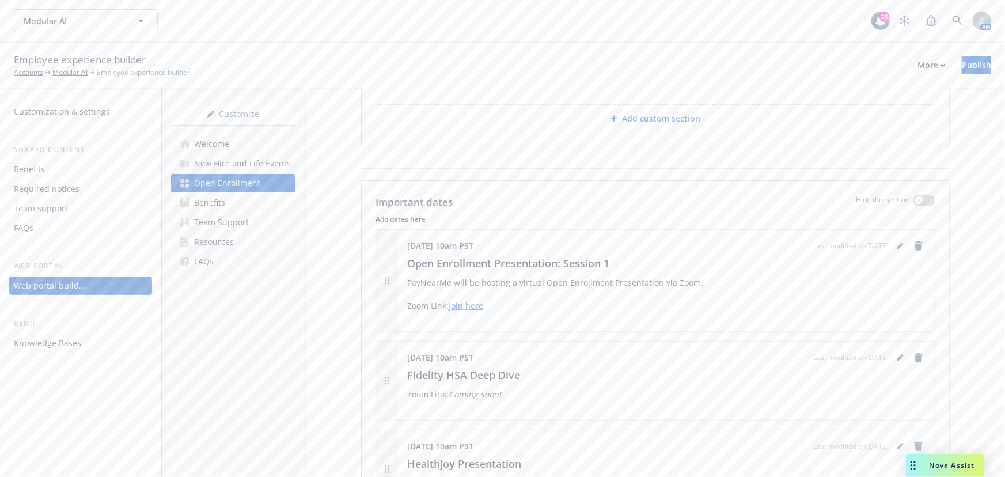
scroll to position [209, 0]
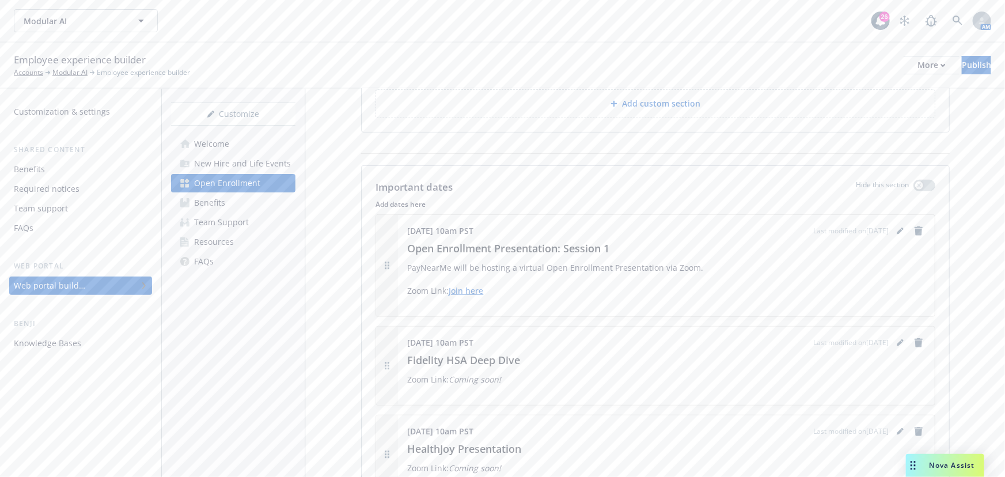
drag, startPoint x: 511, startPoint y: 230, endPoint x: 407, endPoint y: 225, distance: 103.8
click at [407, 225] on div "November 6 at 10am PST Last modified on 09/24/2025" at bounding box center [666, 231] width 518 height 14
copy span "November 6 at 10am PST"
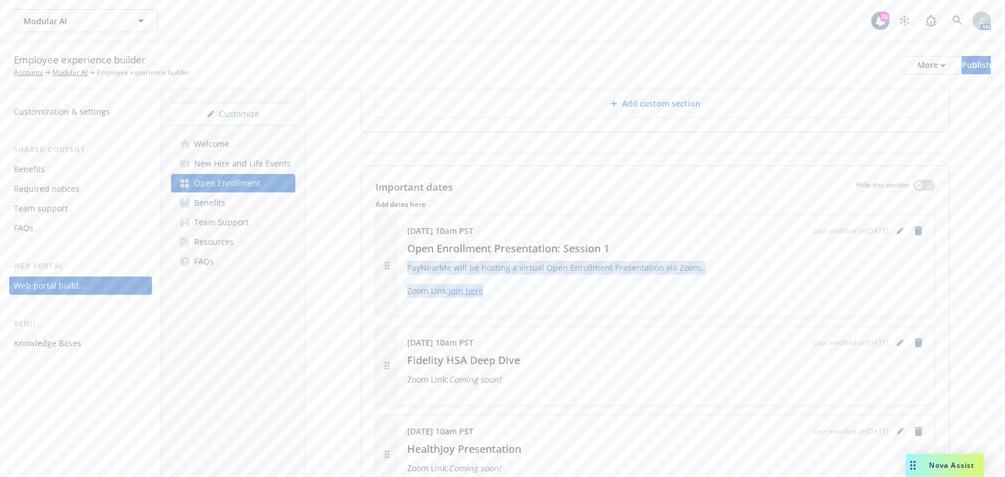
drag, startPoint x: 520, startPoint y: 294, endPoint x: 405, endPoint y: 269, distance: 117.9
click at [405, 269] on div "November 6 at 10am PST Last modified on 09/24/2025 Open Enrollment Presentation…" at bounding box center [666, 265] width 537 height 101
click at [571, 280] on div "Open Enrollment Presentation: Session 1 PayNearMe will be hosting a virtual Ope…" at bounding box center [666, 269] width 518 height 58
drag, startPoint x: 505, startPoint y: 291, endPoint x: 405, endPoint y: 246, distance: 109.6
click at [405, 246] on div "November 6 at 10am PST Last modified on 09/24/2025 Open Enrollment Presentation…" at bounding box center [666, 265] width 537 height 101
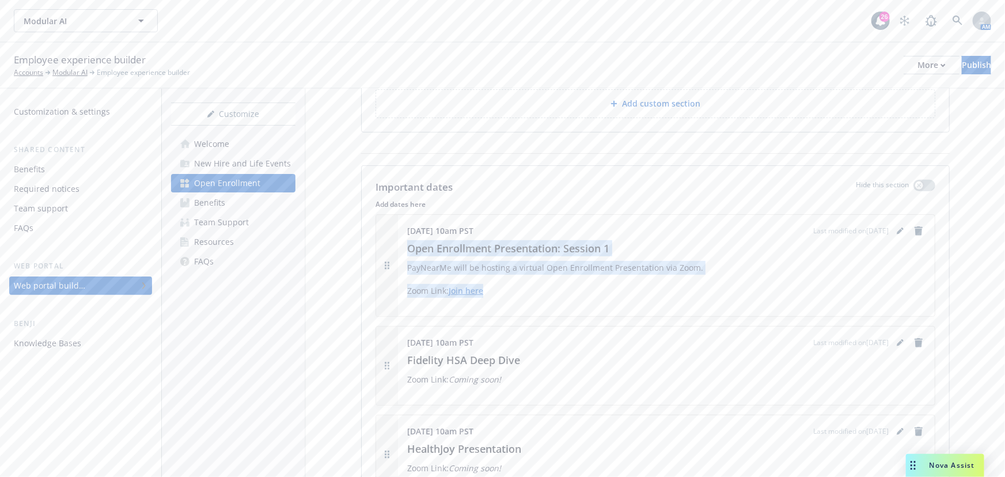
copy div "Open Enrollment Presentation: Session 1 PayNearMe will be hosting a virtual Ope…"
drag, startPoint x: 533, startPoint y: 343, endPoint x: 400, endPoint y: 339, distance: 133.1
click at [400, 339] on div "November 12 at 10am PST Last modified on 09/24/2025 Fidelity HSA Deep Dive Zoom…" at bounding box center [666, 365] width 537 height 78
copy span "November 12 at 10am PST"
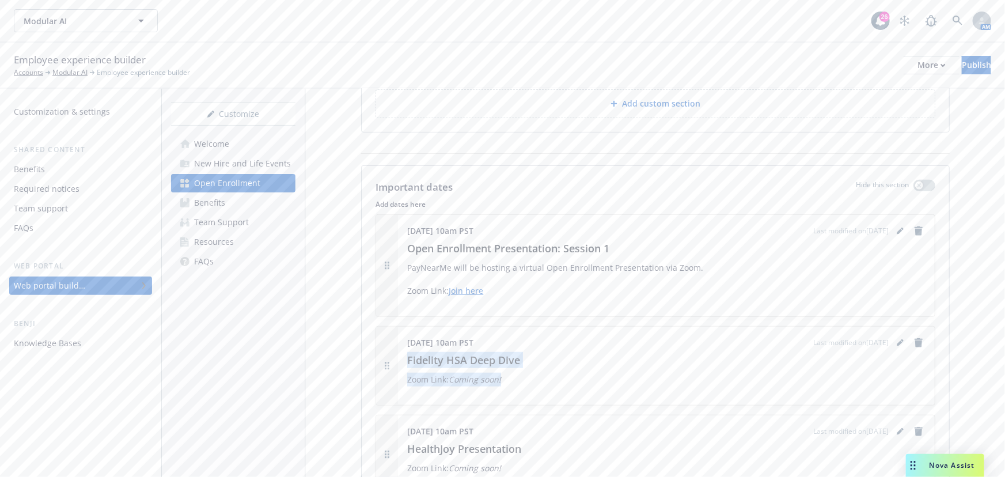
drag, startPoint x: 524, startPoint y: 381, endPoint x: 407, endPoint y: 358, distance: 119.6
click at [407, 358] on div "Fidelity HSA Deep Dive Zoom Link: Coming soon!" at bounding box center [666, 369] width 518 height 35
copy div "Fidelity HSA Deep Dive Zoom Link: Coming soon!"
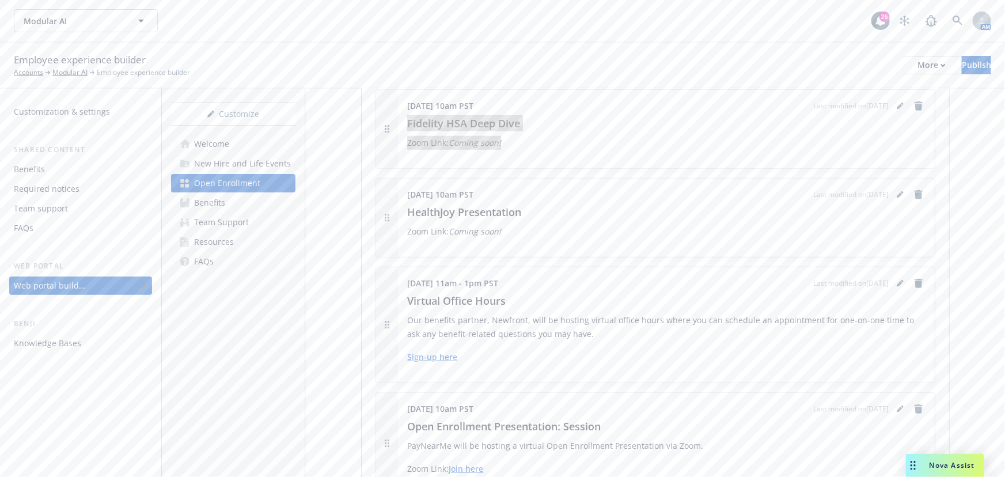
scroll to position [471, 0]
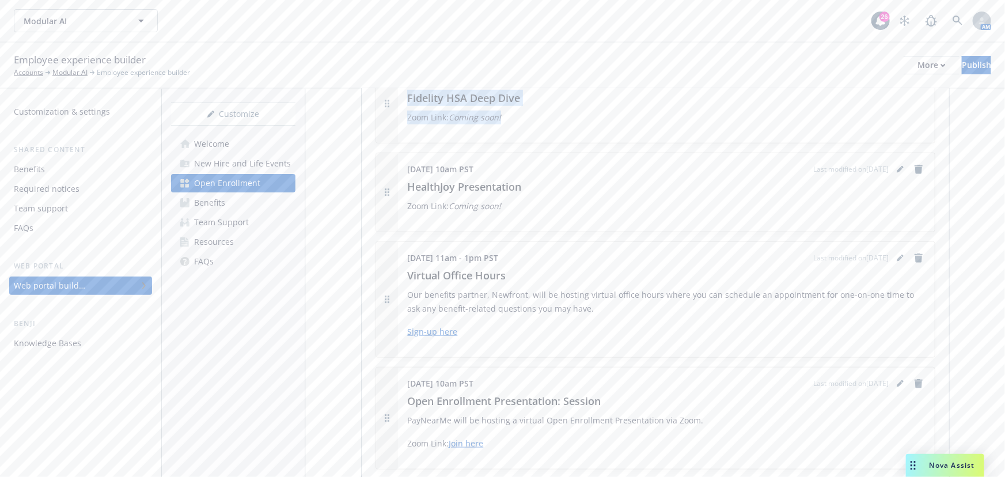
drag, startPoint x: 508, startPoint y: 166, endPoint x: 405, endPoint y: 167, distance: 103.6
click at [405, 167] on div "November 14 at 10am PST Last modified on 09/24/2025 HealthJoy Presentation Zoom…" at bounding box center [666, 192] width 537 height 78
copy span "November 14 at 10am PST"
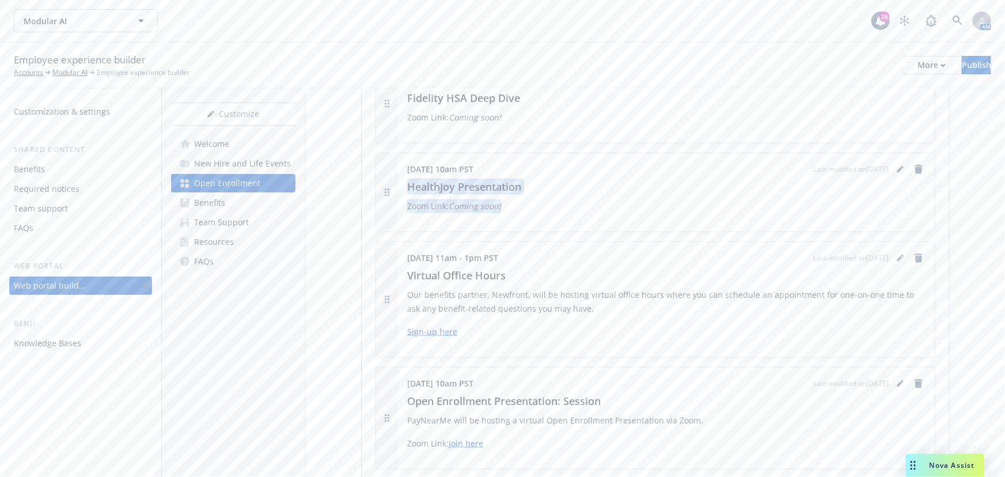
drag, startPoint x: 515, startPoint y: 202, endPoint x: 409, endPoint y: 188, distance: 107.5
click at [409, 188] on div "HealthJoy Presentation Zoom Link: Coming soon!" at bounding box center [666, 196] width 518 height 35
copy div "HealthJoy Presentation Zoom Link: Coming soon!"
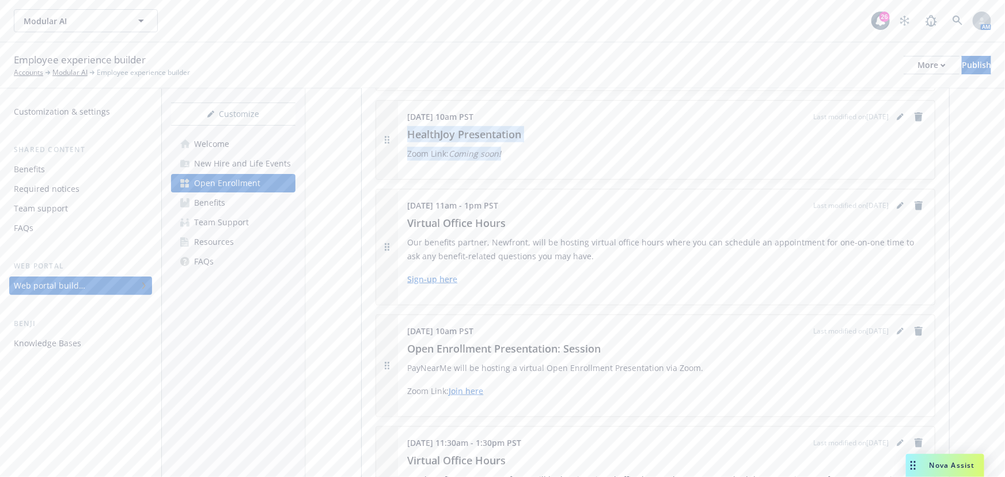
drag, startPoint x: 552, startPoint y: 205, endPoint x: 400, endPoint y: 203, distance: 152.6
click at [400, 203] on div "November 14 from 11am - 1pm PST Last modified on 09/24/2025 Virtual Office Hour…" at bounding box center [666, 246] width 537 height 115
copy span "November 14 from 11am - 1pm PST"
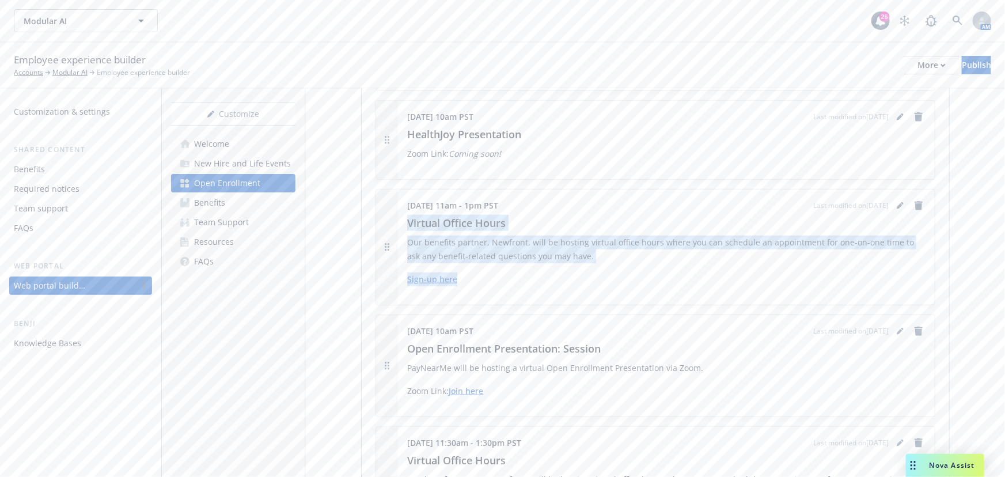
drag, startPoint x: 487, startPoint y: 281, endPoint x: 407, endPoint y: 222, distance: 100.1
click at [407, 222] on div "Virtual Office Hours Our benefits partner, Newfront, will be hosting virtual of…" at bounding box center [666, 250] width 518 height 71
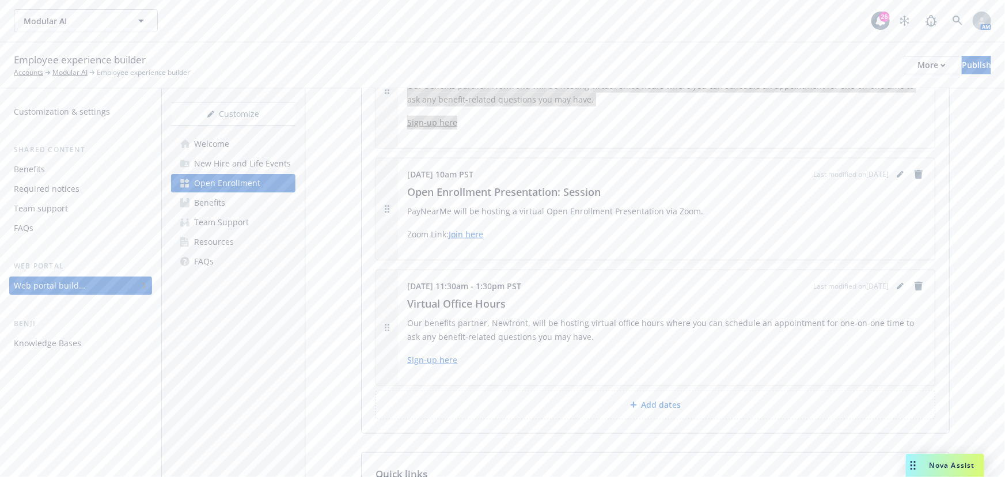
scroll to position [732, 0]
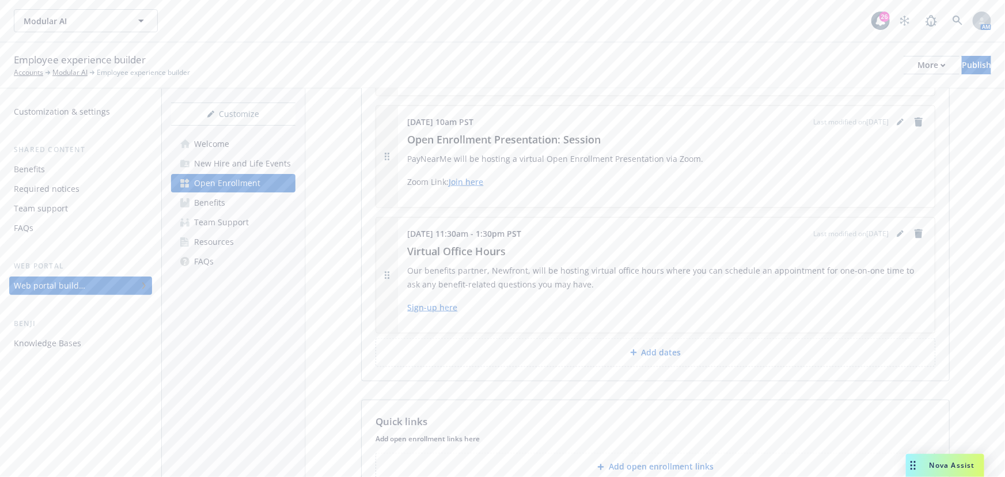
drag, startPoint x: 513, startPoint y: 124, endPoint x: 389, endPoint y: 113, distance: 124.2
click at [389, 113] on div "November 17 at 10am PST Last modified on 09/24/2025 Open Enrollment Presentatio…" at bounding box center [655, 156] width 559 height 101
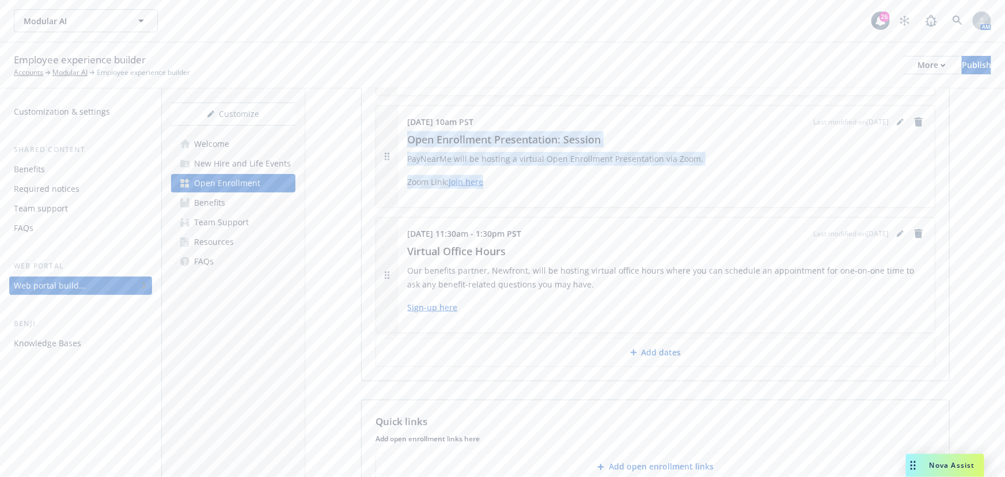
drag, startPoint x: 524, startPoint y: 177, endPoint x: 407, endPoint y: 138, distance: 123.3
click at [407, 138] on div "Open Enrollment Presentation: Session PayNearMe will be hosting a virtual Open …" at bounding box center [666, 160] width 518 height 58
drag, startPoint x: 573, startPoint y: 231, endPoint x: 402, endPoint y: 230, distance: 170.4
click at [402, 230] on div "November 20 from 11:30am - 1:30pm PST Last modified on 09/24/2025 Virtual Offic…" at bounding box center [666, 275] width 537 height 115
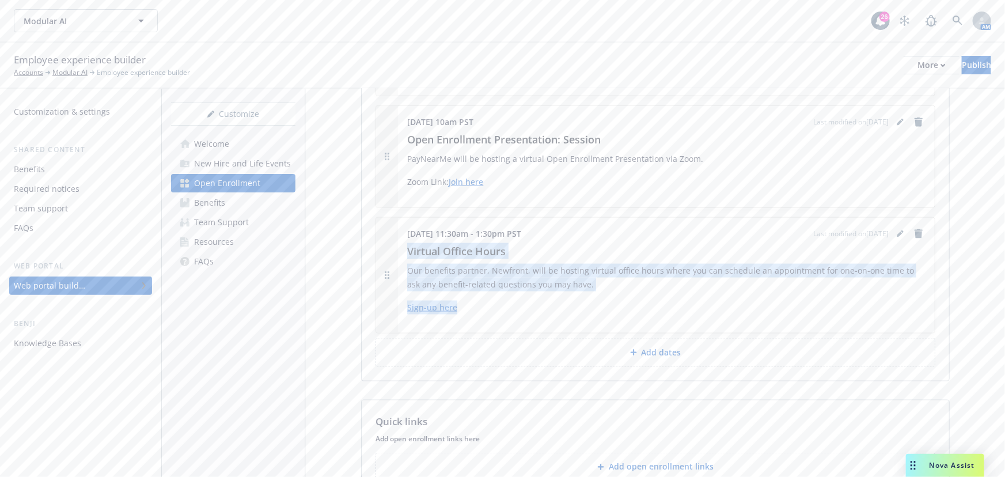
drag, startPoint x: 491, startPoint y: 312, endPoint x: 407, endPoint y: 251, distance: 103.6
click at [407, 251] on div "Virtual Office Hours Our benefits partner, Newfront, will be hosting virtual of…" at bounding box center [666, 278] width 518 height 71
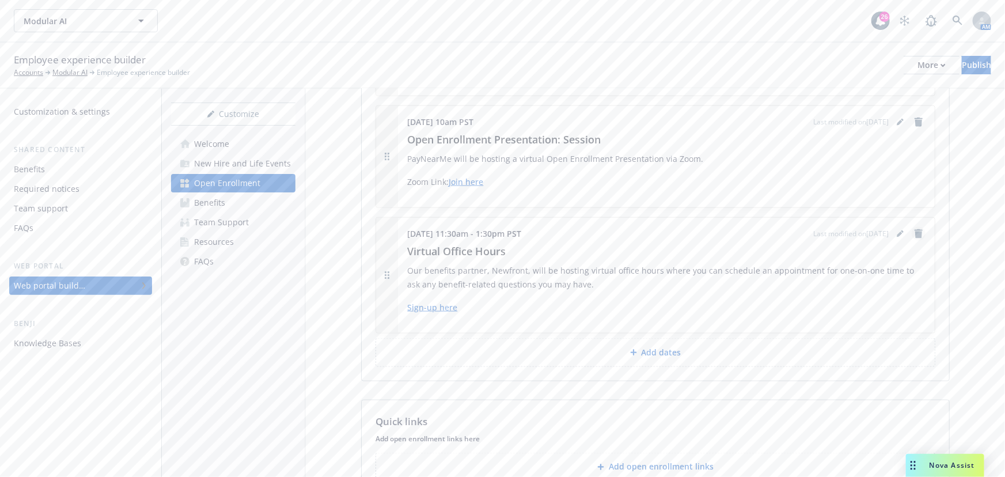
click at [914, 235] on icon "remove" at bounding box center [918, 233] width 9 height 9
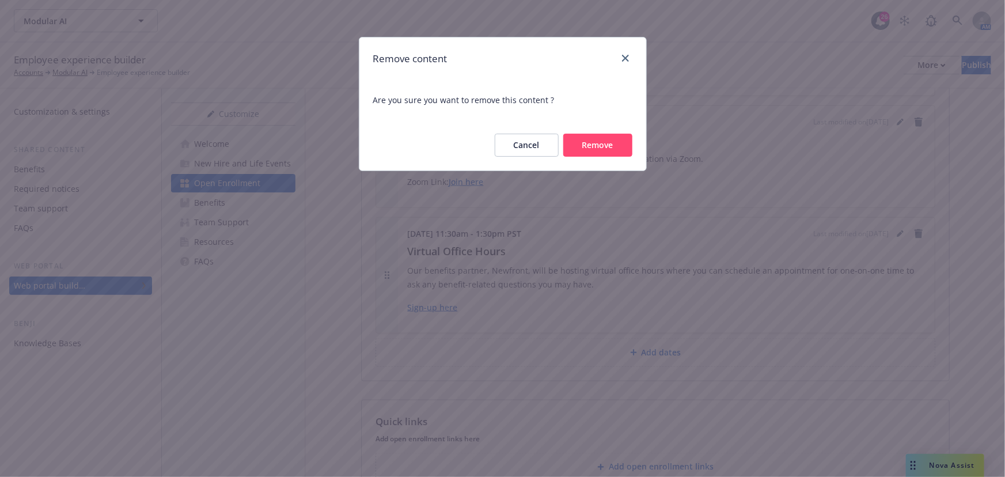
click at [609, 149] on button "Remove" at bounding box center [597, 145] width 69 height 23
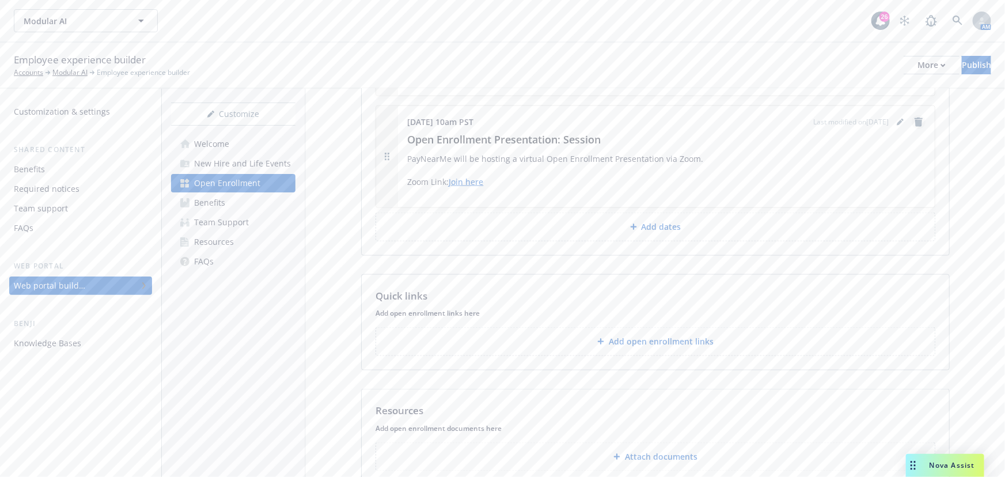
click at [914, 121] on icon "remove" at bounding box center [918, 121] width 8 height 9
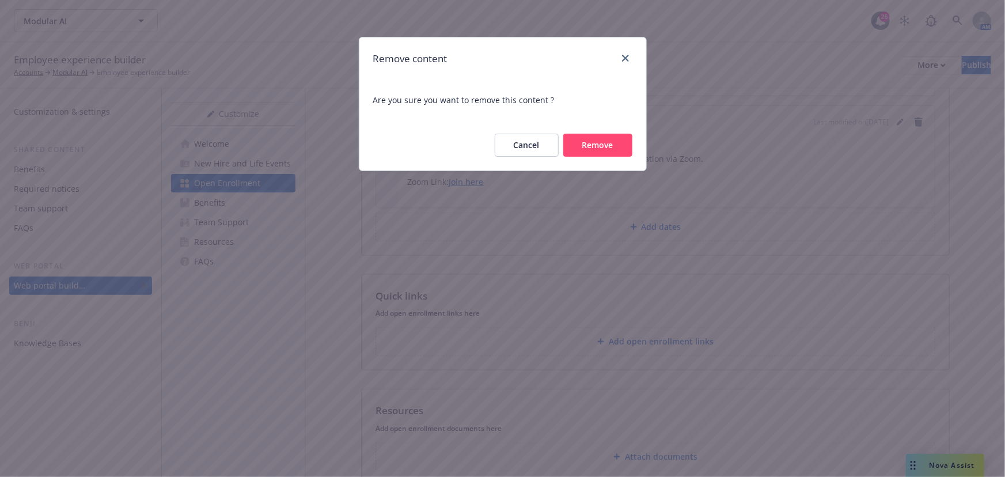
click at [600, 151] on button "Remove" at bounding box center [597, 145] width 69 height 23
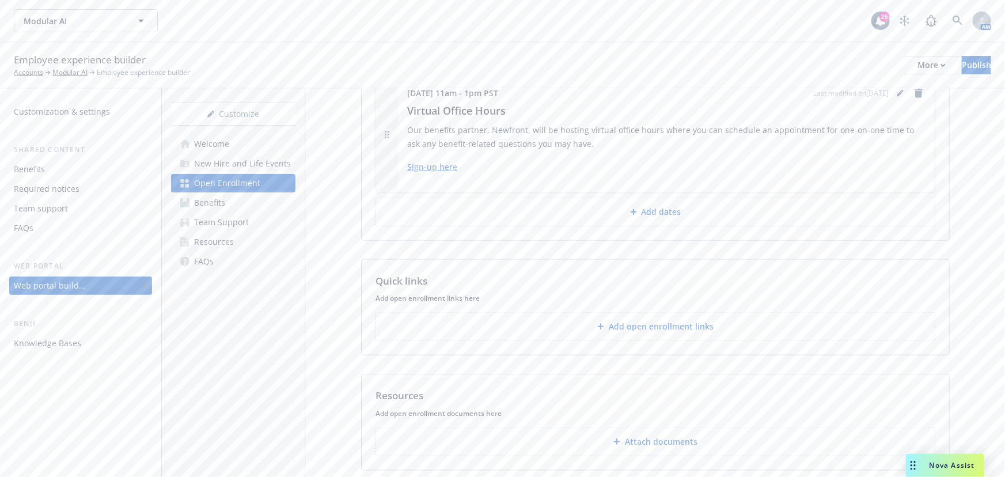
scroll to position [568, 0]
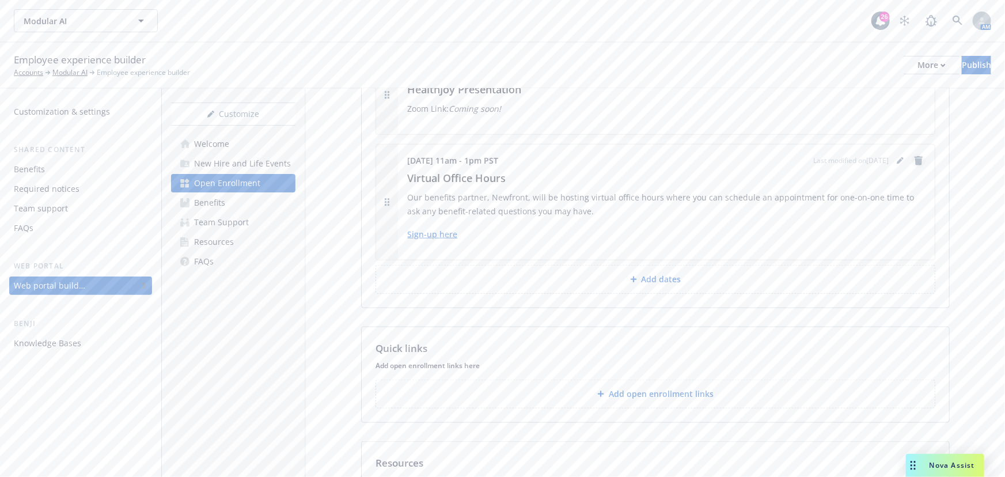
click at [914, 159] on icon "remove" at bounding box center [918, 160] width 9 height 9
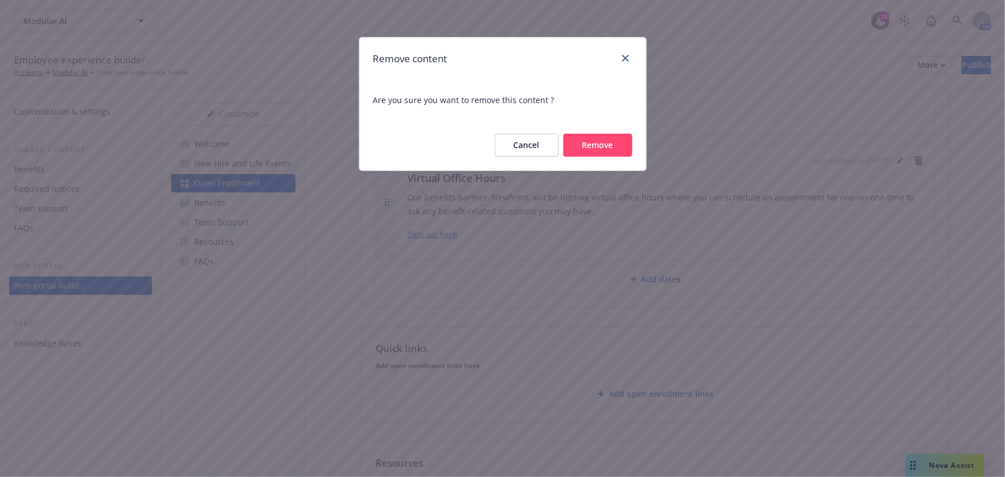
click at [598, 145] on button "Remove" at bounding box center [597, 145] width 69 height 23
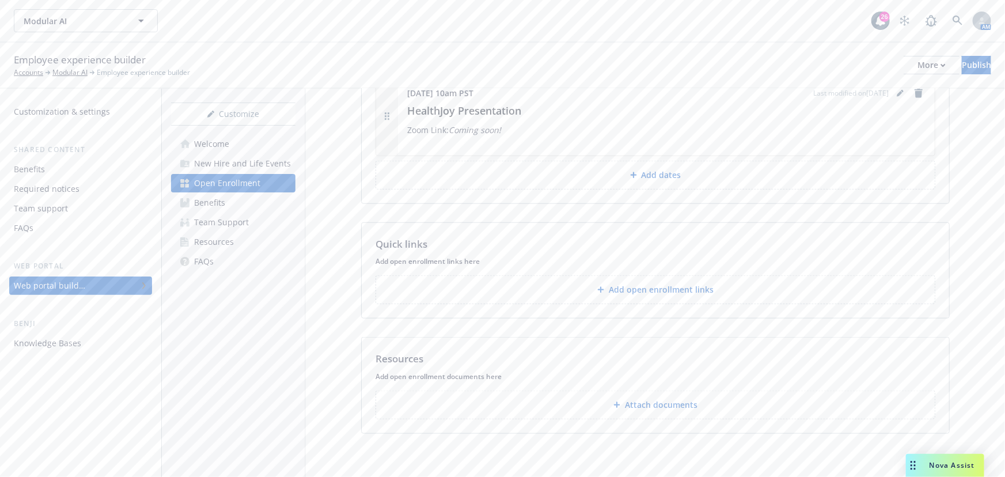
scroll to position [495, 0]
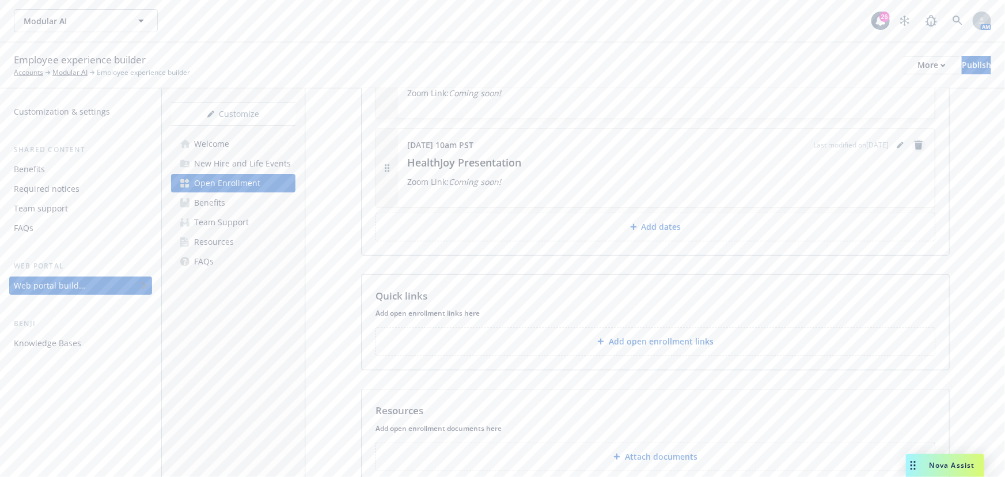
click at [914, 143] on icon "remove" at bounding box center [918, 144] width 8 height 9
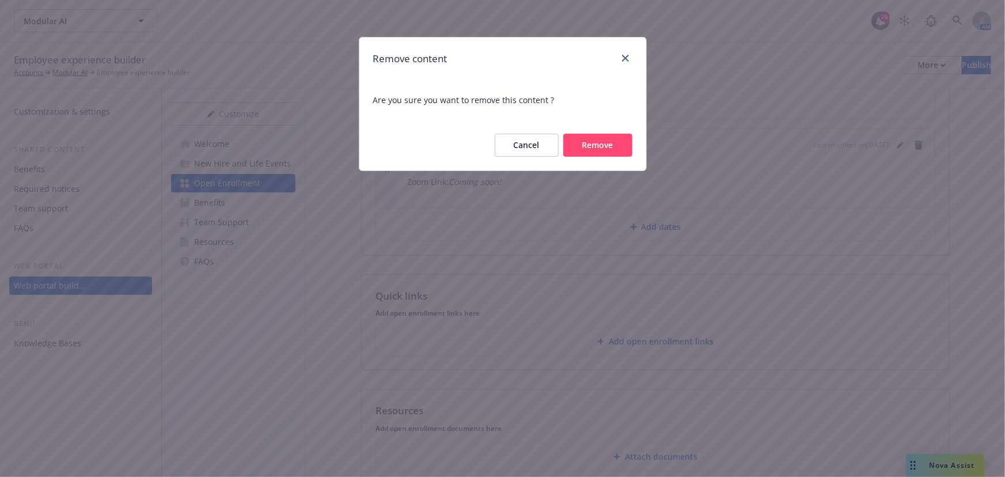
click at [605, 154] on button "Remove" at bounding box center [597, 145] width 69 height 23
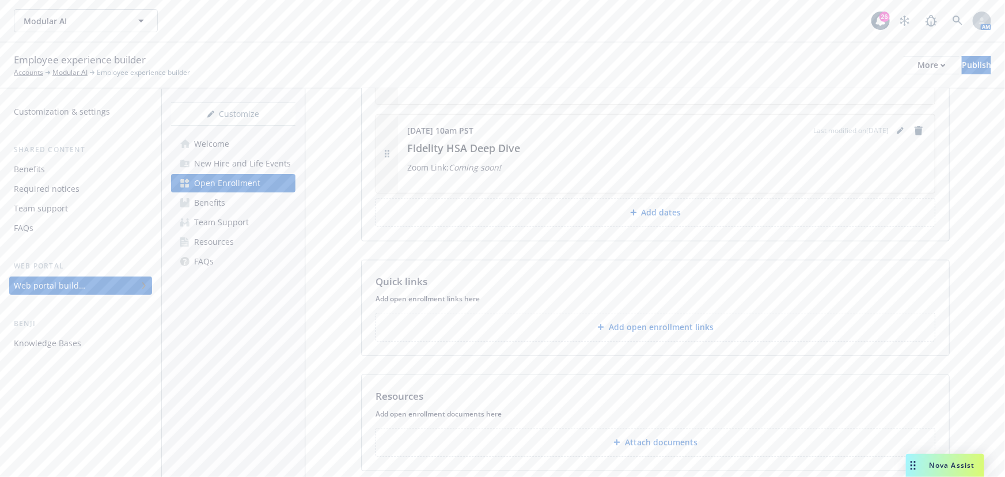
scroll to position [354, 0]
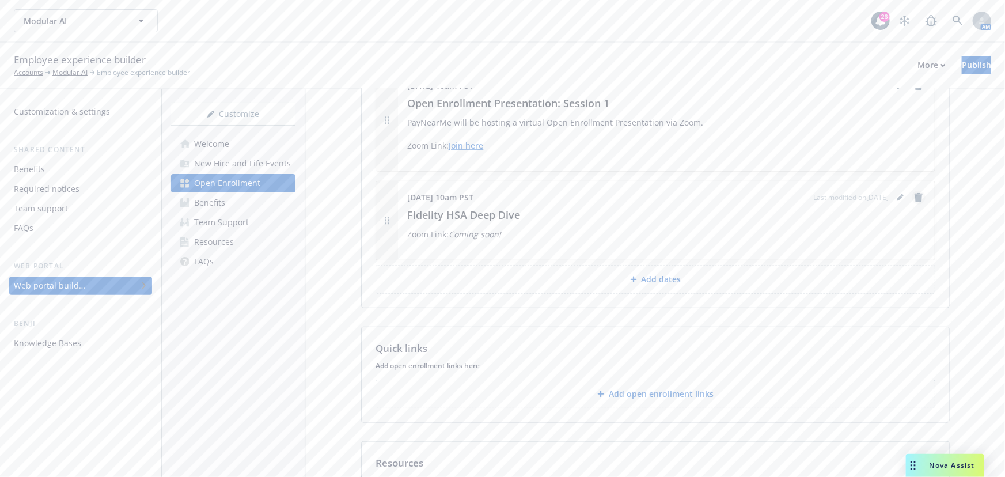
click at [914, 197] on icon "remove" at bounding box center [918, 197] width 9 height 9
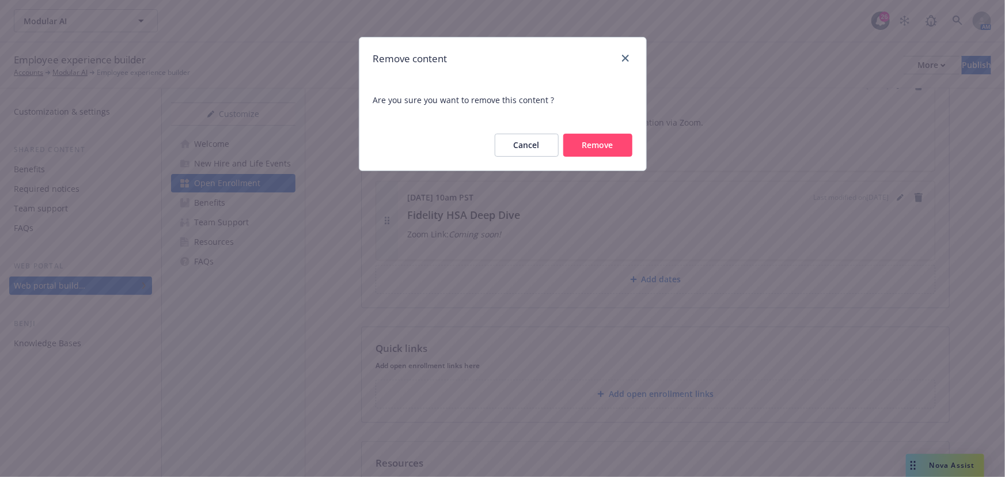
click at [627, 144] on button "Remove" at bounding box center [597, 145] width 69 height 23
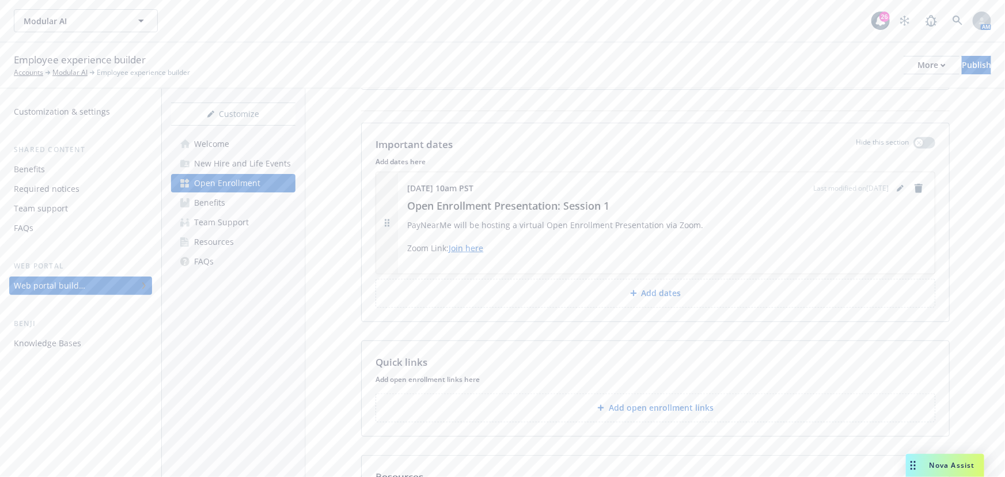
scroll to position [249, 0]
click at [914, 186] on icon "remove" at bounding box center [918, 190] width 9 height 9
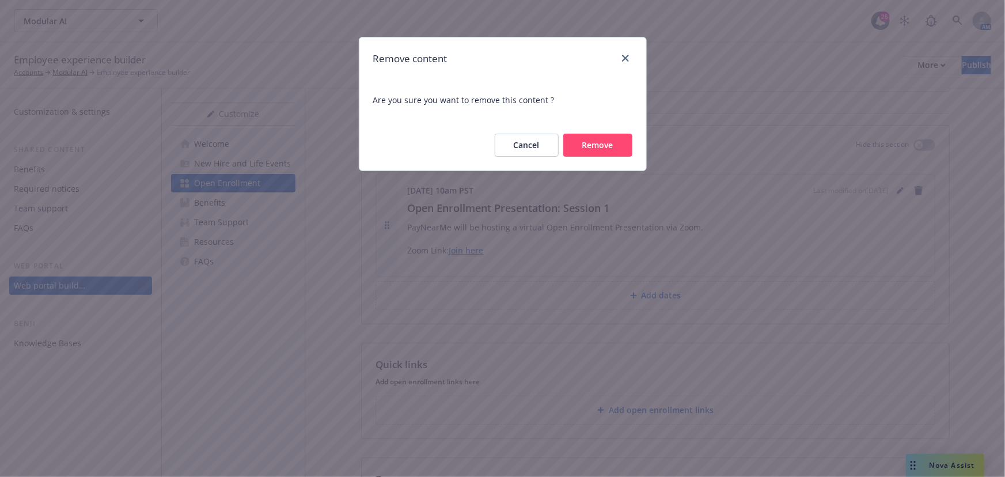
click at [610, 150] on button "Remove" at bounding box center [597, 145] width 69 height 23
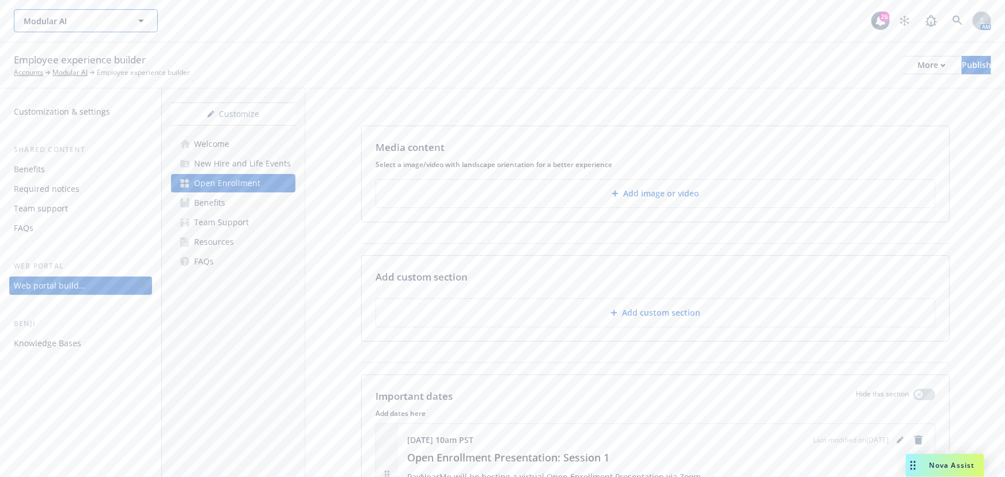
click at [128, 18] on button "Modular AI" at bounding box center [86, 20] width 144 height 23
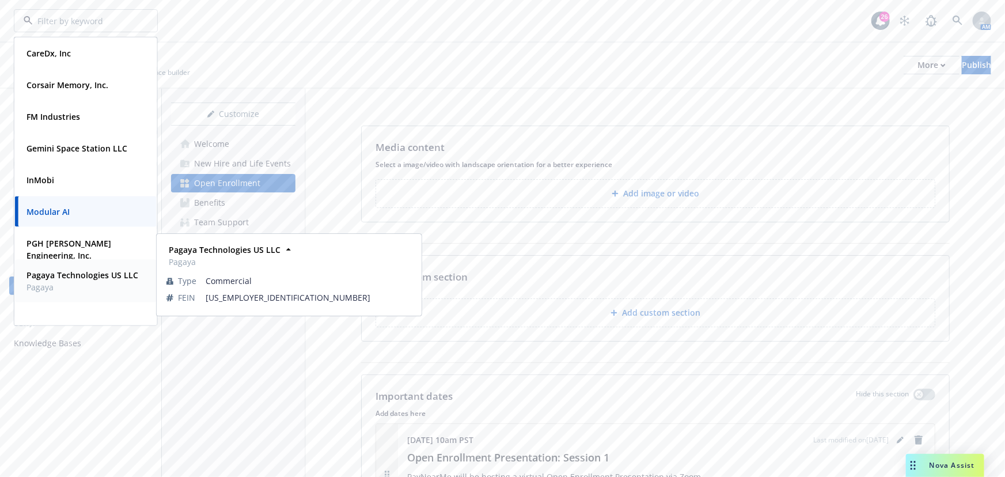
scroll to position [85, 0]
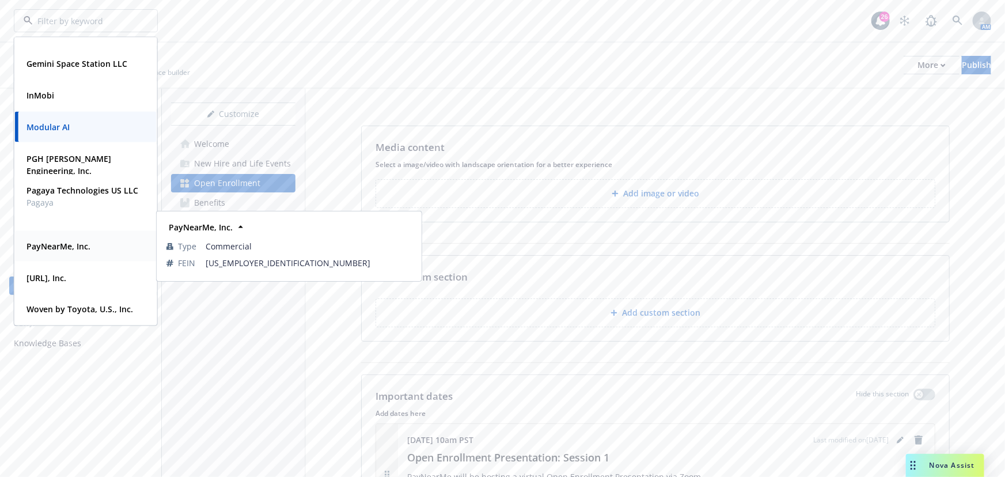
click at [92, 243] on div "PayNearMe, Inc." at bounding box center [86, 246] width 128 height 17
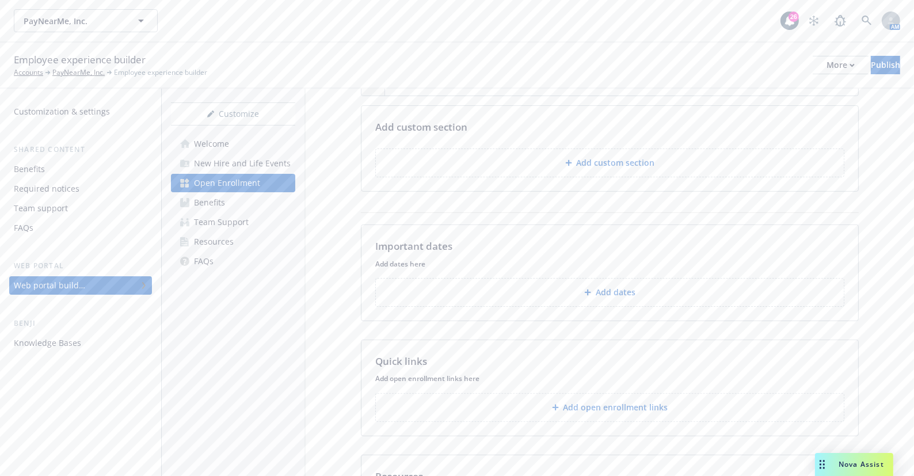
scroll to position [402, 0]
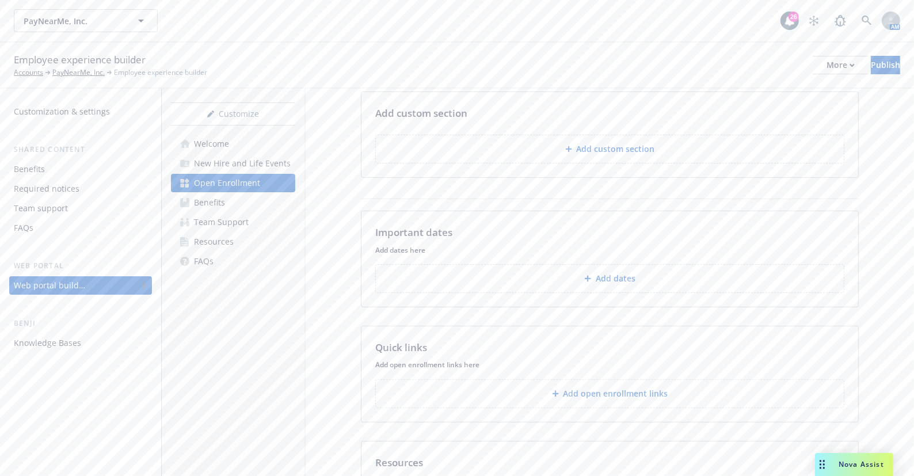
click at [581, 281] on button "Add dates" at bounding box center [609, 278] width 469 height 29
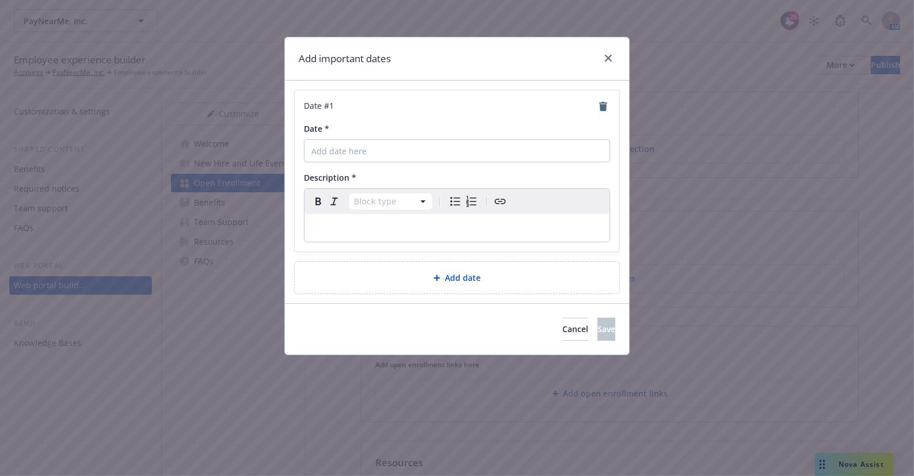
click at [428, 161] on div "Date # 1 Date * Description * Block type Paragraph Heading 1 Heading 2 Heading …" at bounding box center [457, 170] width 325 height 161
click at [417, 150] on input "Date *" at bounding box center [457, 150] width 306 height 23
paste input "November 6 at 10am PST"
type input "November 6 at 10am PST"
click at [366, 229] on p "editable markdown" at bounding box center [457, 228] width 291 height 14
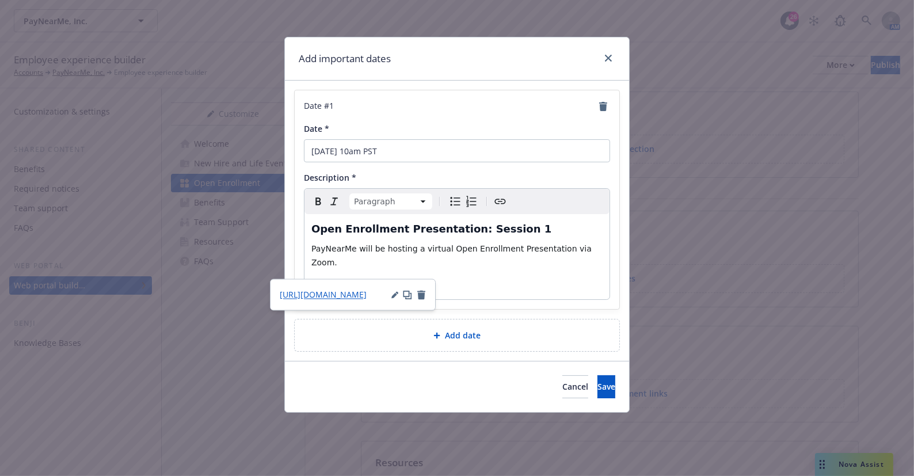
click at [535, 329] on div "Add date" at bounding box center [457, 335] width 306 height 13
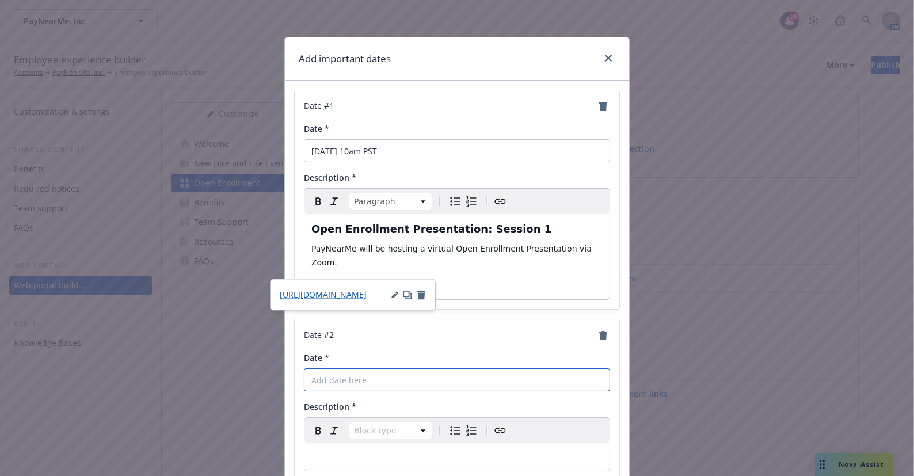
click at [472, 370] on input "Date *" at bounding box center [457, 380] width 306 height 23
paste input "November 12 at 10am PST"
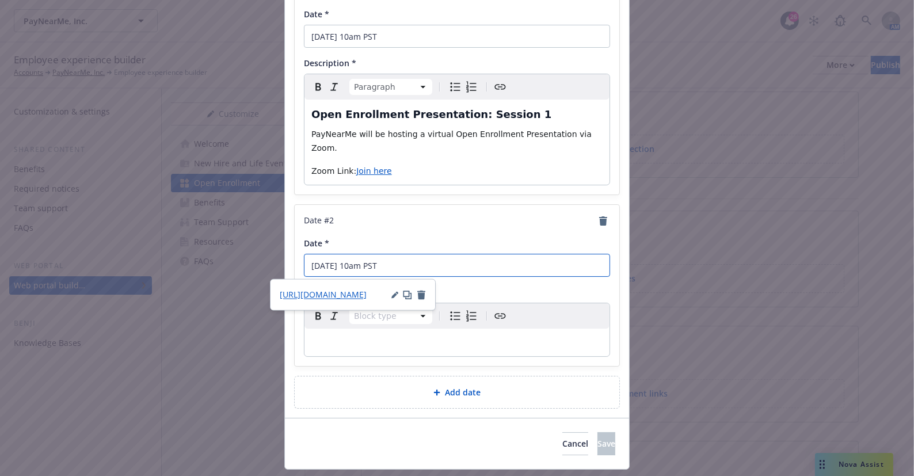
scroll to position [130, 0]
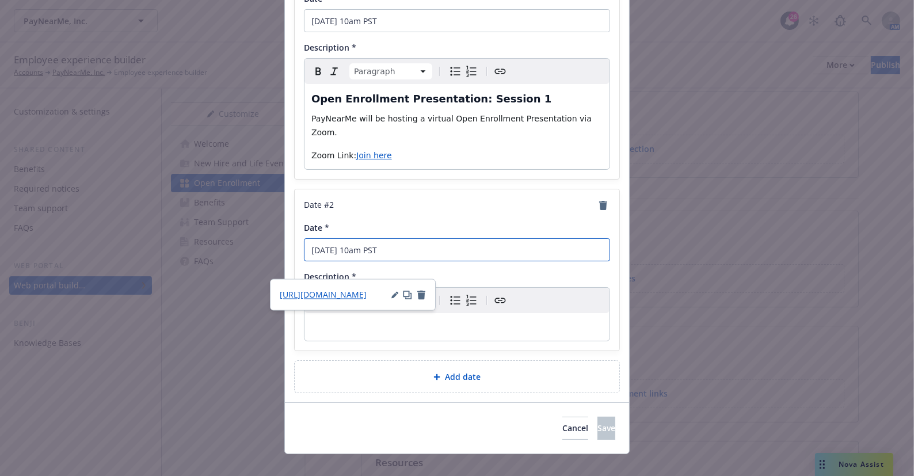
type input "November 12 at 10am PST"
click at [502, 320] on p "editable markdown" at bounding box center [457, 327] width 291 height 14
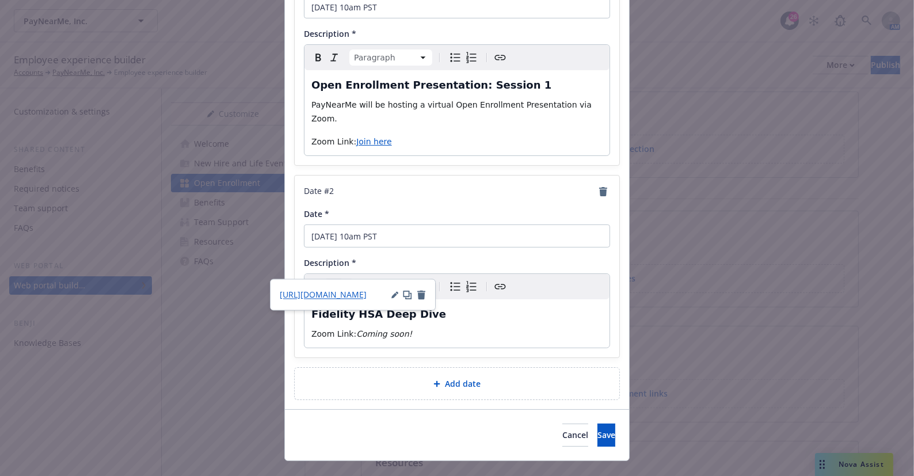
scroll to position [151, 0]
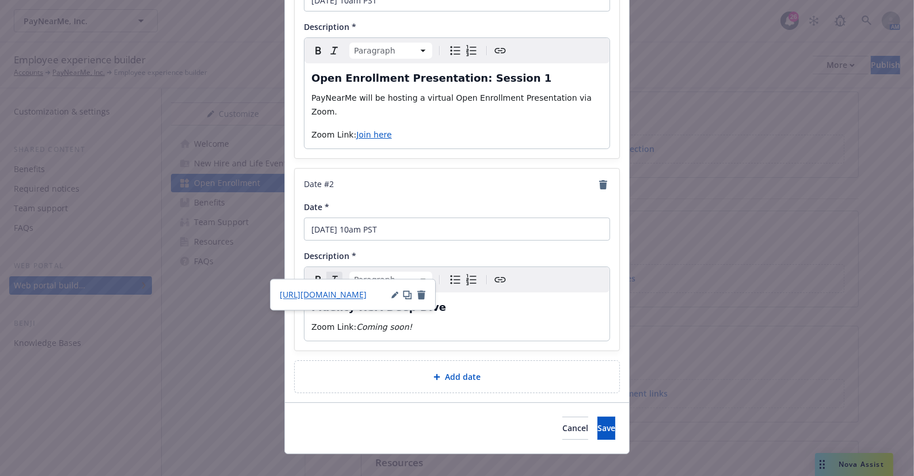
click at [455, 371] on span "Add date" at bounding box center [463, 377] width 36 height 12
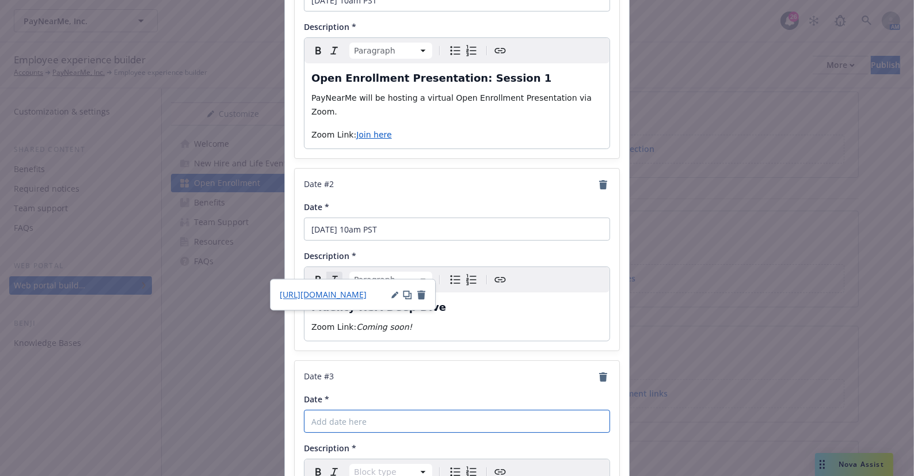
drag, startPoint x: 397, startPoint y: 404, endPoint x: 457, endPoint y: 404, distance: 59.3
click at [398, 410] on input "Date *" at bounding box center [457, 421] width 306 height 23
paste input "November 14 at 10am PST"
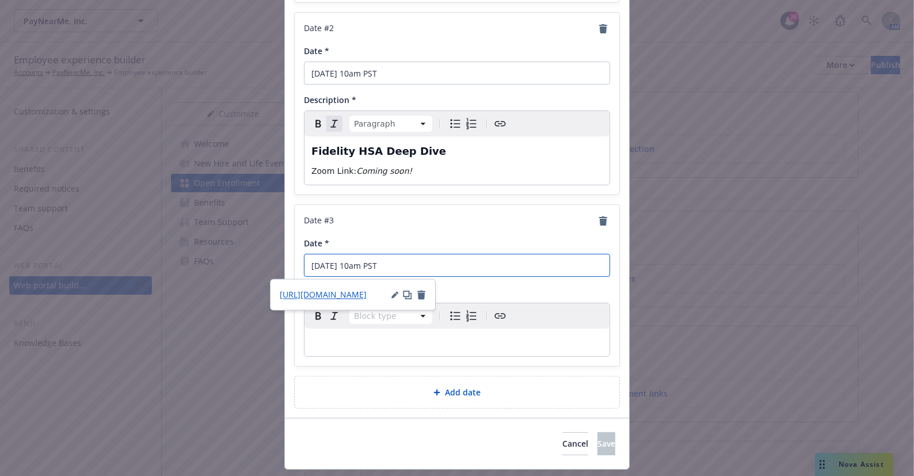
scroll to position [322, 0]
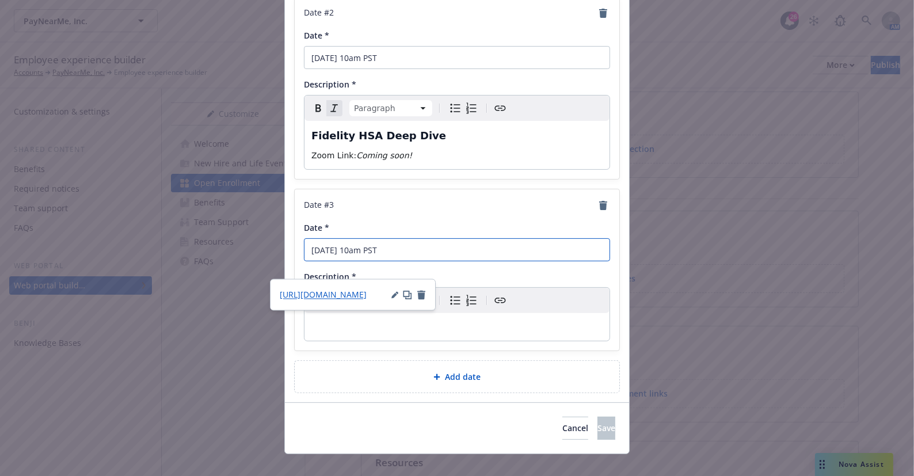
type input "November 14 at 10am PST"
click at [521, 320] on p "editable markdown" at bounding box center [457, 327] width 291 height 14
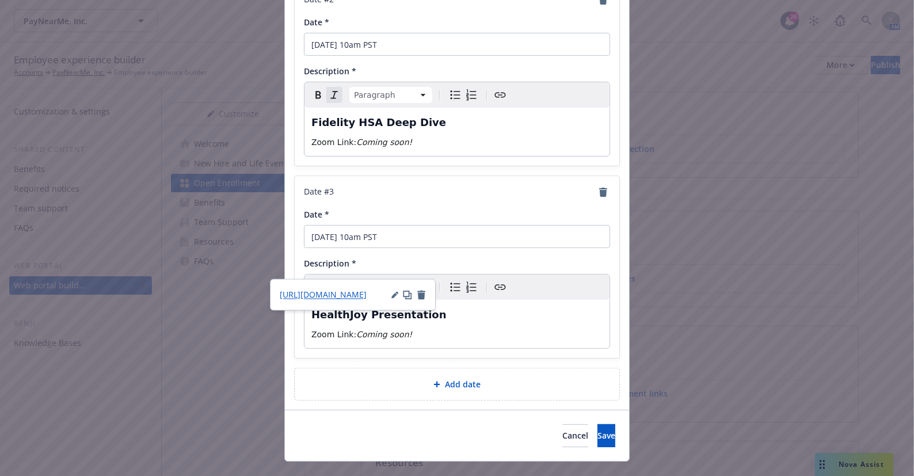
scroll to position [343, 0]
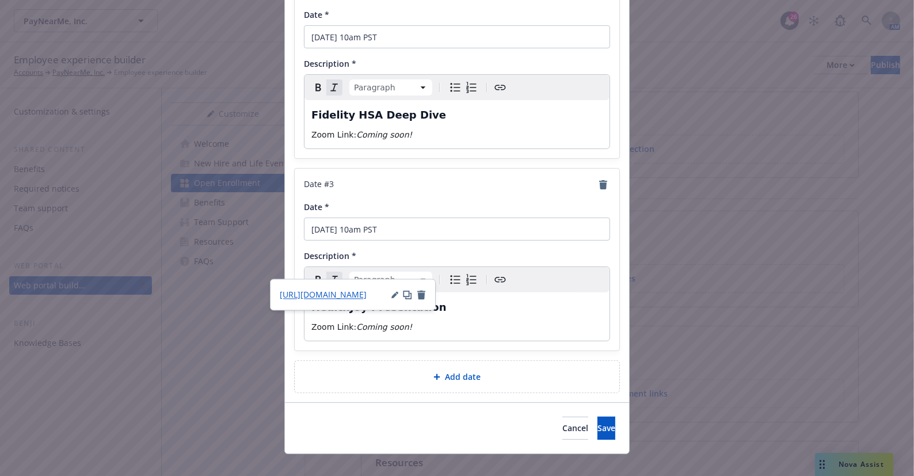
click at [475, 371] on span "Add date" at bounding box center [463, 377] width 36 height 12
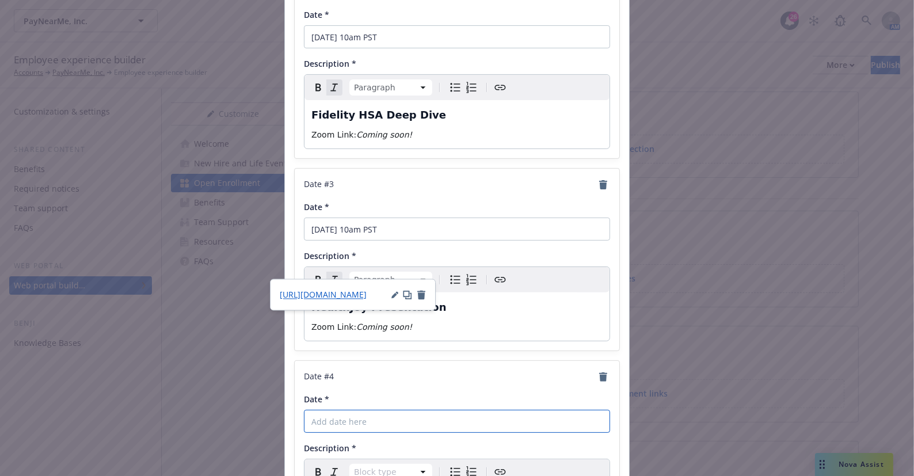
click at [390, 410] on input "Date *" at bounding box center [457, 421] width 306 height 23
paste input "November 14 from 11am - 1pm PST"
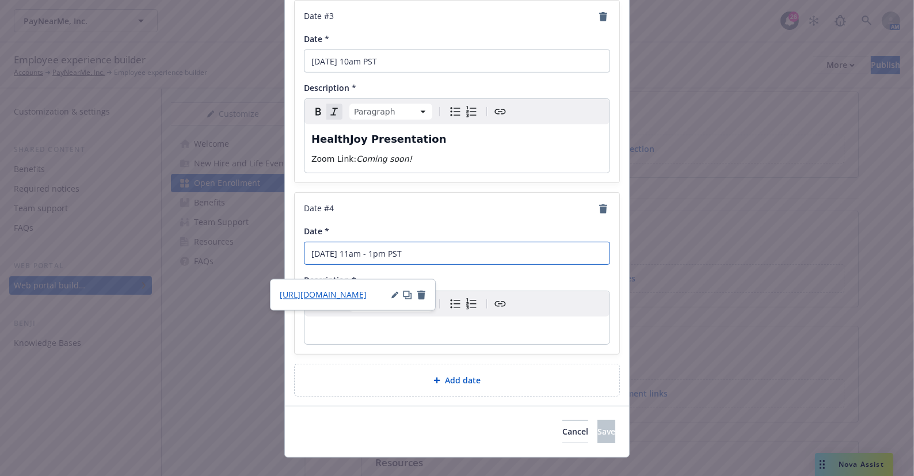
scroll to position [514, 0]
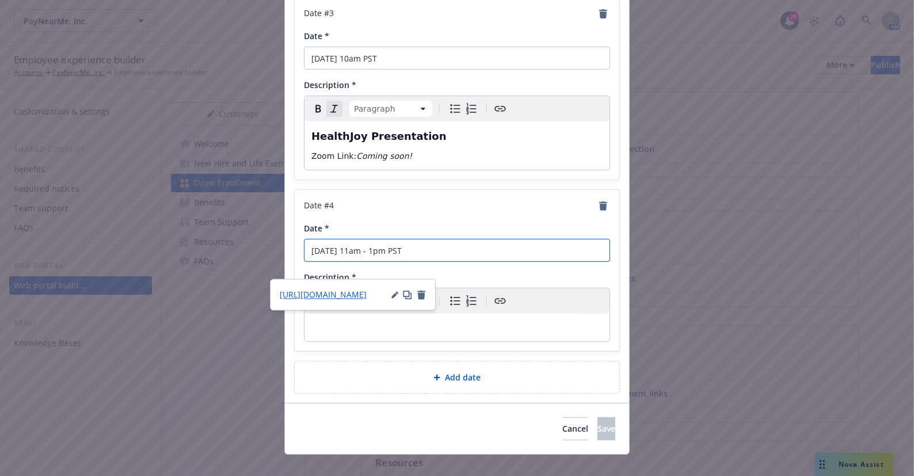
type input "November 14 from 11am - 1pm PST"
click at [500, 321] on p "editable markdown" at bounding box center [457, 328] width 291 height 14
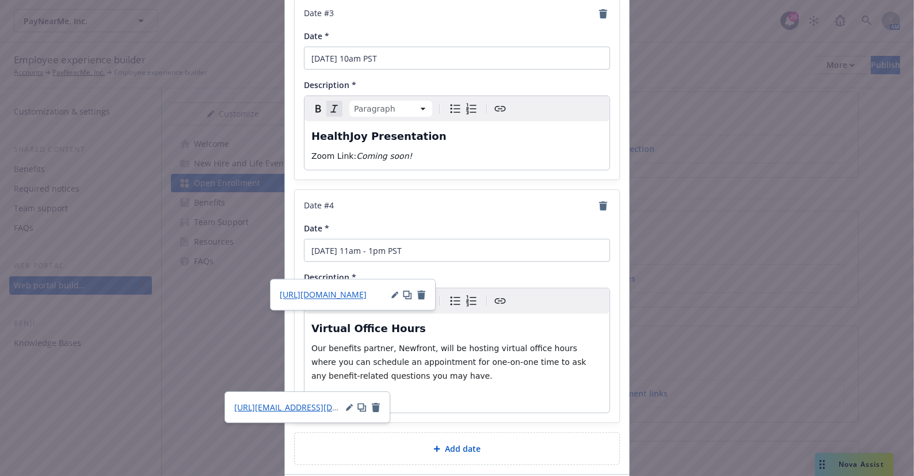
click at [434, 442] on div "Add date" at bounding box center [457, 448] width 306 height 13
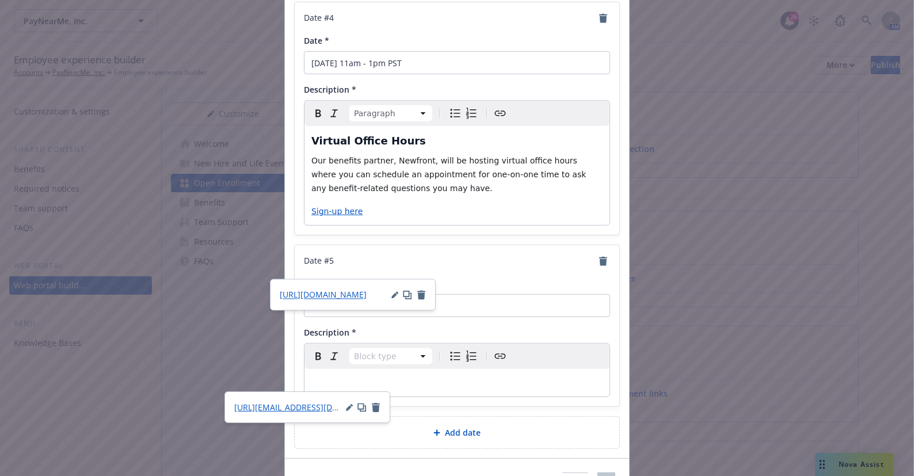
scroll to position [724, 0]
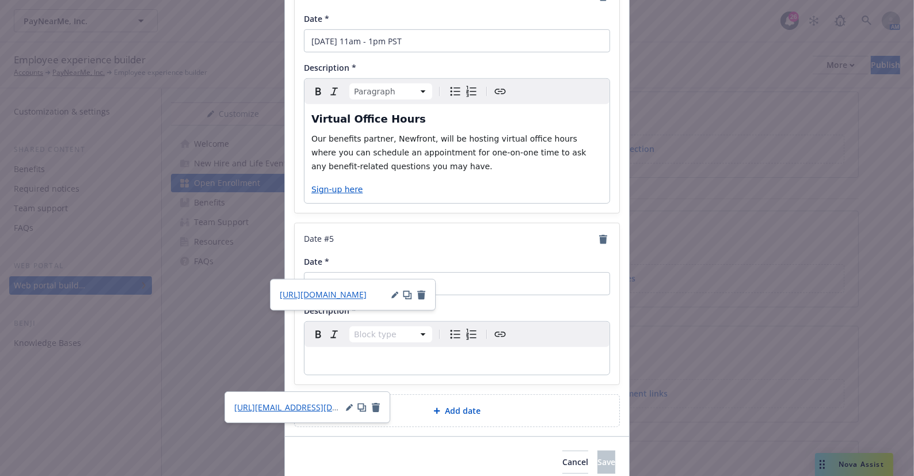
drag, startPoint x: 442, startPoint y: 256, endPoint x: 453, endPoint y: 267, distance: 15.5
click at [443, 259] on div "Date *" at bounding box center [457, 276] width 306 height 40
click at [453, 272] on input "Date *" at bounding box center [457, 283] width 306 height 23
paste input "November 17 at 10am PST"
type input "November 17 at 10am PST"
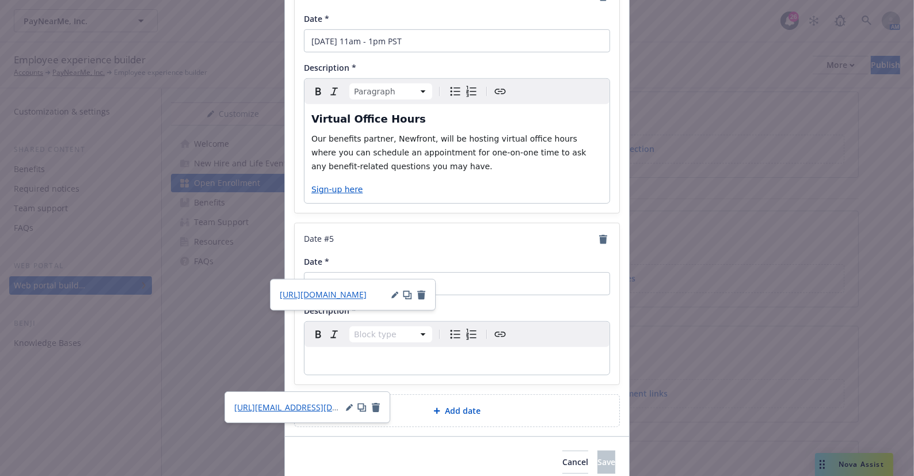
click at [510, 354] on p "editable markdown" at bounding box center [457, 361] width 291 height 14
paste div "editable markdown"
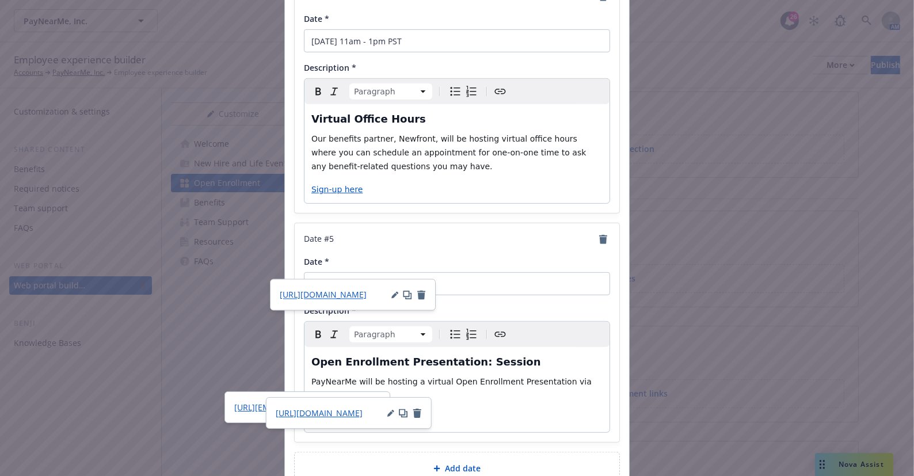
select select "h3"
click at [512, 354] on h3 "Open Enrollment Presentation: Session" at bounding box center [457, 362] width 291 height 16
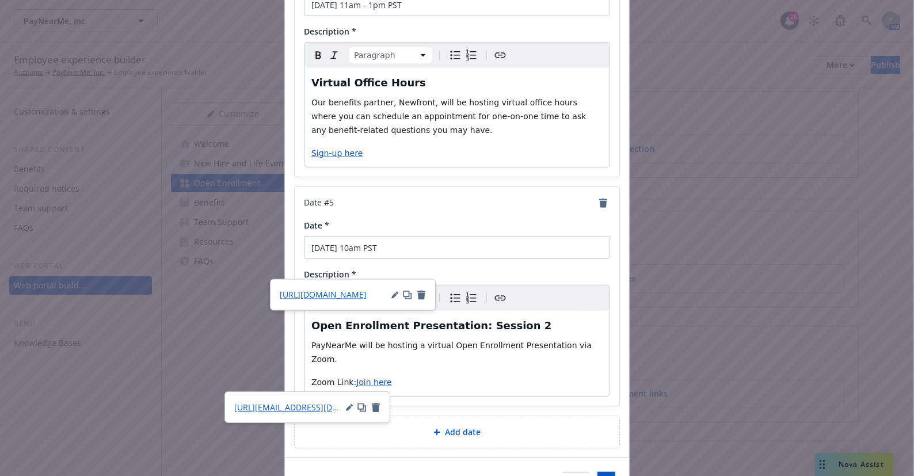
scroll to position [800, 0]
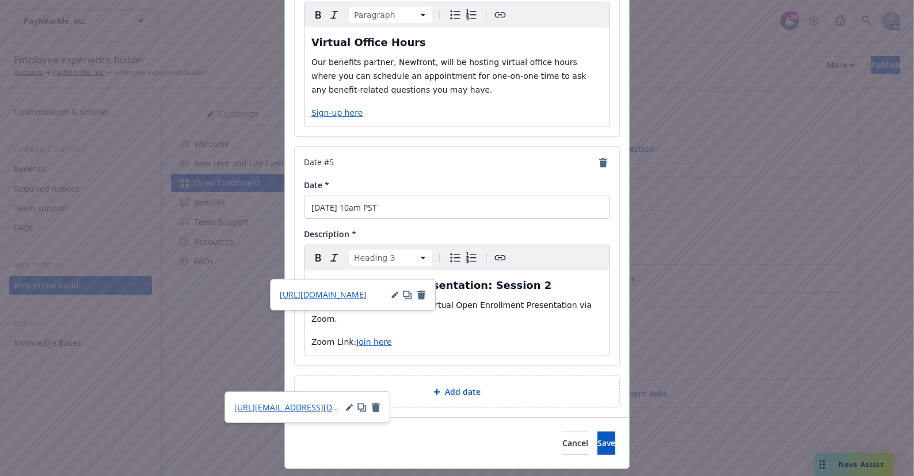
click at [468, 386] on span "Add date" at bounding box center [463, 392] width 36 height 12
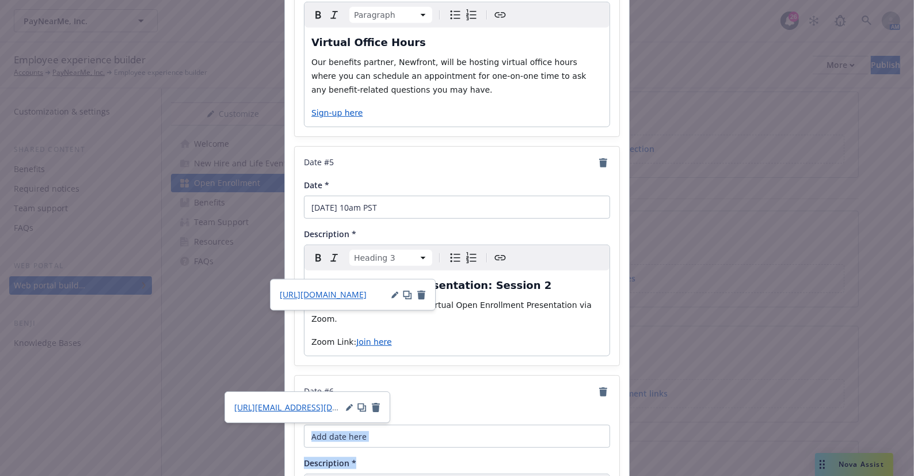
click at [487, 422] on div "Date # 6 Date * Description * Block type Paragraph Heading 1 Heading 2 Heading …" at bounding box center [457, 456] width 325 height 161
click at [481, 425] on input "Date *" at bounding box center [457, 436] width 306 height 23
paste input "November 20 from 11:30am - 1:30pm PST"
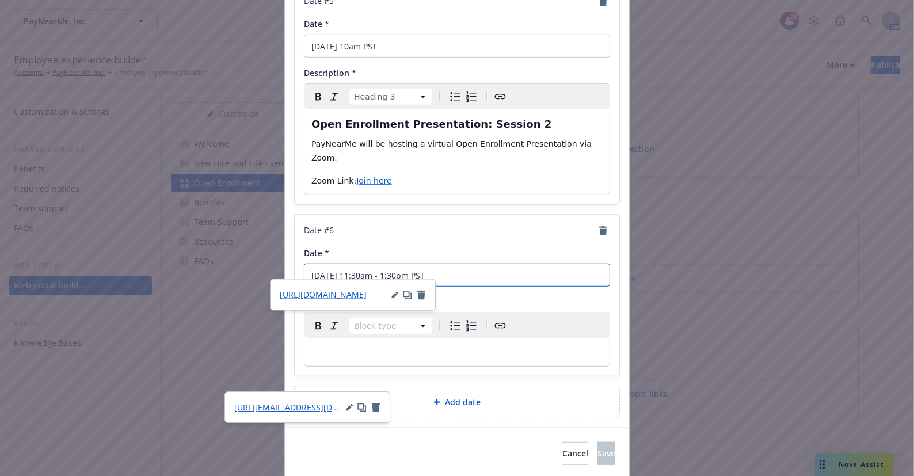
scroll to position [973, 0]
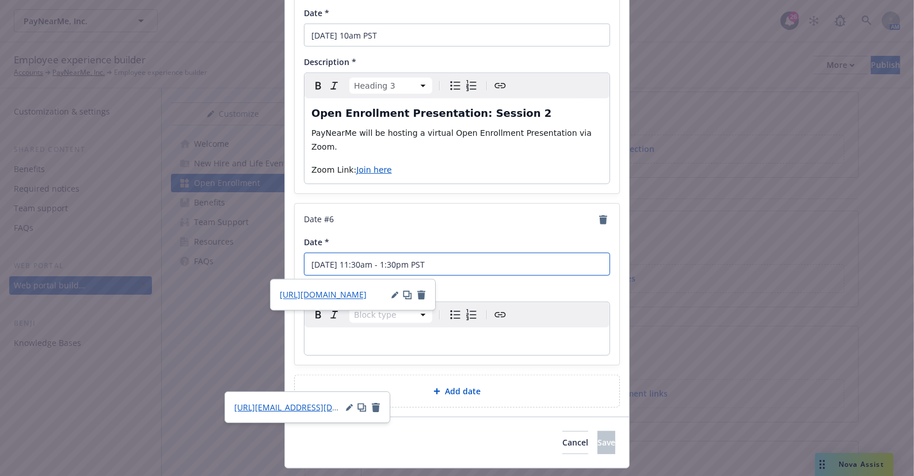
type input "November 20 from 11:30am - 1:30pm PST"
click at [511, 335] on p "editable markdown" at bounding box center [457, 342] width 291 height 14
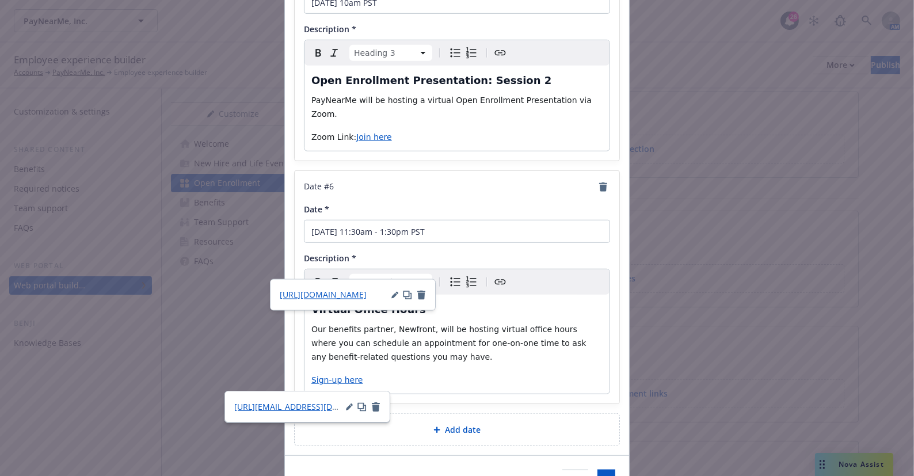
scroll to position [1043, 0]
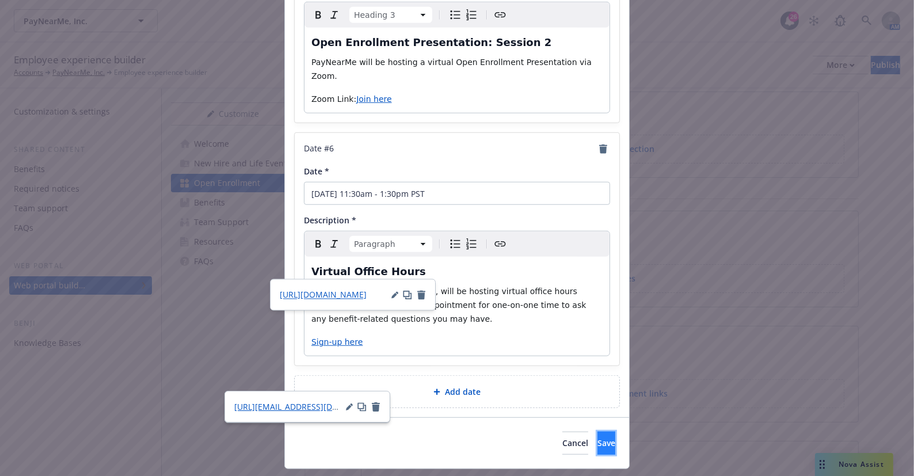
click at [598, 438] on span "Save" at bounding box center [607, 443] width 18 height 11
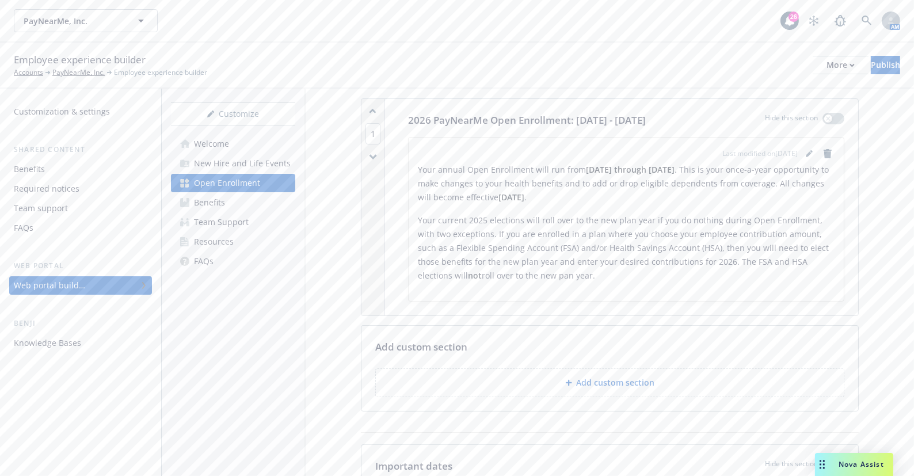
scroll to position [192, 0]
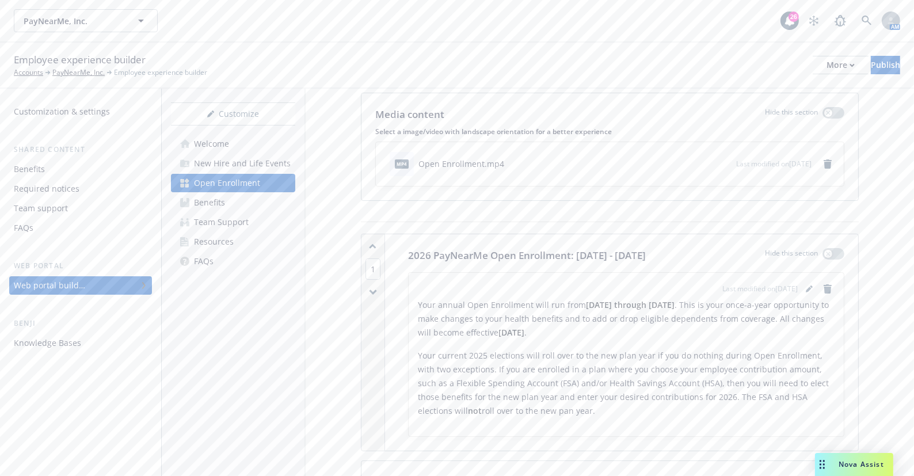
scroll to position [0, 0]
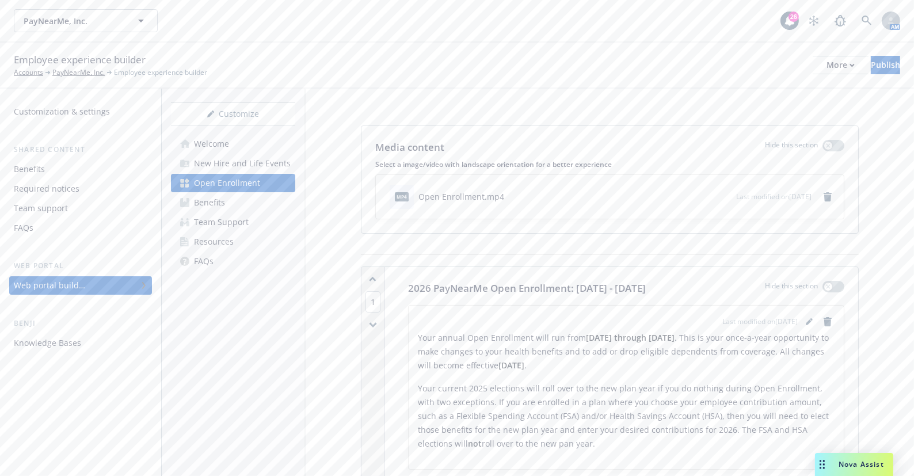
drag, startPoint x: 881, startPoint y: 333, endPoint x: 865, endPoint y: 321, distance: 19.7
